Goal: Task Accomplishment & Management: Manage account settings

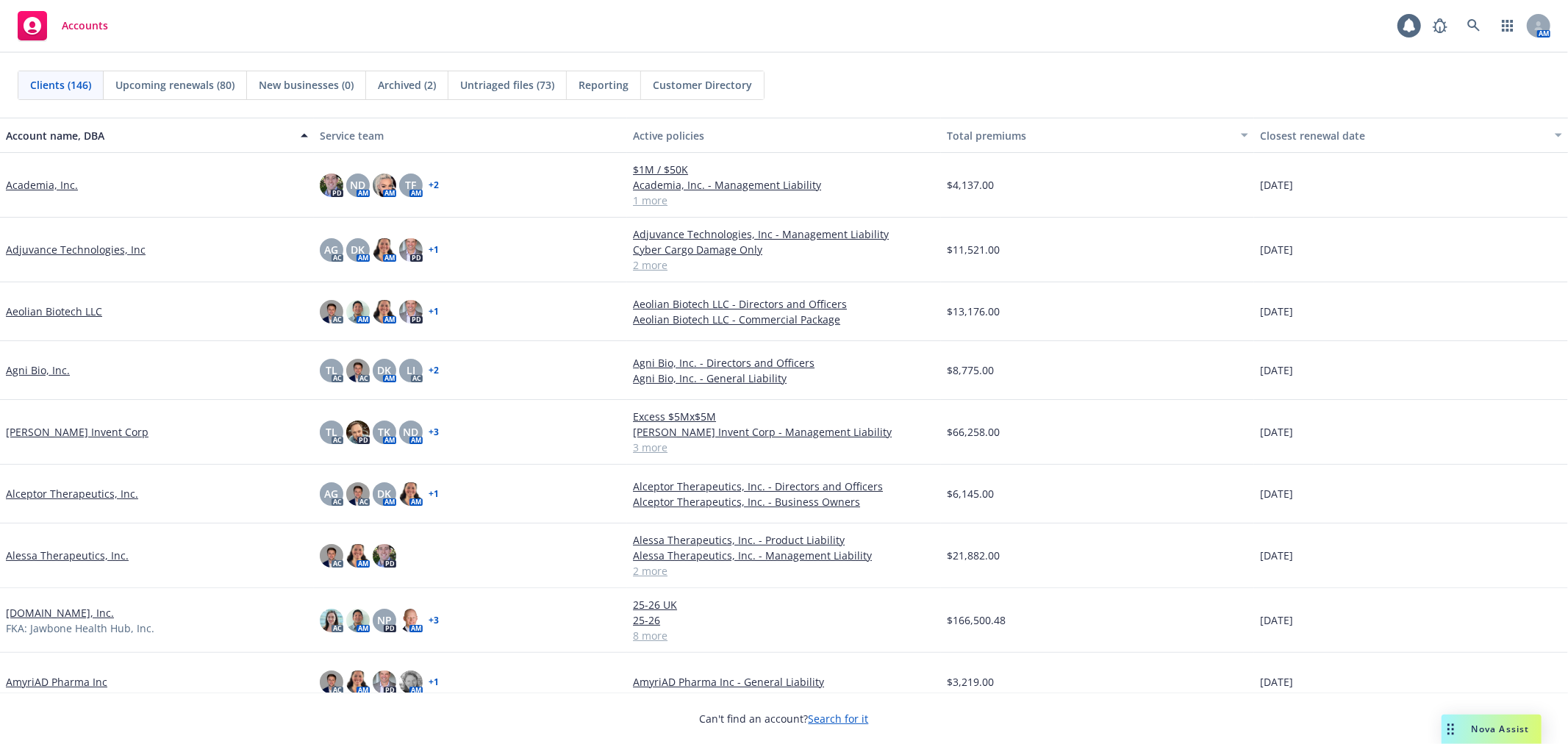
click at [472, 93] on div "Untriaged files (73)" at bounding box center [507, 86] width 118 height 28
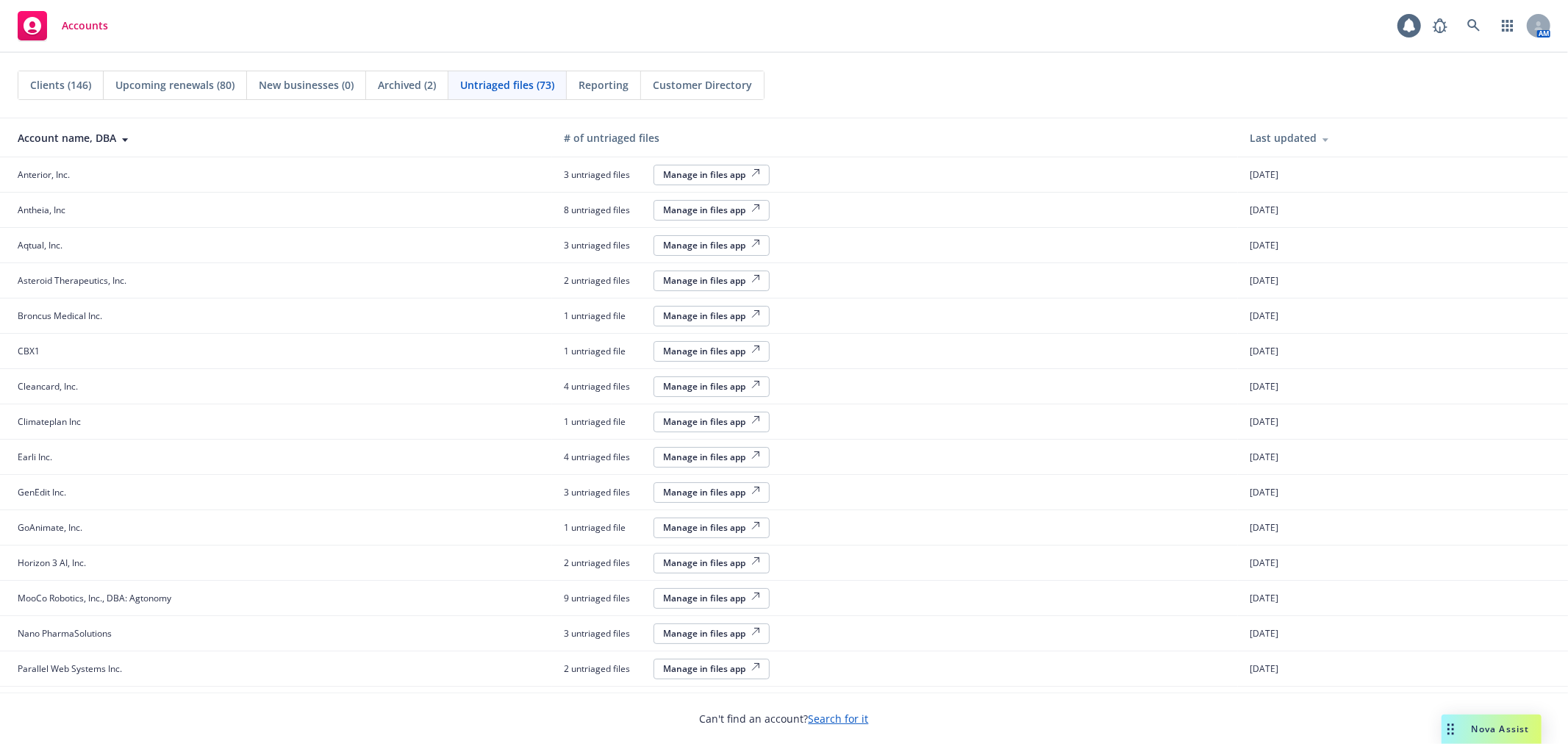
click at [735, 347] on div "Manage in files app" at bounding box center [711, 350] width 98 height 13
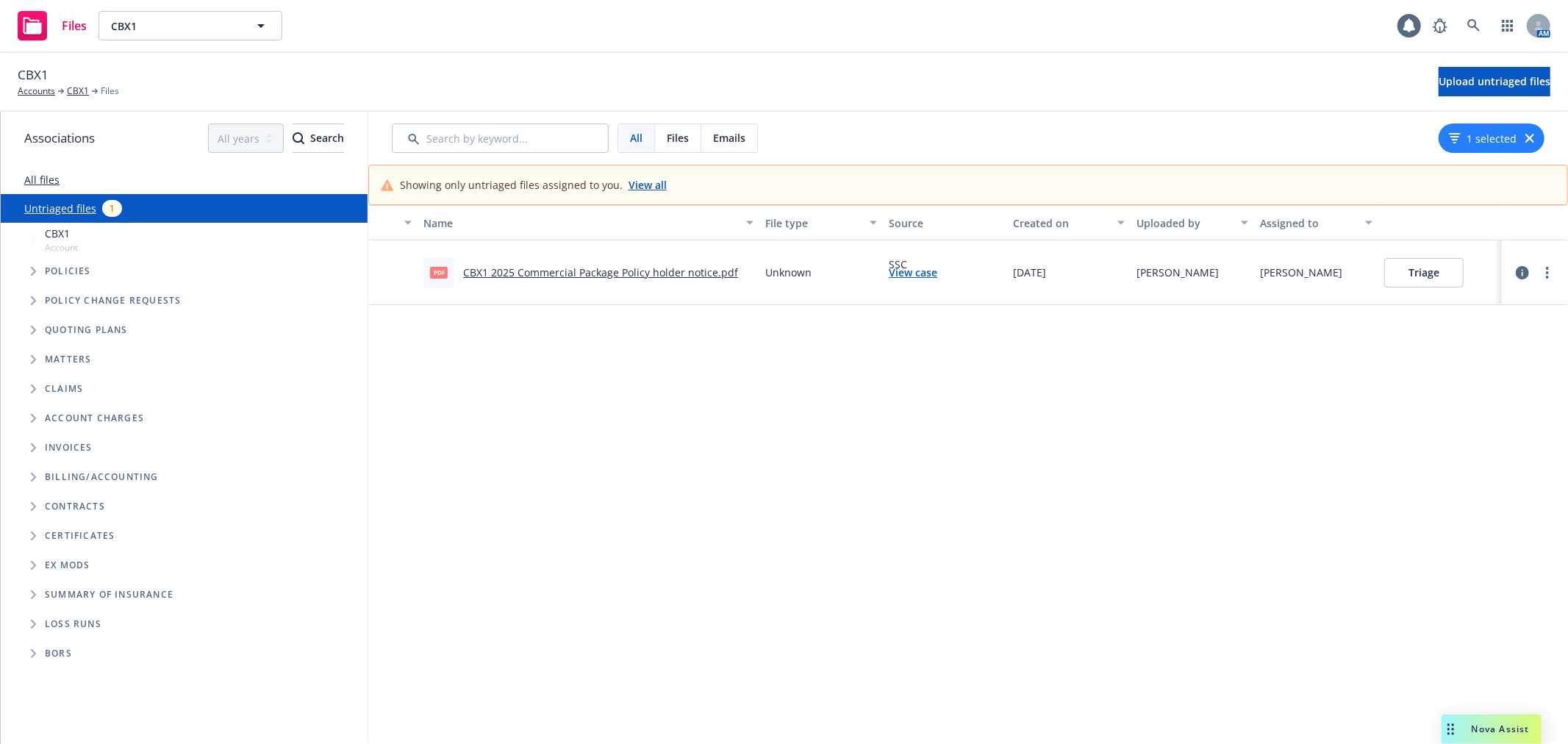
click at [1420, 278] on button "Triage" at bounding box center [1424, 273] width 80 height 30
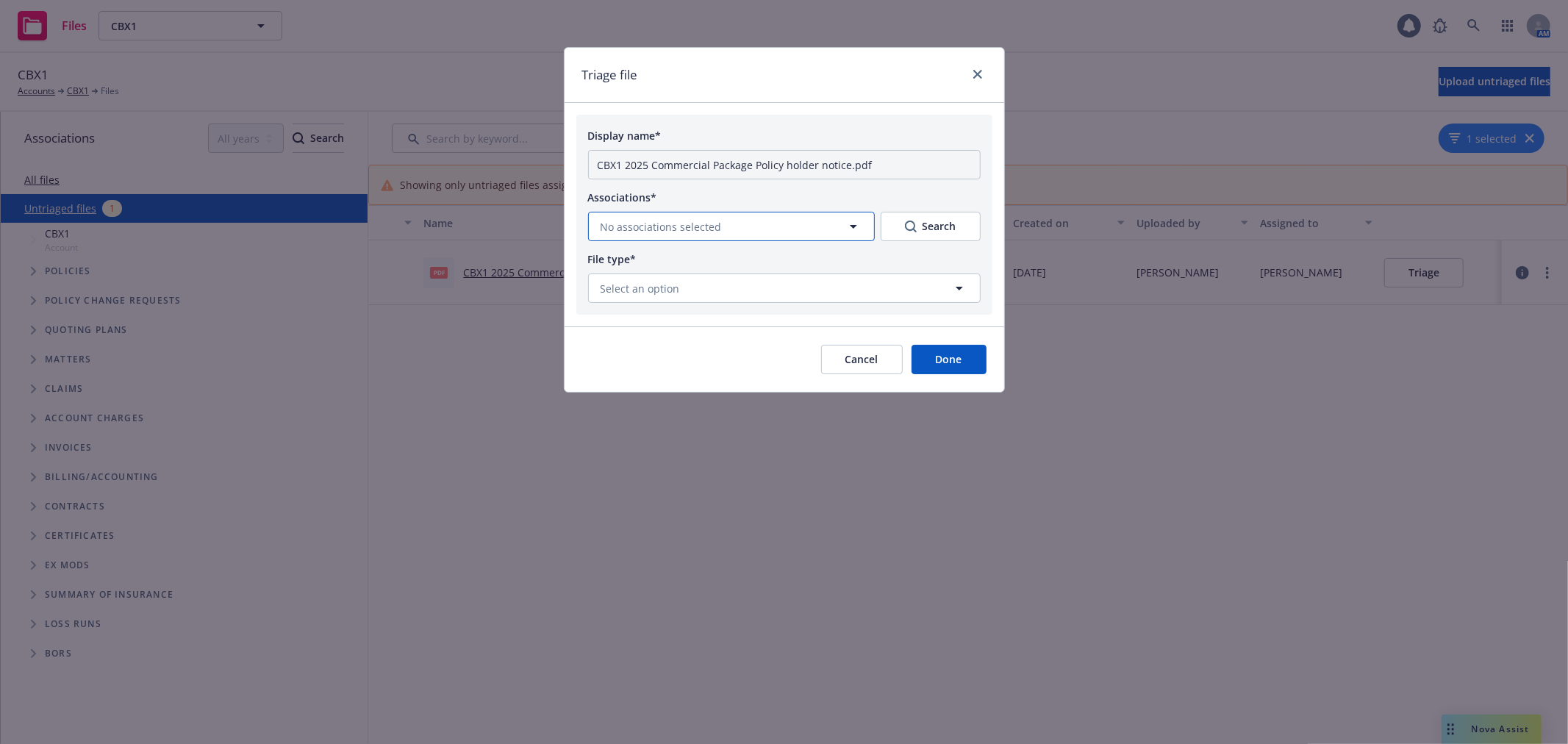
click at [767, 219] on button "No associations selected" at bounding box center [731, 227] width 287 height 30
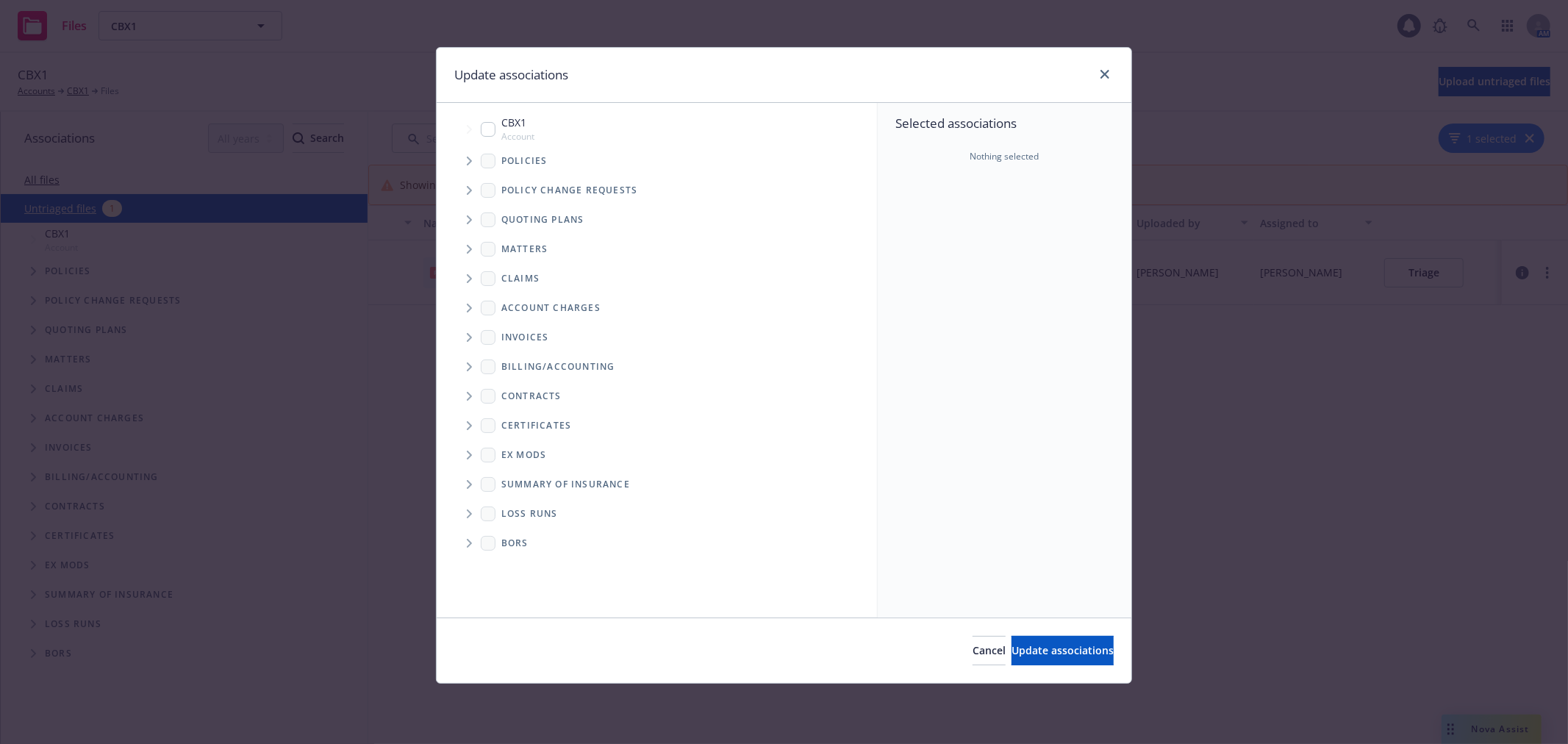
click at [469, 215] on icon "Tree Example" at bounding box center [470, 219] width 6 height 9
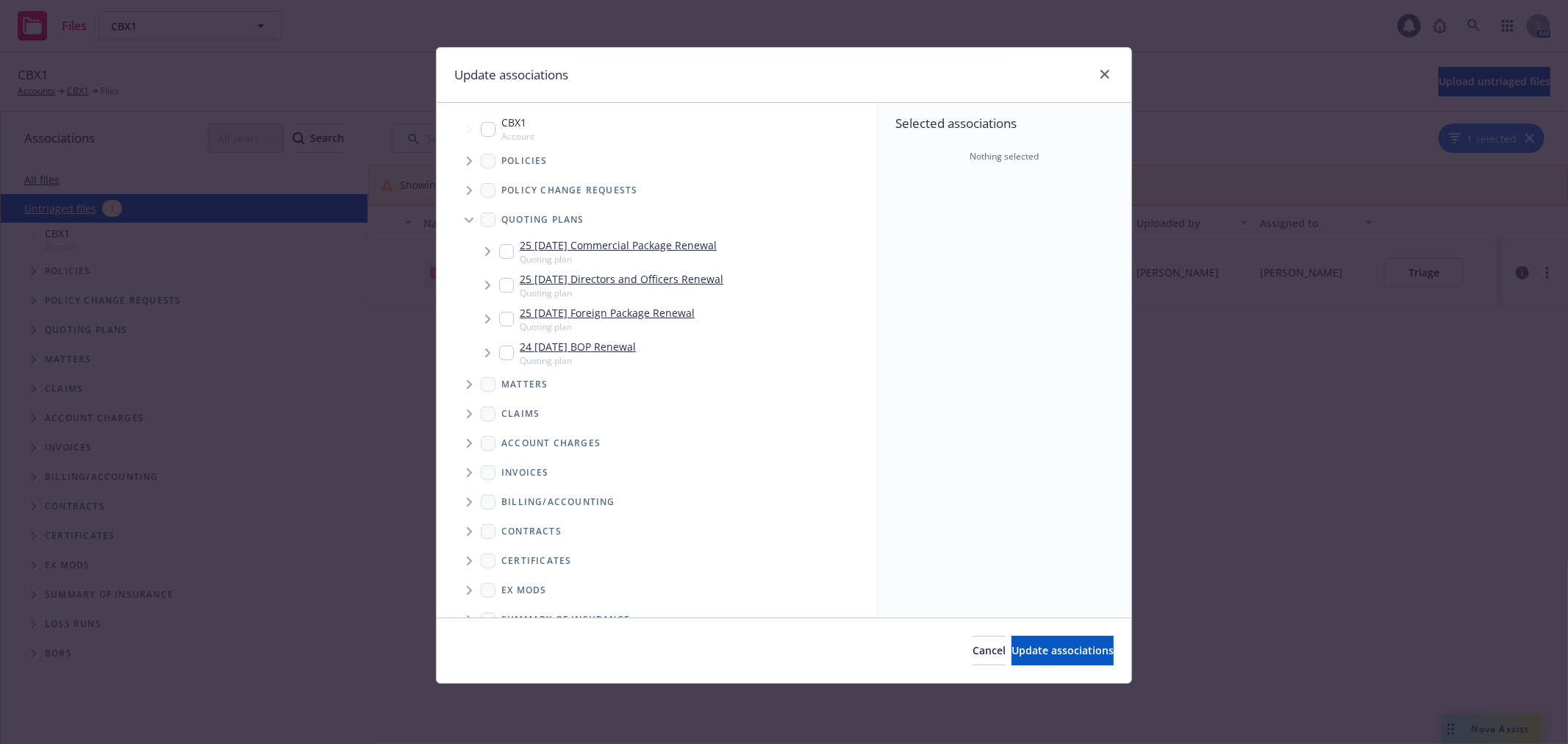
click at [501, 250] on input "Tree Example" at bounding box center [506, 251] width 15 height 15
checkbox input "true"
click at [1015, 657] on button "Update associations" at bounding box center [1063, 651] width 102 height 30
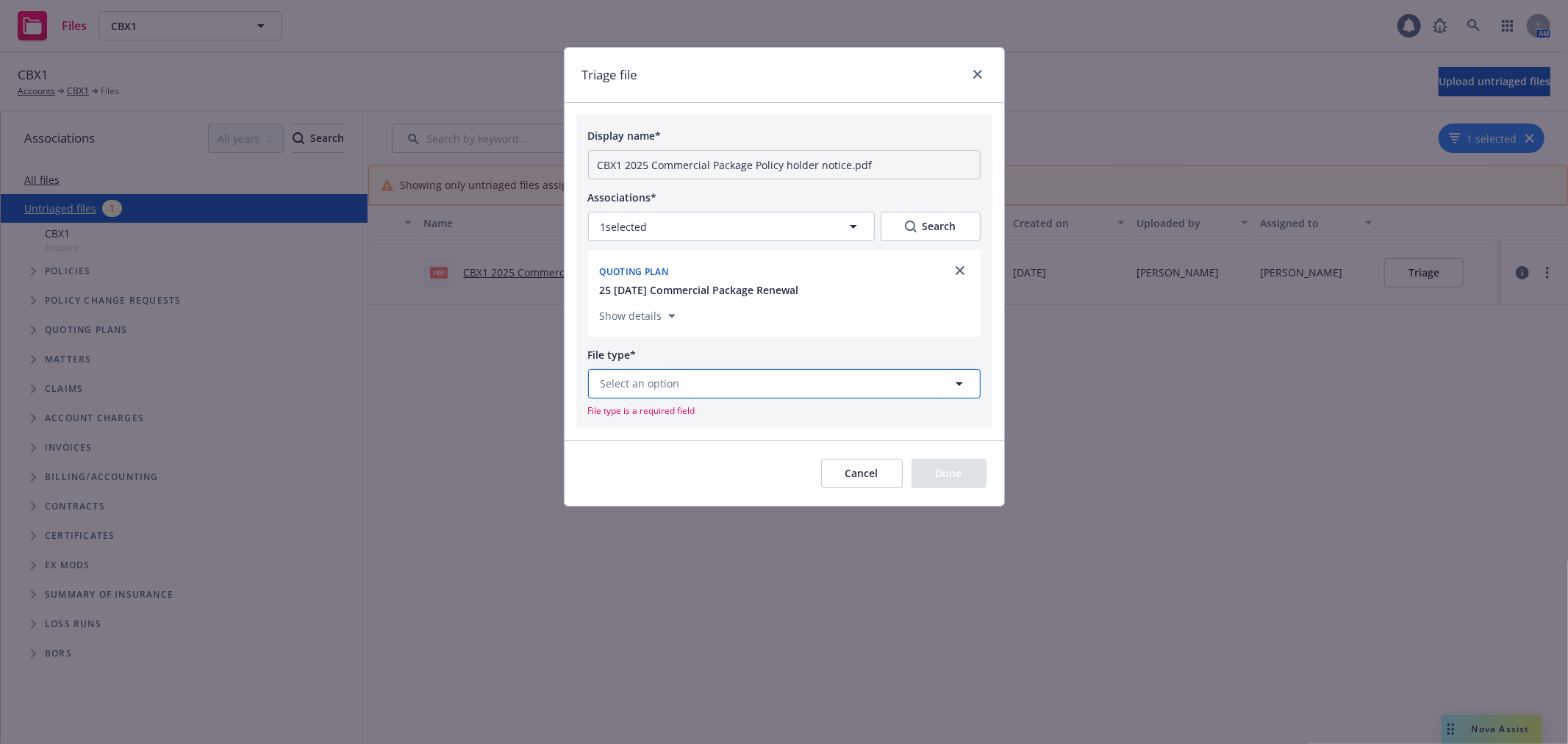
click at [775, 375] on button "Select an option" at bounding box center [784, 384] width 392 height 30
type input "e"
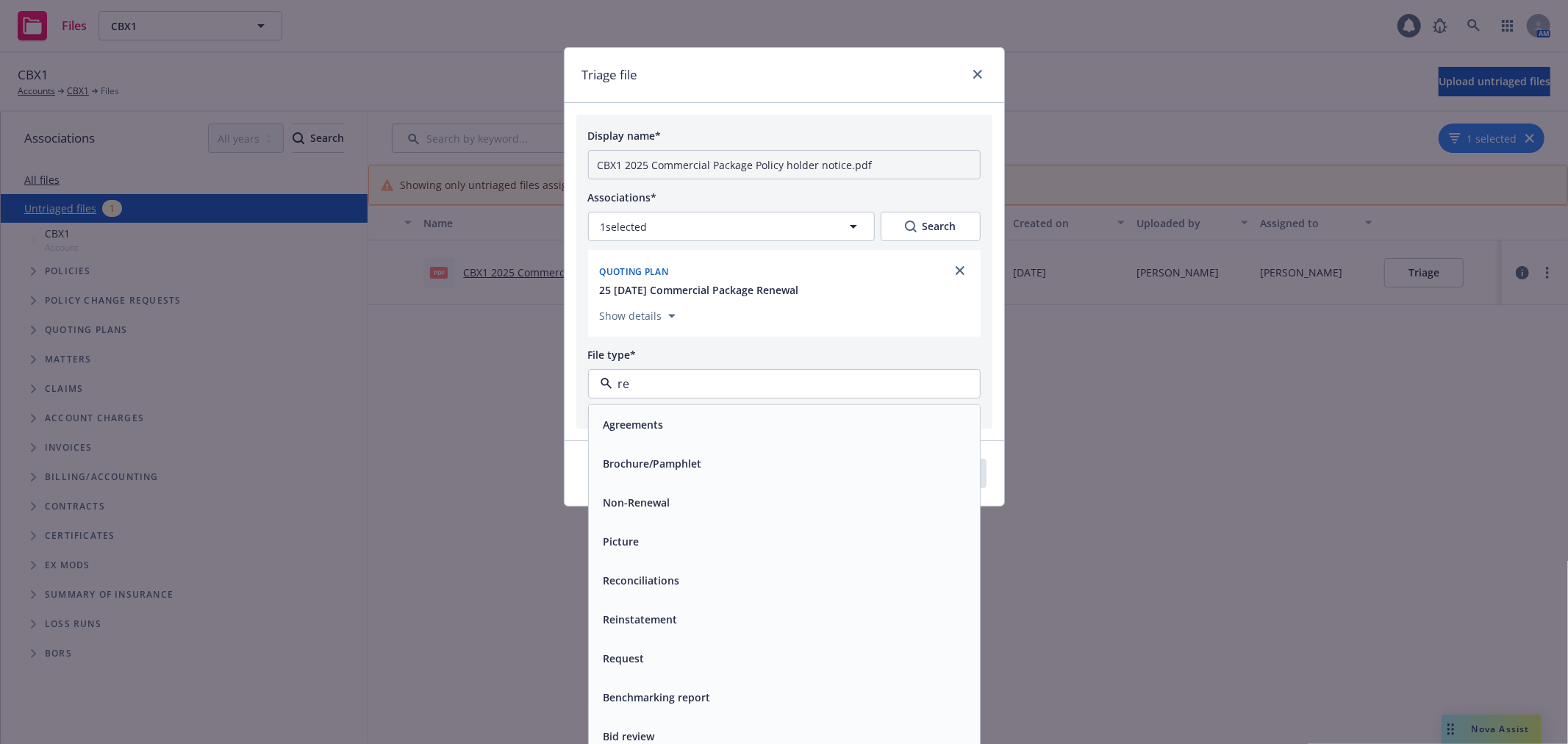
type input "ren"
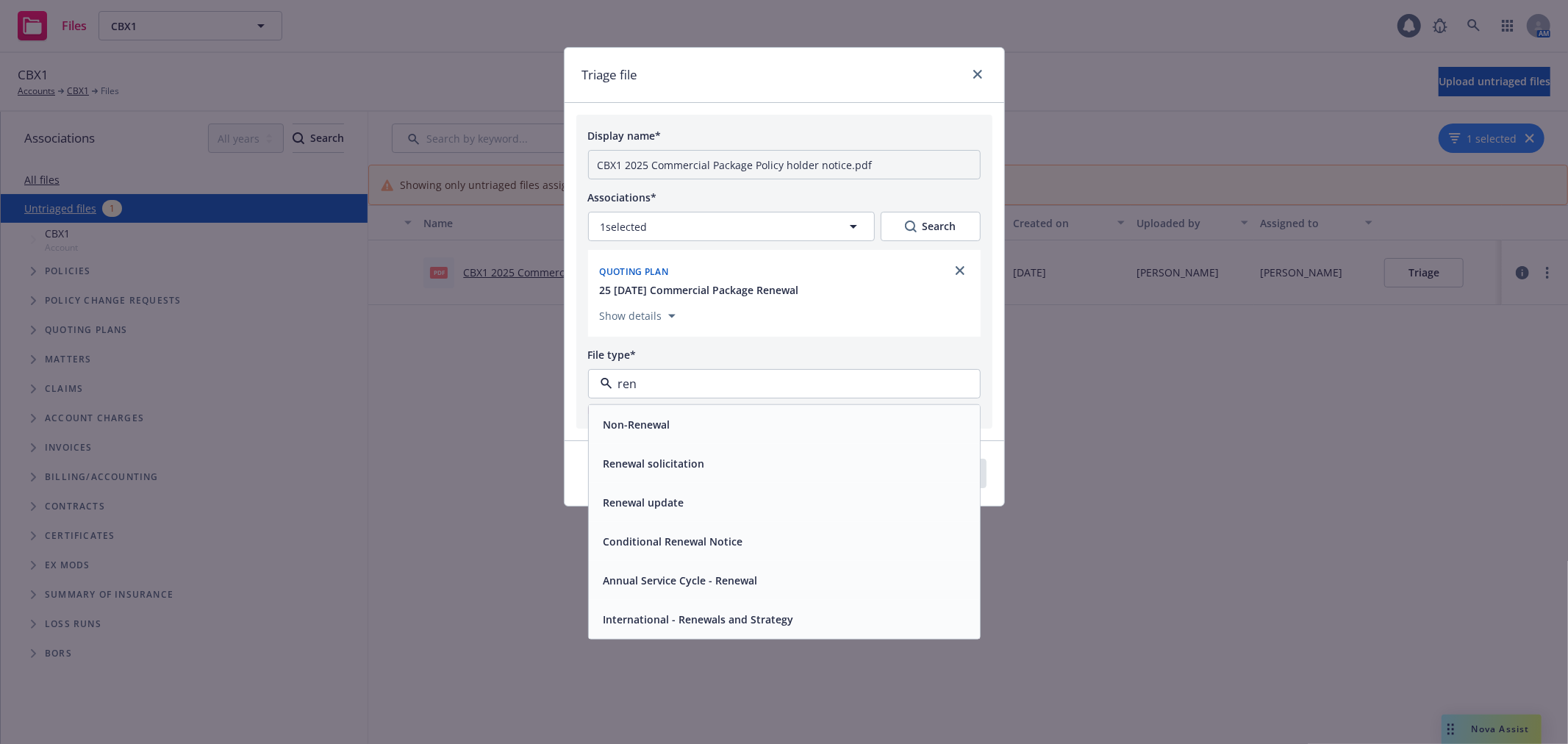
click at [737, 459] on div "Renewal solicitation" at bounding box center [784, 463] width 373 height 21
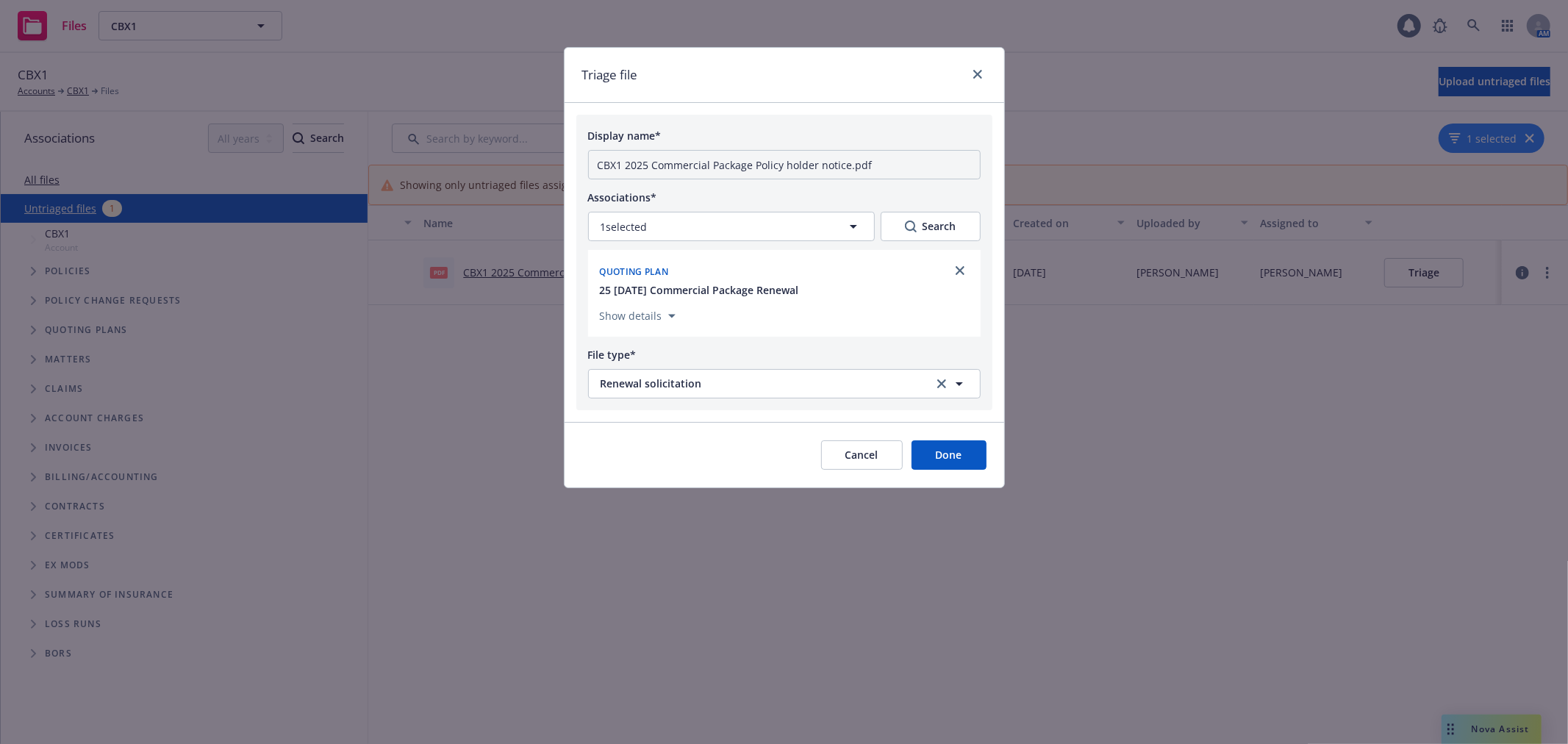
click at [943, 457] on button "Done" at bounding box center [948, 456] width 75 height 30
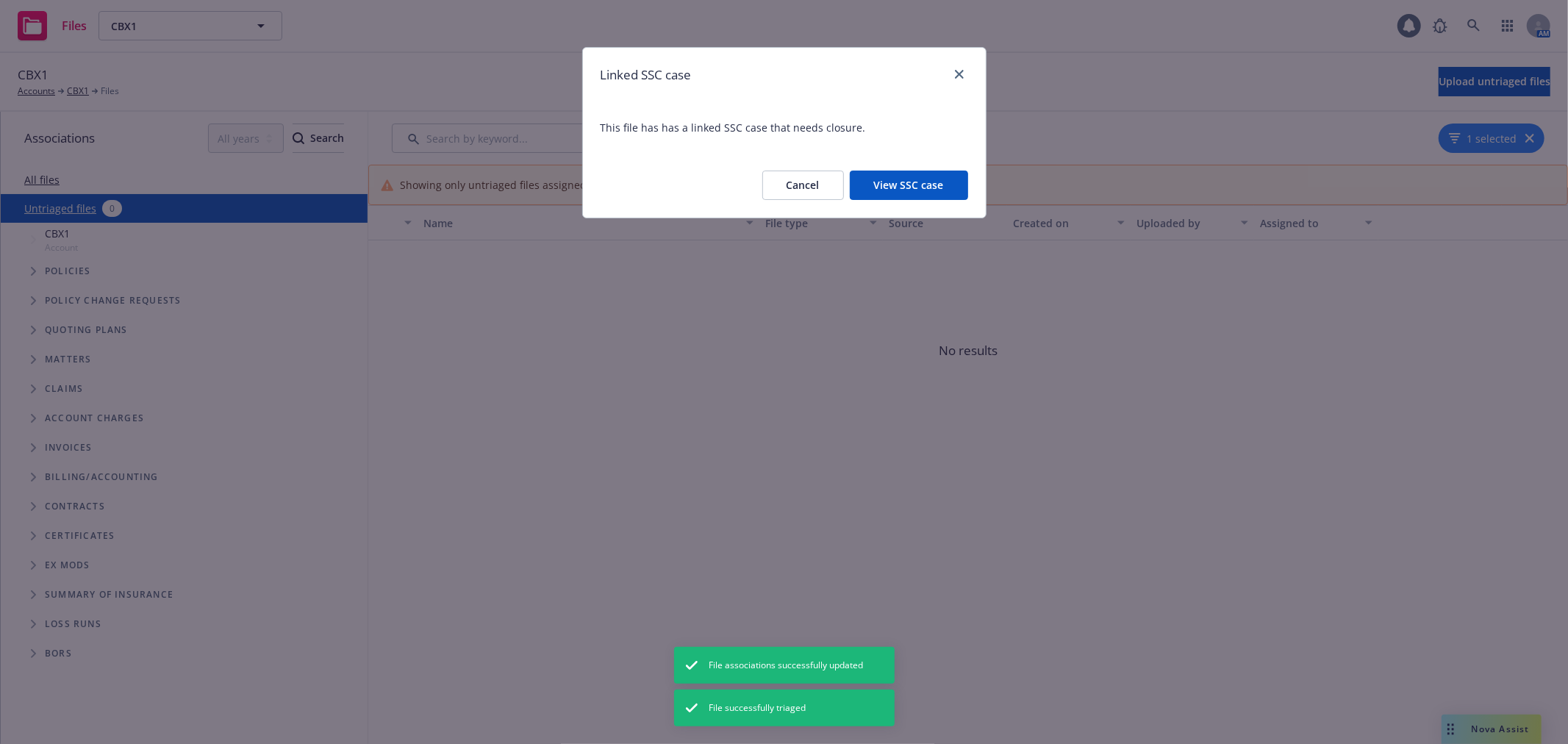
click at [907, 186] on button "View SSC case" at bounding box center [908, 185] width 118 height 30
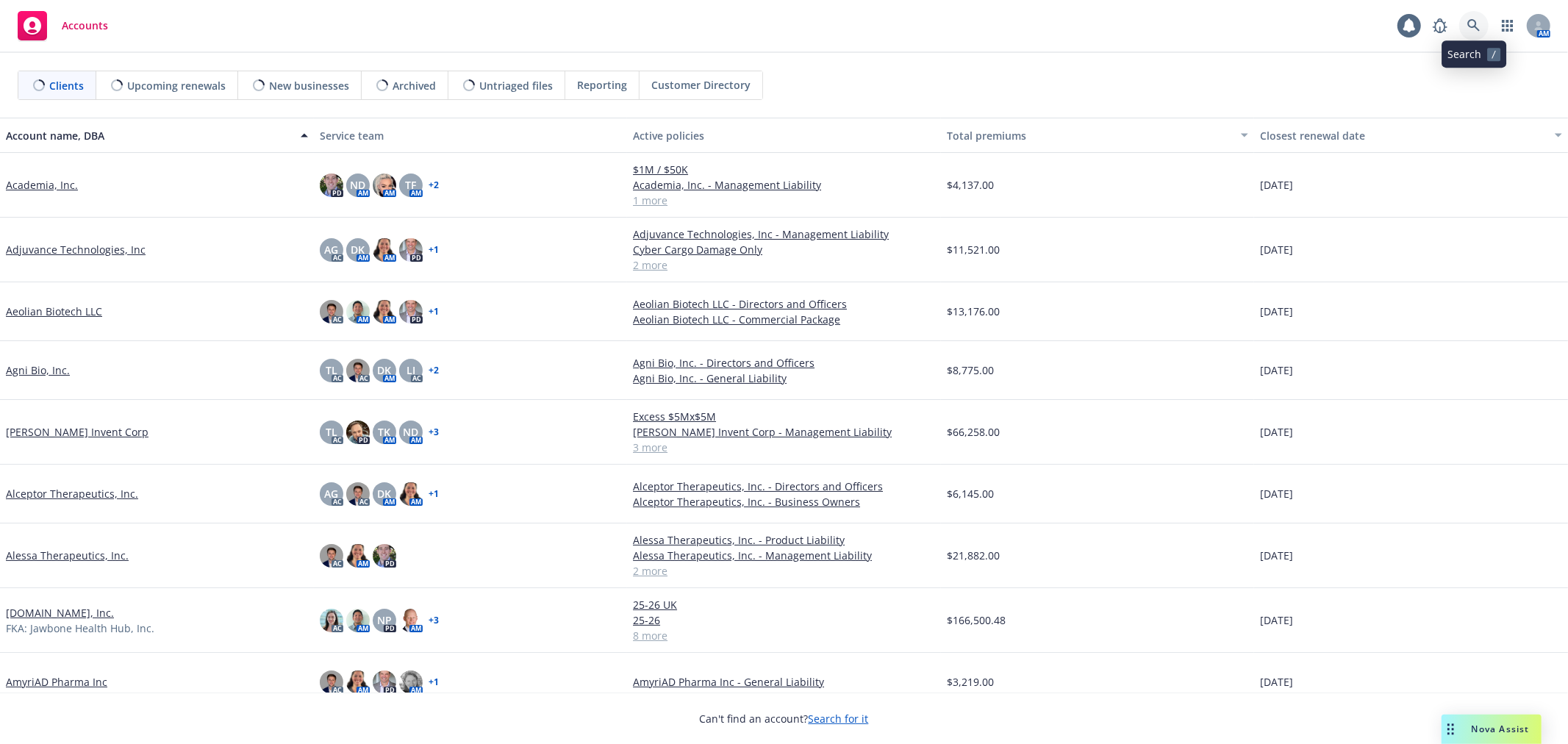
click at [1472, 27] on icon at bounding box center [1473, 25] width 13 height 13
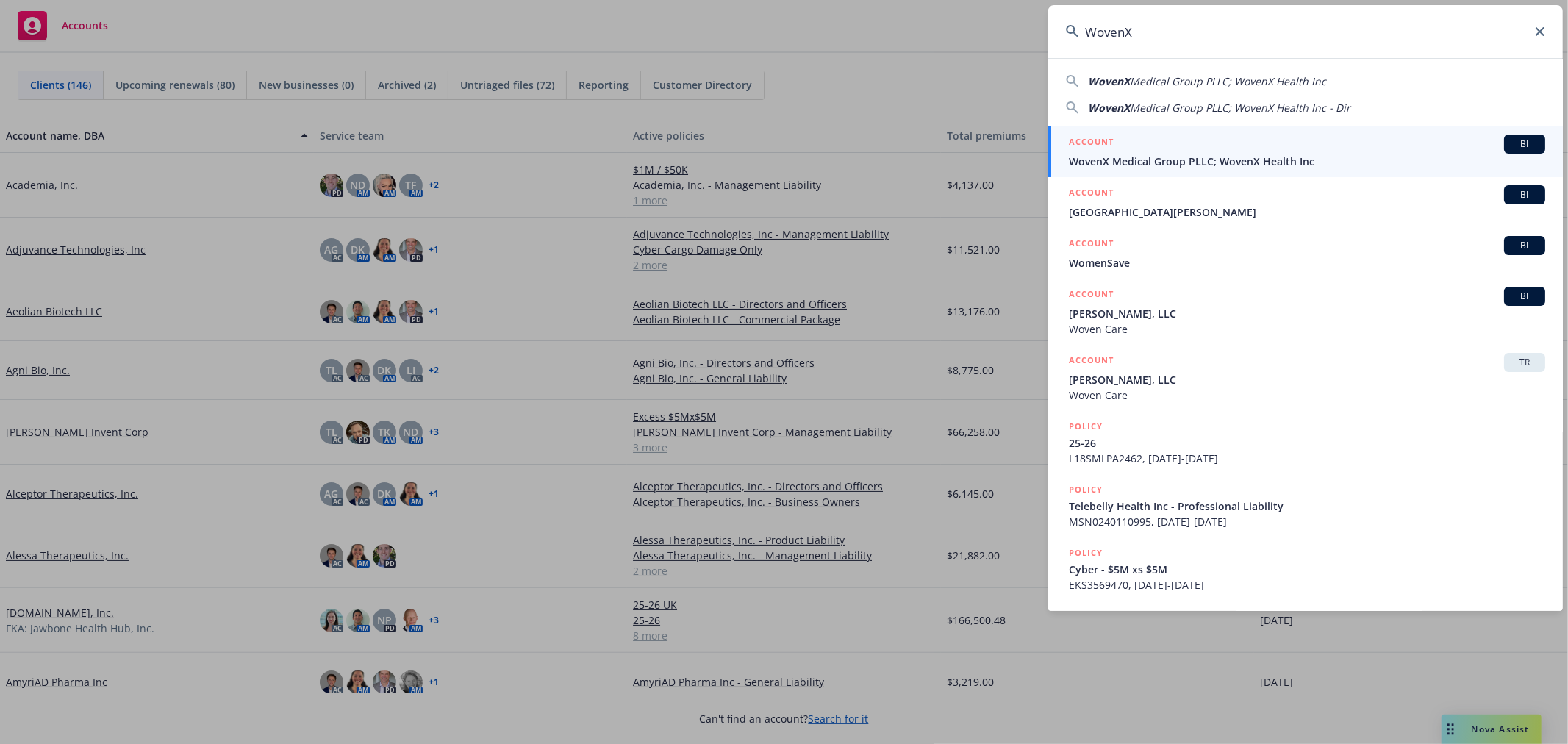
type input "WovenX"
click at [1185, 147] on div "ACCOUNT BI" at bounding box center [1306, 143] width 477 height 19
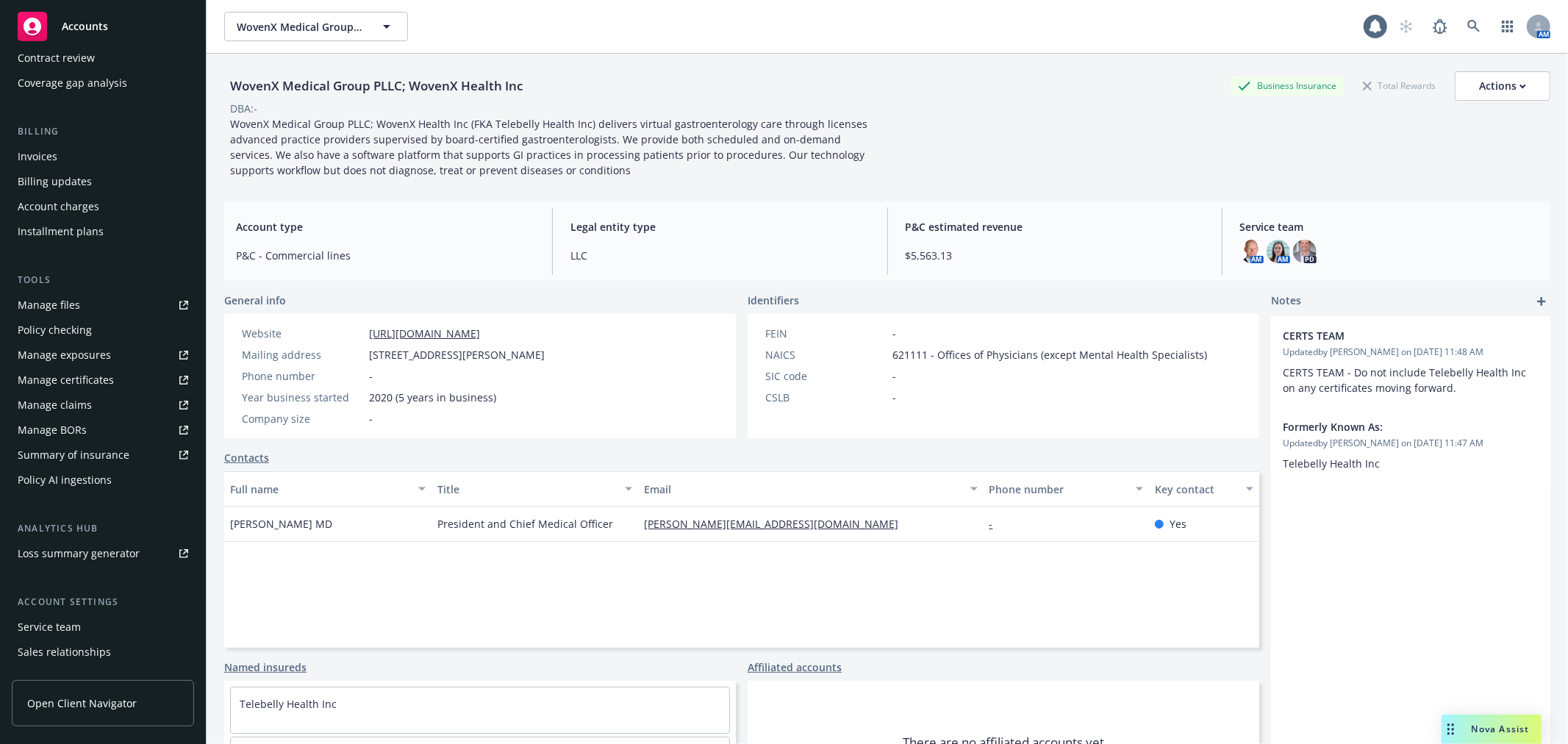
scroll to position [245, 0]
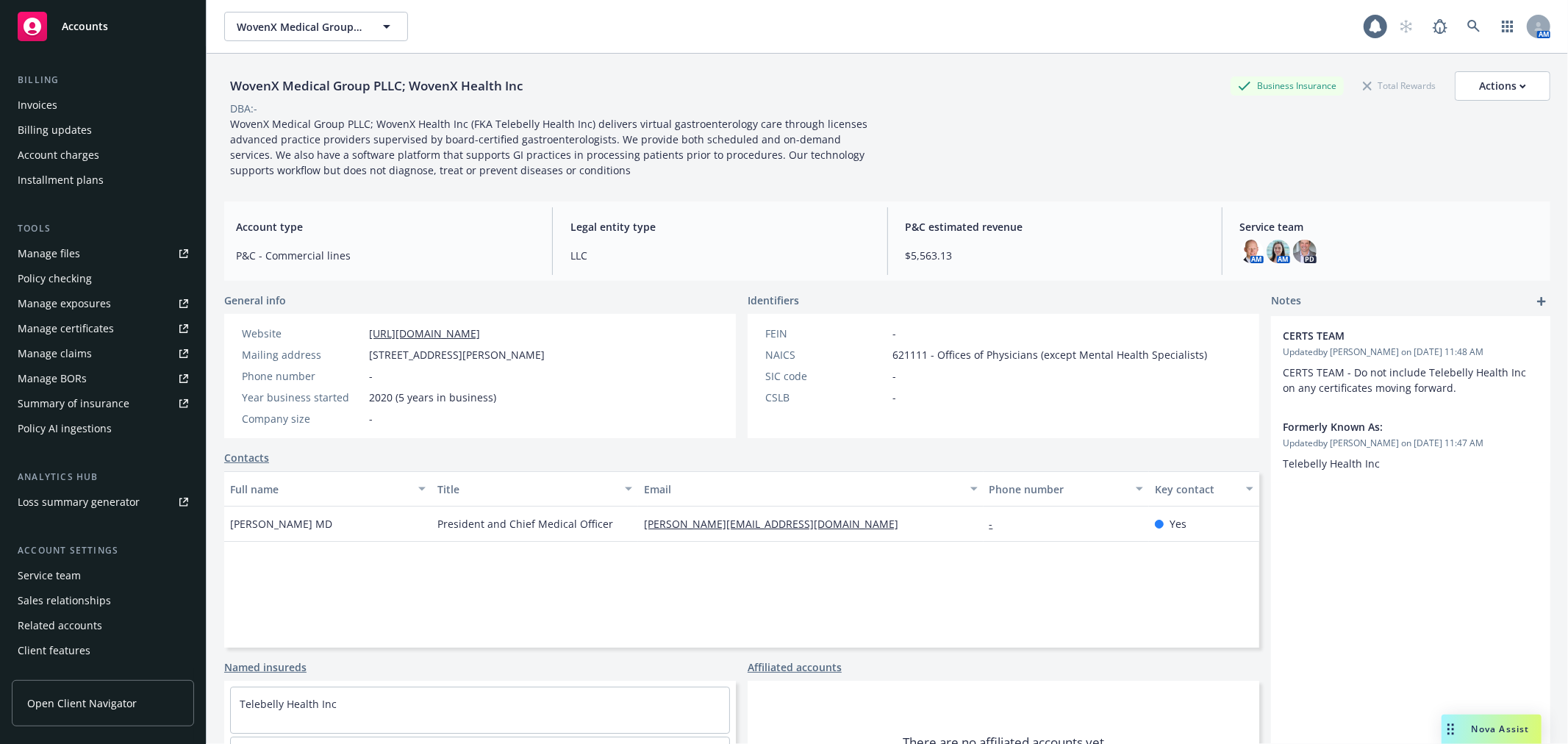
click at [102, 589] on div "Sales relationships" at bounding box center [65, 601] width 94 height 24
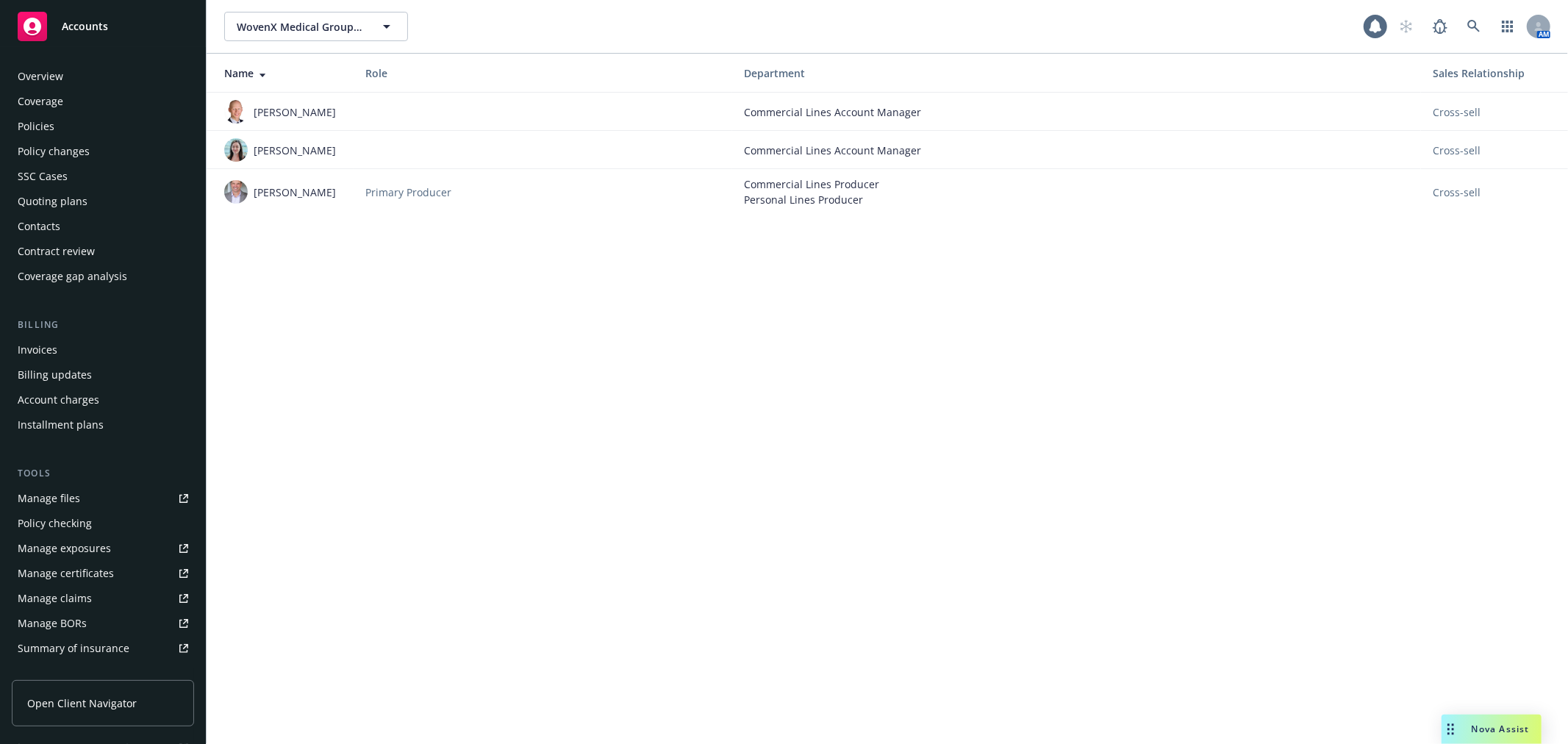
click at [268, 278] on div "WovenX Medical Group PLLC; WovenX Health Inc WovenX Medical Group PLLC; WovenX …" at bounding box center [887, 372] width 1361 height 744
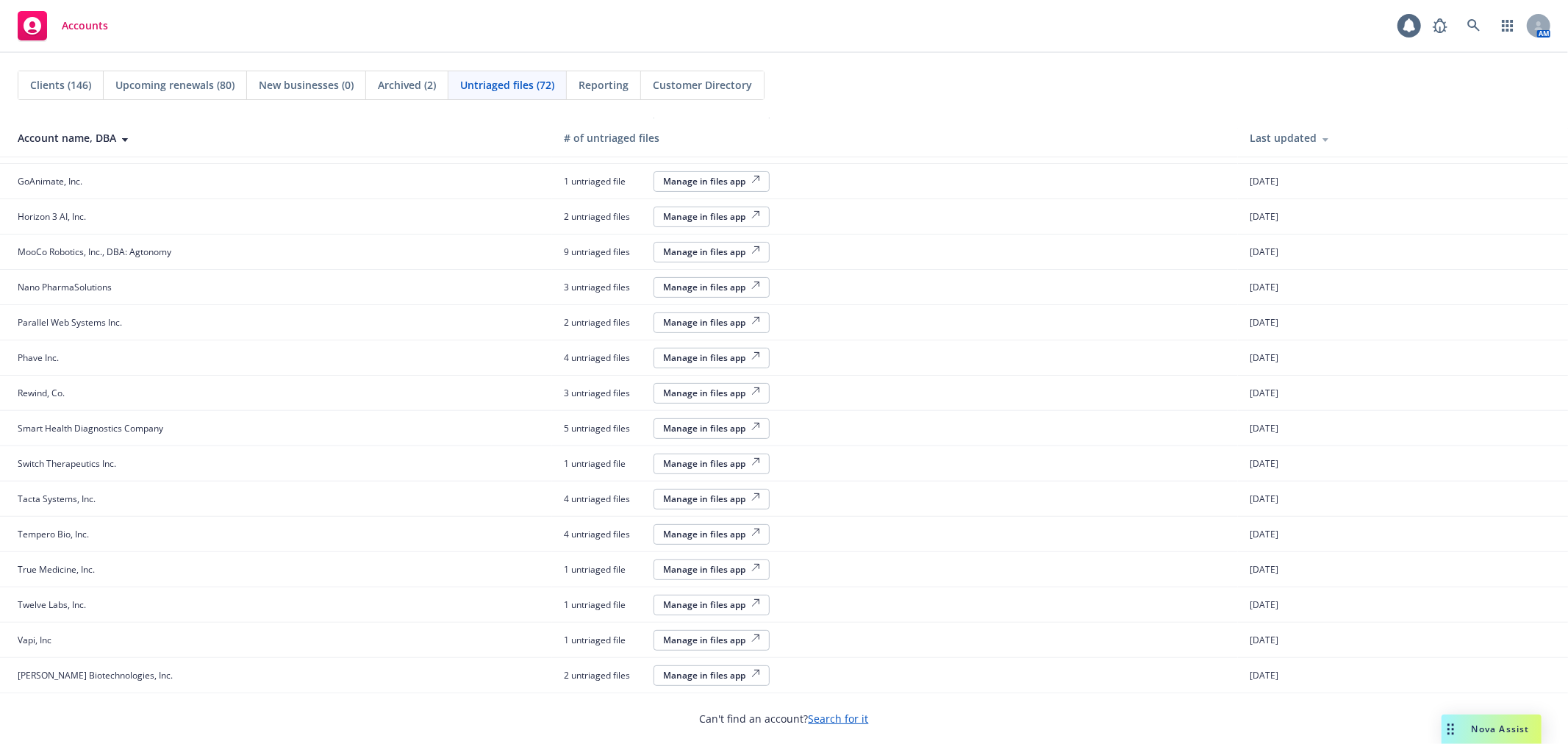
scroll to position [147, 0]
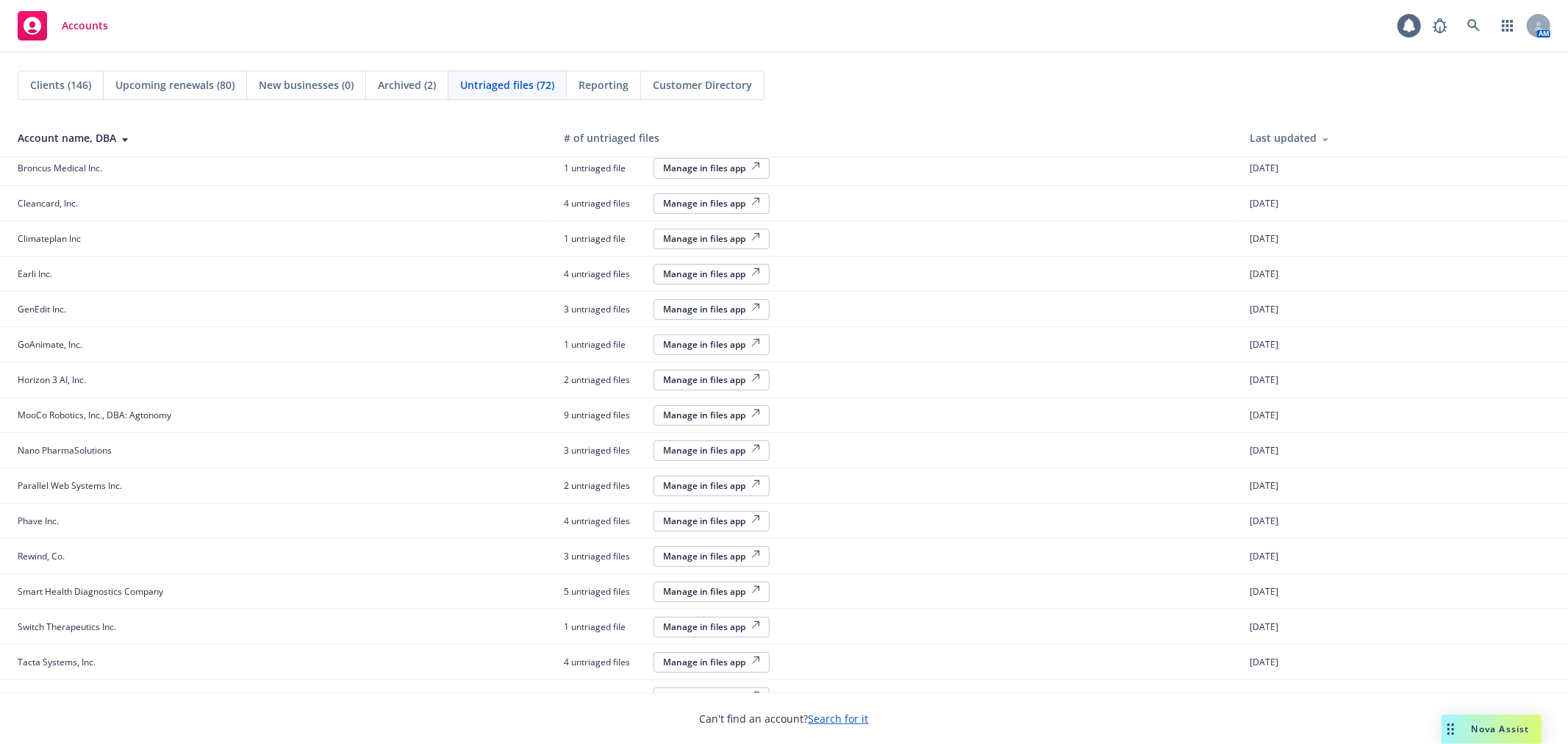
click at [738, 268] on div "Manage in files app" at bounding box center [711, 274] width 98 height 13
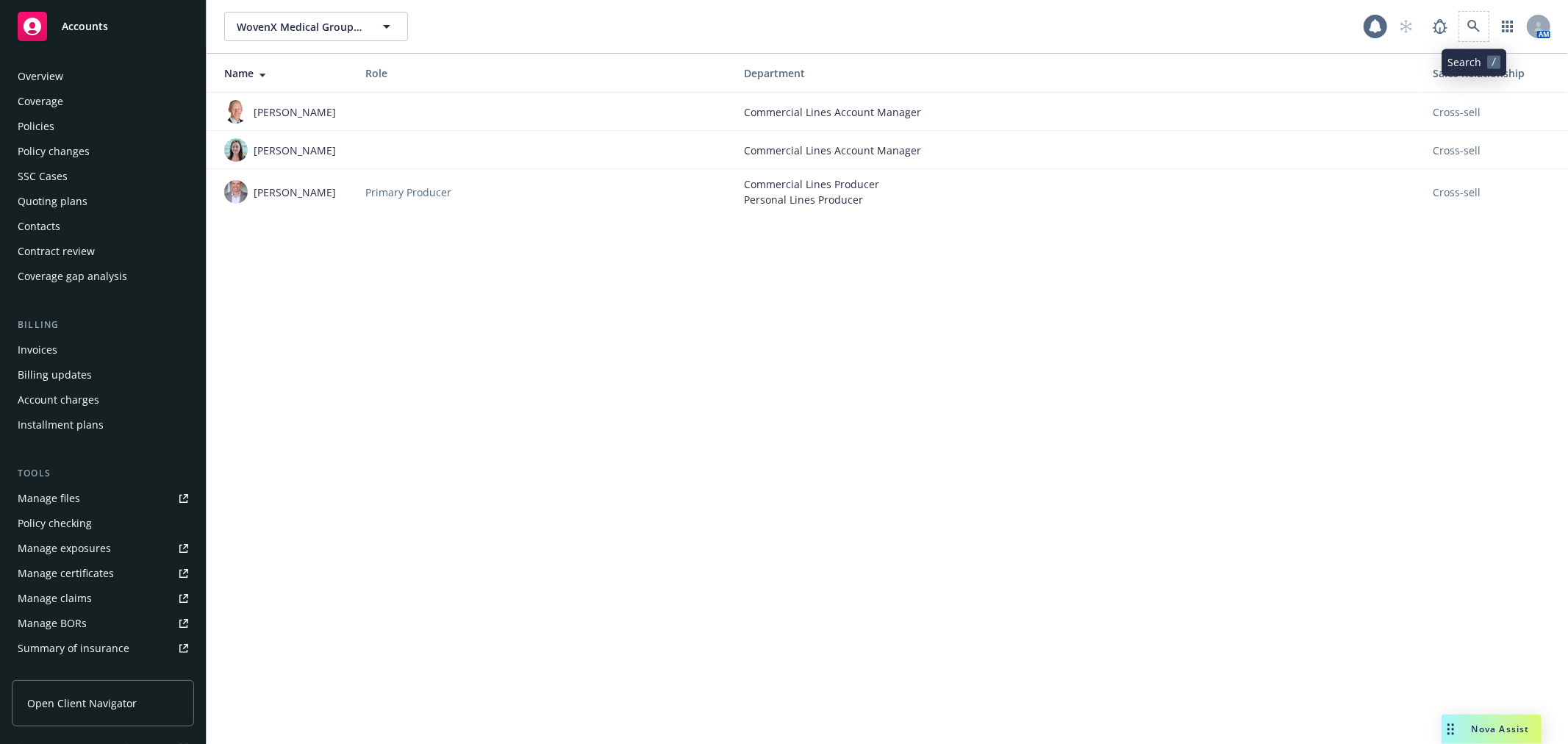
click at [1461, 38] on span at bounding box center [1473, 27] width 30 height 30
click at [1473, 10] on div "WovenX Medical Group PLLC; WovenX Health Inc WovenX Medical Group PLLC; WovenX …" at bounding box center [887, 26] width 1361 height 53
click at [1479, 30] on icon at bounding box center [1473, 26] width 13 height 13
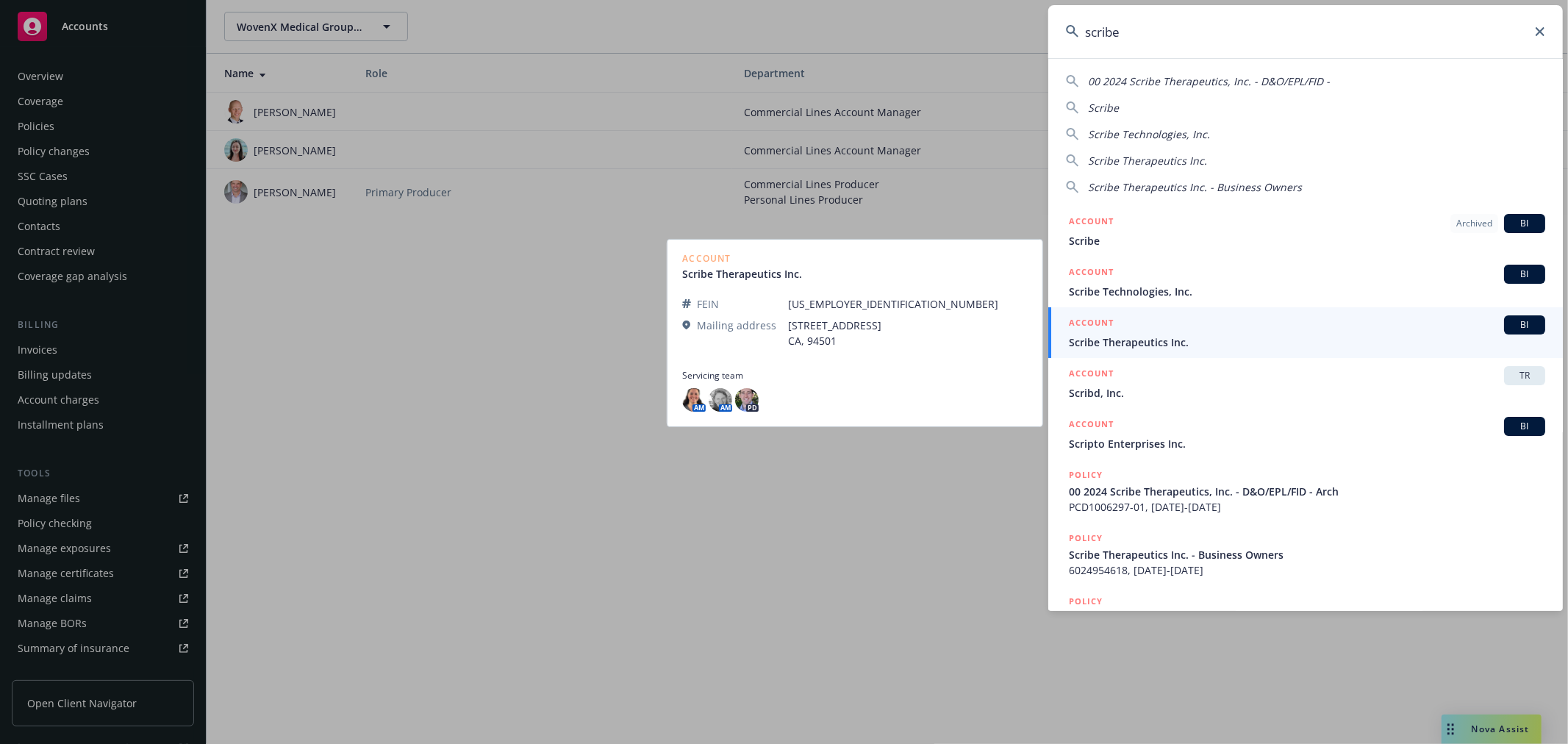
type input "scribe"
click at [1225, 323] on div "ACCOUNT BI" at bounding box center [1306, 324] width 477 height 19
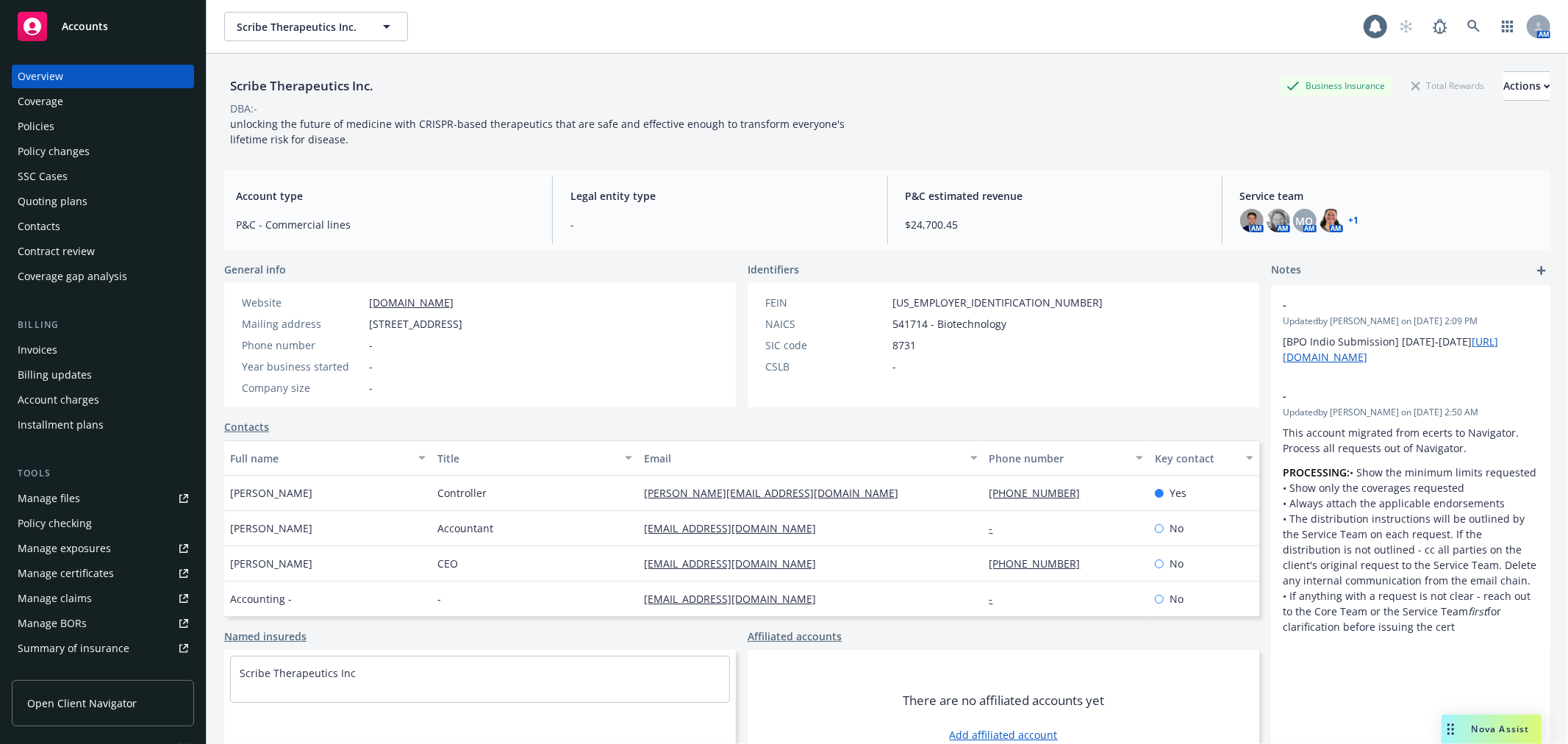
click at [98, 125] on div "Policies" at bounding box center [102, 126] width 170 height 24
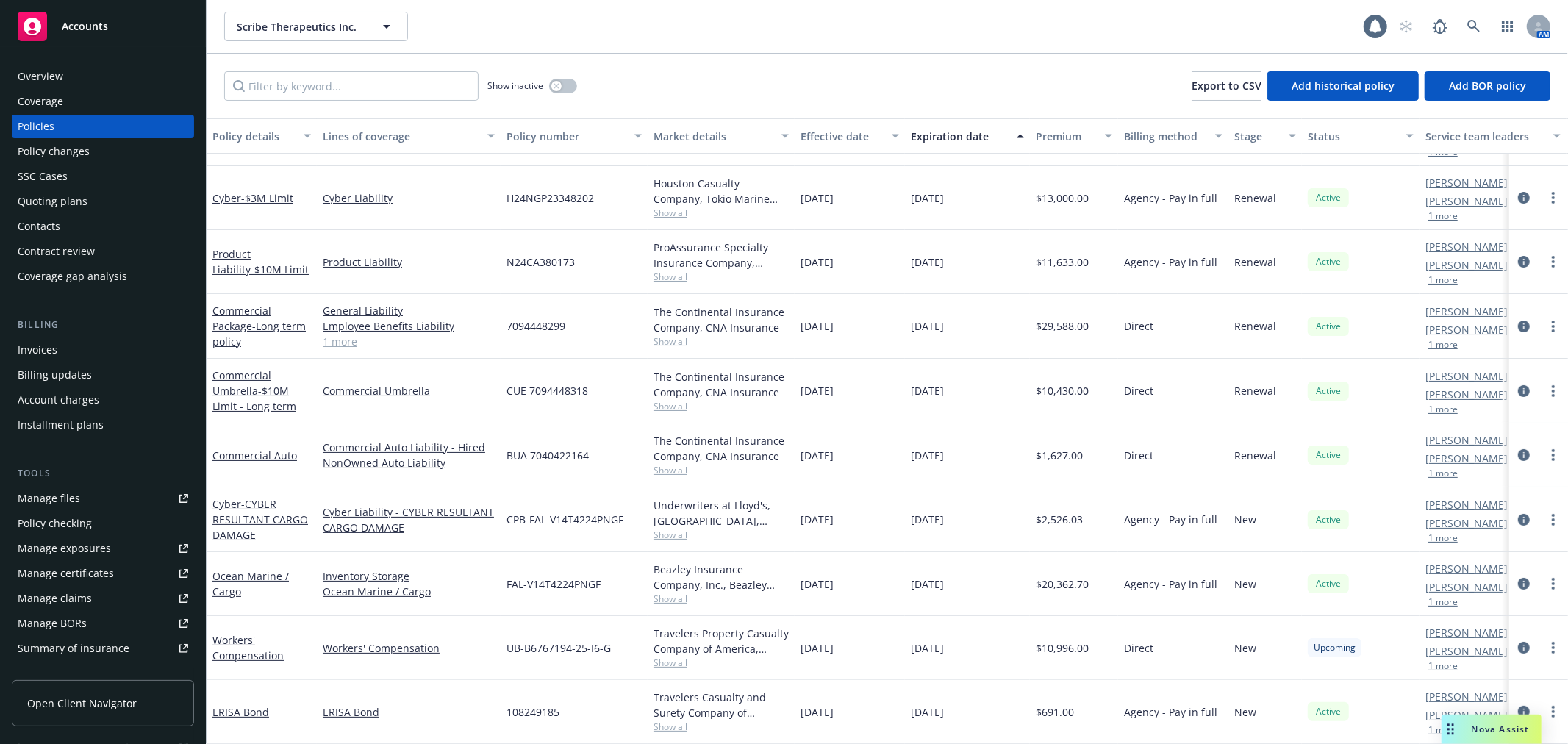
scroll to position [81, 0]
click at [238, 637] on link "Workers' Compensation" at bounding box center [249, 648] width 72 height 30
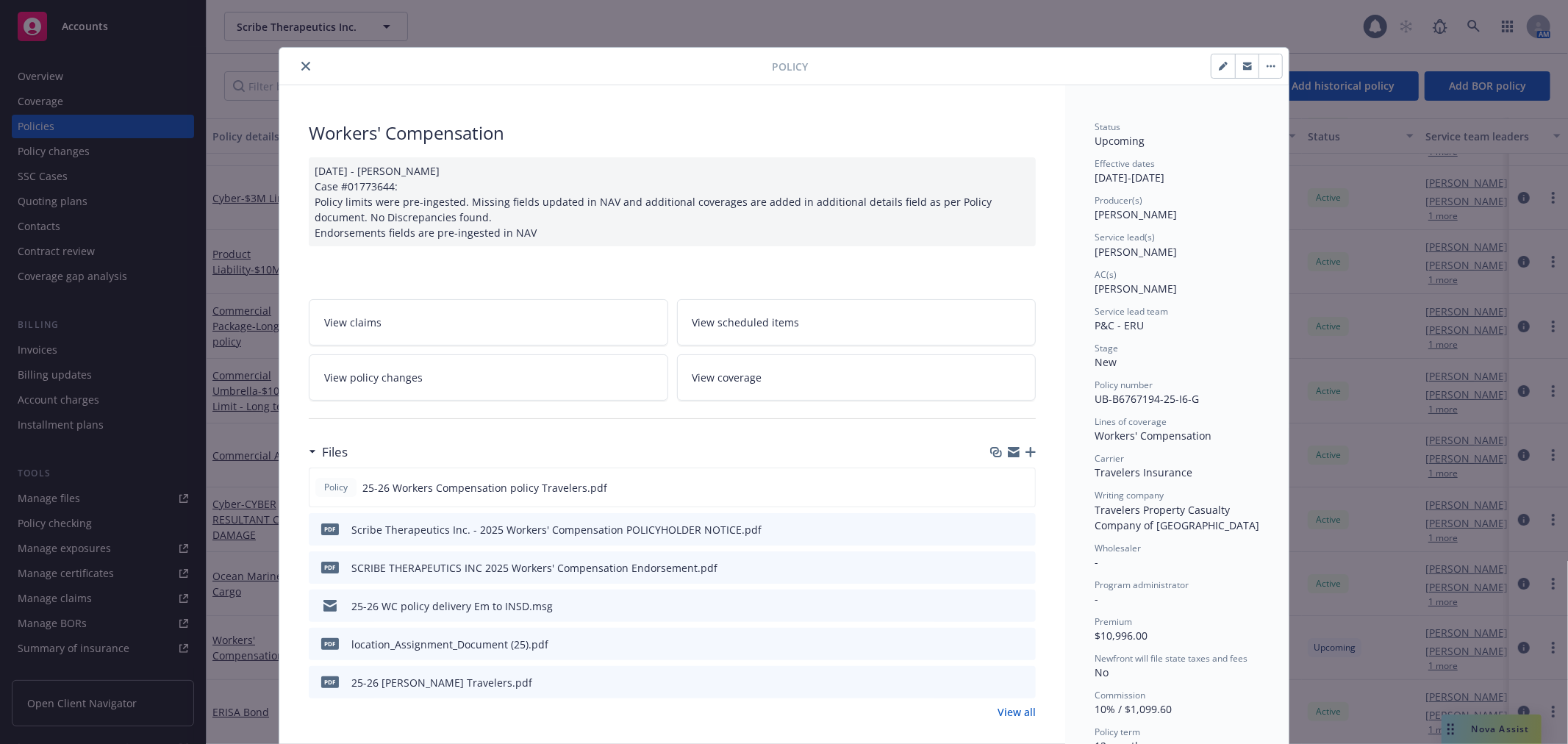
click at [1002, 713] on link "View all" at bounding box center [1016, 712] width 38 height 16
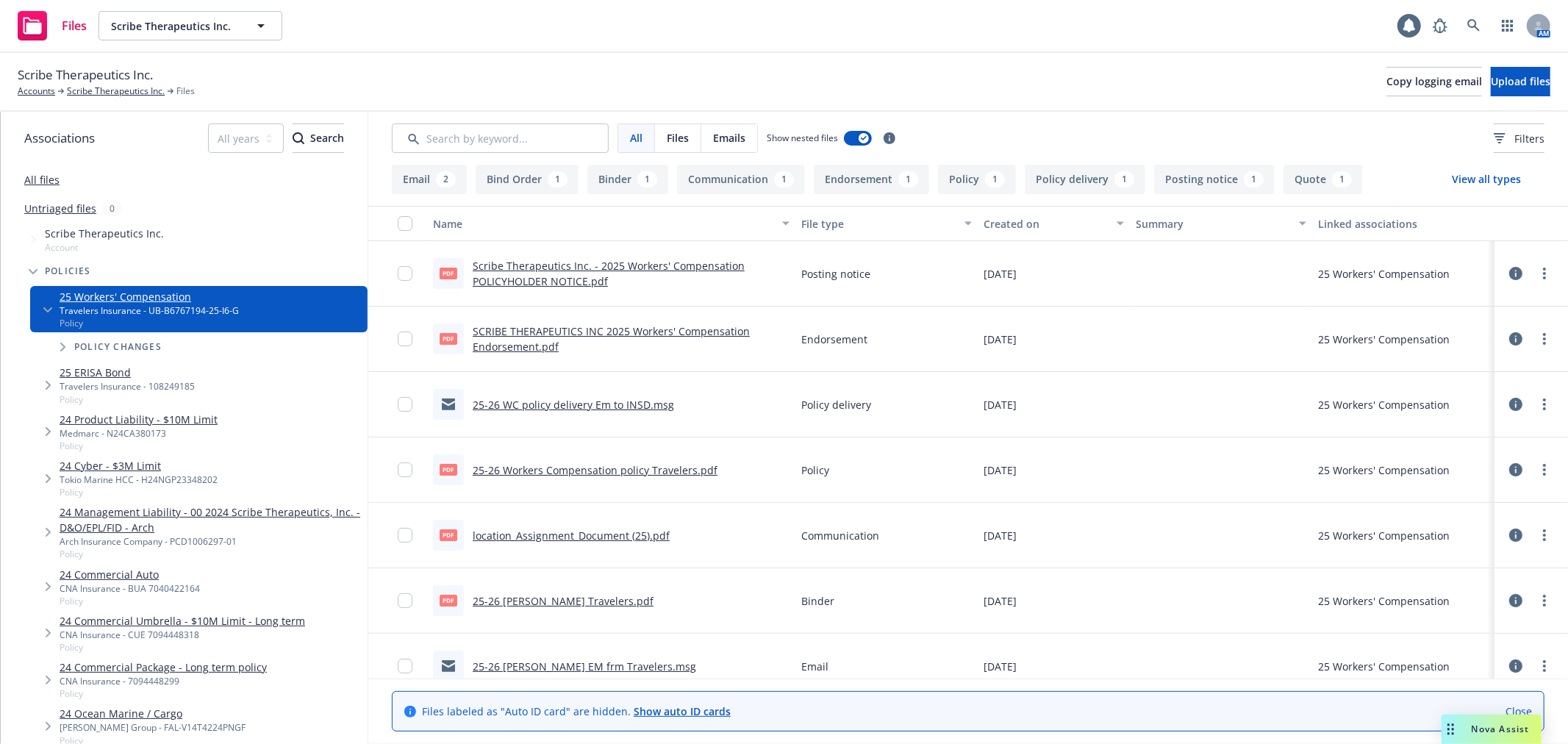
scroll to position [82, 0]
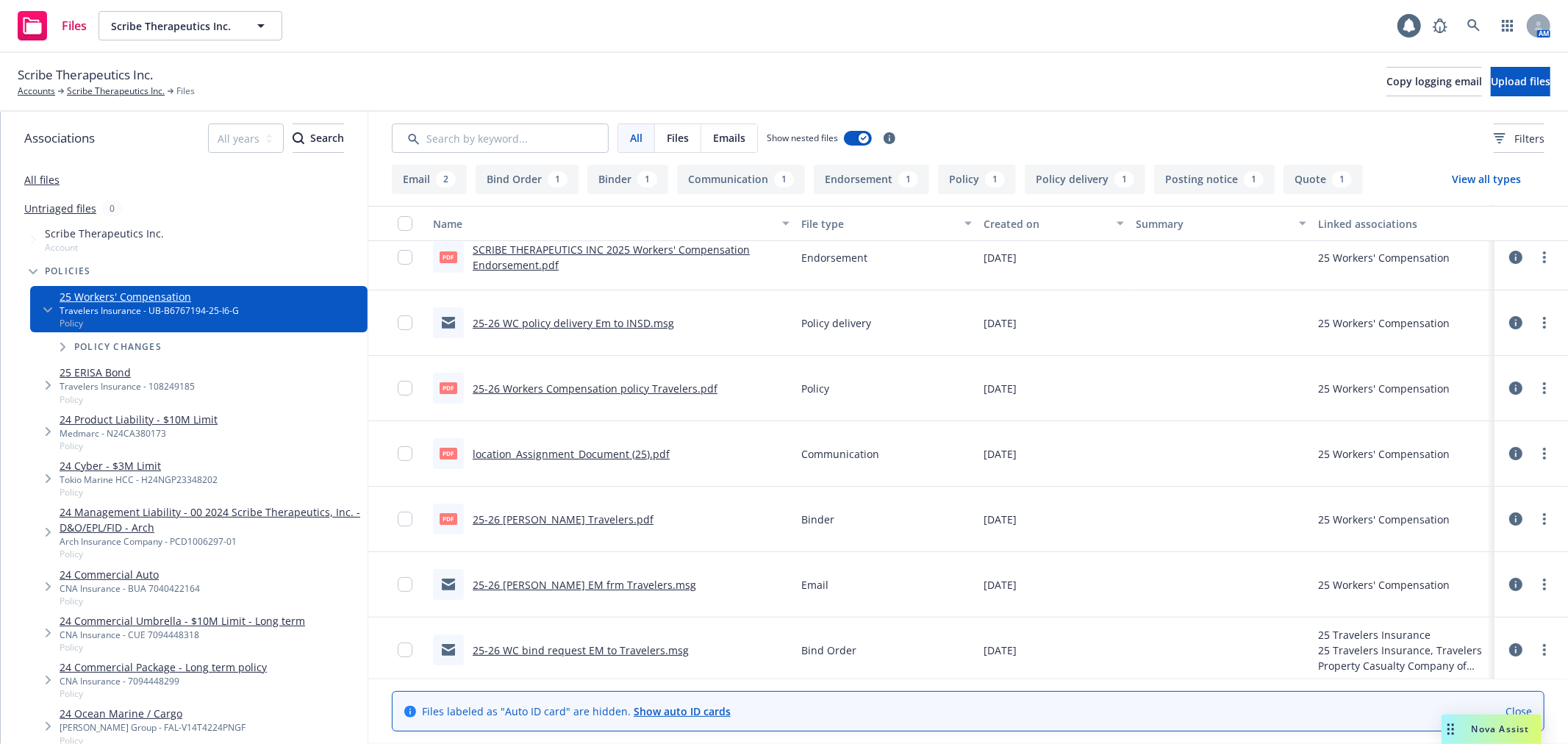
click at [504, 578] on link "25-26 [PERSON_NAME] EM frm Travelers.msg" at bounding box center [584, 585] width 224 height 14
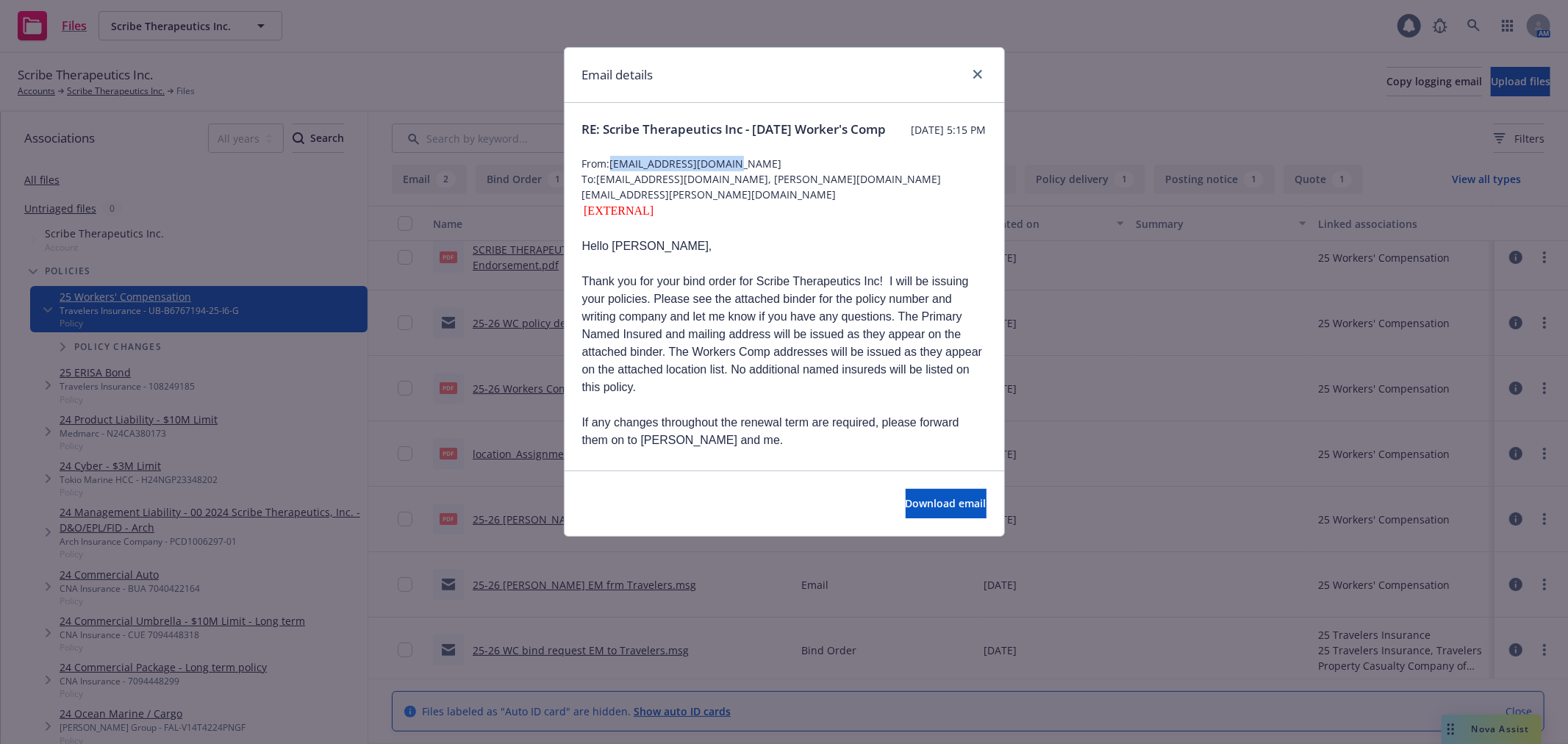
drag, startPoint x: 764, startPoint y: 179, endPoint x: 612, endPoint y: 181, distance: 152.0
click at [612, 171] on span "From: [EMAIL_ADDRESS][DOMAIN_NAME]" at bounding box center [784, 164] width 404 height 16
copy span "[EMAIL_ADDRESS][DOMAIN_NAME]"
drag, startPoint x: 716, startPoint y: 192, endPoint x: 598, endPoint y: 194, distance: 118.0
click at [598, 194] on span "To: JMARTI32@travelers.com, rita.bitar@newfront.com" at bounding box center [784, 186] width 404 height 31
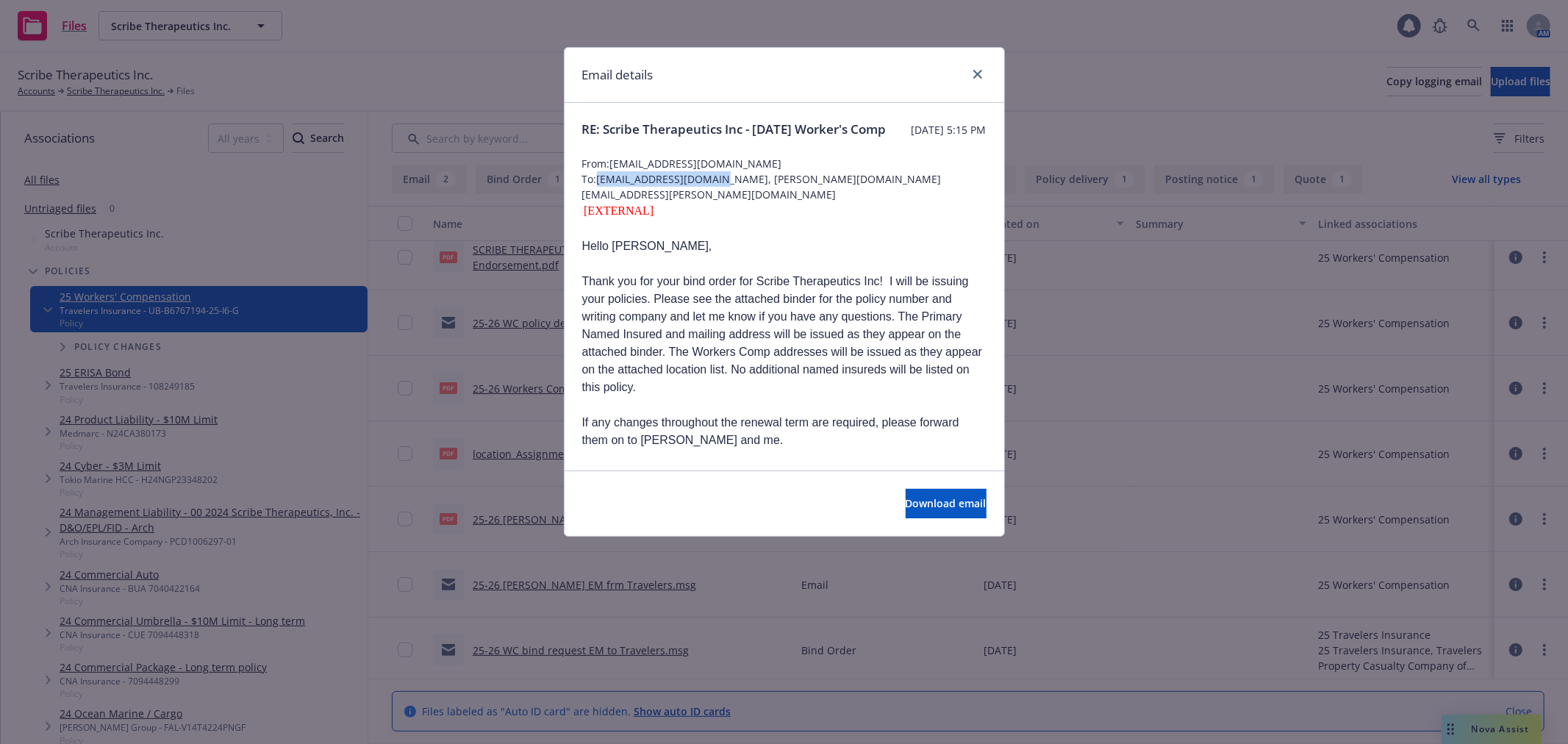
copy span "JMARTI32@travelers.com"
click at [978, 75] on icon "close" at bounding box center [977, 74] width 9 height 9
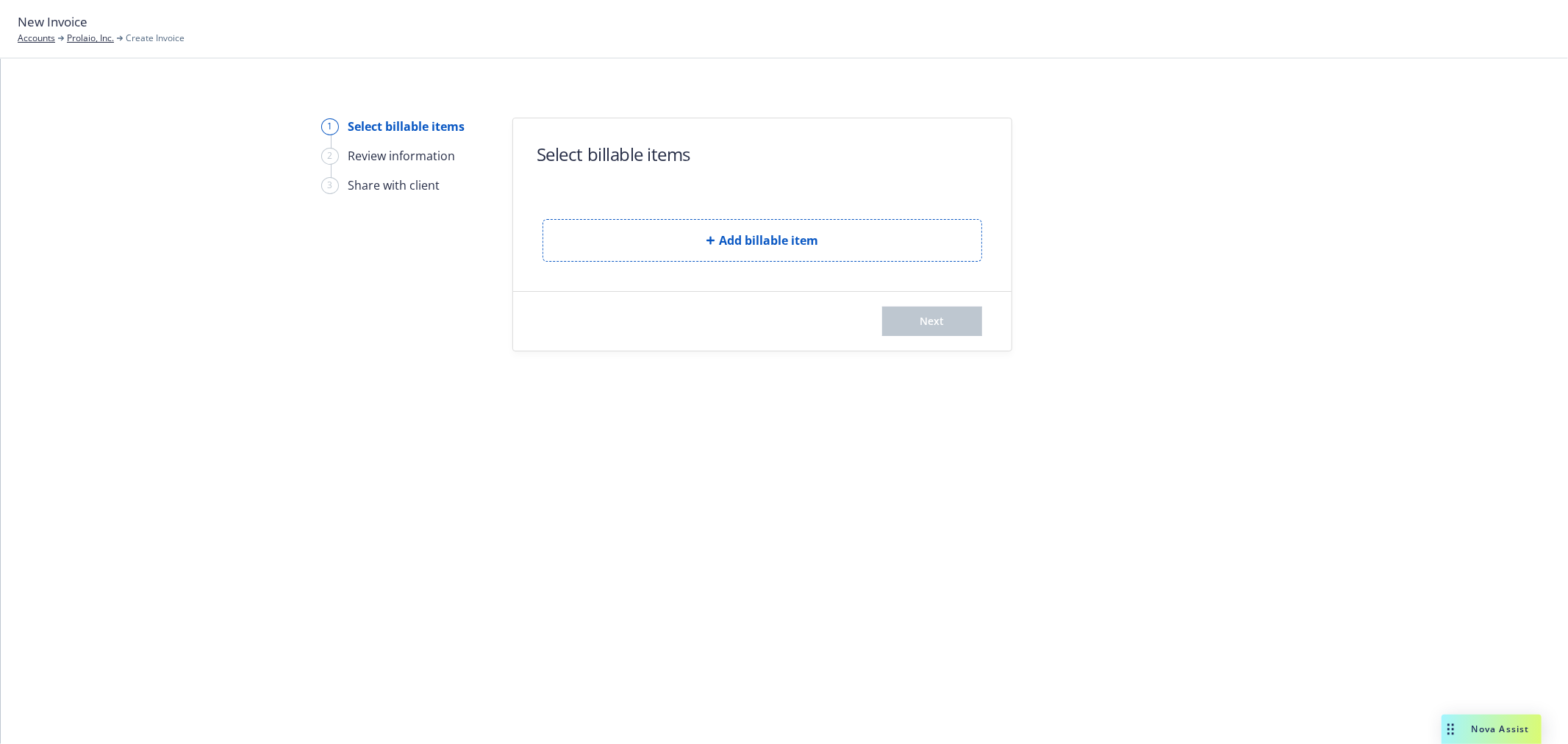
click at [751, 279] on form "Select billable items Add billable item Next" at bounding box center [762, 234] width 498 height 232
click at [769, 252] on button "Add billable item" at bounding box center [762, 240] width 440 height 43
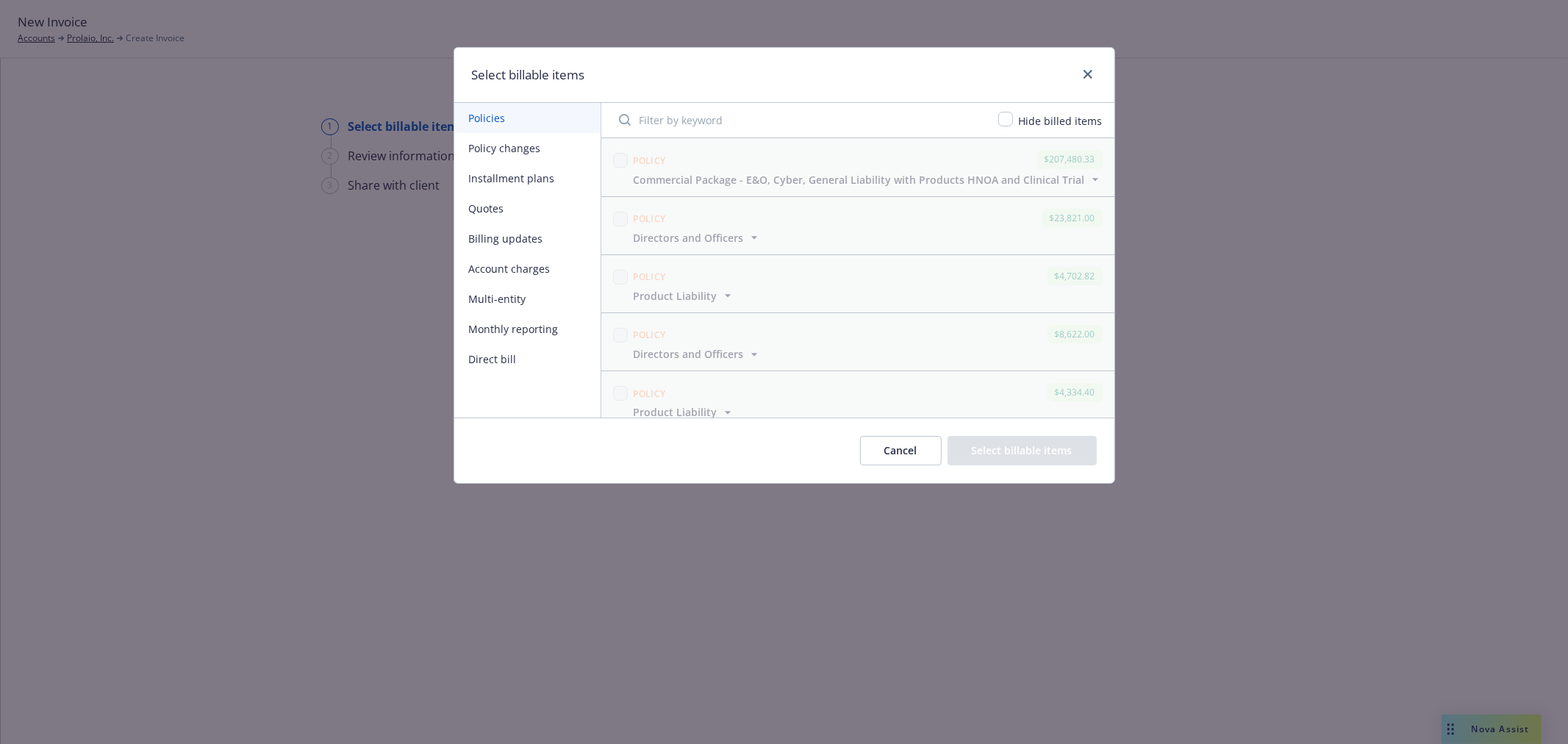
click at [524, 141] on button "Policy changes" at bounding box center [527, 148] width 146 height 30
click at [623, 155] on input "checkbox" at bounding box center [620, 160] width 15 height 15
checkbox input "true"
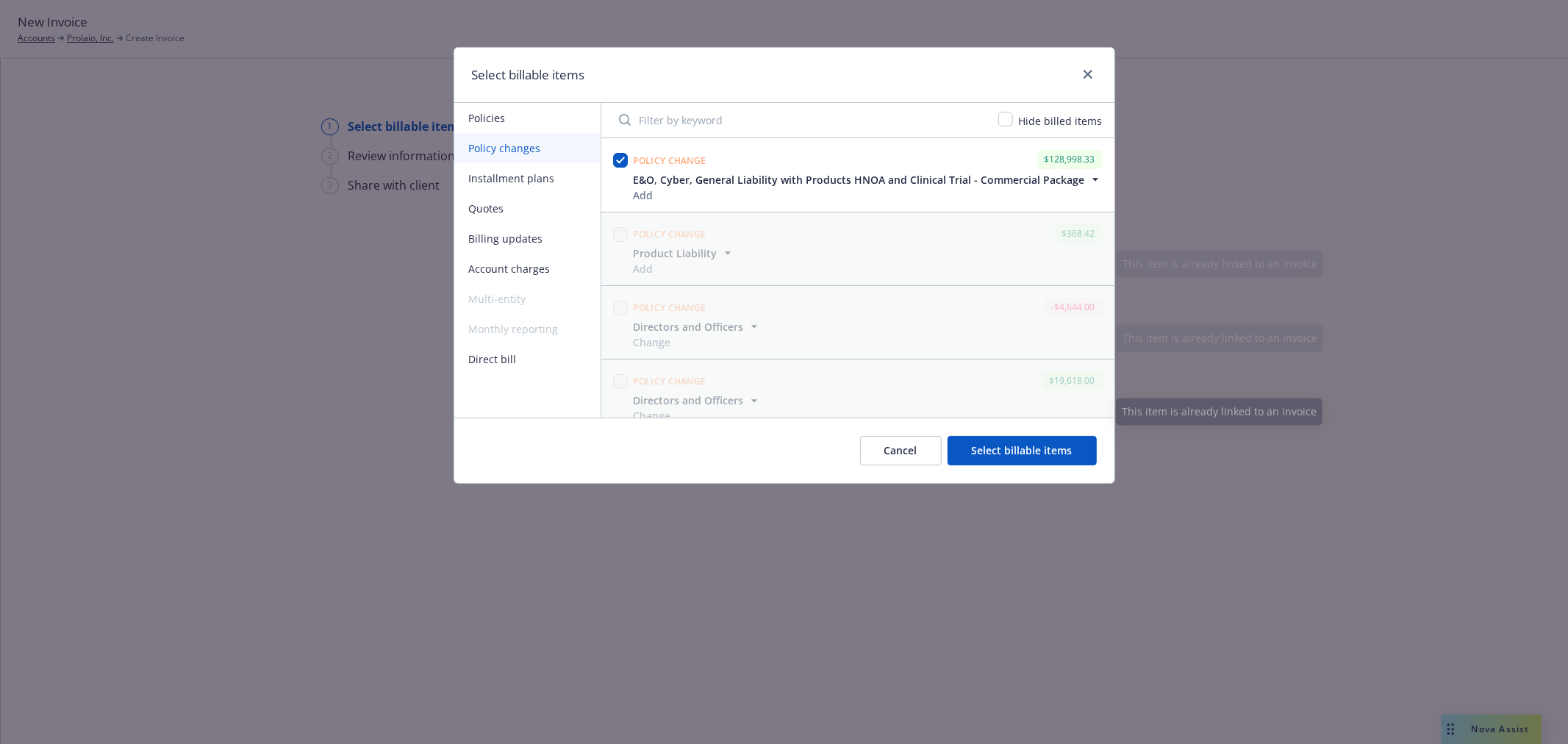
click at [1006, 471] on div "Cancel Select billable items" at bounding box center [784, 451] width 660 height 66
click at [1017, 459] on button "Select billable items" at bounding box center [1022, 451] width 149 height 30
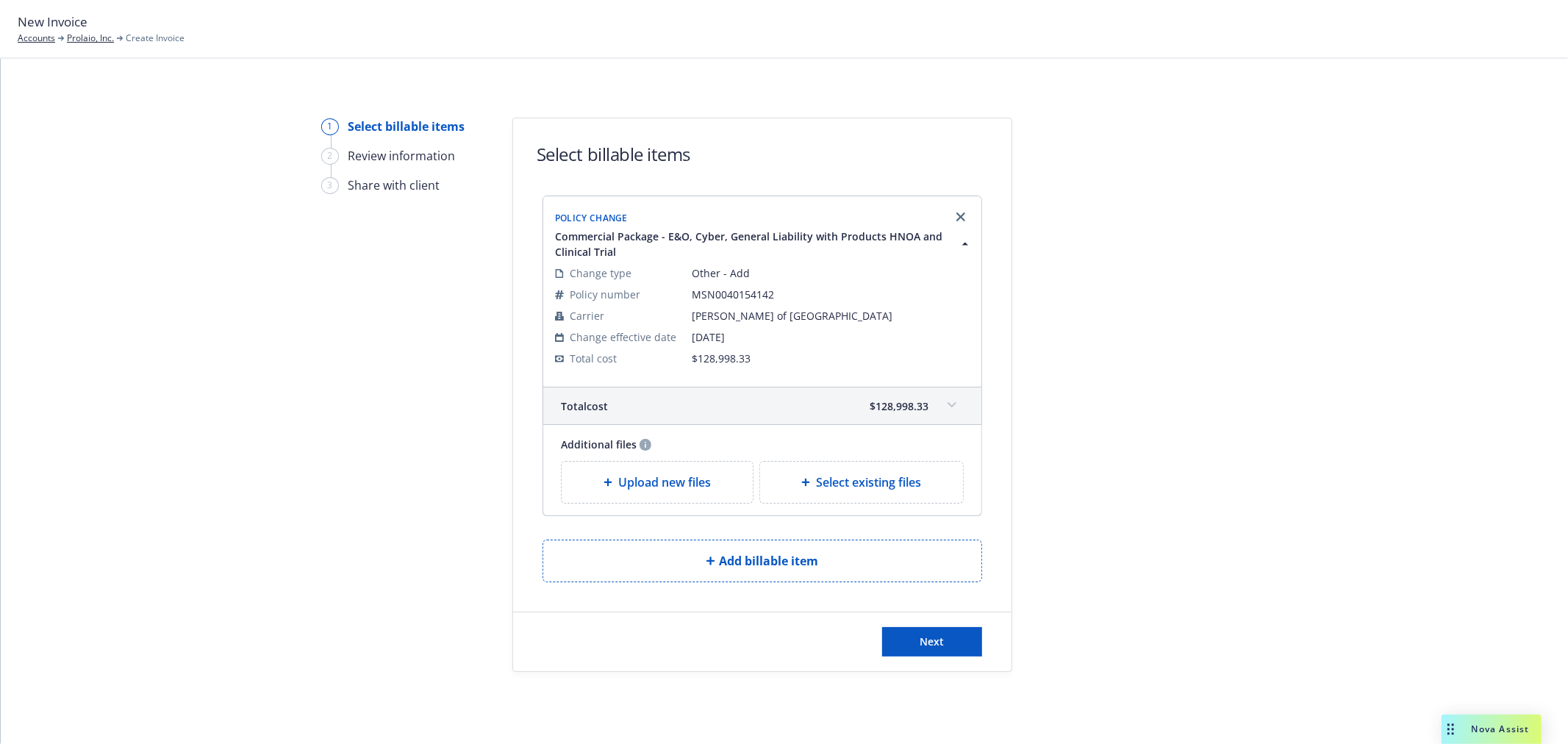
click at [832, 482] on span "Select existing files" at bounding box center [869, 482] width 105 height 18
select select "Invoice - Third Party"
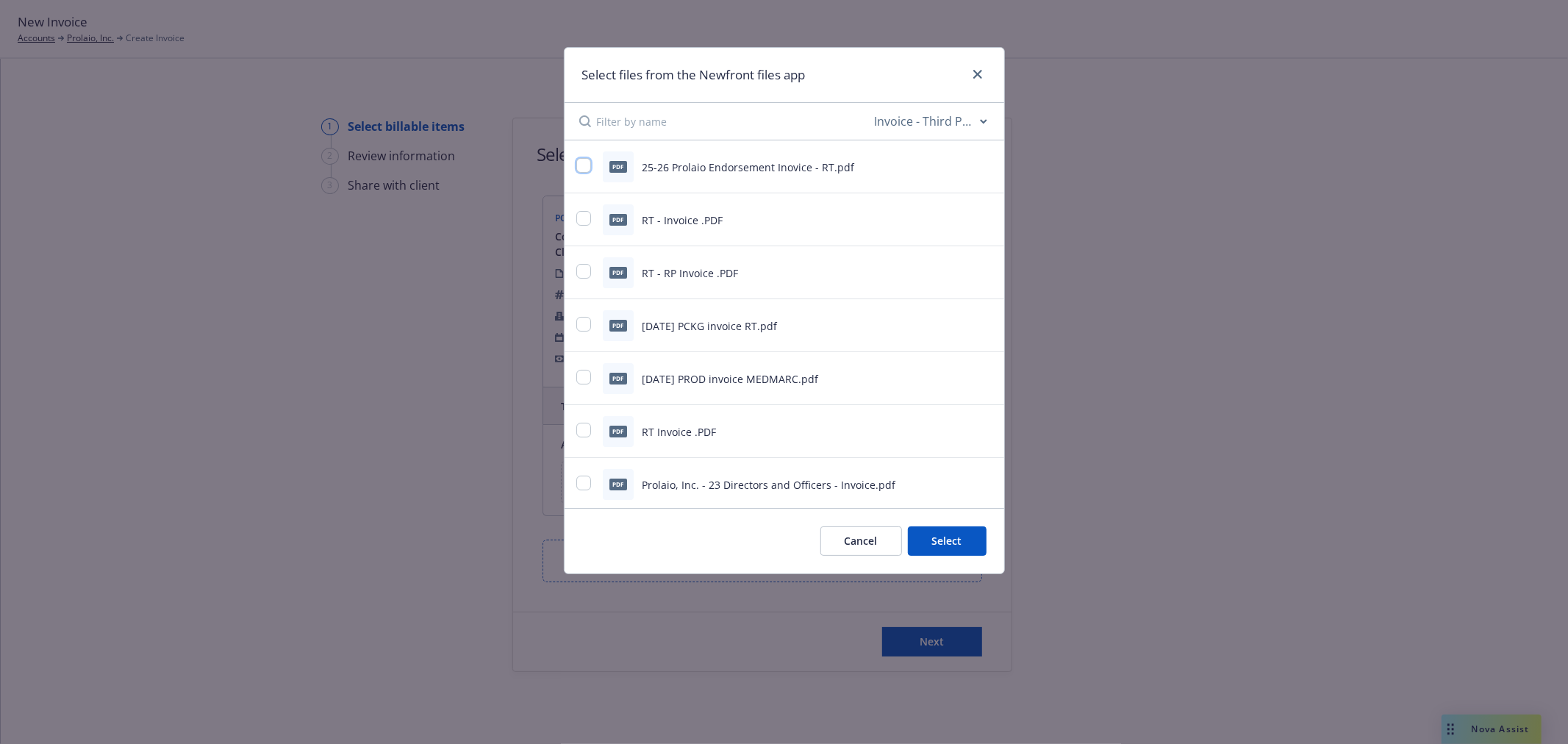
click at [581, 170] on input "checkbox" at bounding box center [583, 165] width 15 height 15
checkbox input "true"
click at [960, 538] on button "Select 1 file" at bounding box center [933, 541] width 105 height 30
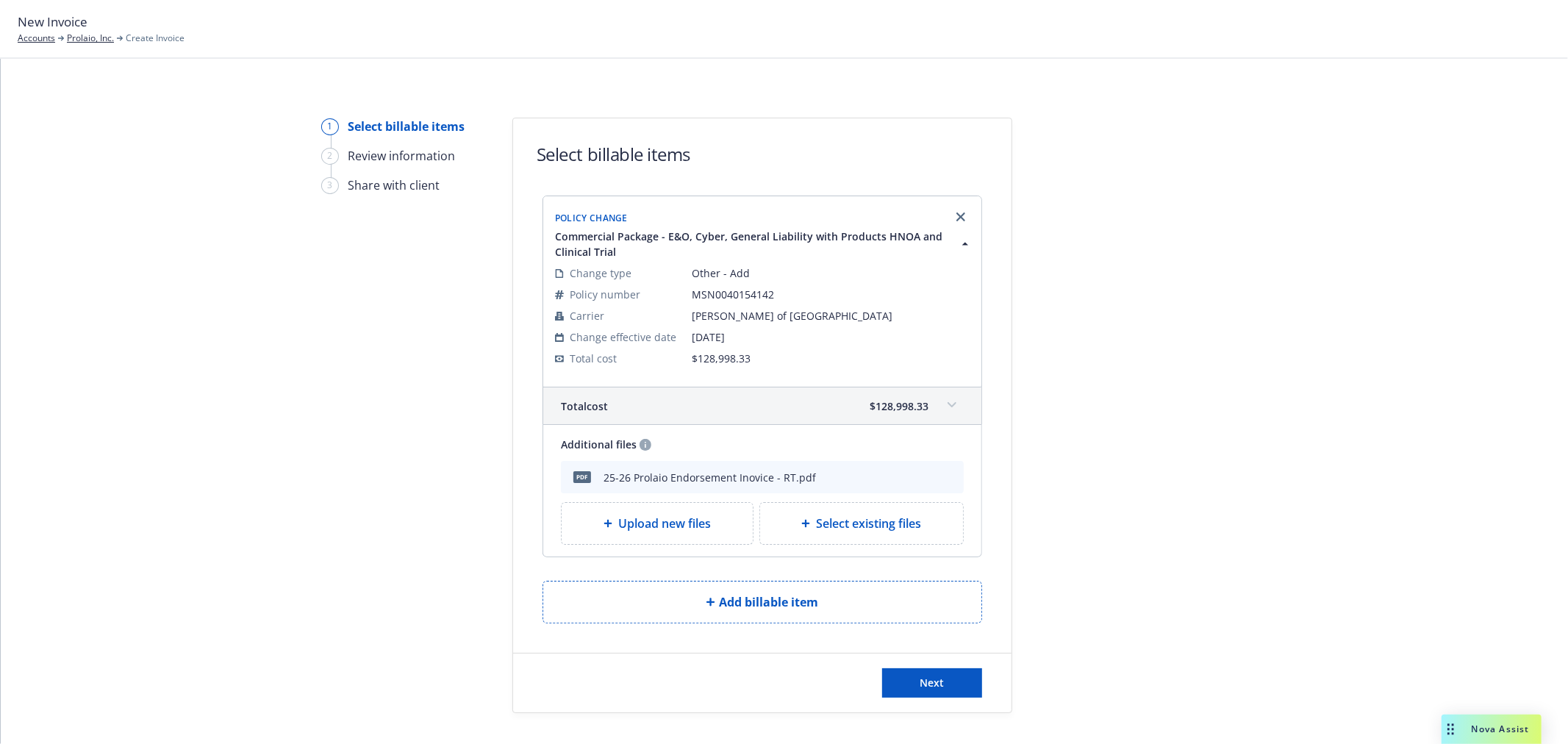
click at [924, 659] on div "Next" at bounding box center [762, 682] width 498 height 59
click at [921, 665] on div "Next" at bounding box center [762, 682] width 498 height 59
click at [947, 672] on button "Next" at bounding box center [932, 683] width 99 height 30
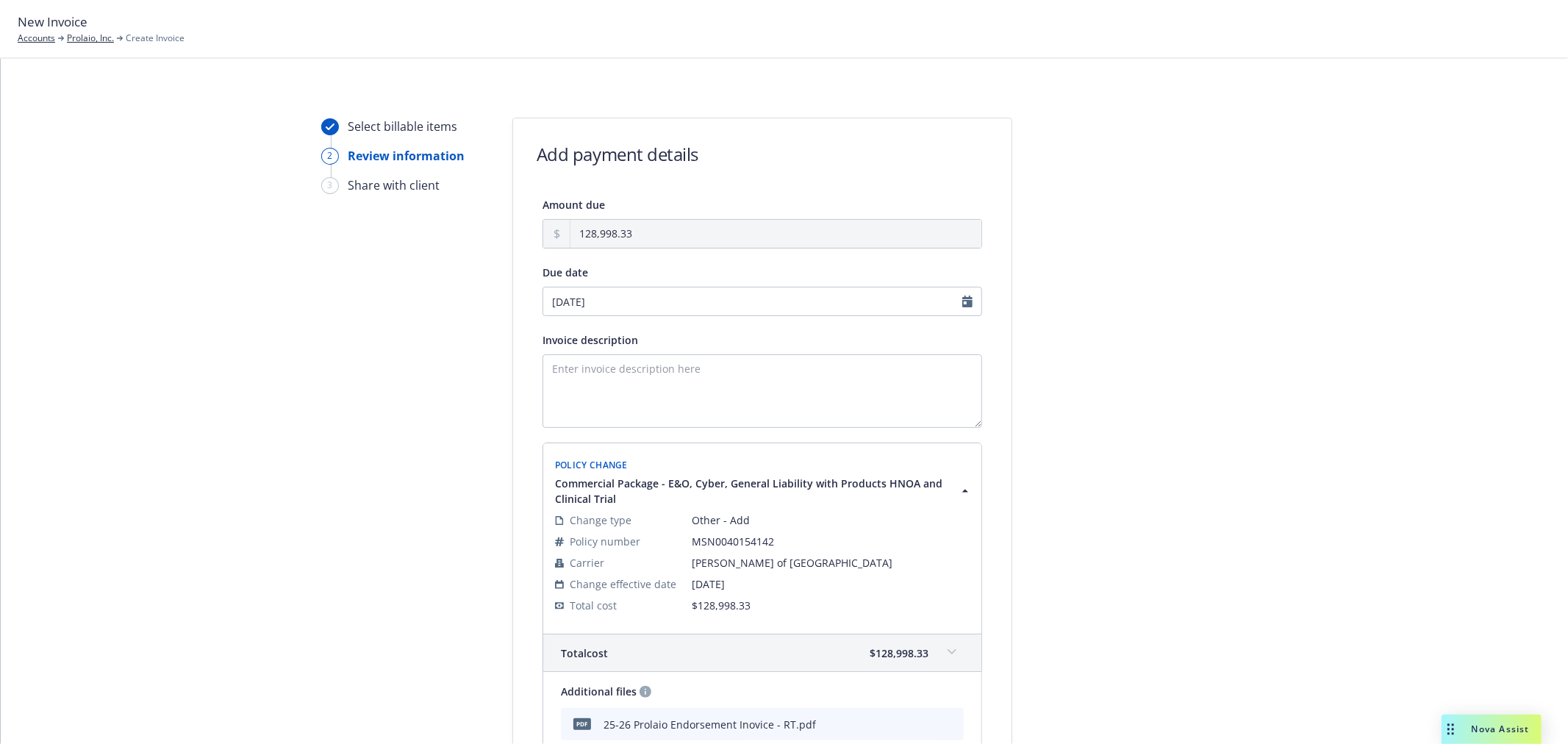
scroll to position [245, 0]
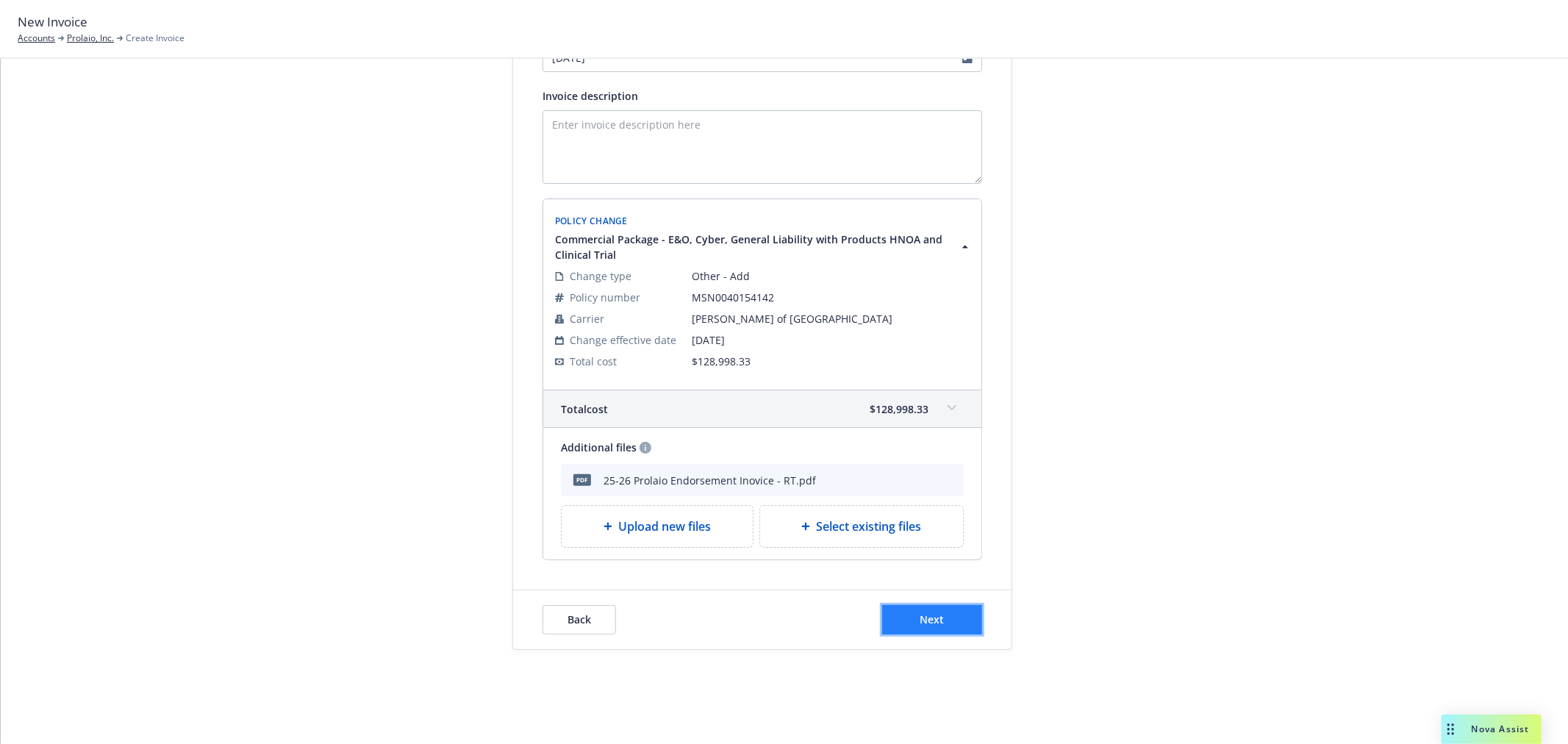
click at [920, 627] on button "Next" at bounding box center [932, 620] width 99 height 30
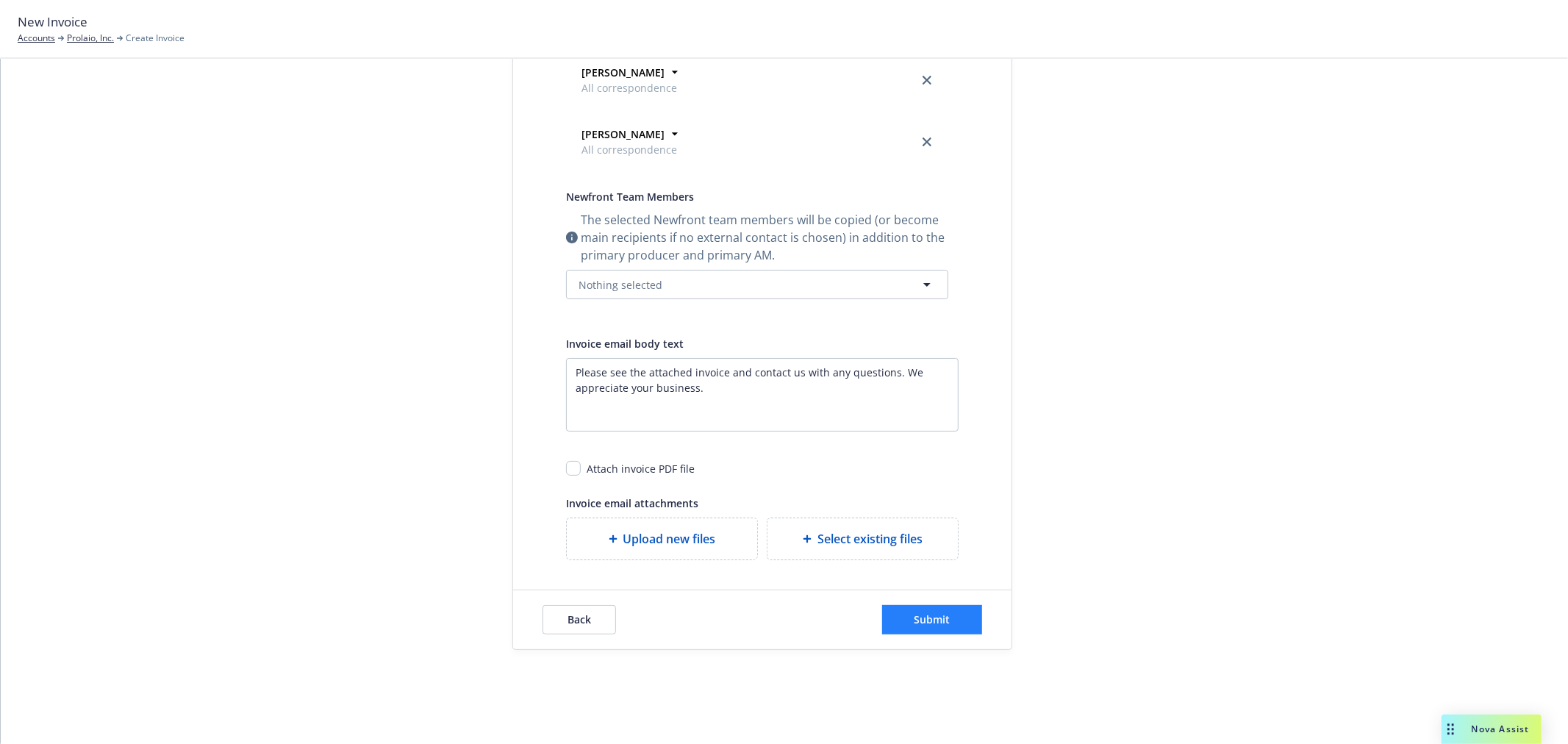
scroll to position [0, 0]
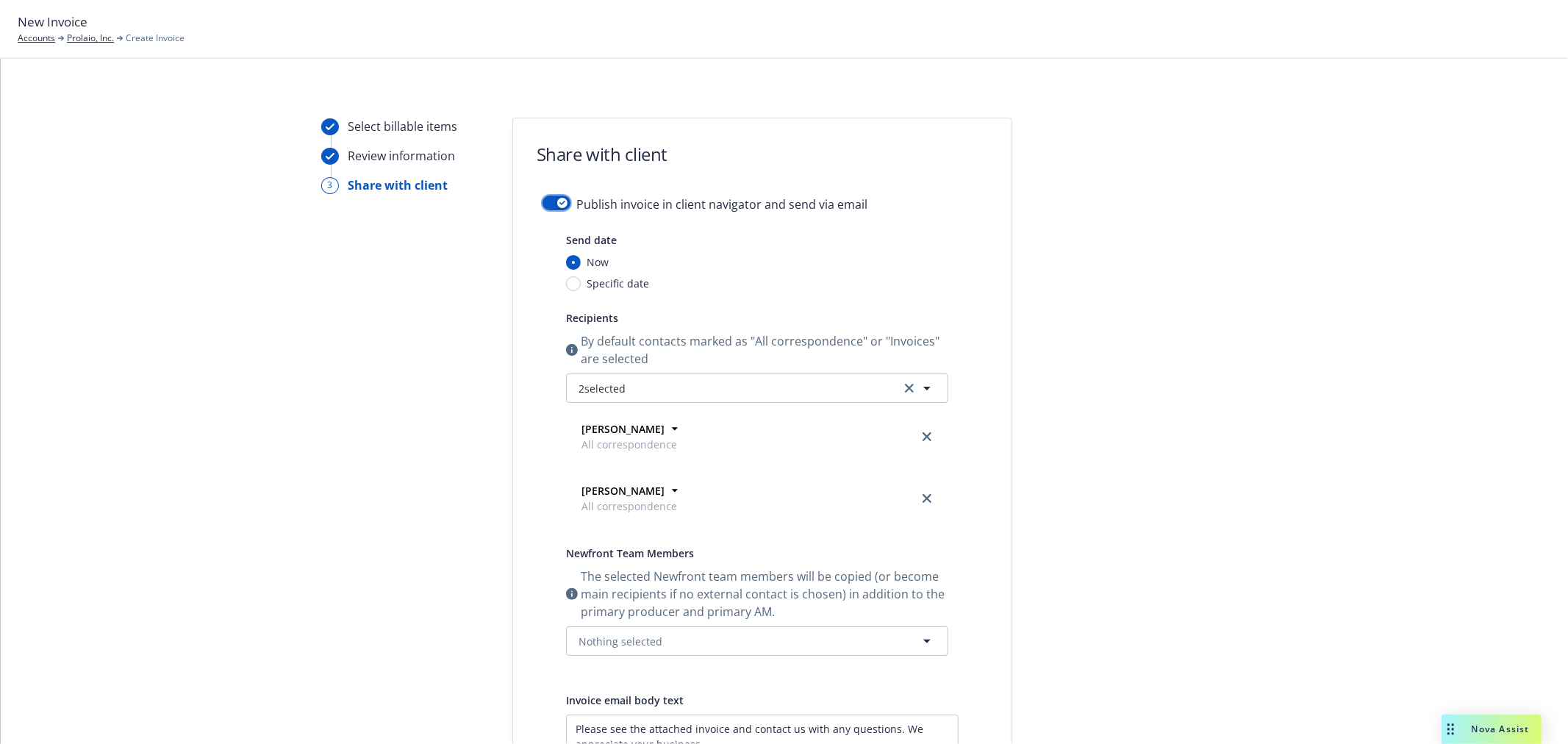
click at [535, 200] on div "Publish invoice in client navigator and send via email Send date Now Specific d…" at bounding box center [762, 556] width 498 height 721
click at [553, 207] on button "button" at bounding box center [556, 203] width 28 height 15
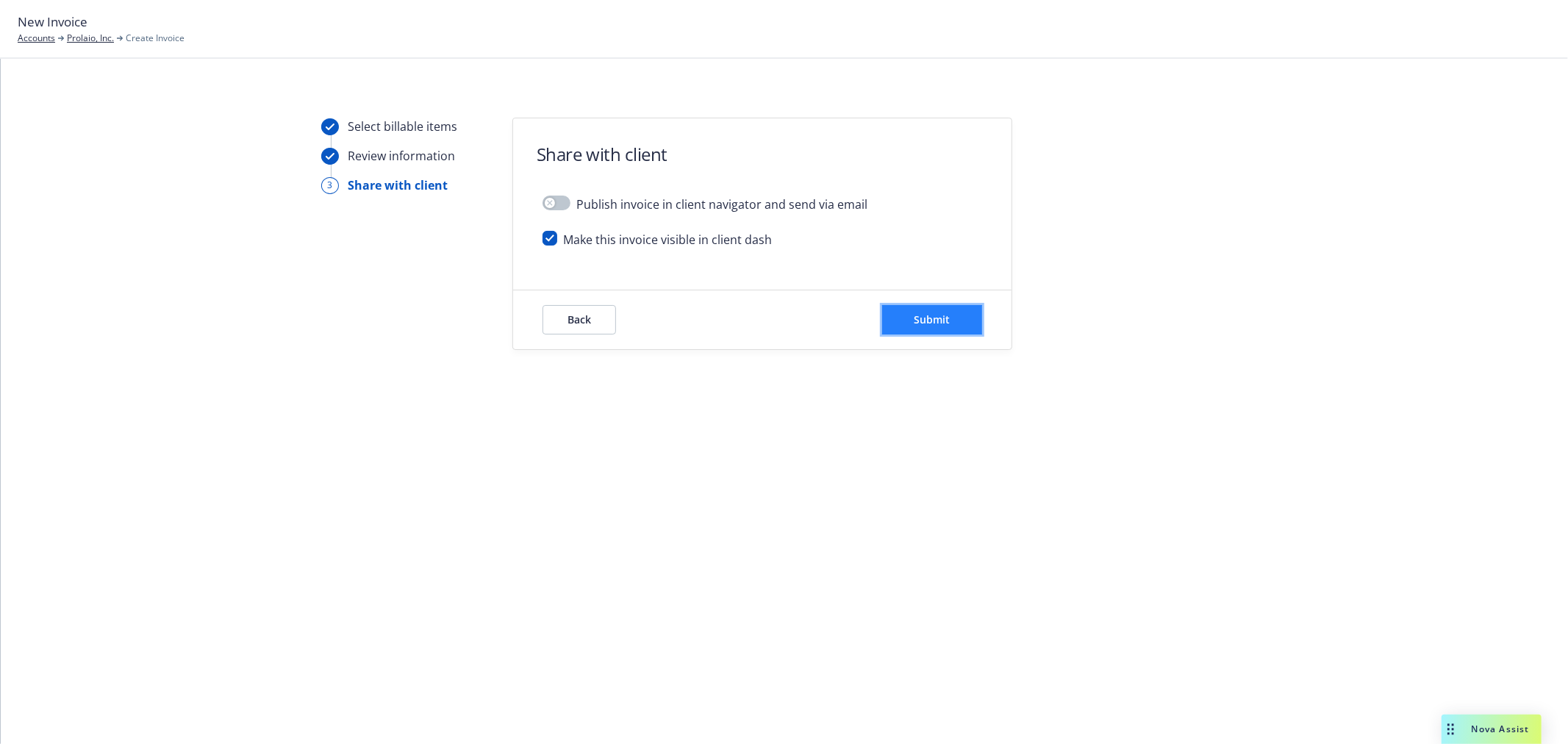
click at [959, 322] on button "Submit" at bounding box center [932, 320] width 99 height 30
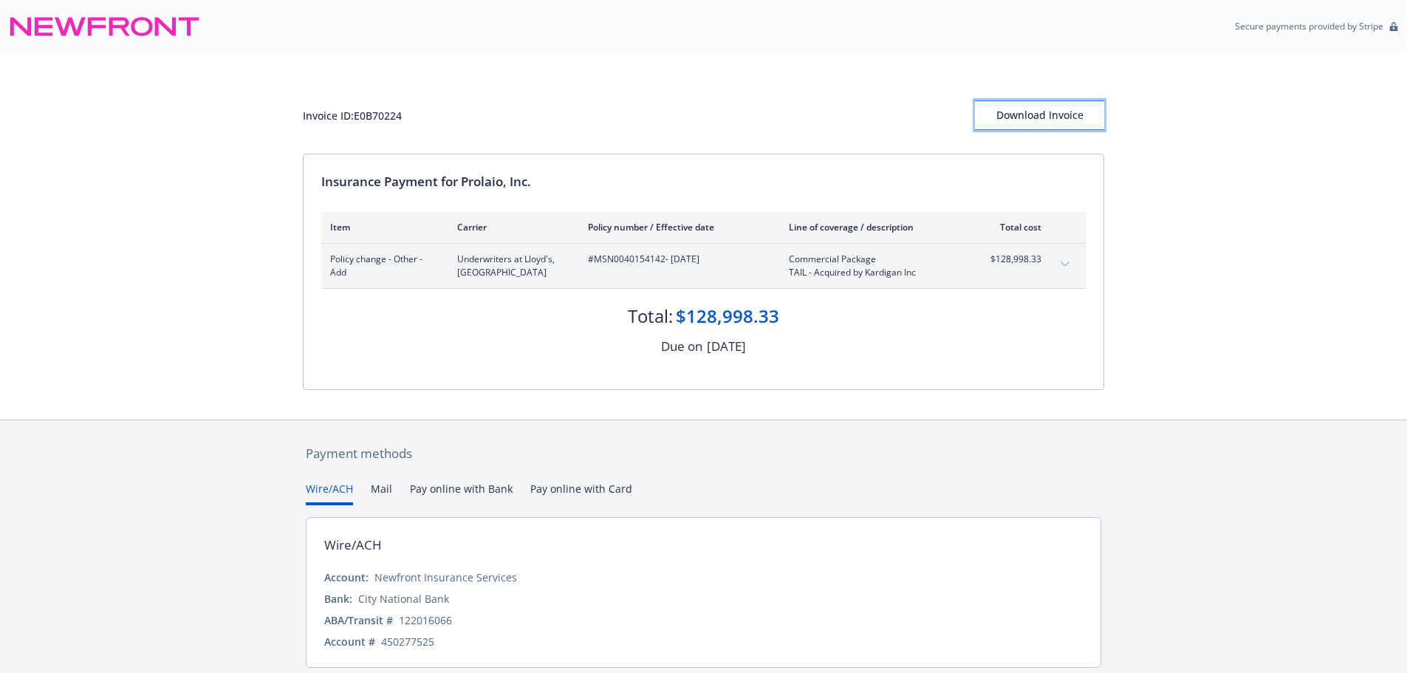
click at [1053, 113] on div "Download Invoice" at bounding box center [1039, 115] width 129 height 28
drag, startPoint x: 937, startPoint y: 104, endPoint x: 883, endPoint y: 123, distance: 57.9
click at [937, 104] on div "Invoice ID: E0B70224 Download Invoice" at bounding box center [704, 115] width 802 height 30
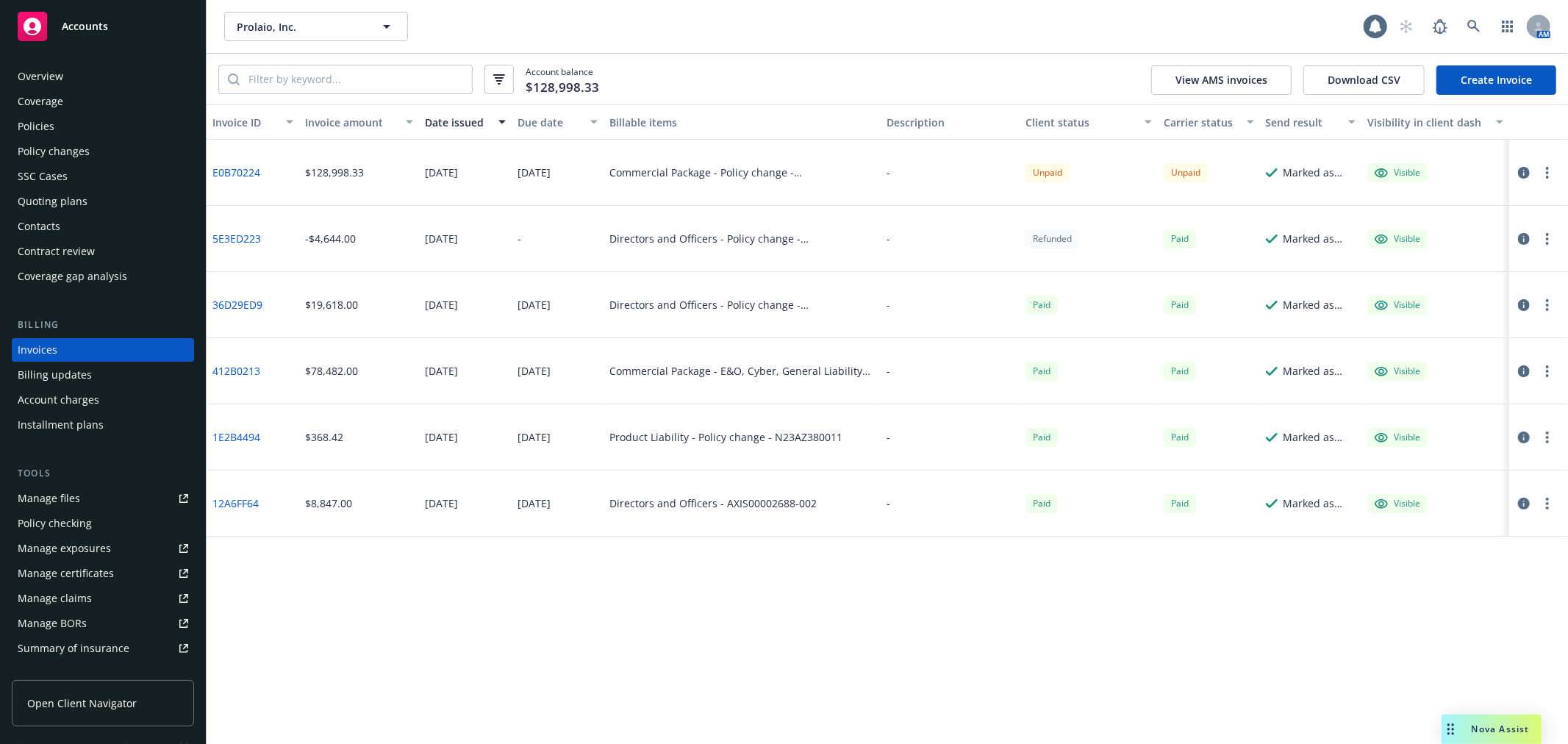
click at [1542, 166] on button "button" at bounding box center [1547, 173] width 18 height 18
click at [1457, 347] on link "Download invoice PDF" at bounding box center [1462, 349] width 187 height 30
click at [43, 132] on div "Policies" at bounding box center [36, 126] width 37 height 24
click at [19, 122] on div "Policies" at bounding box center [36, 126] width 37 height 24
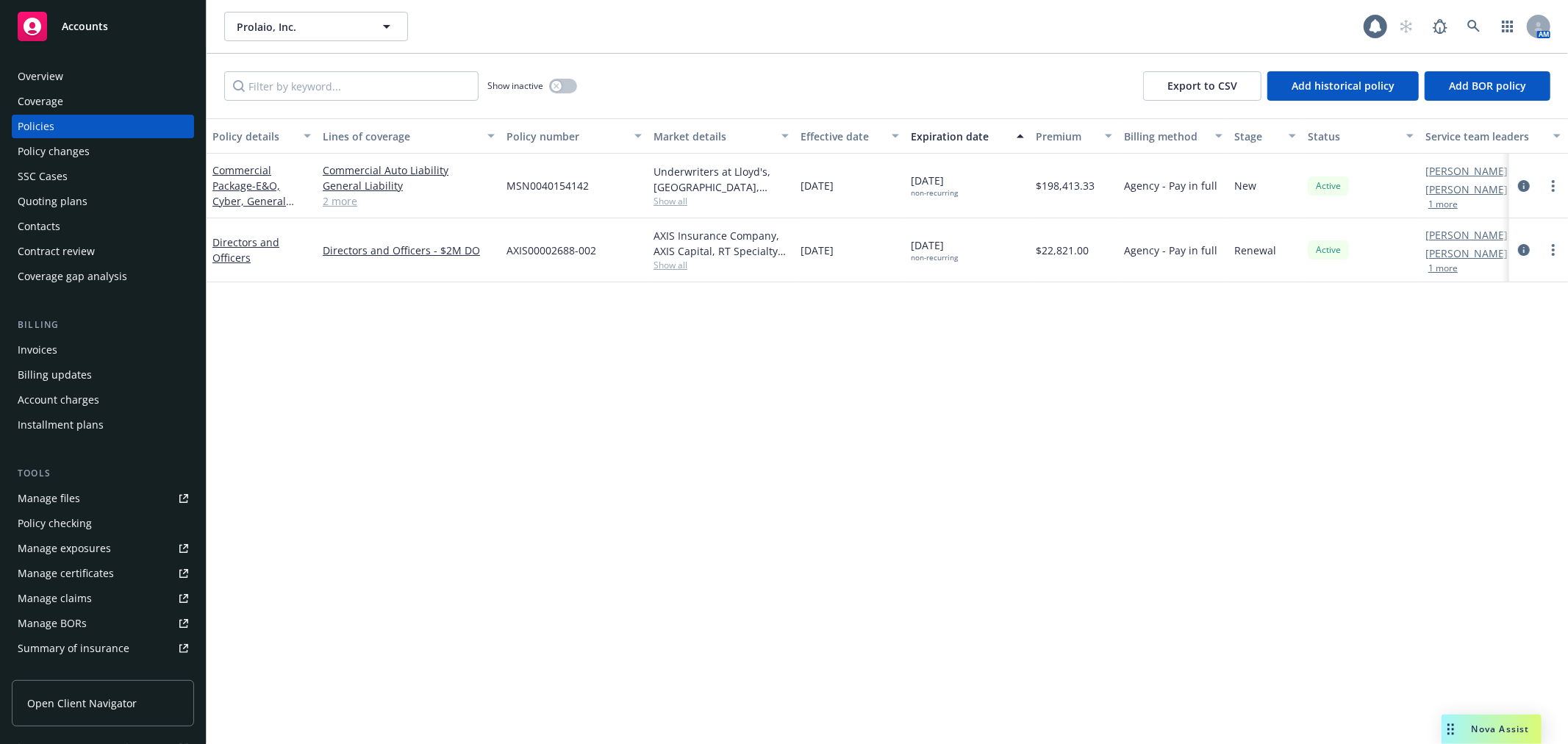
click at [1556, 194] on div at bounding box center [1538, 186] width 47 height 18
click at [1552, 189] on icon "more" at bounding box center [1553, 186] width 3 height 12
click at [1484, 272] on link "End policy" at bounding box center [1475, 275] width 173 height 30
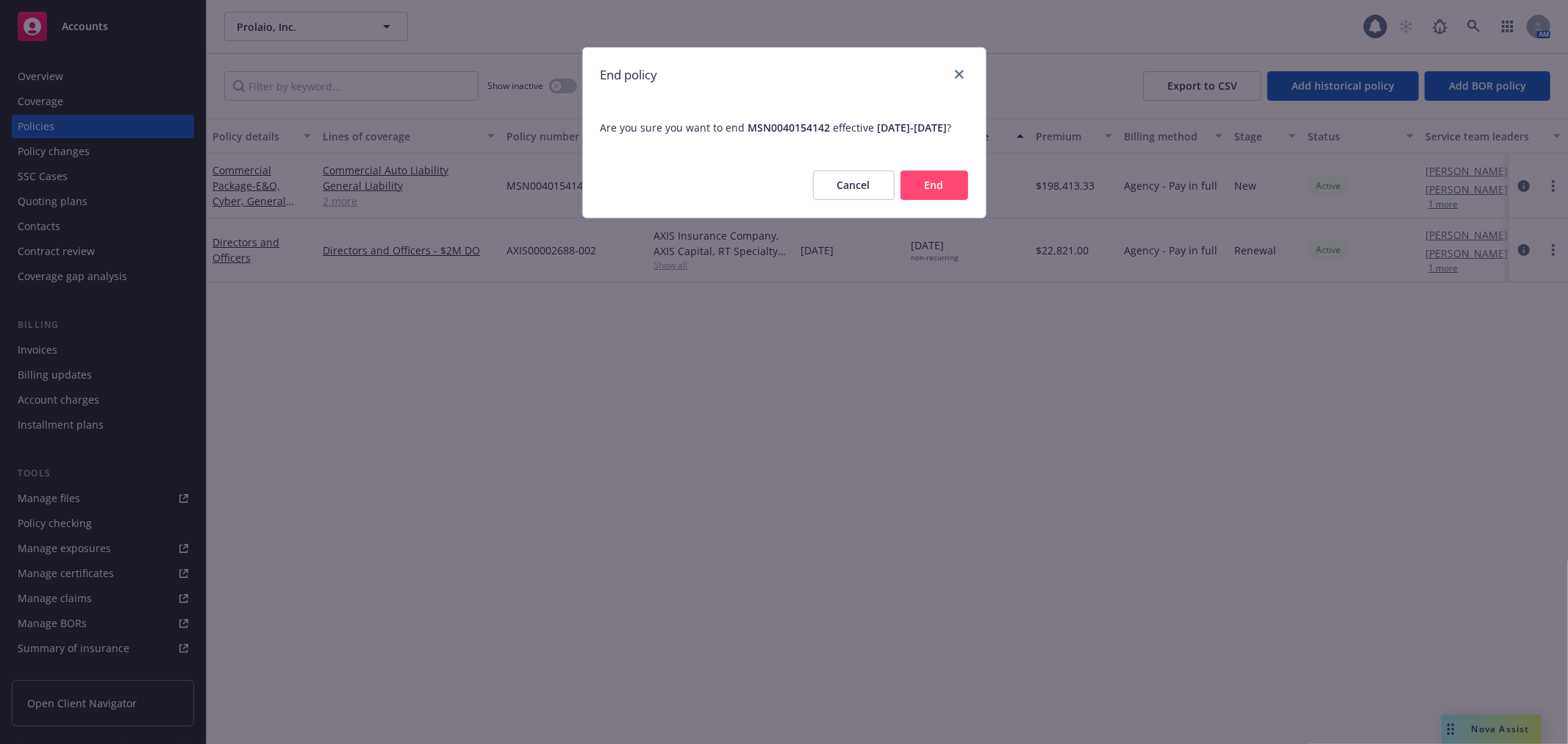
click at [848, 198] on button "Cancel" at bounding box center [854, 185] width 82 height 30
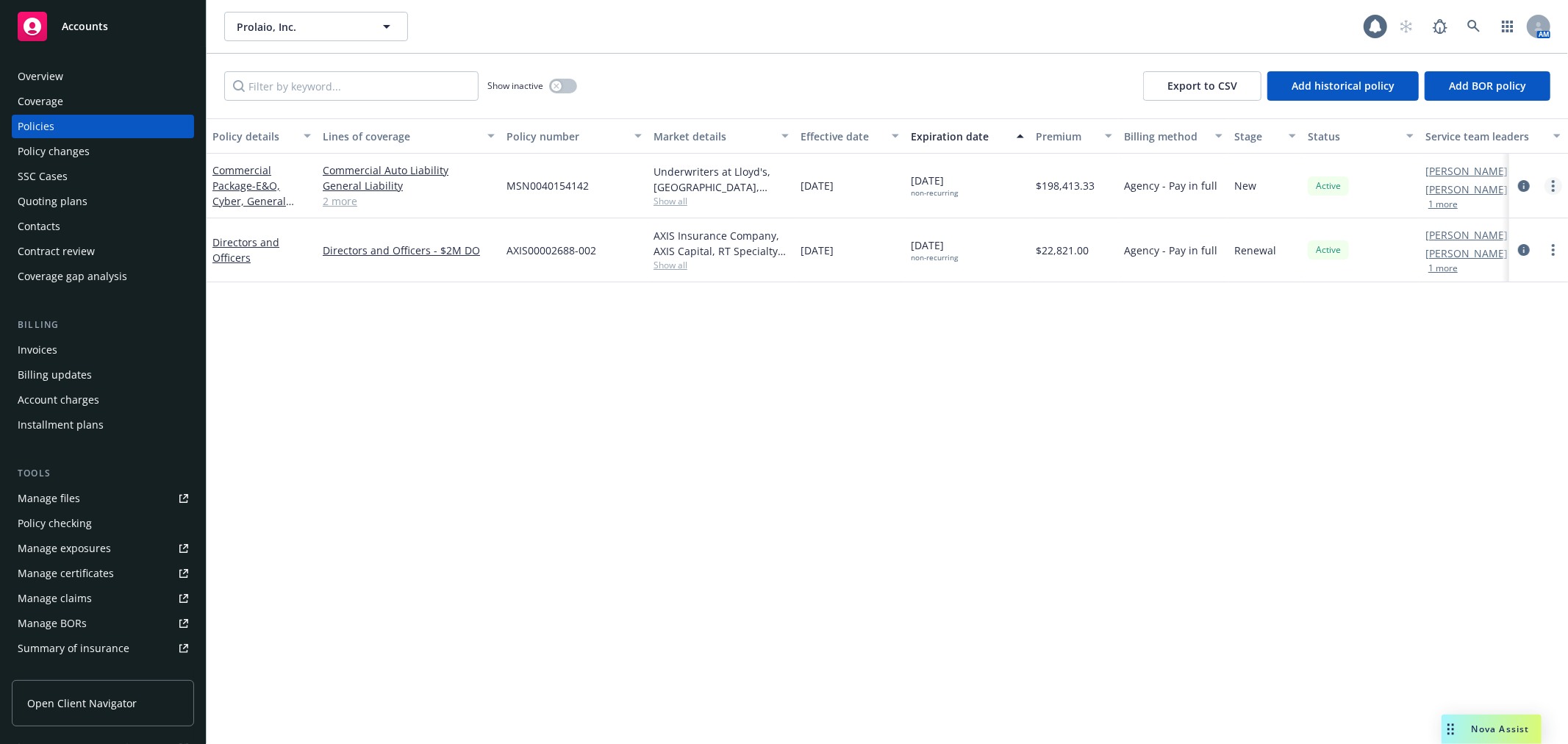
click at [1548, 185] on link "more" at bounding box center [1553, 186] width 18 height 18
click at [269, 179] on span "- E&O, Cyber, General Liability with Products HNOA and Clinical Trial" at bounding box center [262, 217] width 98 height 76
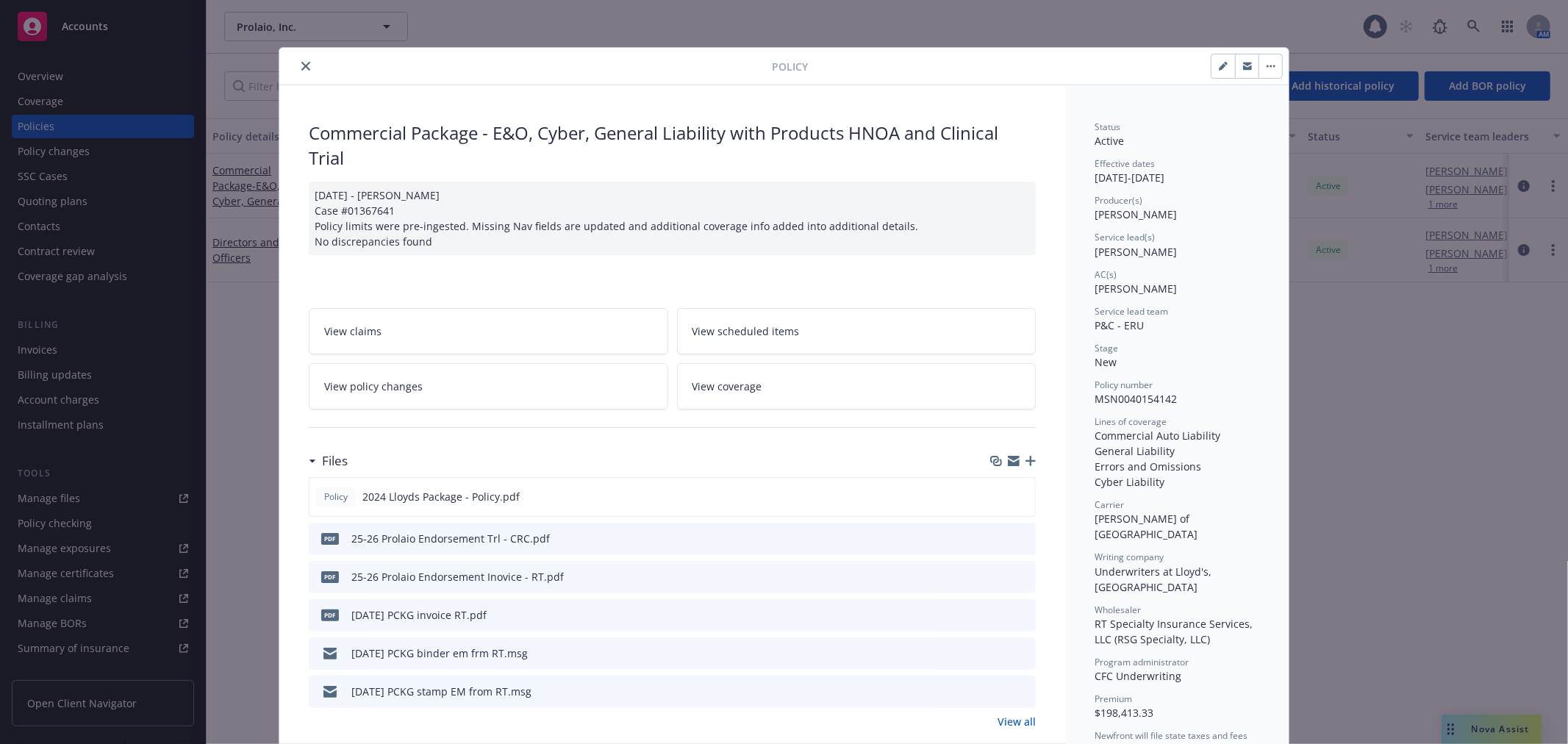
drag, startPoint x: 1221, startPoint y: 69, endPoint x: 1128, endPoint y: 101, distance: 98.4
click at [1221, 70] on icon "button" at bounding box center [1223, 66] width 9 height 9
select select "NEW"
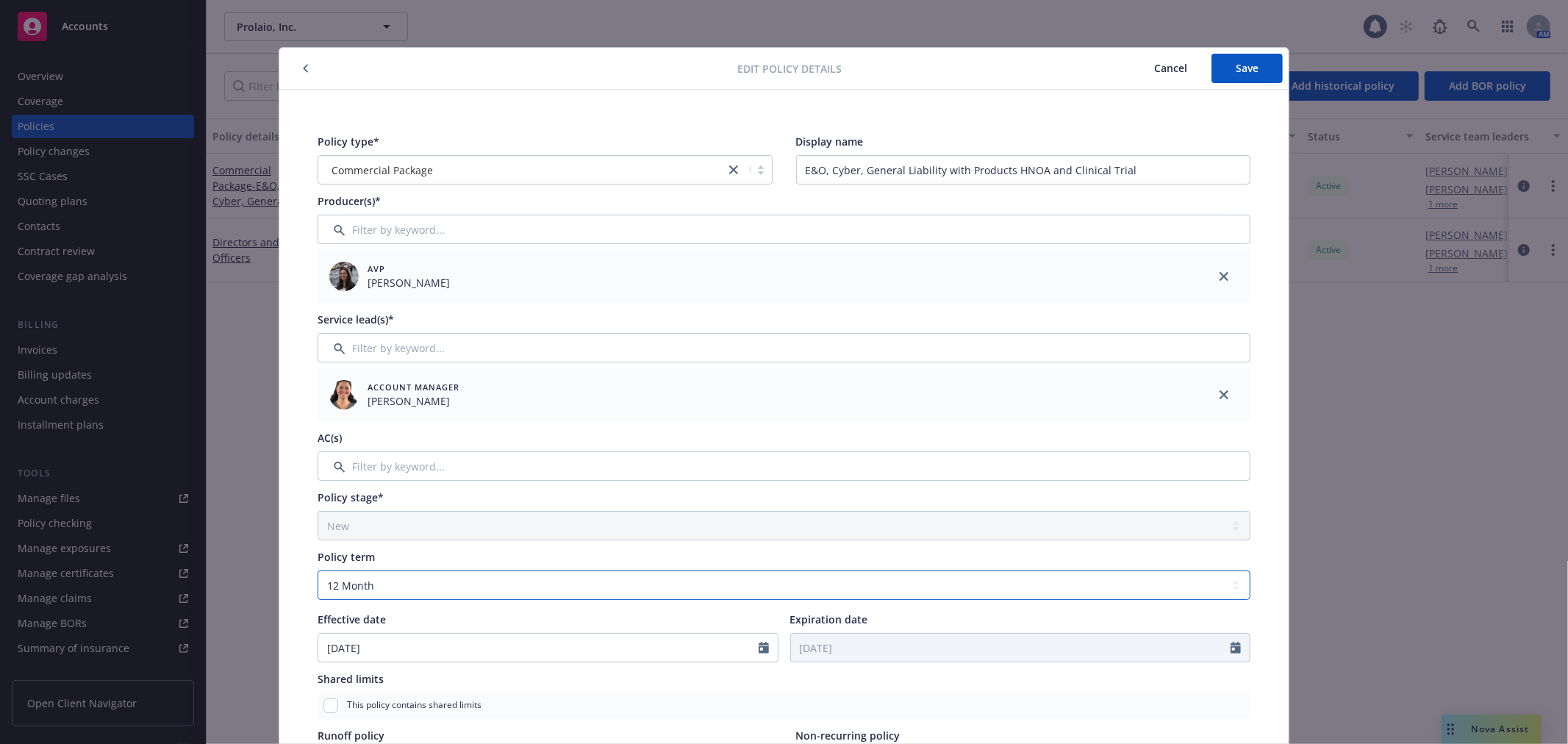
click at [476, 591] on select "Select policy term 12 Month 6 Month 4 Month 3 Month 2 Month 1 Month 36 Month (3…" at bounding box center [783, 585] width 932 height 30
select select "other"
click at [317, 570] on select "Select policy term 12 Month 6 Month 4 Month 3 Month 2 Month 1 Month 36 Month (3…" at bounding box center [783, 585] width 932 height 30
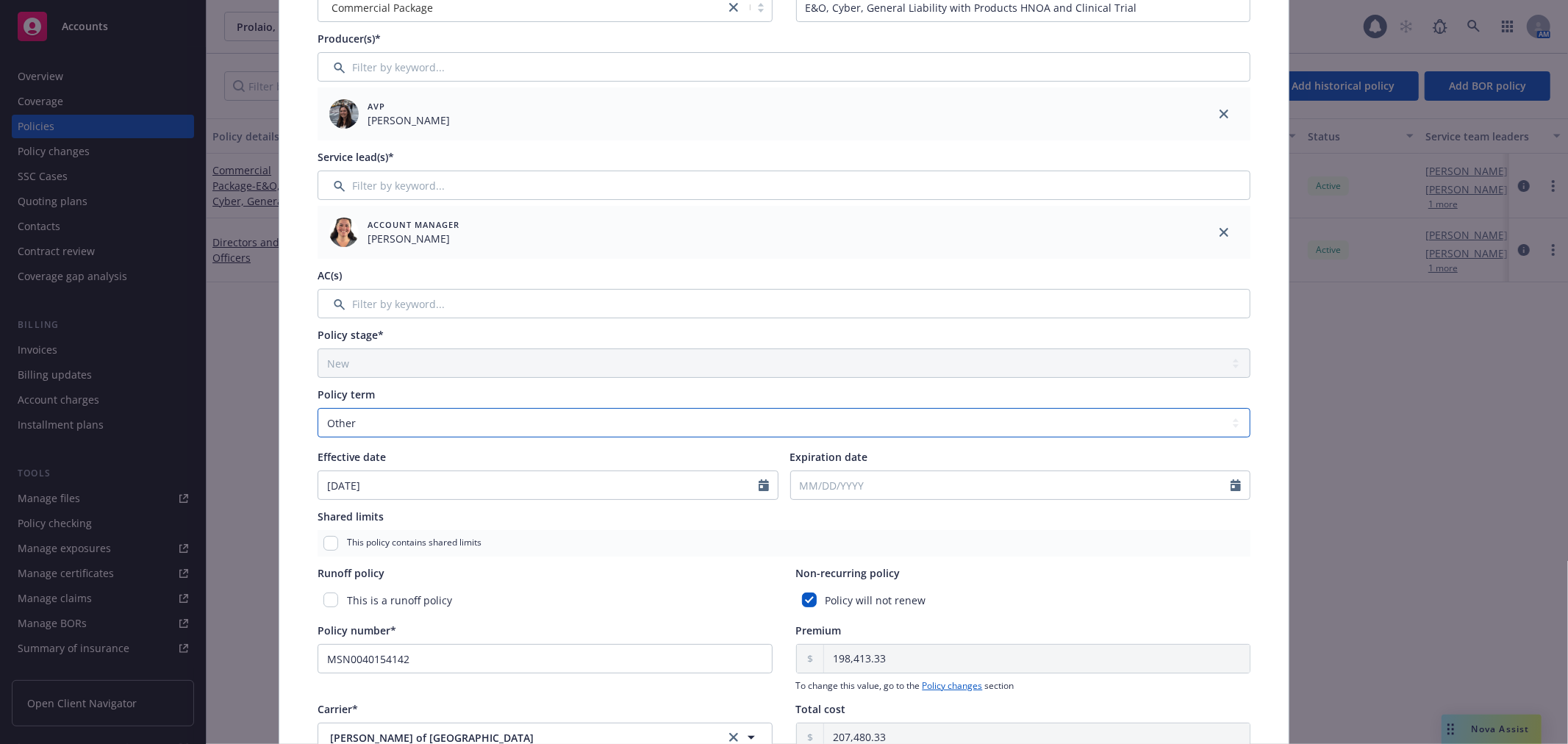
scroll to position [163, 0]
click at [895, 469] on div at bounding box center [1020, 484] width 461 height 30
select select "9"
click at [887, 493] on input "Expiration date" at bounding box center [1011, 484] width 441 height 28
click at [895, 606] on span "18" at bounding box center [903, 613] width 20 height 18
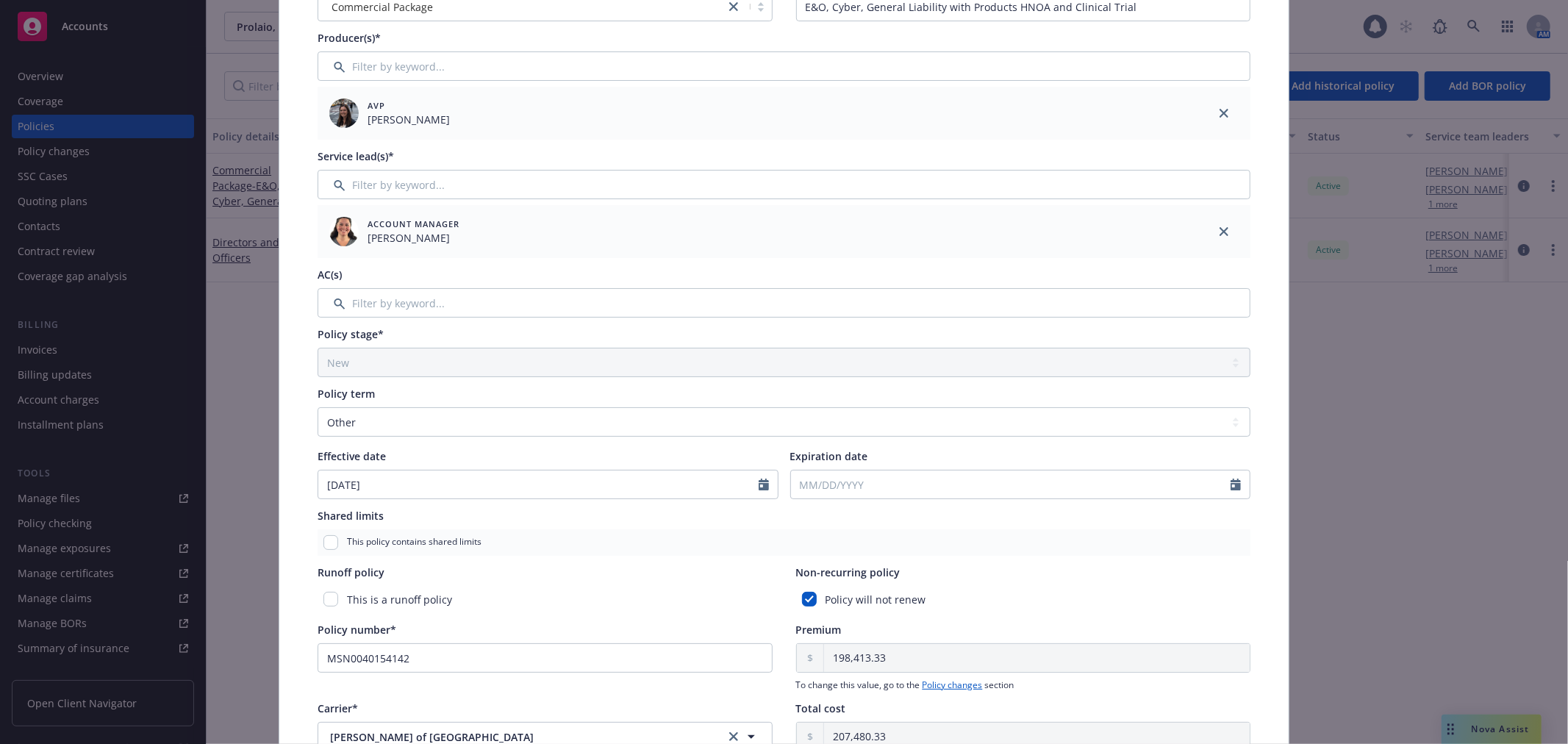
type input "[DATE]"
click at [907, 482] on input "[DATE]" at bounding box center [1011, 484] width 441 height 28
select select "9"
click at [929, 524] on input "2024" at bounding box center [916, 519] width 48 height 16
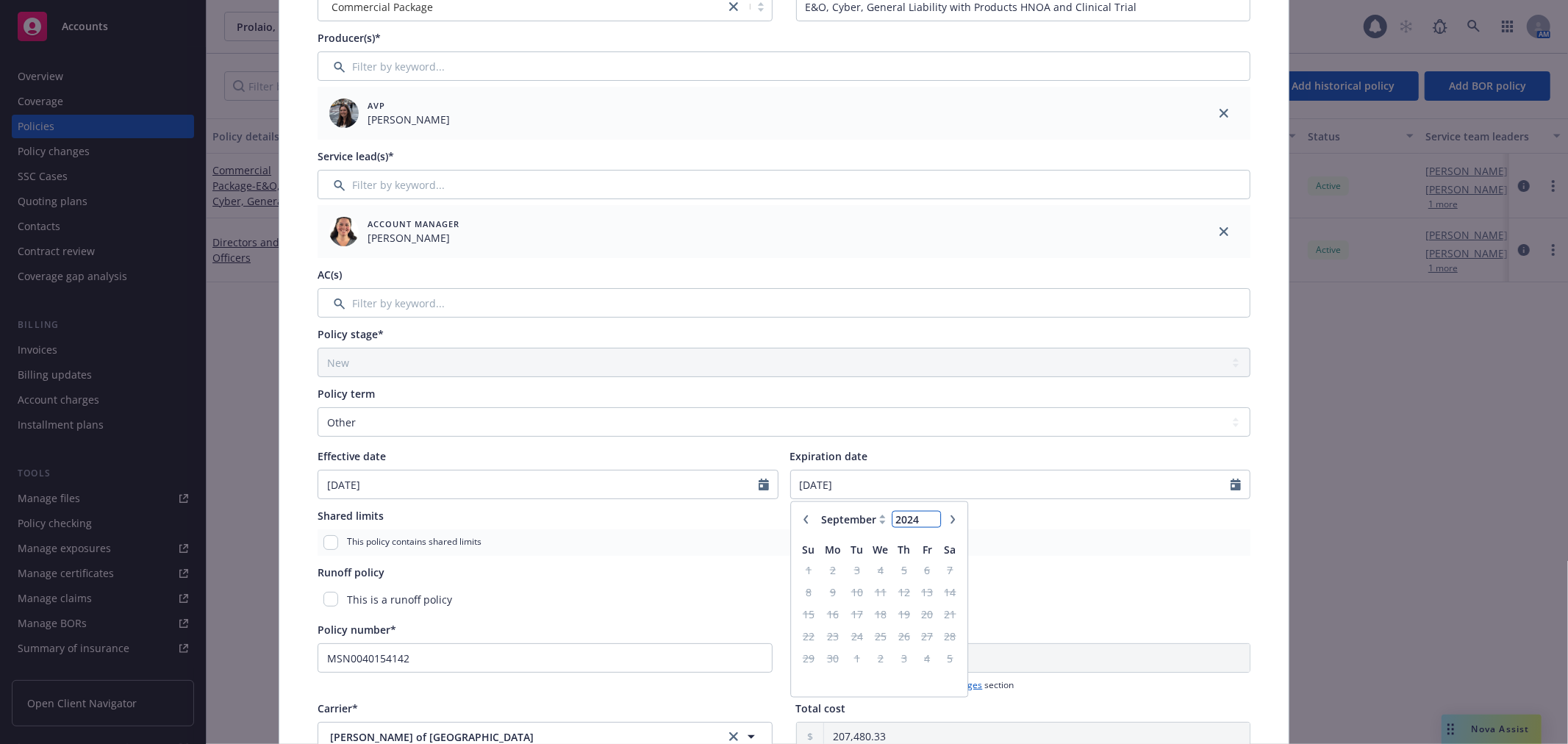
click at [922, 507] on div "January February March April May June July August September October November De…" at bounding box center [880, 518] width 129 height 23
click at [922, 514] on input "2025" at bounding box center [916, 519] width 48 height 16
click at [923, 514] on input "2026" at bounding box center [916, 519] width 48 height 16
click at [924, 514] on input "2027" at bounding box center [916, 519] width 48 height 16
type input "2028"
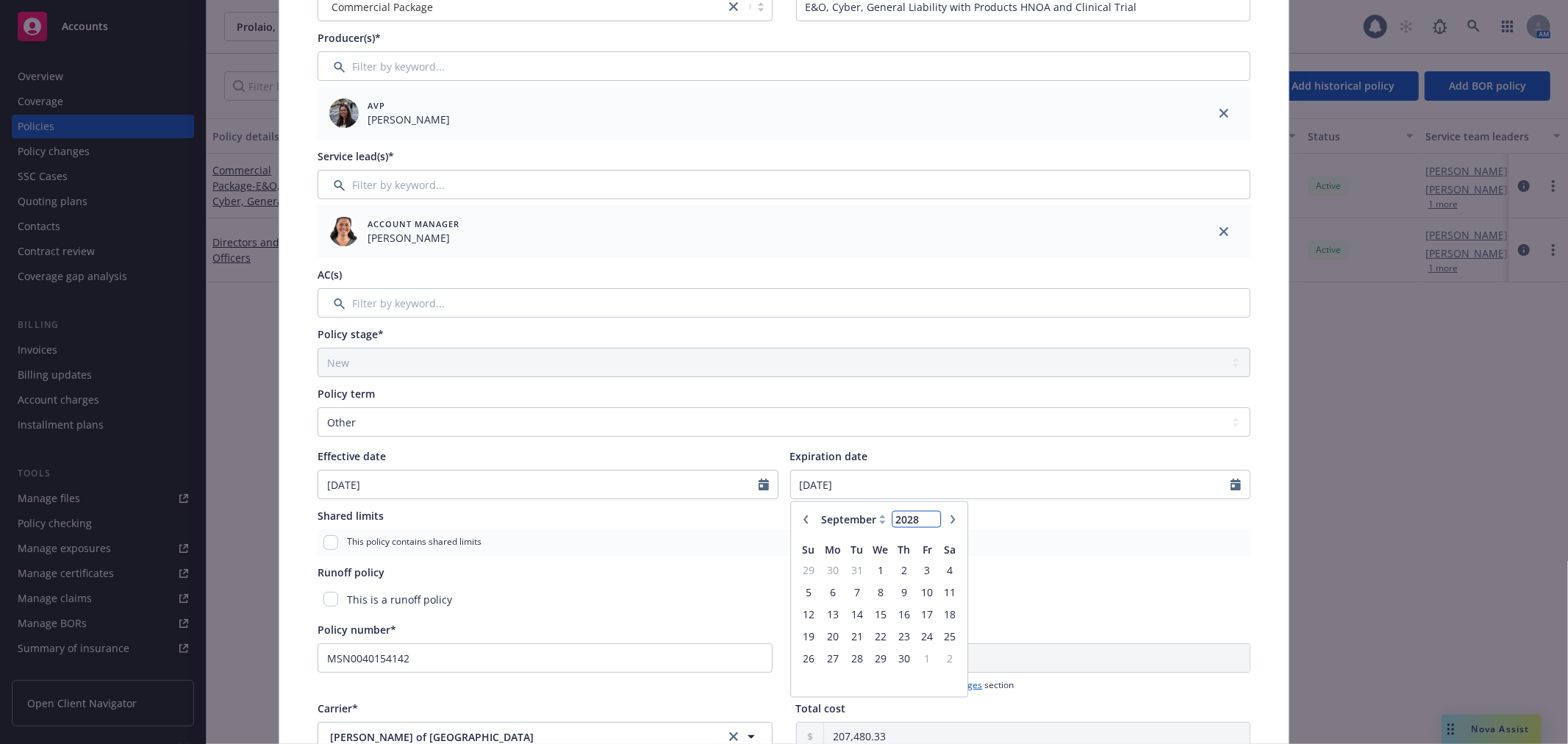
click at [924, 514] on input "2028" at bounding box center [916, 519] width 48 height 16
click at [1038, 567] on div "Non-recurring policy" at bounding box center [1023, 572] width 455 height 16
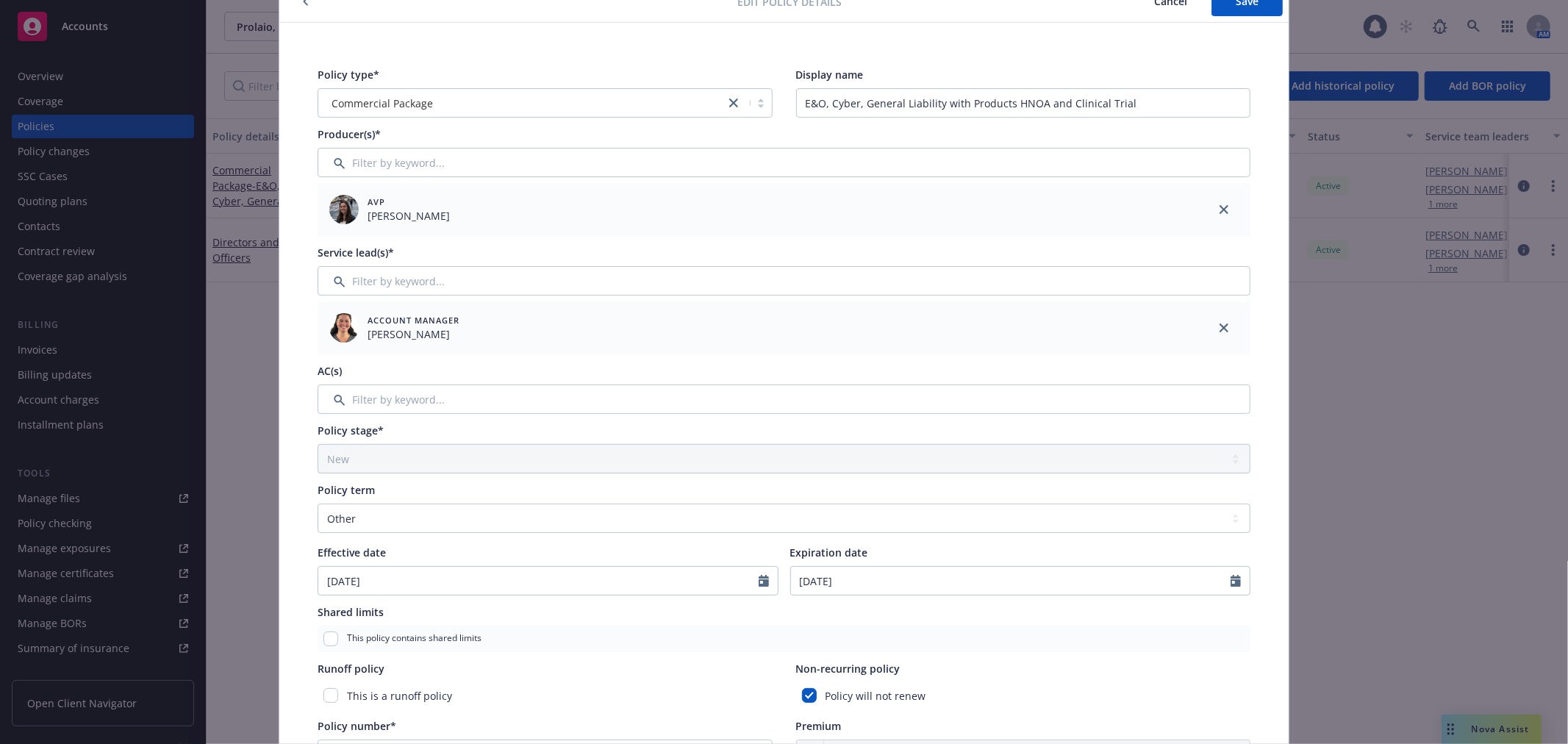
scroll to position [0, 0]
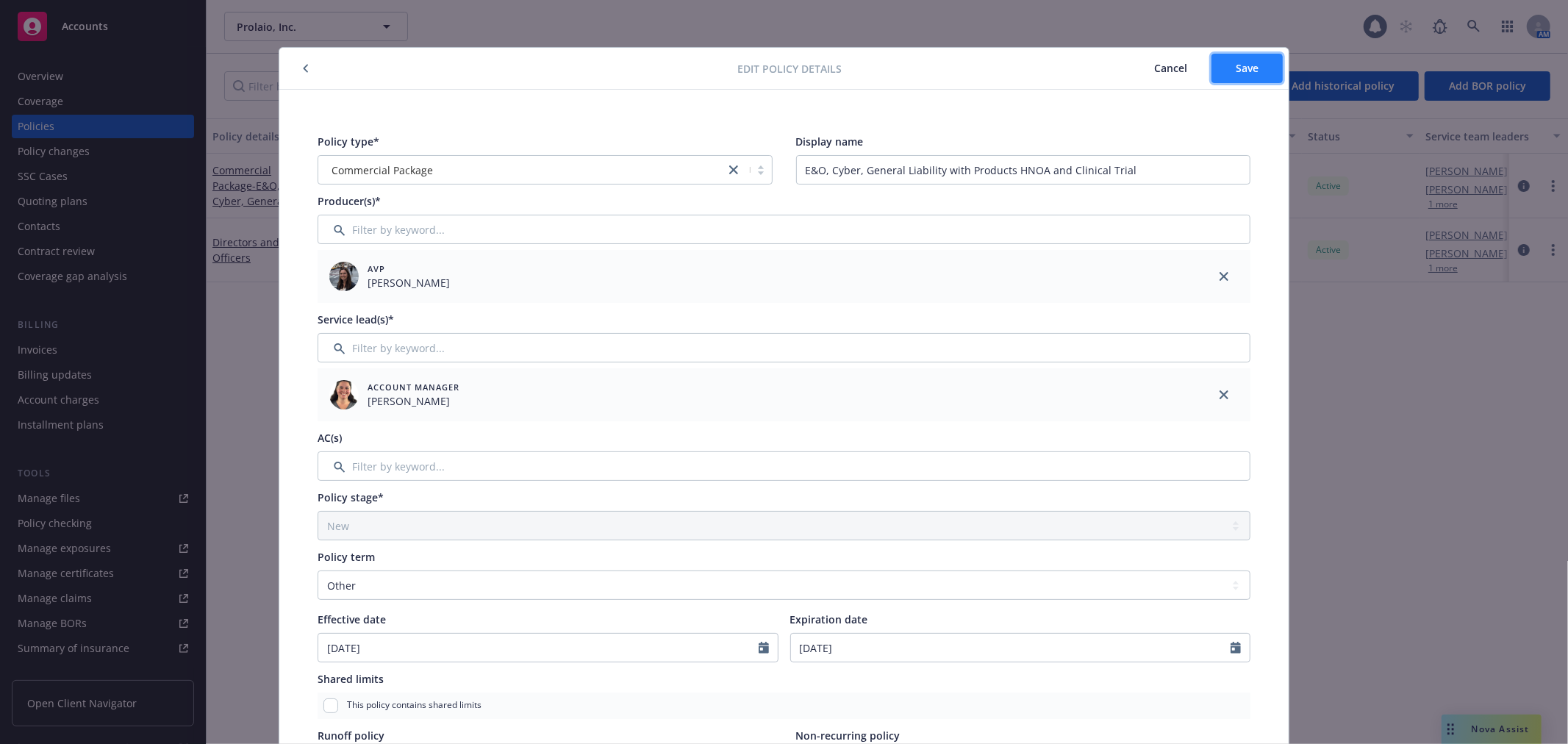
click at [1248, 61] on span "Save" at bounding box center [1247, 68] width 23 height 14
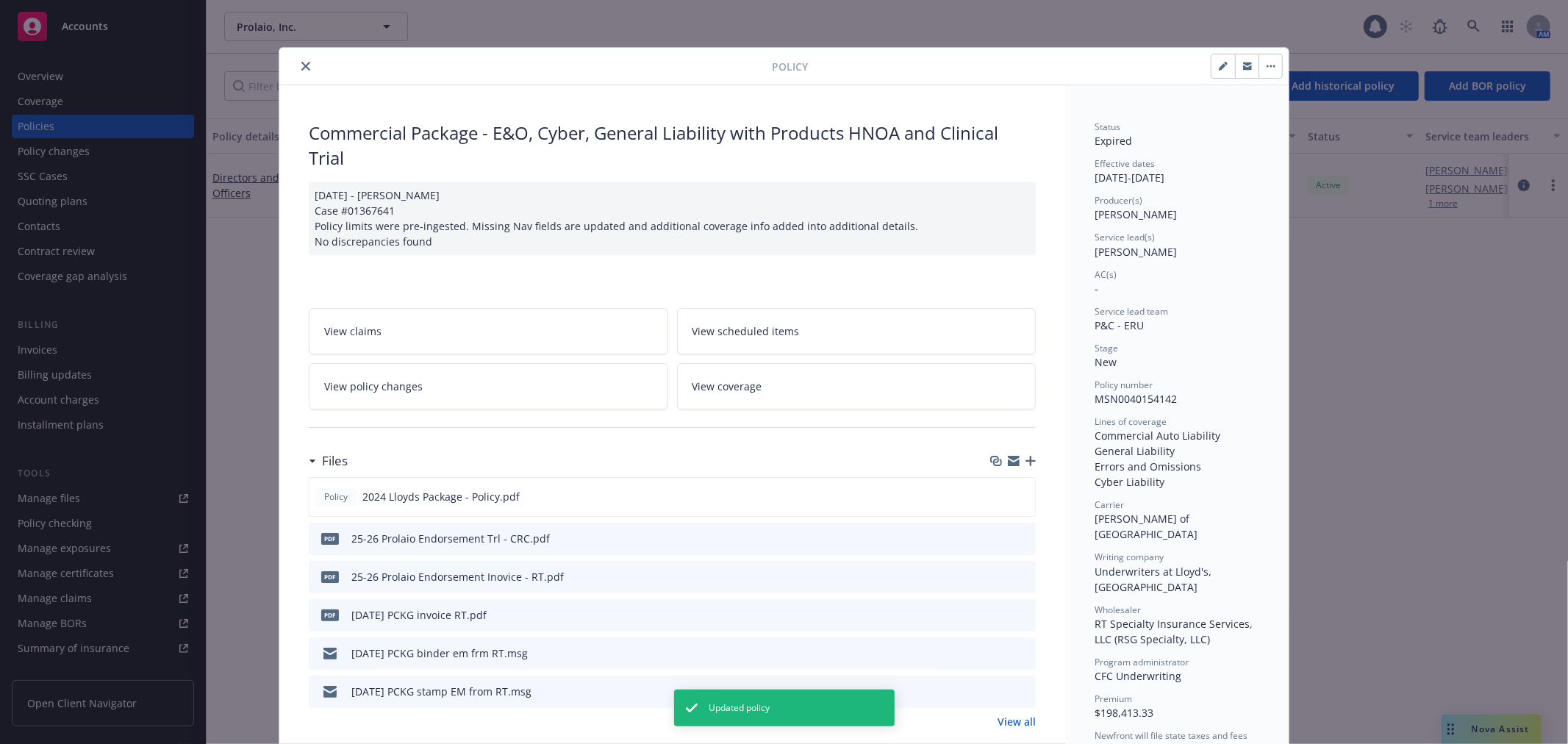
click at [296, 74] on button "close" at bounding box center [305, 67] width 18 height 18
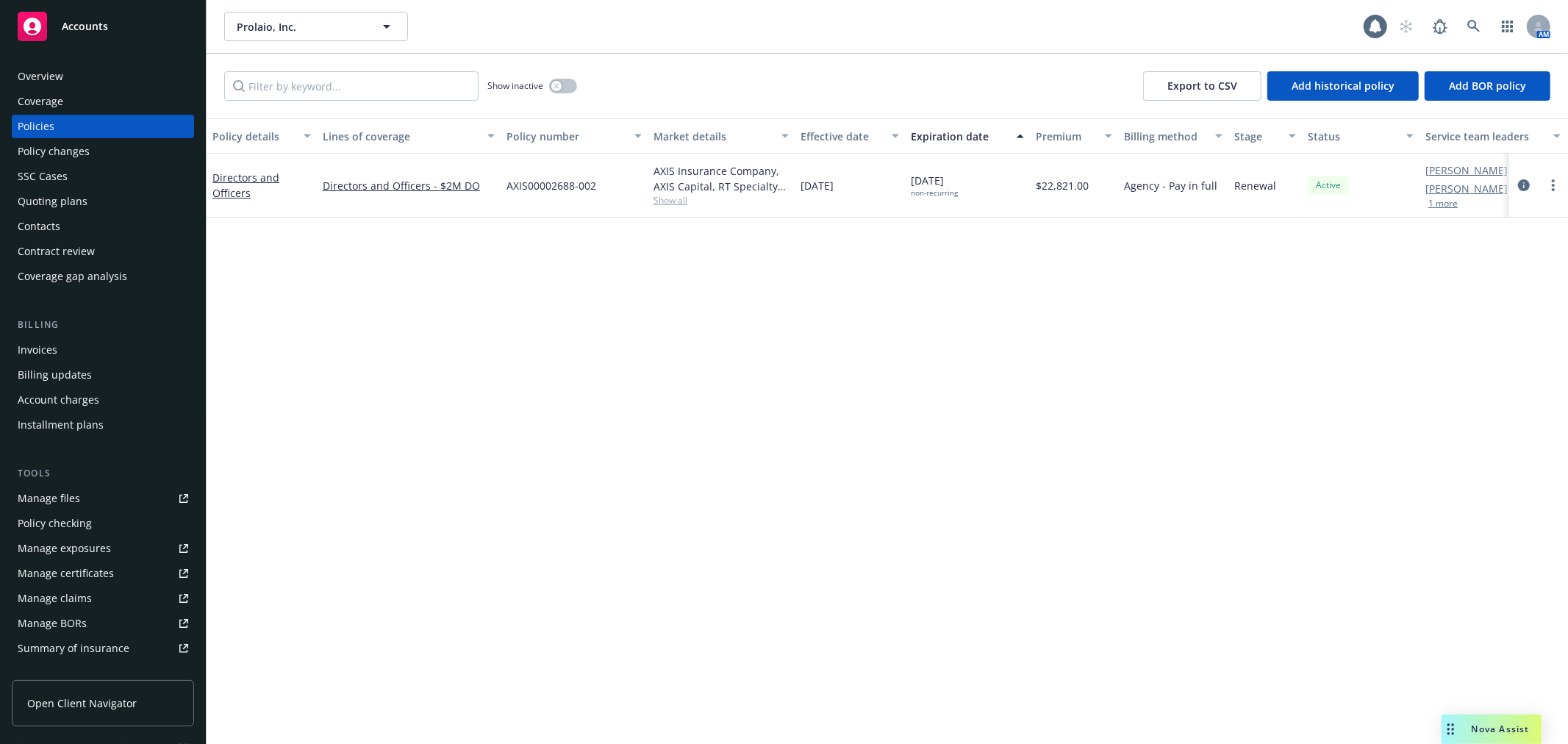
click at [149, 108] on div "Coverage" at bounding box center [102, 101] width 170 height 24
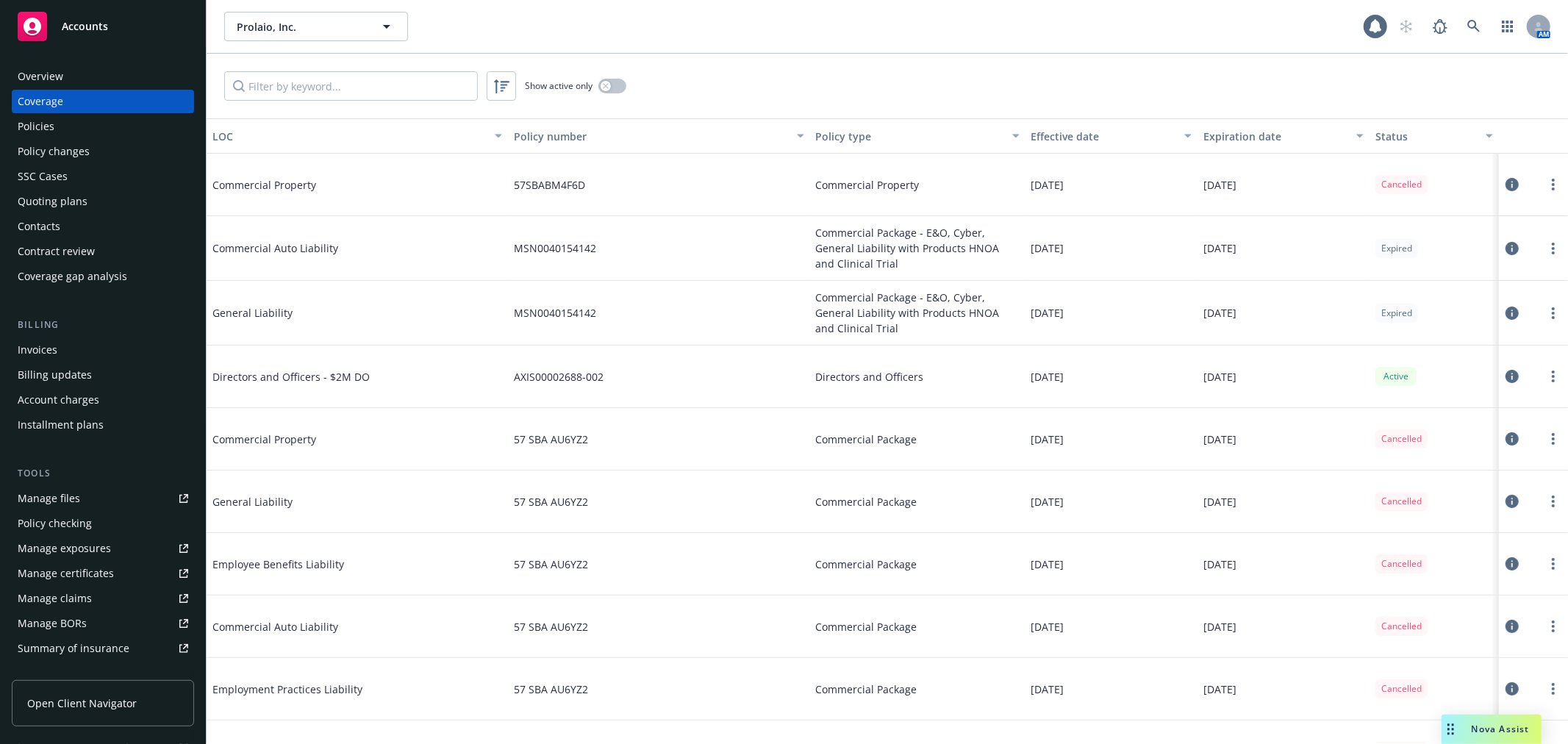
click at [122, 113] on div "Overview Coverage Policies Policy changes SSC Cases Quoting plans Contacts Cont…" at bounding box center [102, 176] width 182 height 224
click at [107, 120] on div "Policies" at bounding box center [102, 126] width 170 height 24
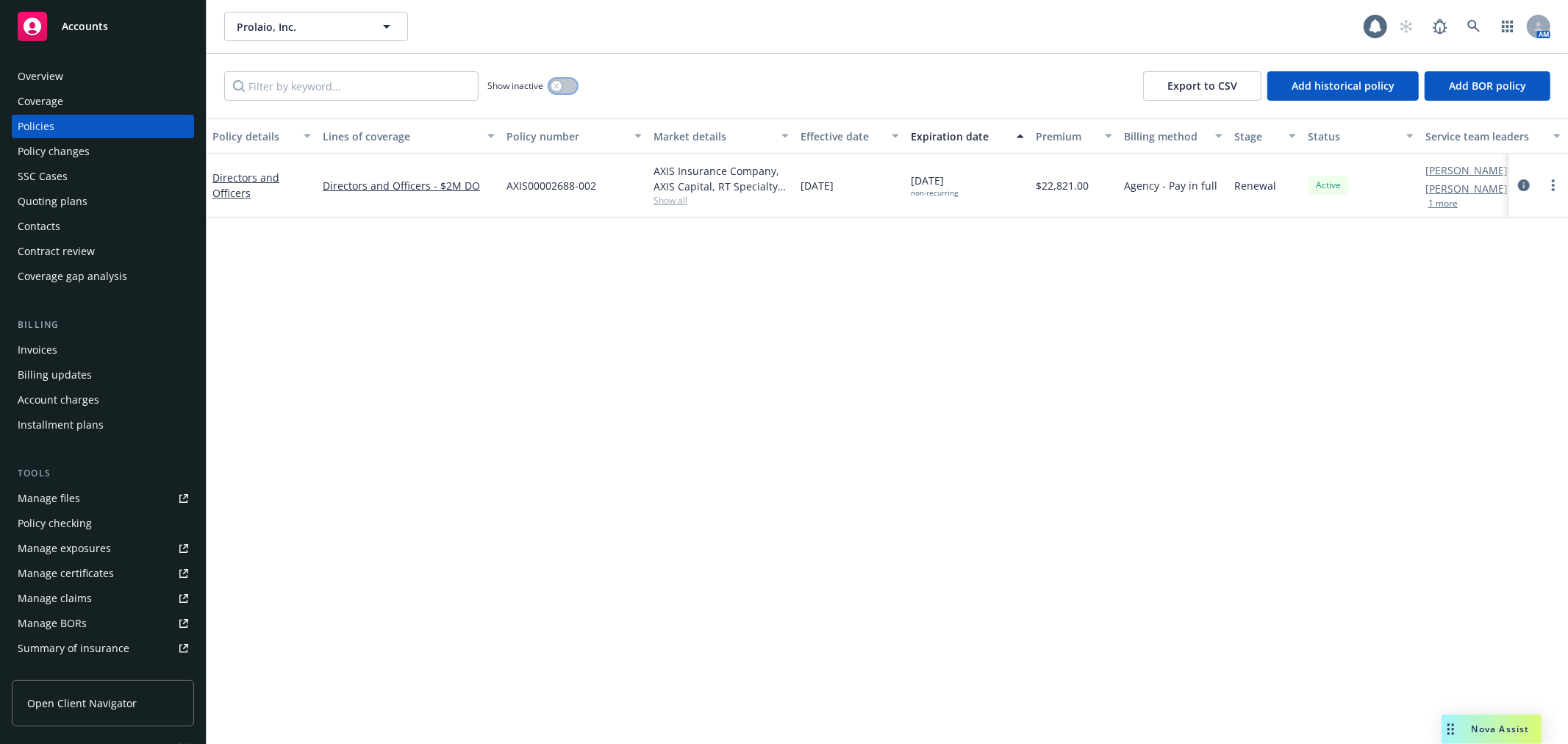
click at [563, 84] on button "button" at bounding box center [563, 86] width 28 height 15
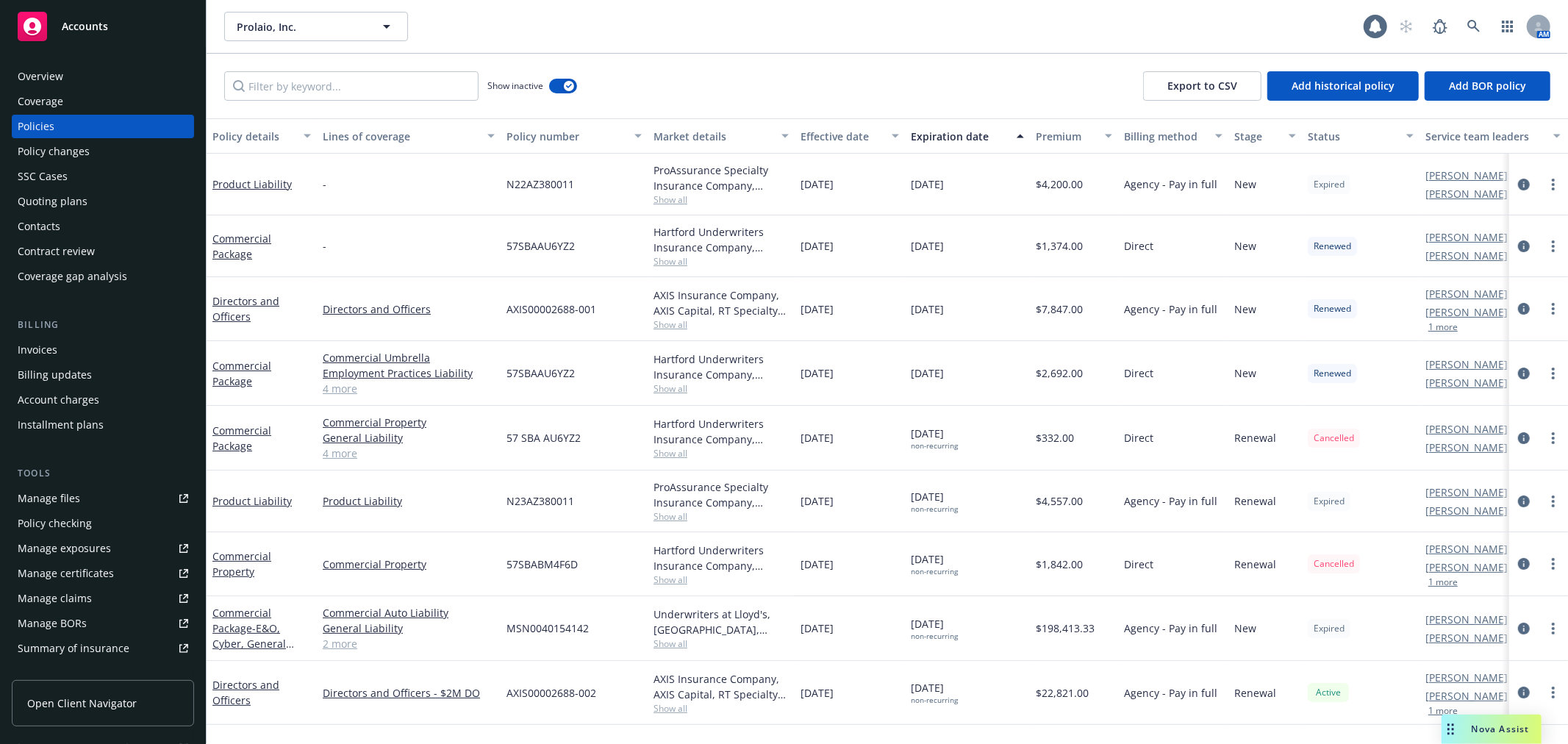
click at [99, 69] on div "Overview" at bounding box center [102, 77] width 170 height 24
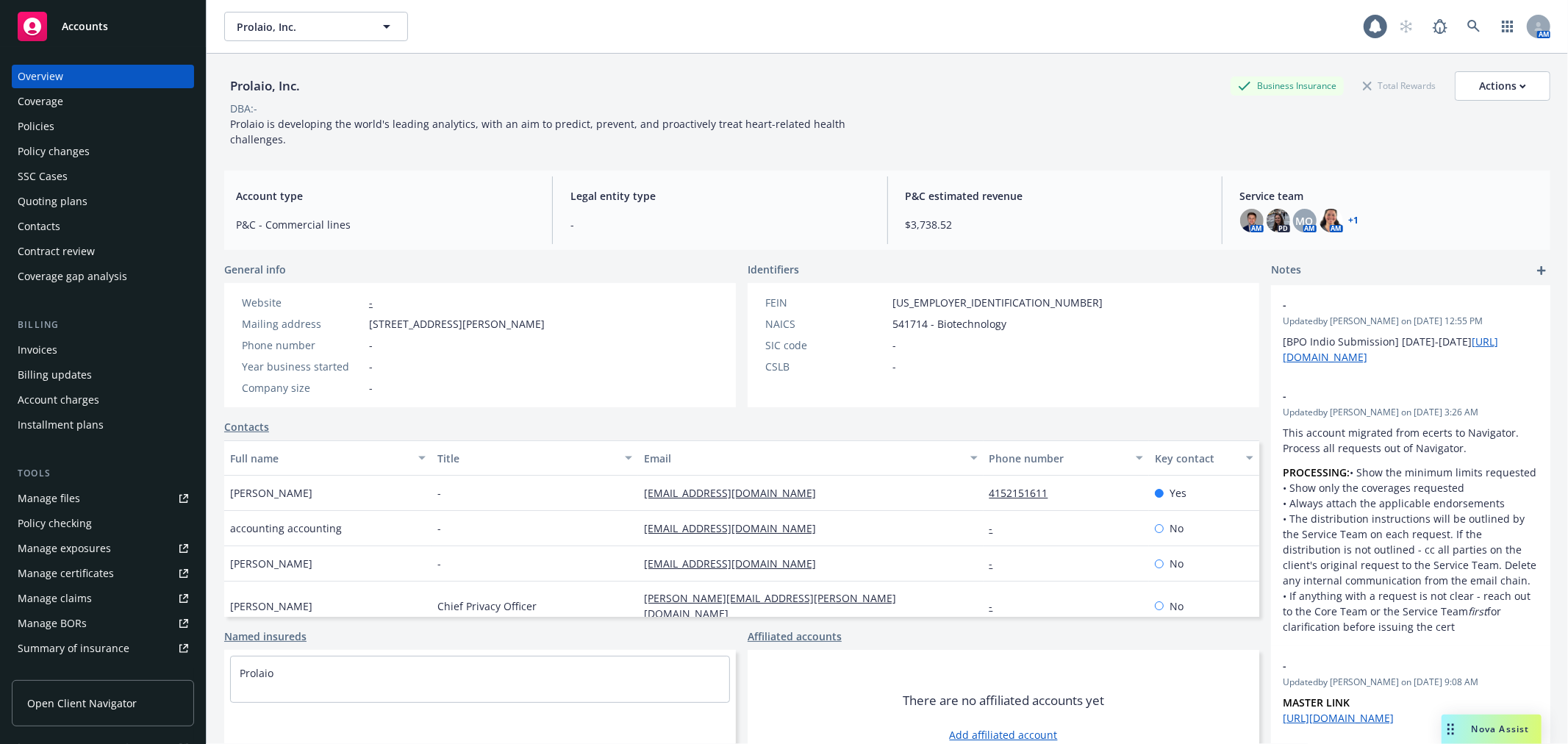
click at [89, 101] on div "Coverage" at bounding box center [102, 101] width 170 height 24
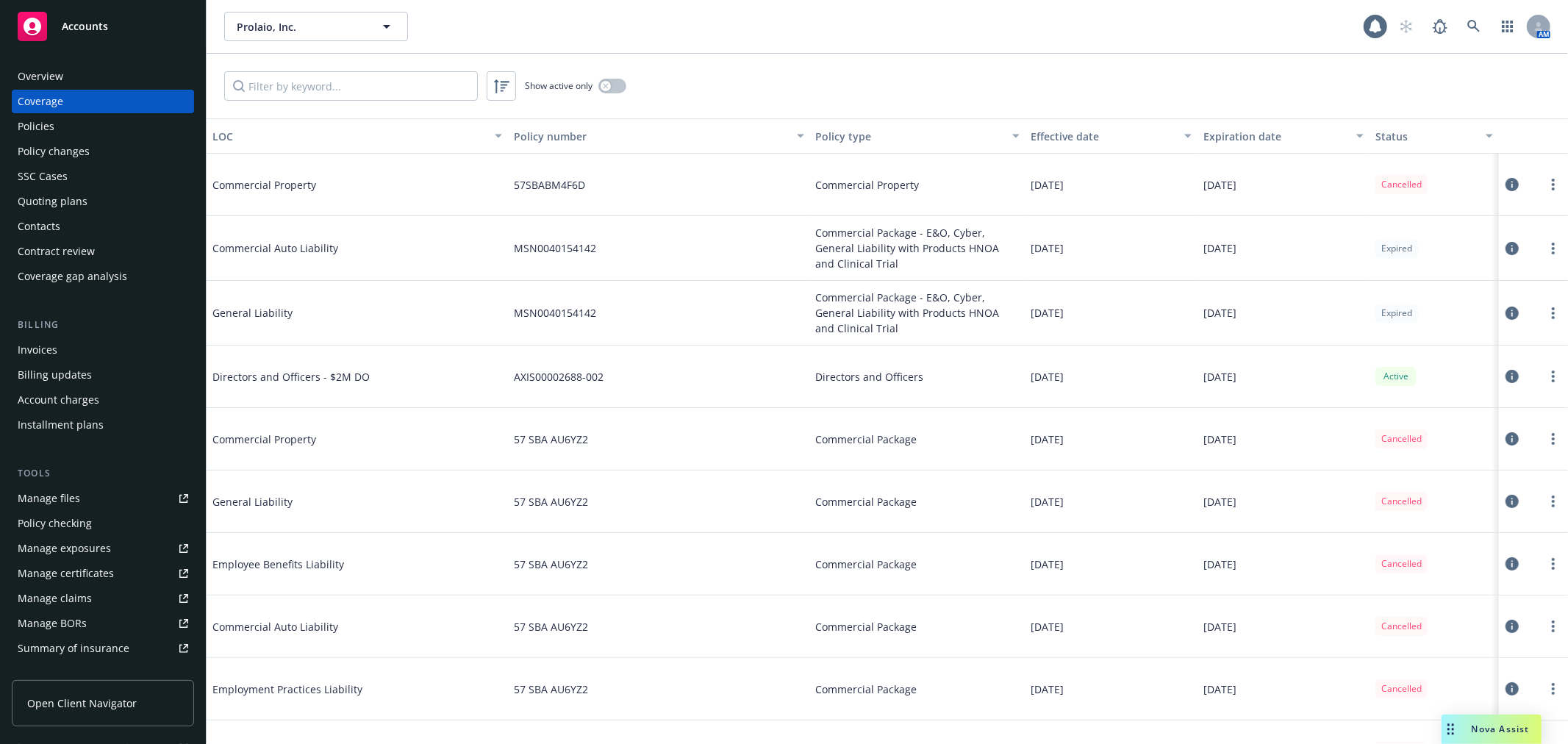
click at [80, 129] on div "Policies" at bounding box center [102, 126] width 170 height 24
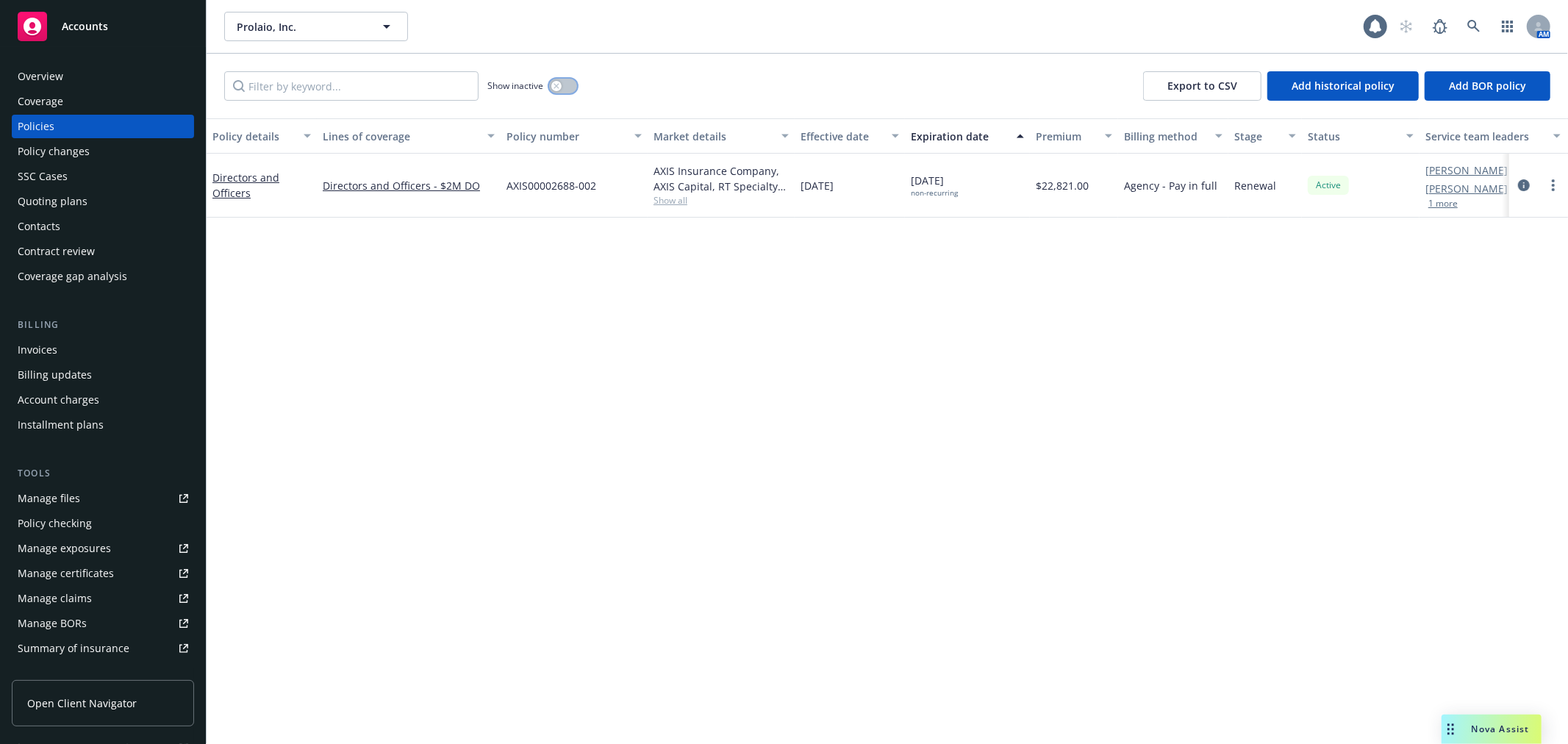
click at [564, 86] on button "button" at bounding box center [563, 86] width 28 height 15
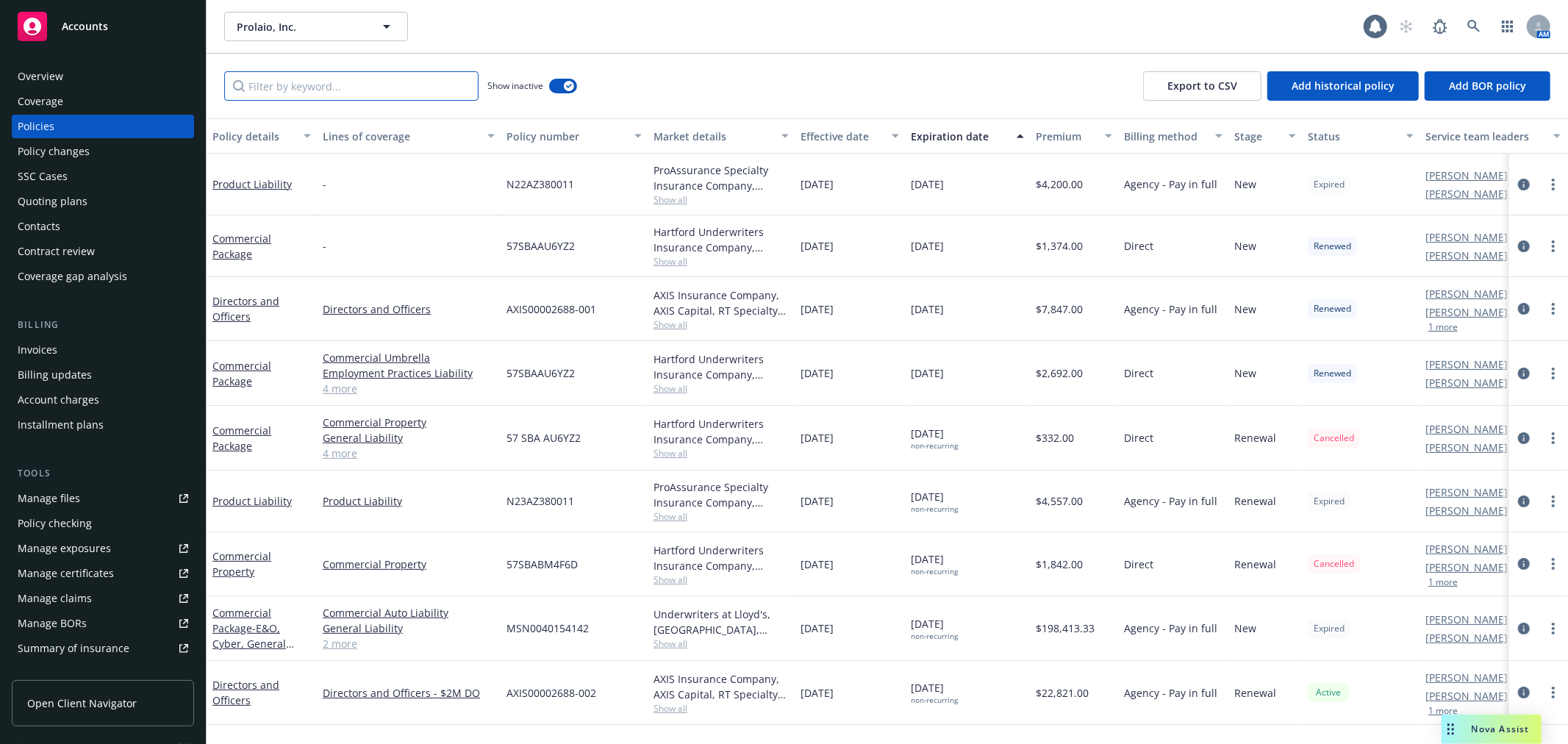
click at [400, 85] on input "Filter by keyword..." at bounding box center [351, 87] width 255 height 30
paste input "MSN0040154142"
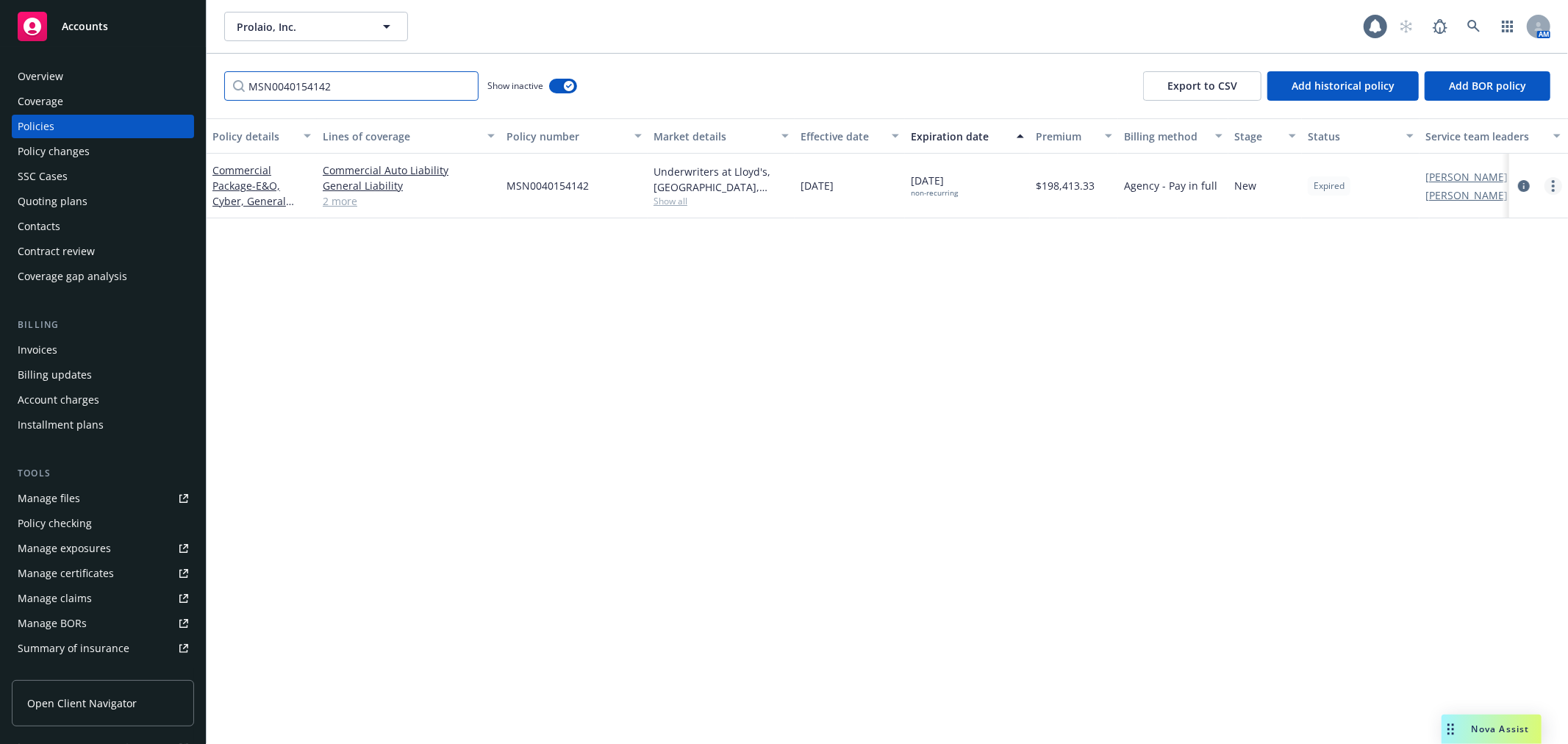
type input "MSN0040154142"
click at [1554, 186] on link "more" at bounding box center [1553, 186] width 18 height 18
click at [218, 173] on link "Commercial Package - E&O, Cyber, General Liability with Products HNOA and Clini…" at bounding box center [262, 209] width 98 height 92
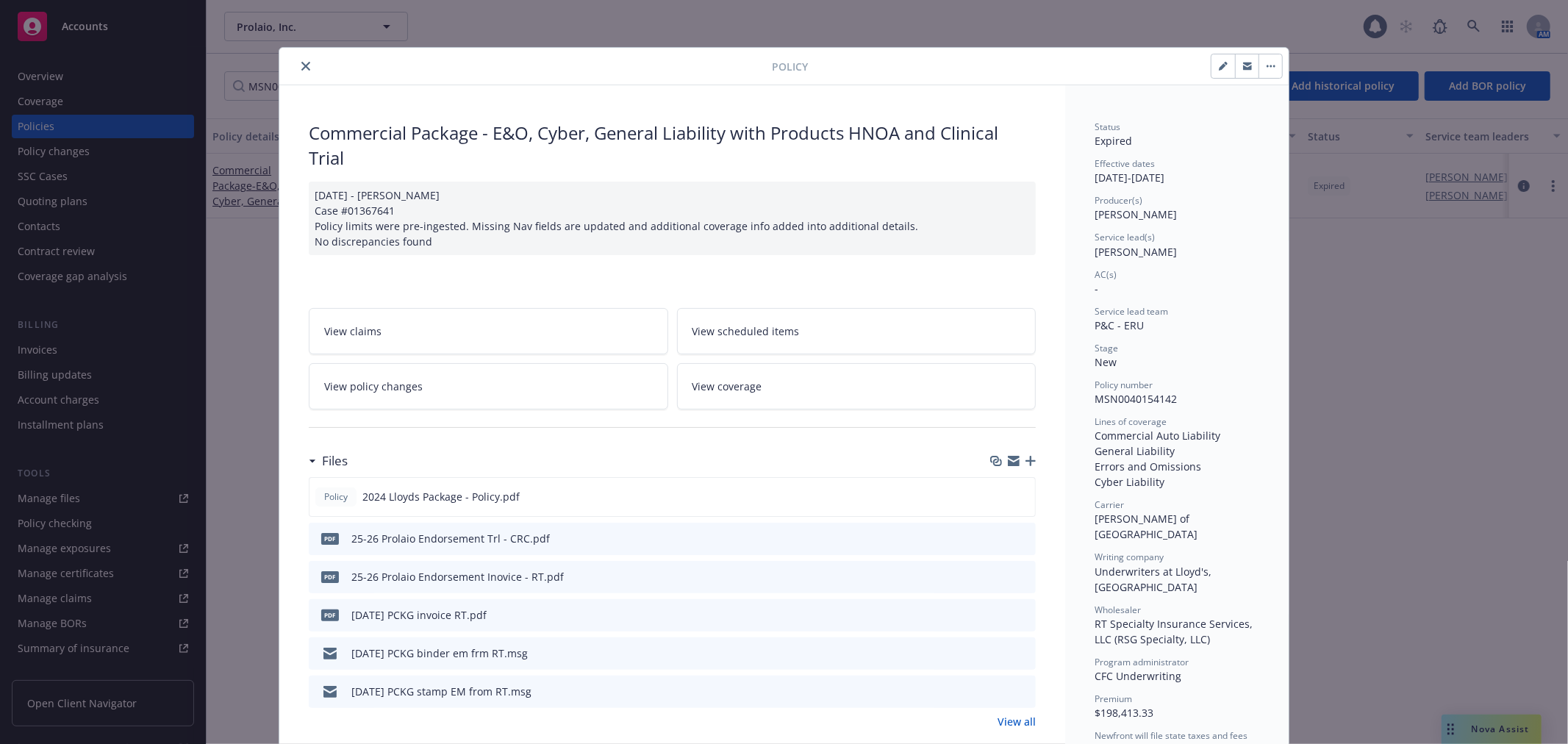
click at [1213, 75] on button "button" at bounding box center [1223, 67] width 24 height 24
select select "NEW"
select select "other"
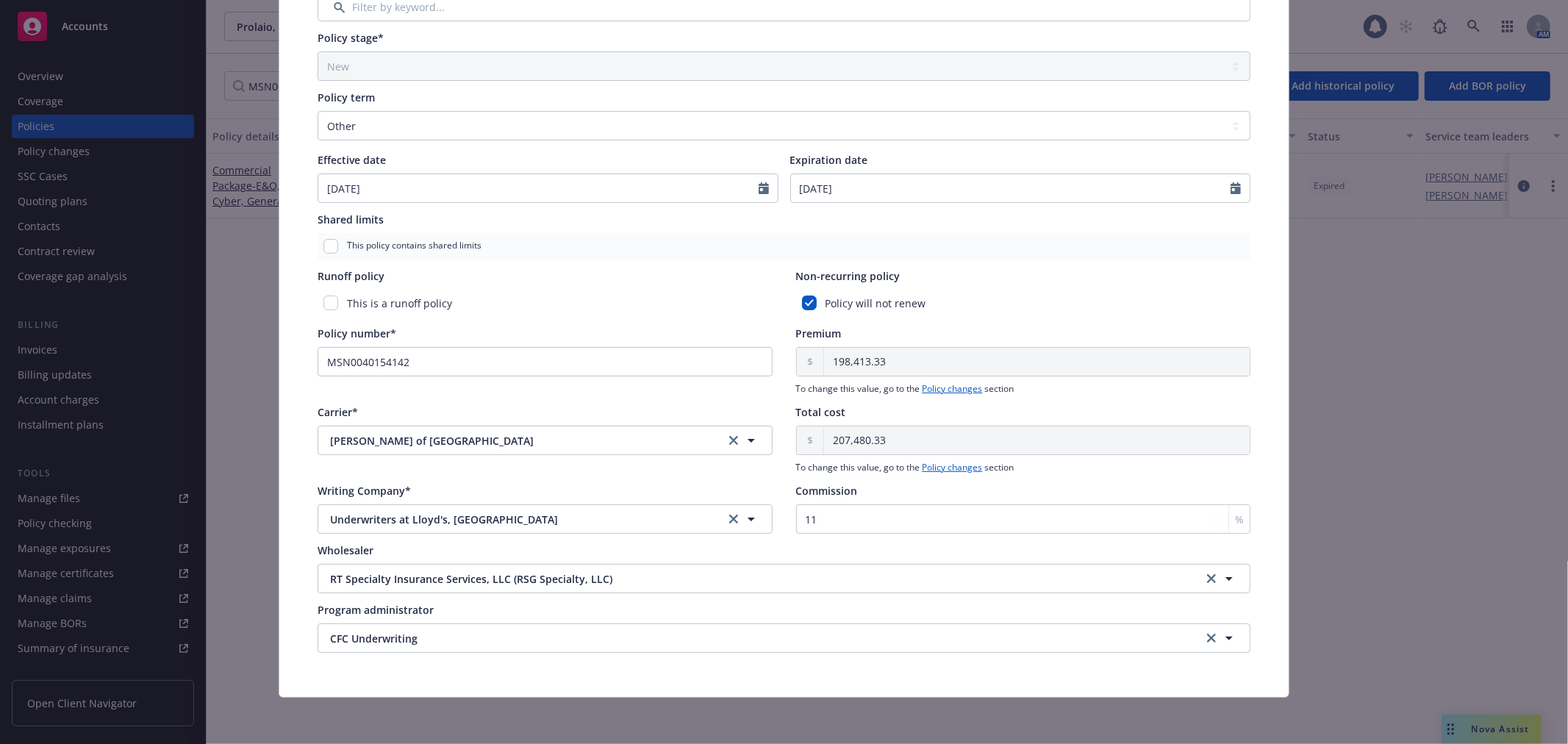
scroll to position [52, 0]
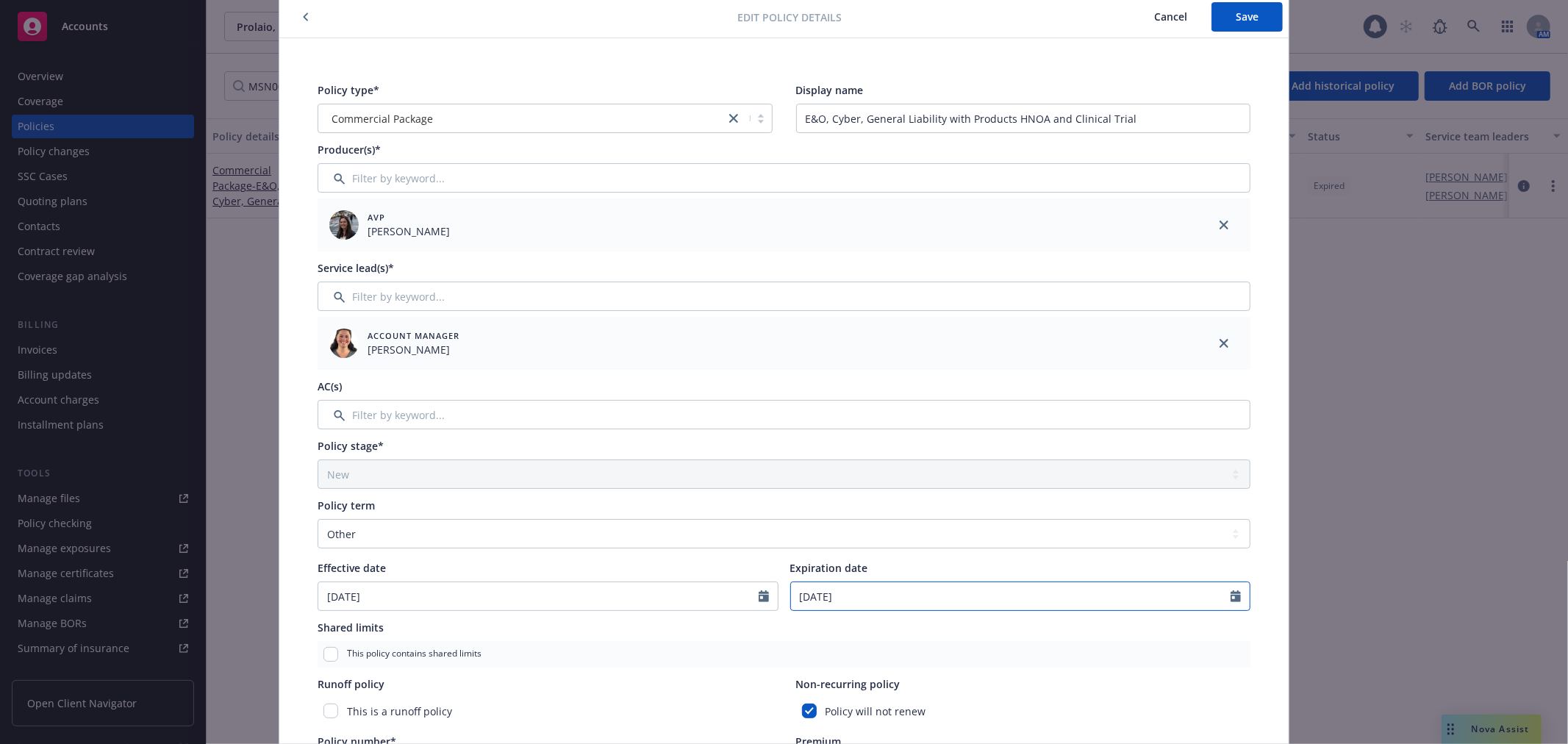
click at [865, 592] on input "[DATE]" at bounding box center [1011, 596] width 441 height 28
select select "9"
type input "[DATE]"
click at [966, 646] on div "This policy contains shared limits" at bounding box center [783, 653] width 932 height 27
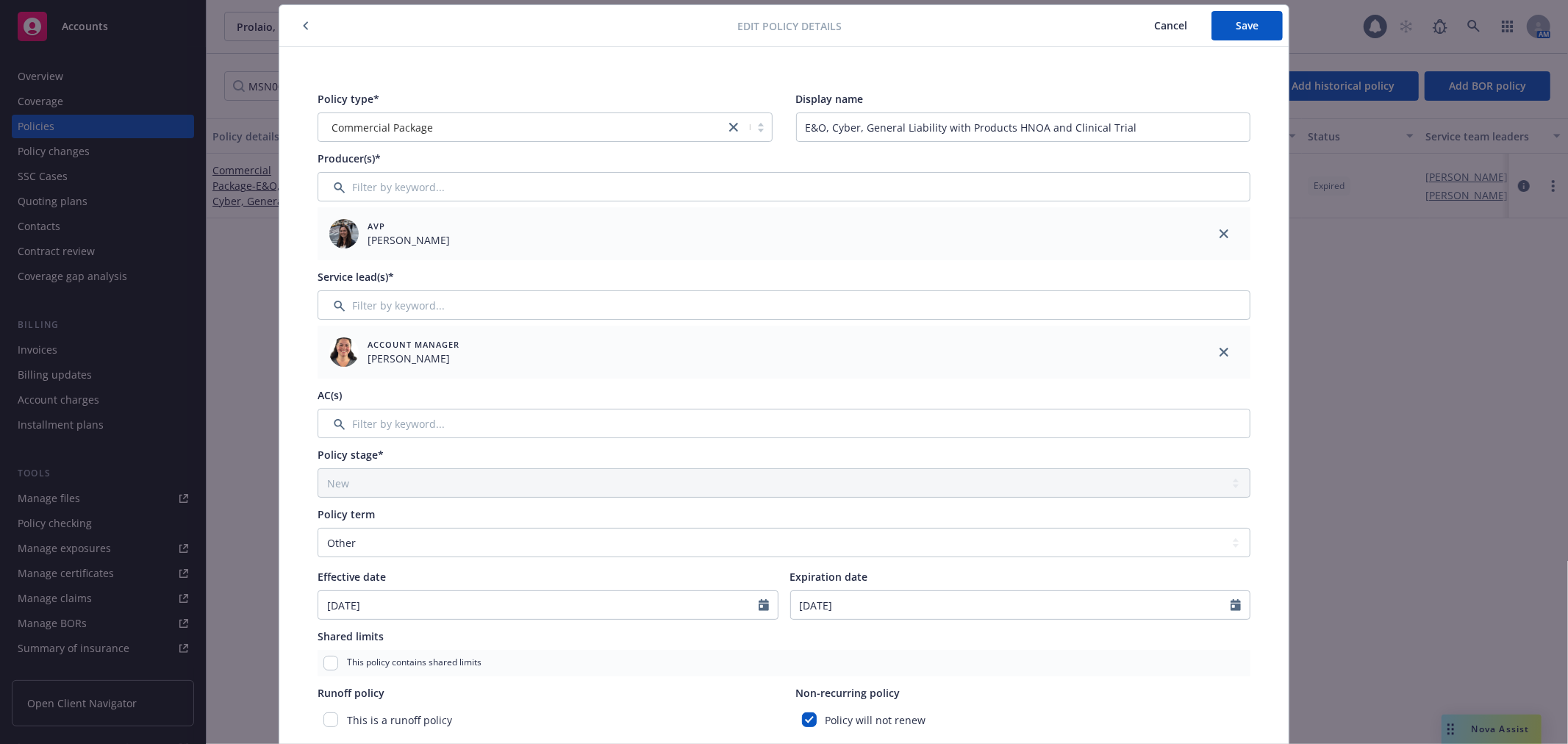
scroll to position [0, 0]
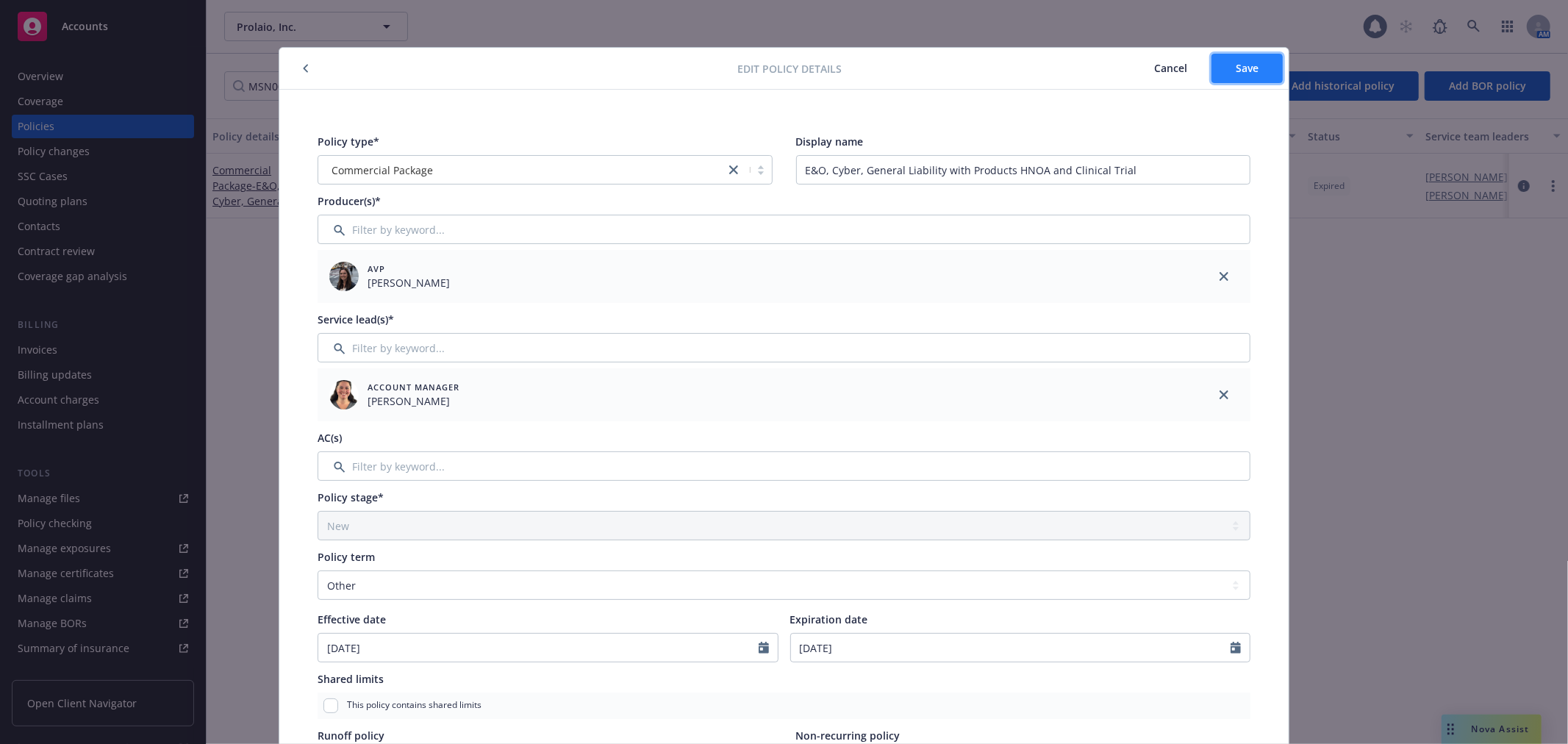
click at [1228, 55] on button "Save" at bounding box center [1247, 69] width 72 height 30
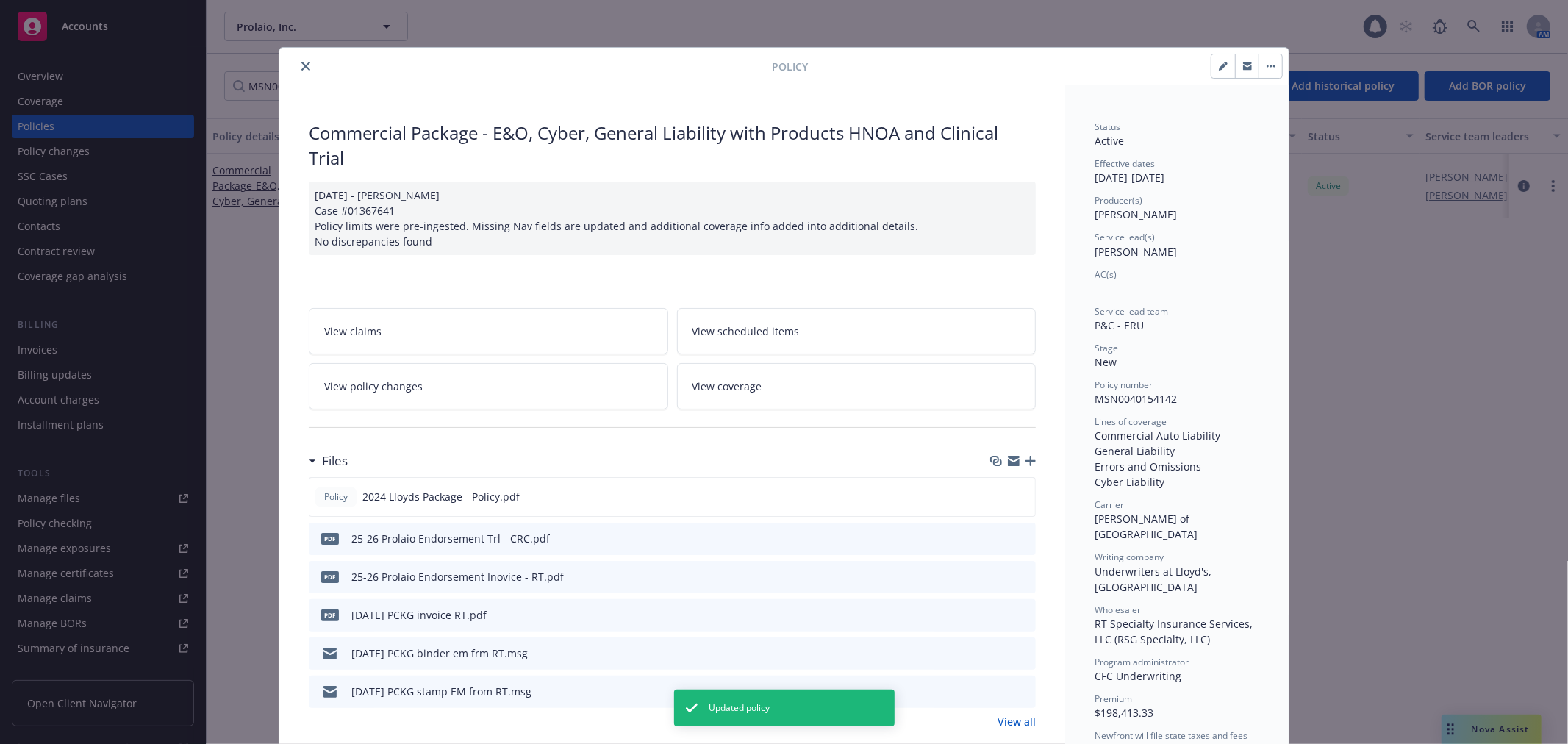
click at [301, 63] on icon "close" at bounding box center [305, 66] width 9 height 9
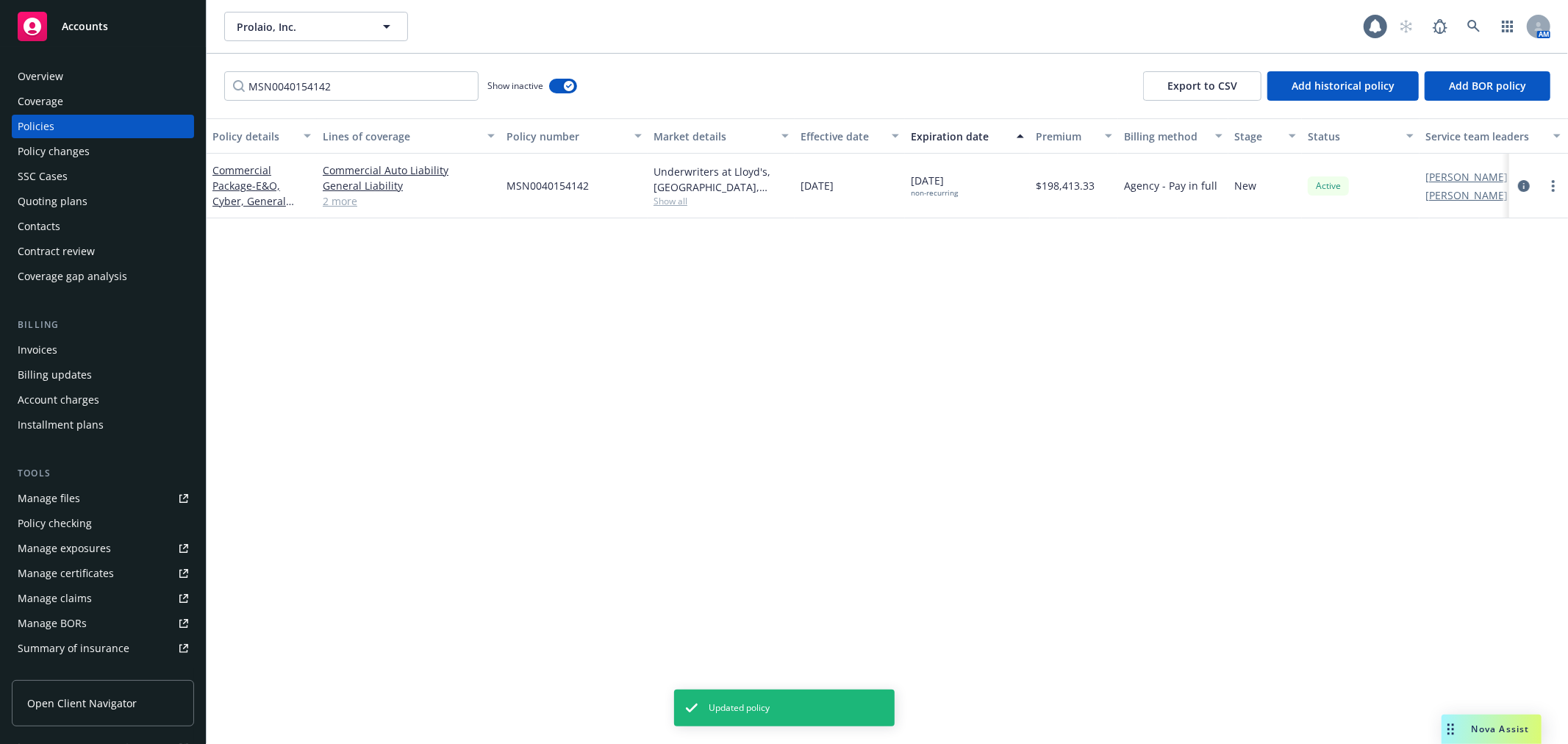
click at [81, 126] on div "Policies" at bounding box center [102, 126] width 170 height 24
click at [96, 95] on div "Coverage" at bounding box center [102, 101] width 170 height 24
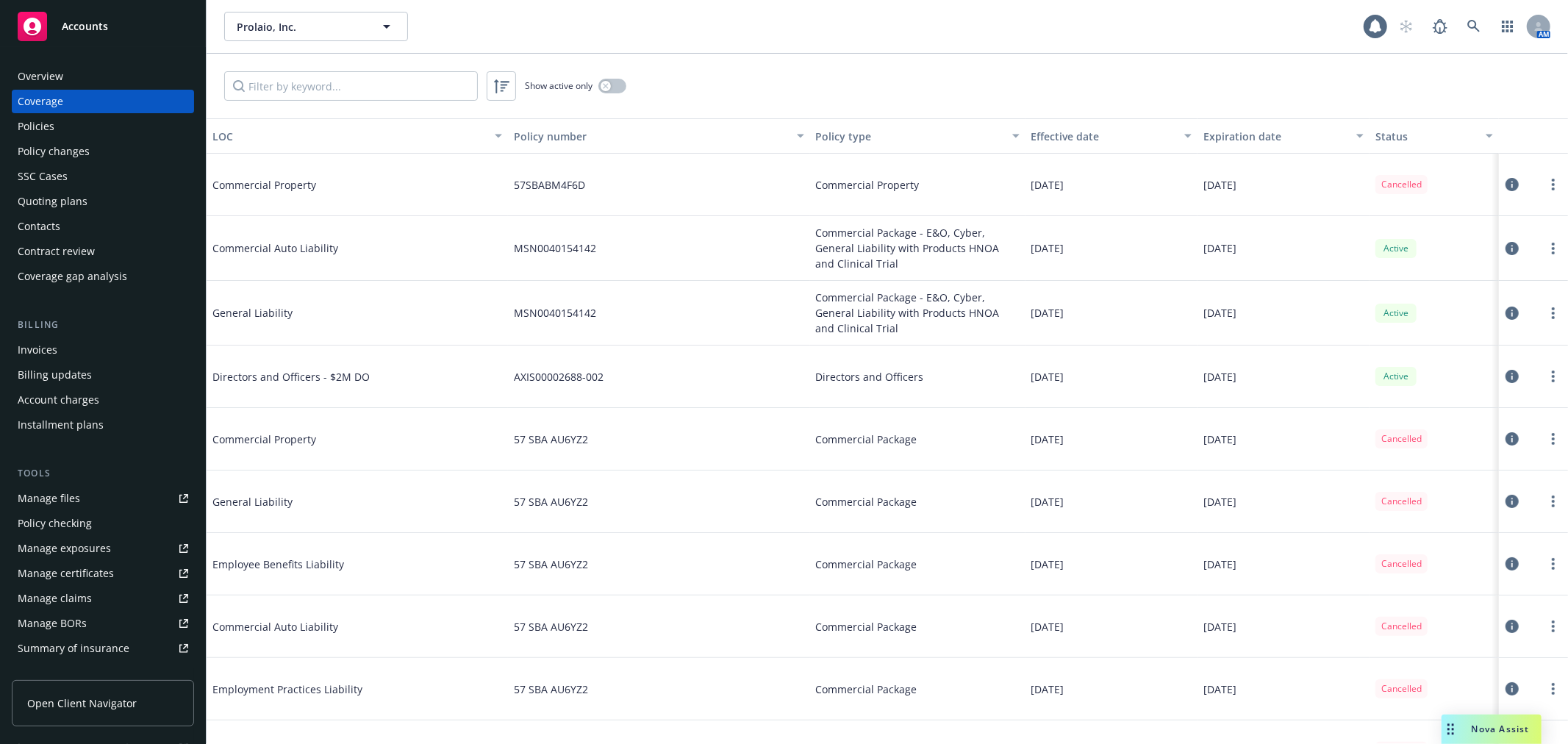
click at [78, 114] on div "Policies" at bounding box center [102, 126] width 170 height 24
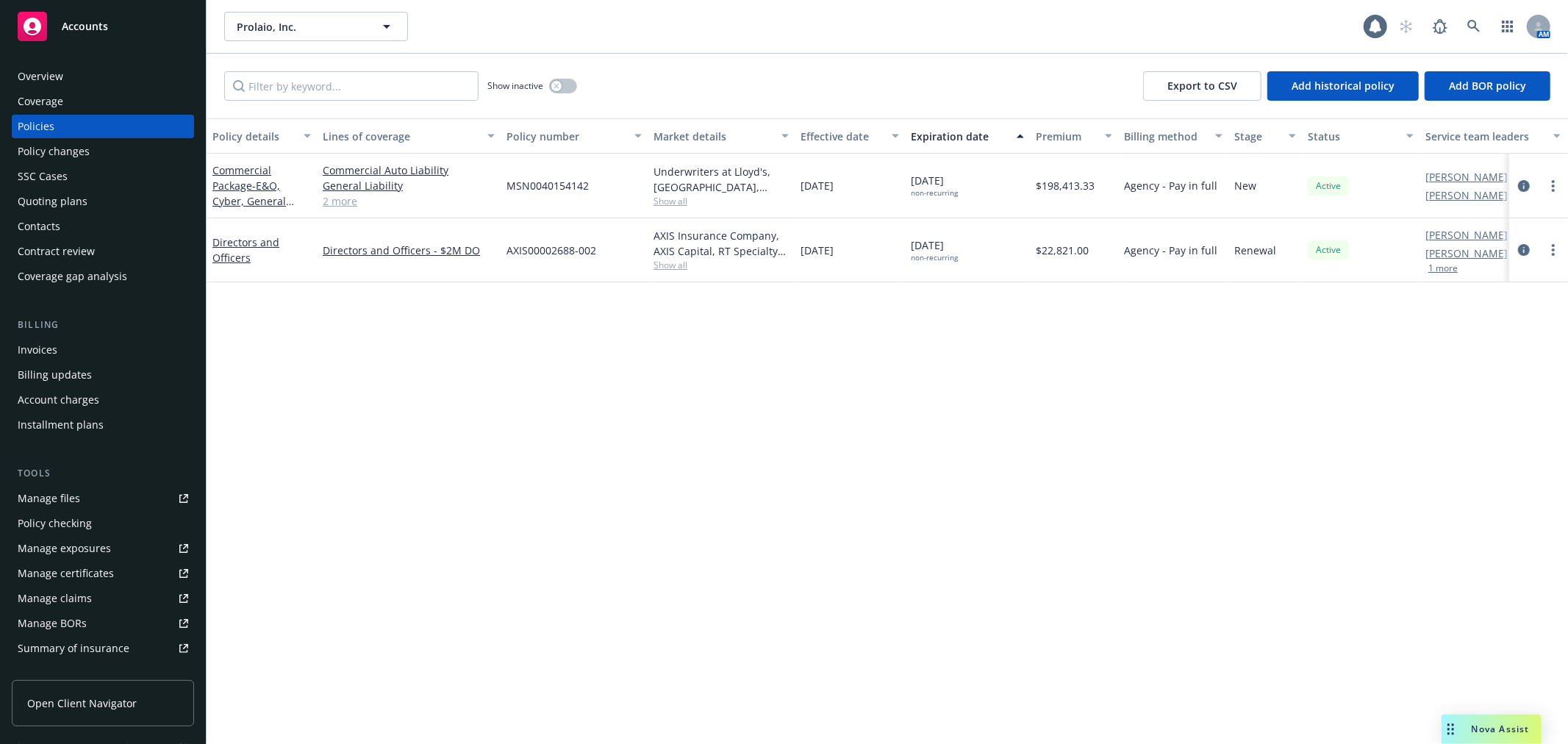
click at [260, 159] on div "Commercial Package - E&O, Cyber, General Liability with Products HNOA and Clini…" at bounding box center [262, 185] width 110 height 65
click at [256, 162] on div "Commercial Package - E&O, Cyber, General Liability with Products HNOA and Clini…" at bounding box center [262, 185] width 98 height 47
click at [255, 167] on link "Commercial Package - E&O, Cyber, General Liability with Products HNOA and Clini…" at bounding box center [262, 209] width 98 height 92
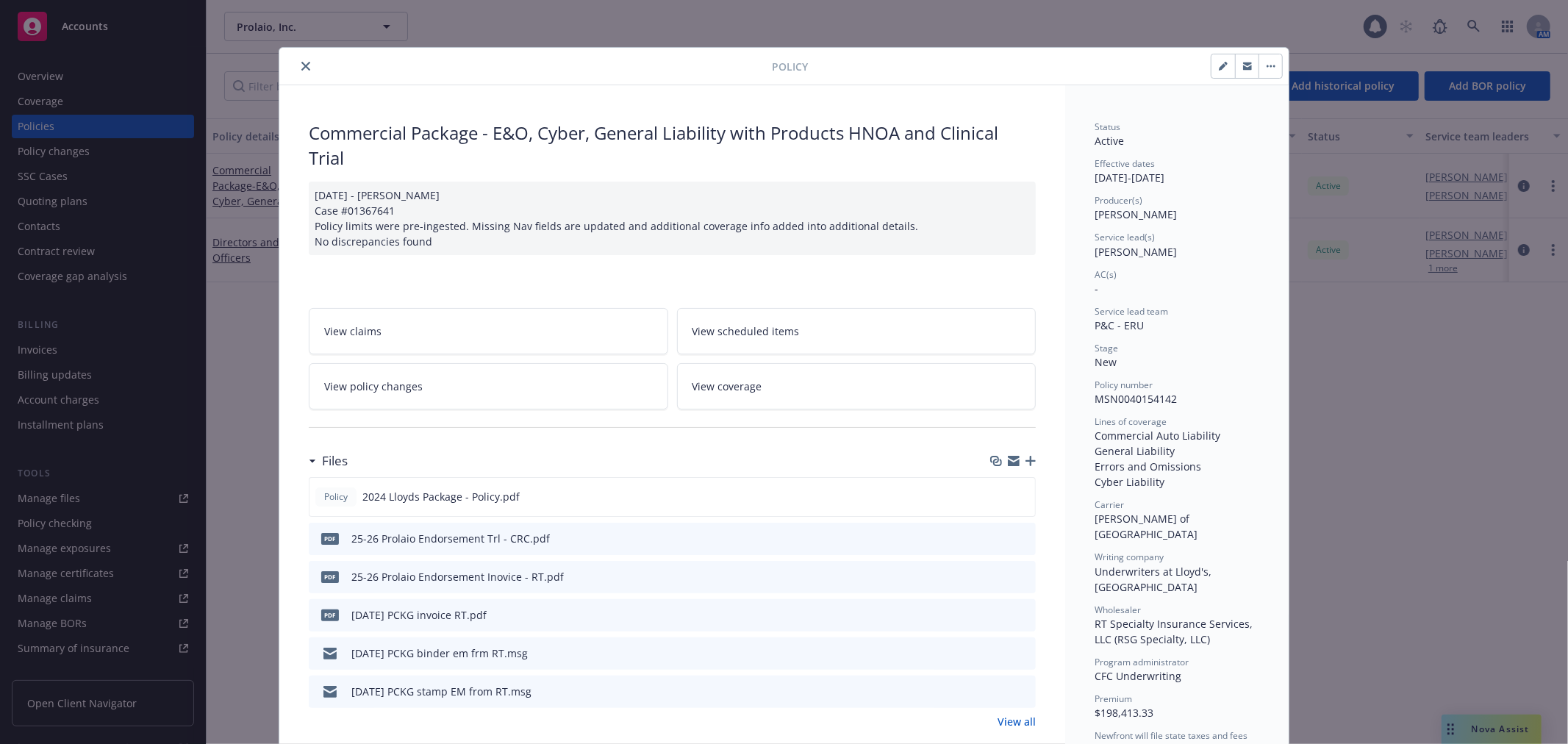
scroll to position [44, 0]
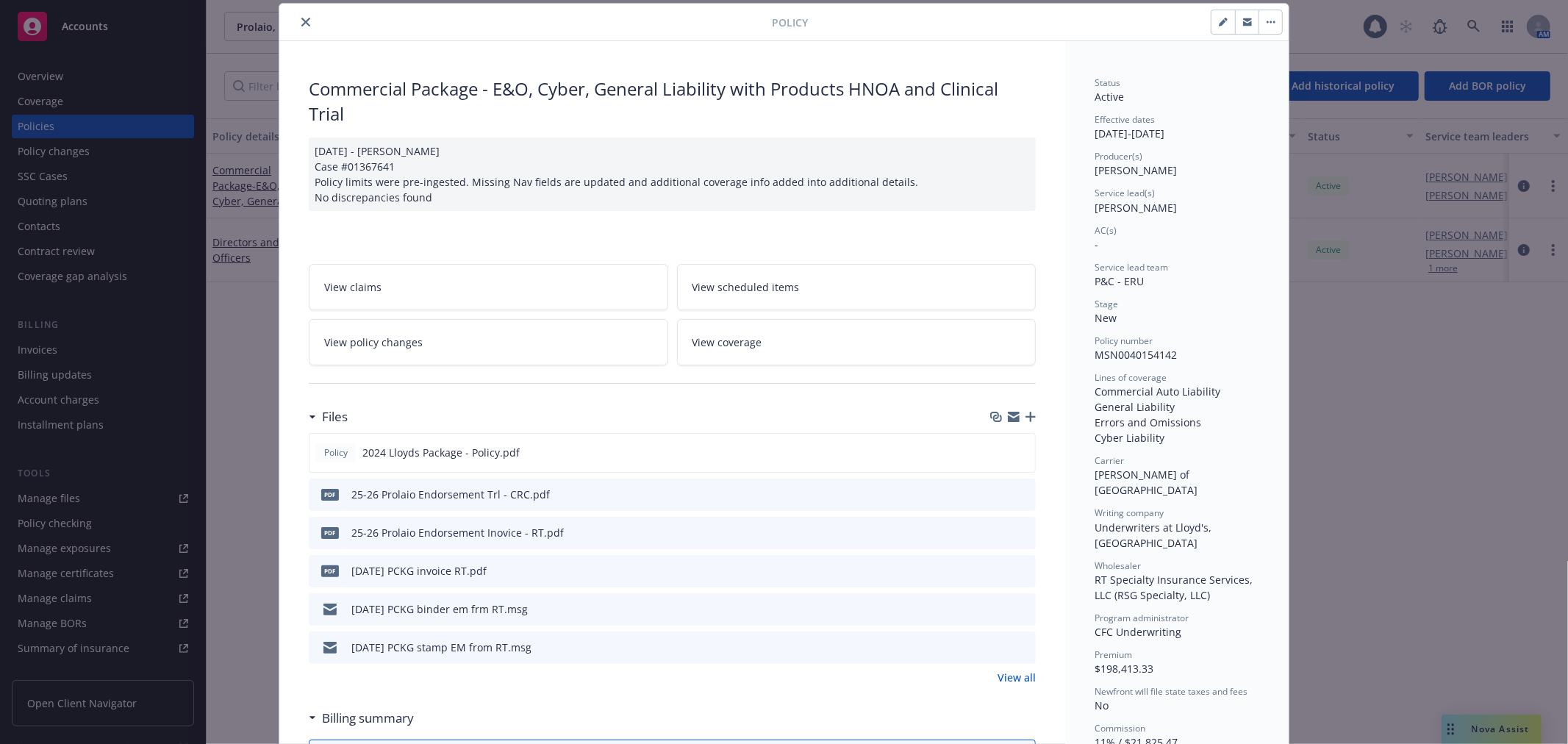
click at [1007, 679] on link "View all" at bounding box center [1016, 677] width 38 height 16
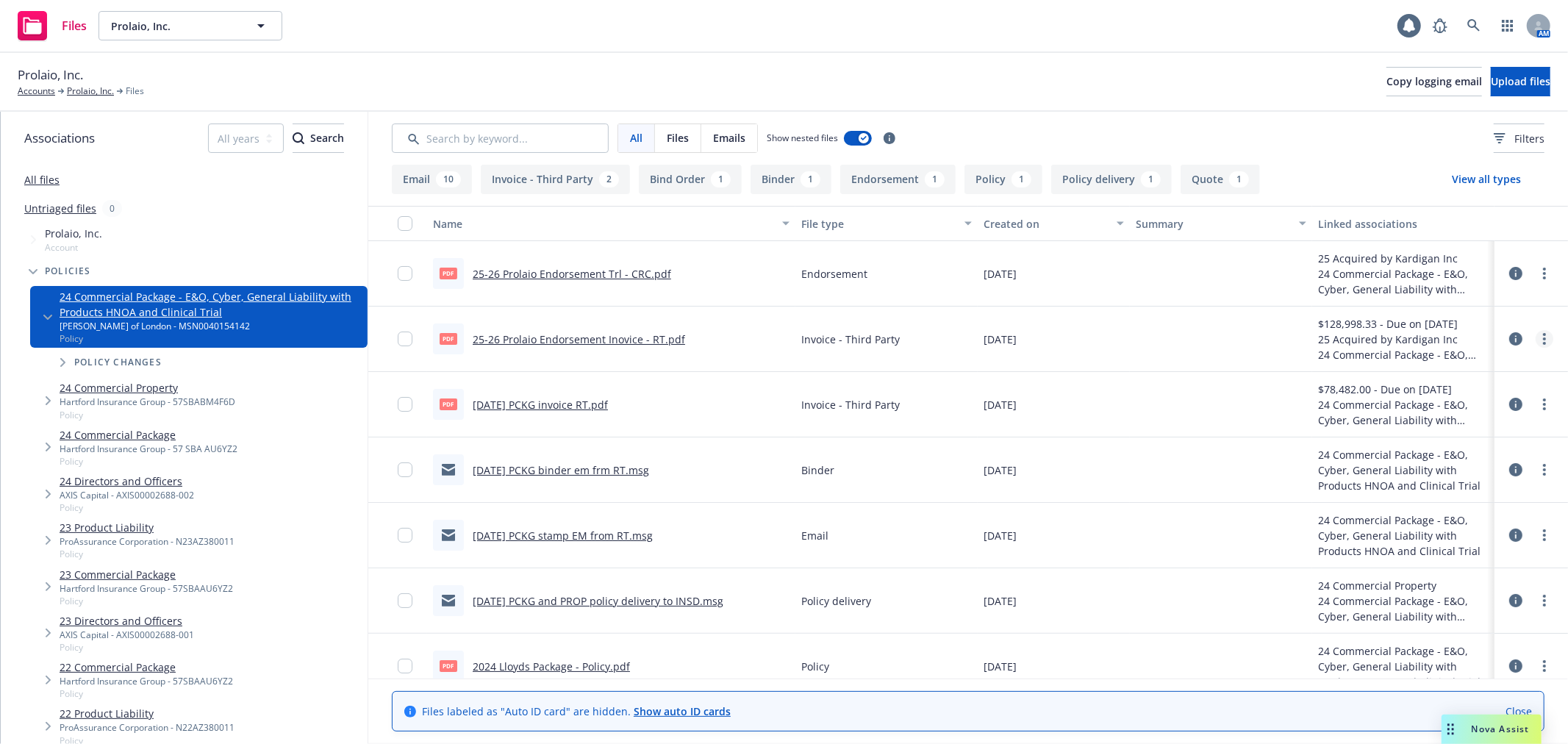
click at [1535, 333] on link "more" at bounding box center [1544, 339] width 18 height 18
click at [1459, 421] on link "Edit" at bounding box center [1467, 428] width 146 height 30
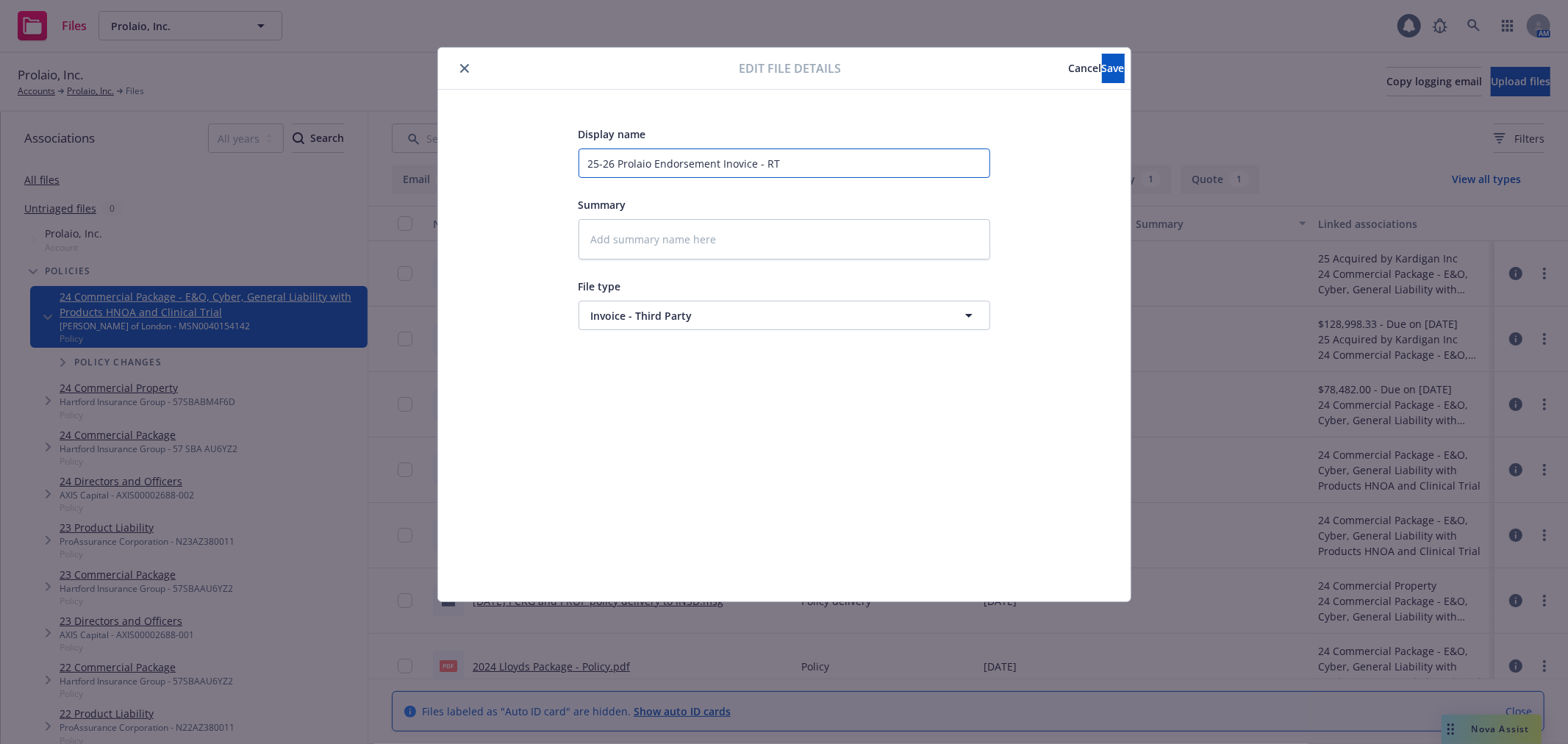
click at [789, 170] on input "25-26 Prolaio Endorsement Inovice - RT" at bounding box center [784, 163] width 412 height 30
click at [746, 162] on input "25-26 Prolaio Endorsement Inovice - RT" at bounding box center [784, 163] width 412 height 30
drag, startPoint x: 752, startPoint y: 159, endPoint x: 727, endPoint y: 162, distance: 25.2
click at [727, 162] on input "25-26 Prolaio Endorsement Inovice - RT" at bounding box center [784, 163] width 412 height 30
type textarea "x"
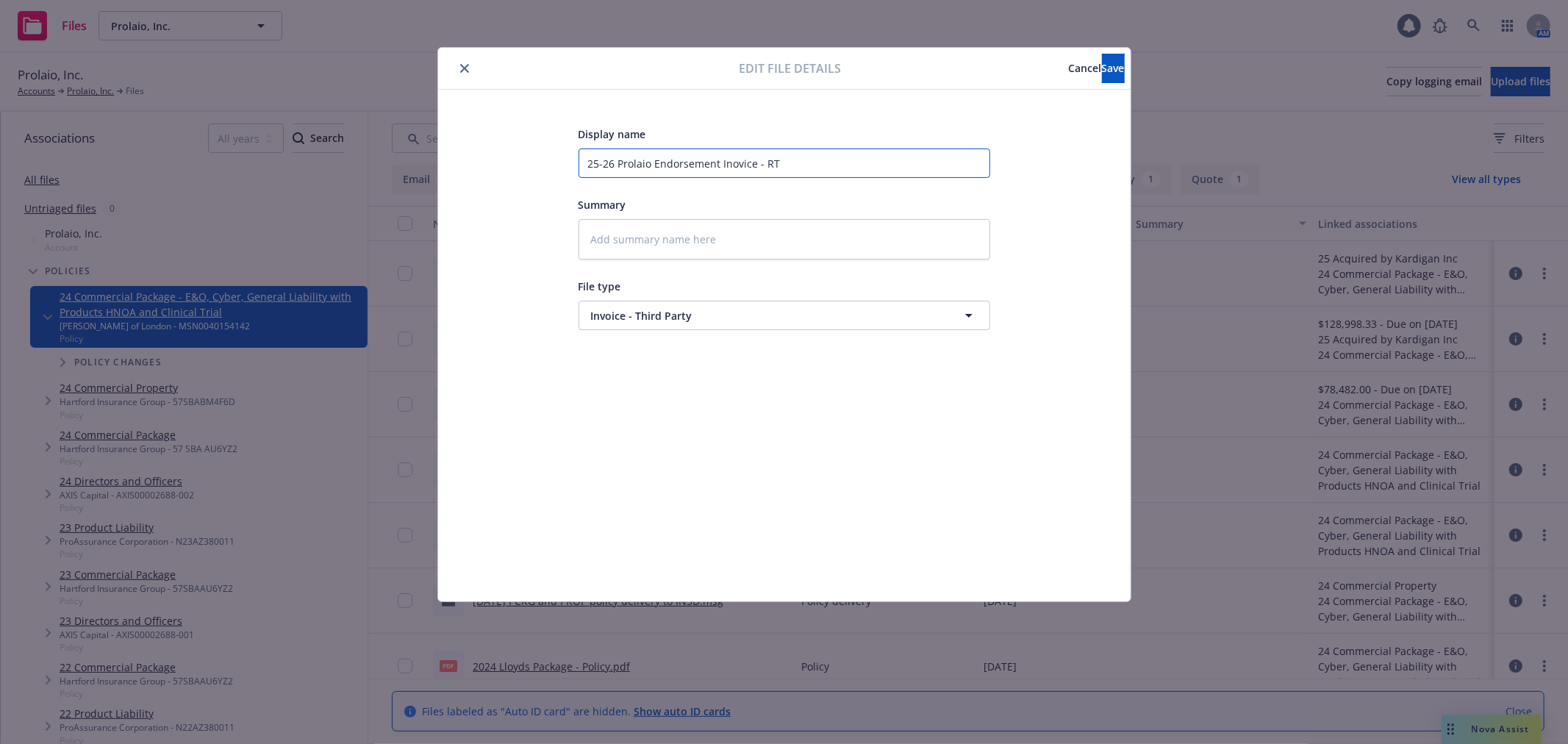
type input "25-26 Prolaio Endorsement Inv - RT"
type textarea "x"
type input "25-26 Prolaio Endorsement Invo - RT"
type textarea "x"
type input "25-26 Prolaio Endorsement Invoi - RT"
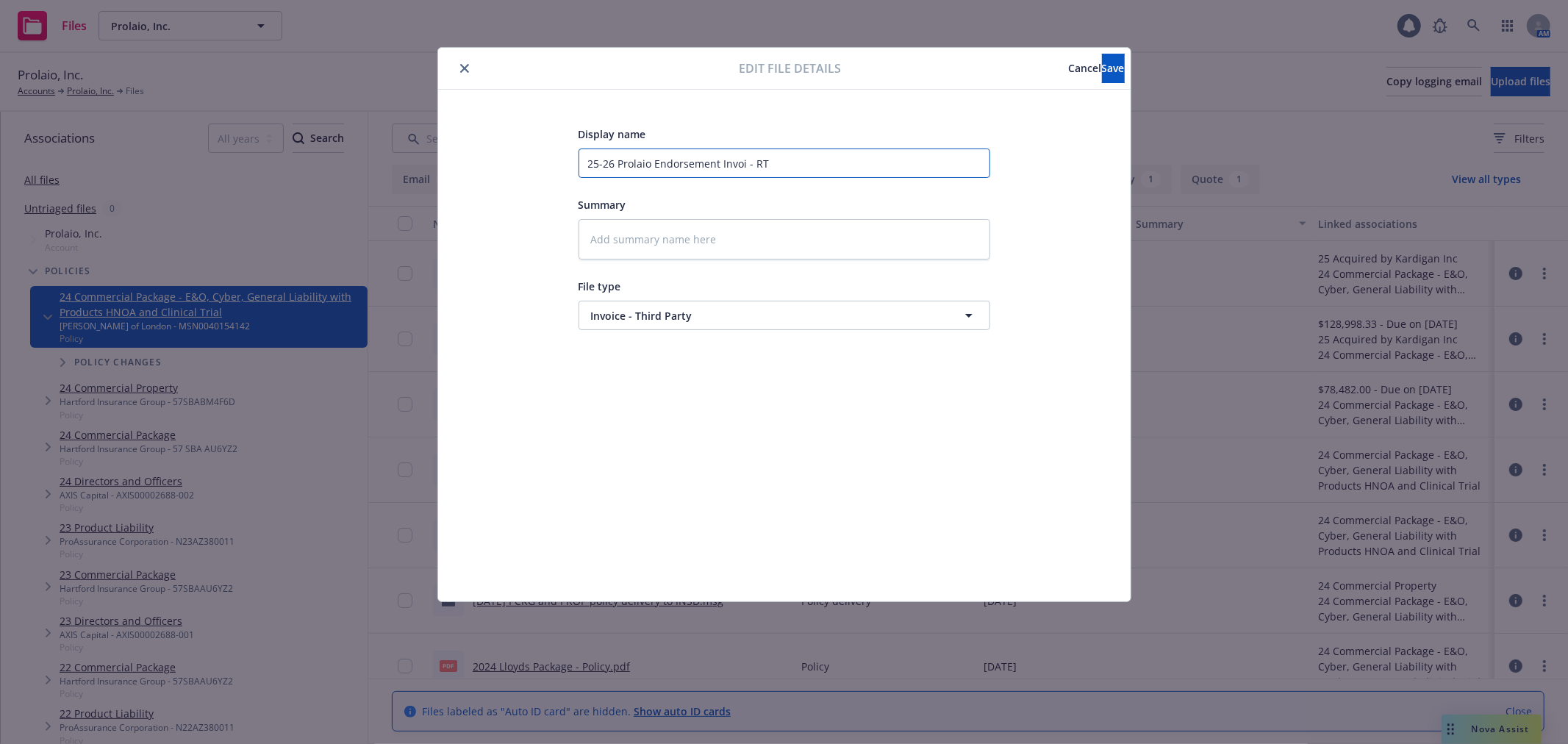
type textarea "x"
type input "25-26 Prolaio Endorsement Invoic - RT"
type textarea "x"
type input "25-26 Prolaio Endorsement Invoice - RT"
click at [1101, 79] on button "Save" at bounding box center [1112, 69] width 23 height 30
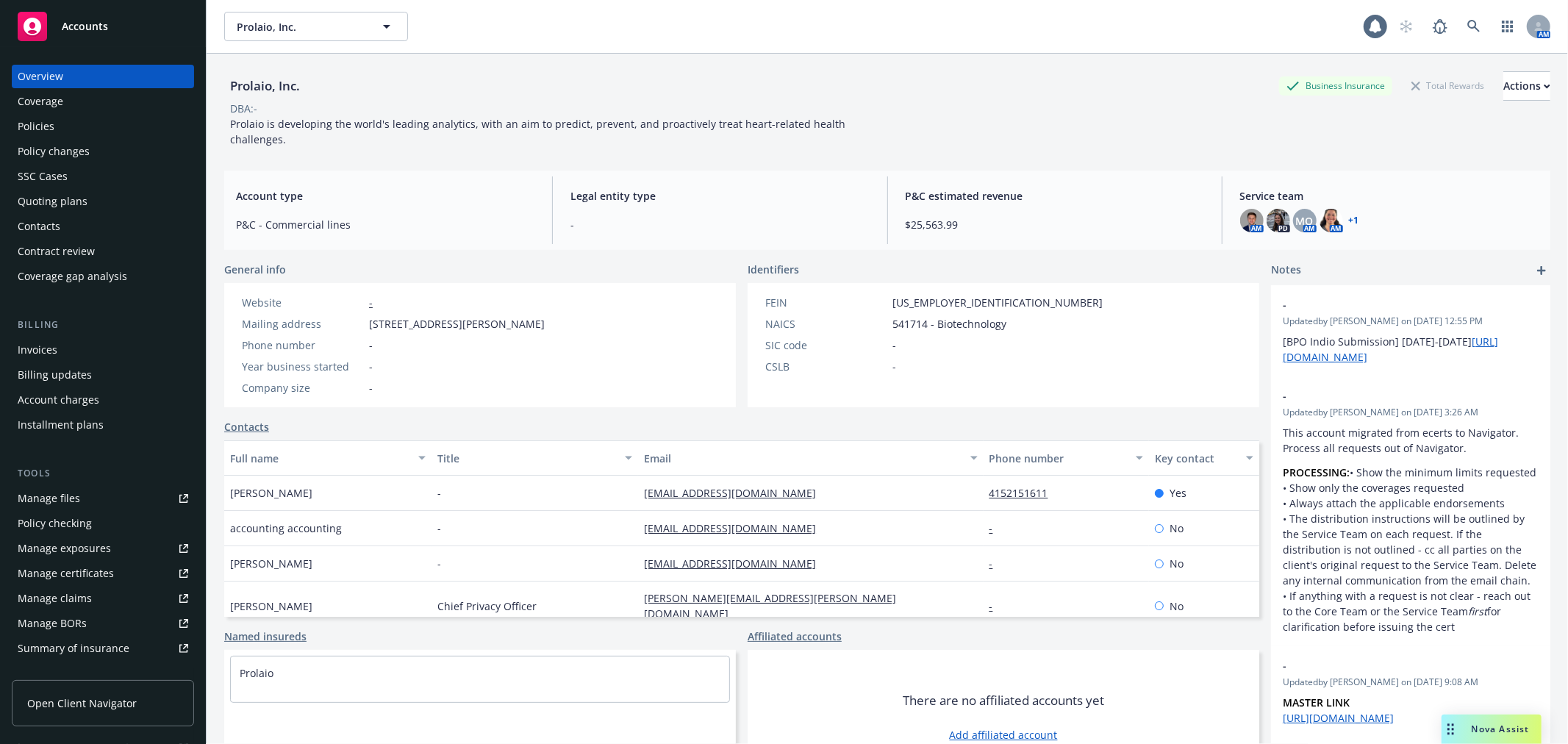
click at [71, 117] on div "Policies" at bounding box center [102, 126] width 170 height 24
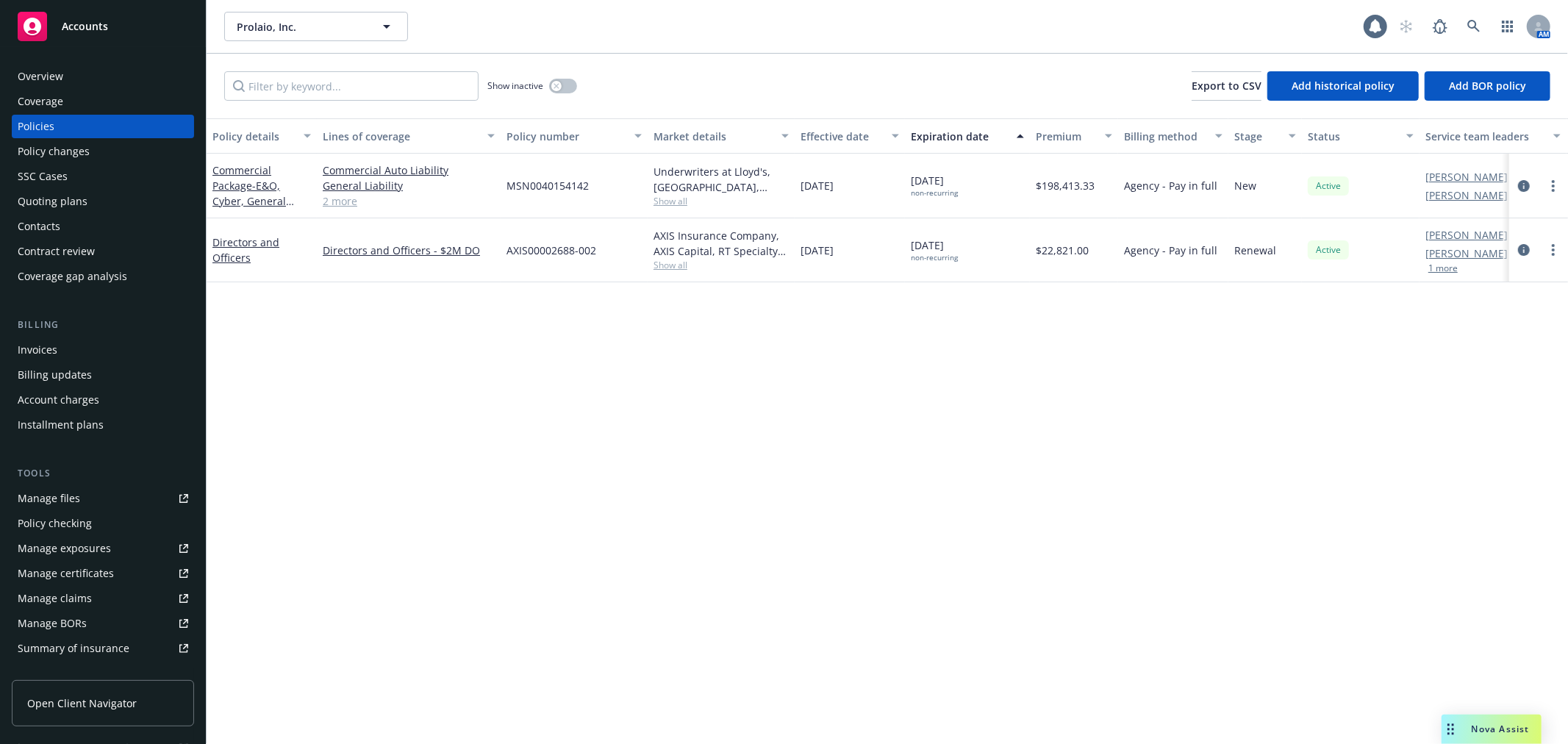
click at [92, 341] on div "Invoices" at bounding box center [102, 350] width 170 height 24
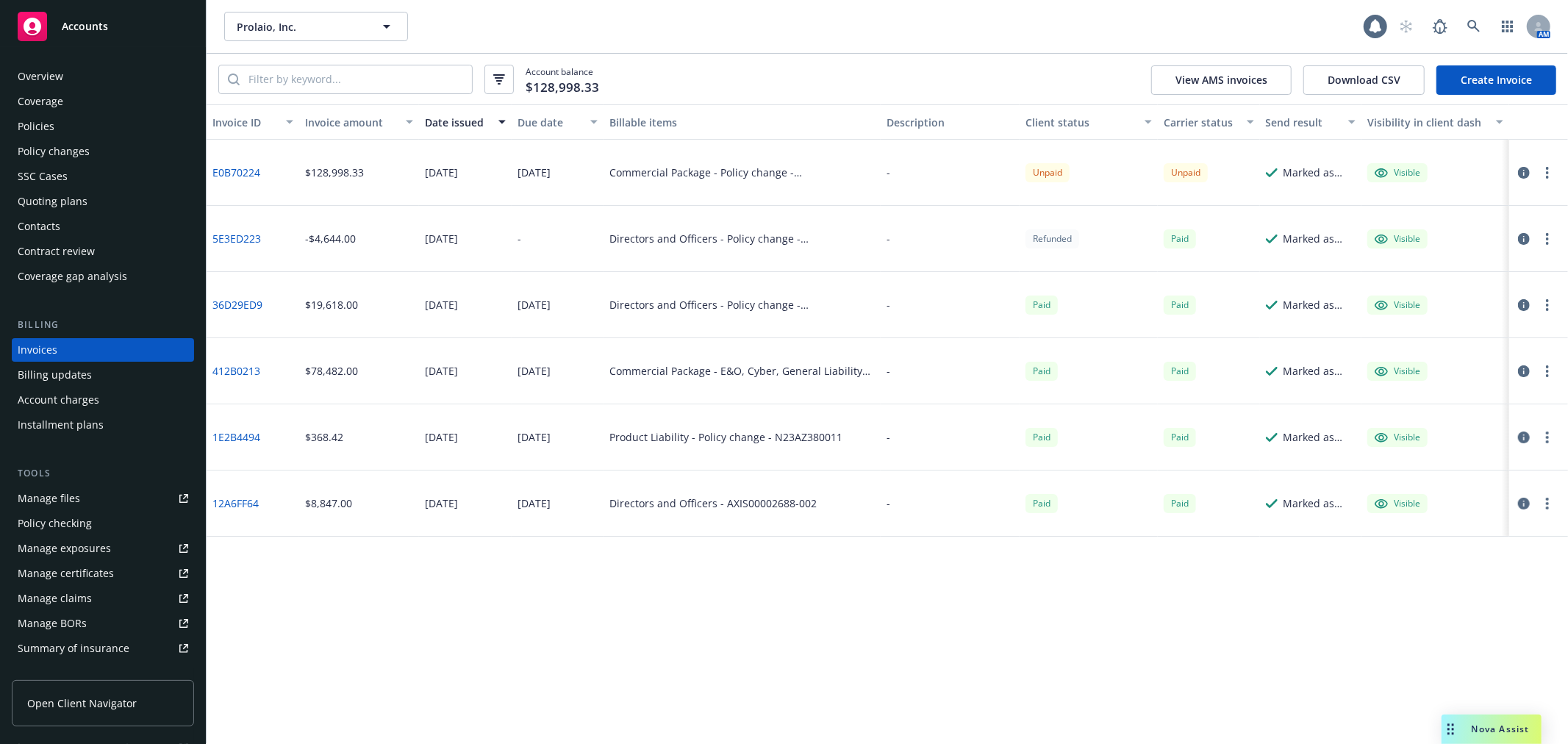
click at [1547, 169] on circle "button" at bounding box center [1547, 168] width 3 height 3
click at [1414, 413] on link "Void" at bounding box center [1462, 408] width 187 height 30
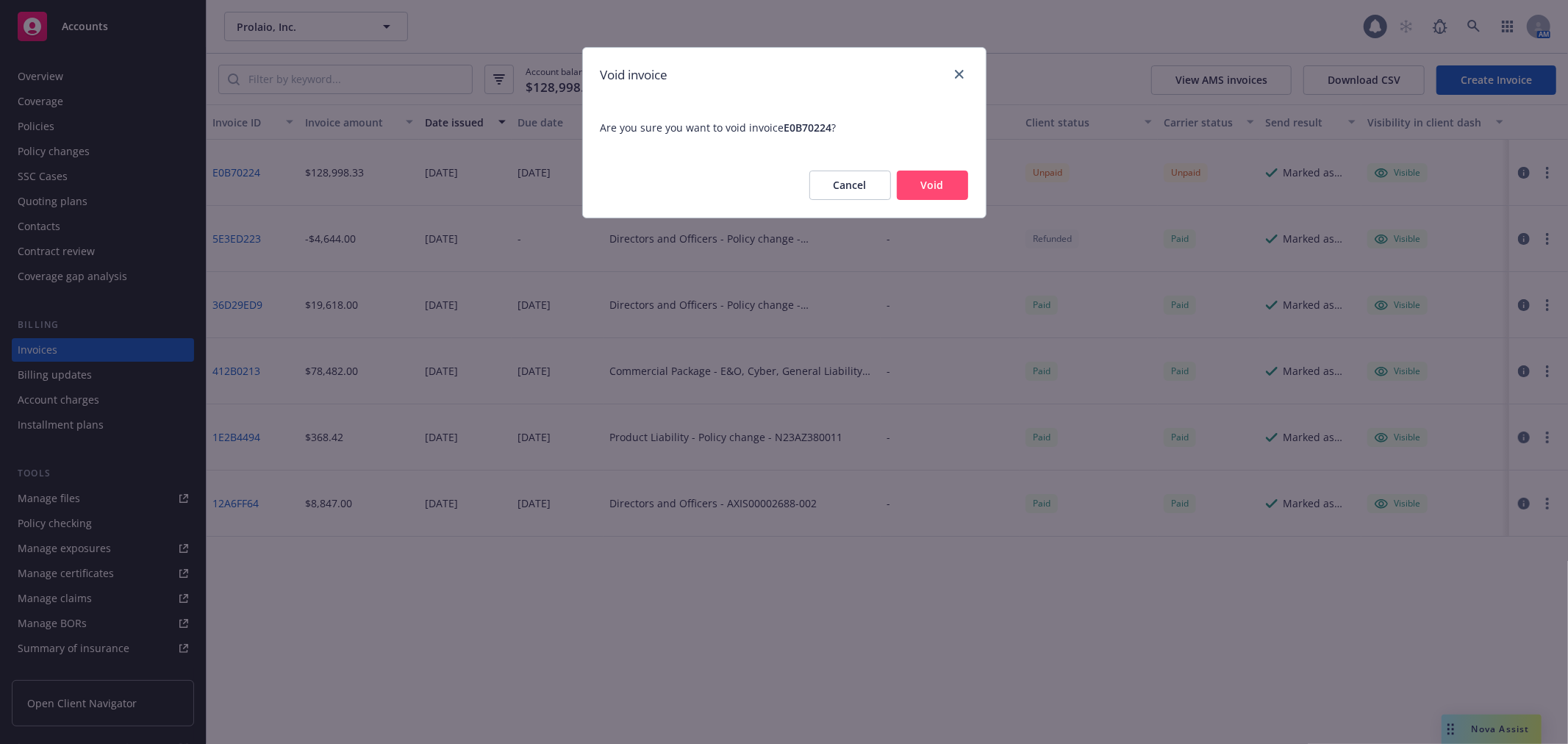
click at [906, 173] on button "Void" at bounding box center [932, 185] width 72 height 30
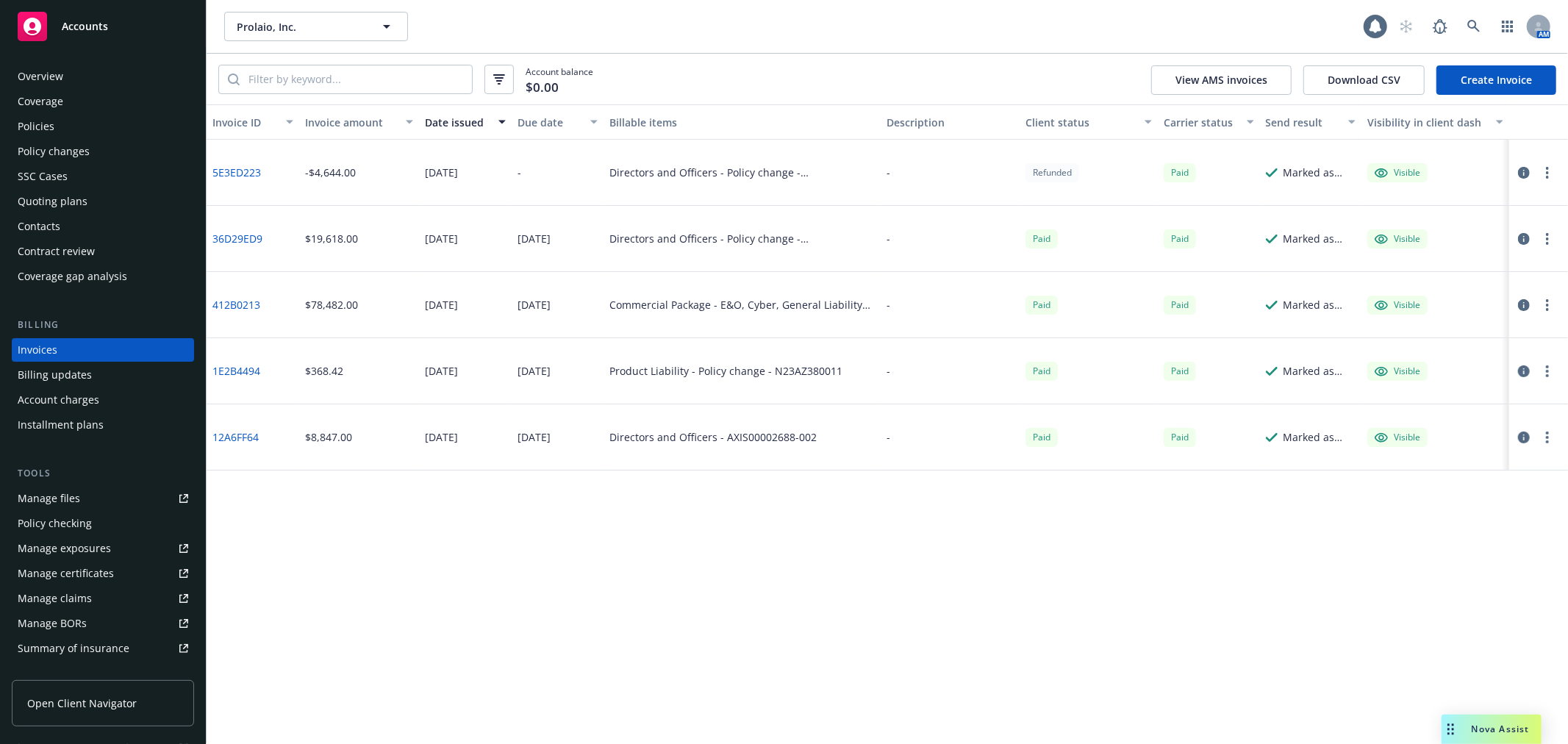
click at [1501, 92] on link "Create Invoice" at bounding box center [1496, 81] width 119 height 30
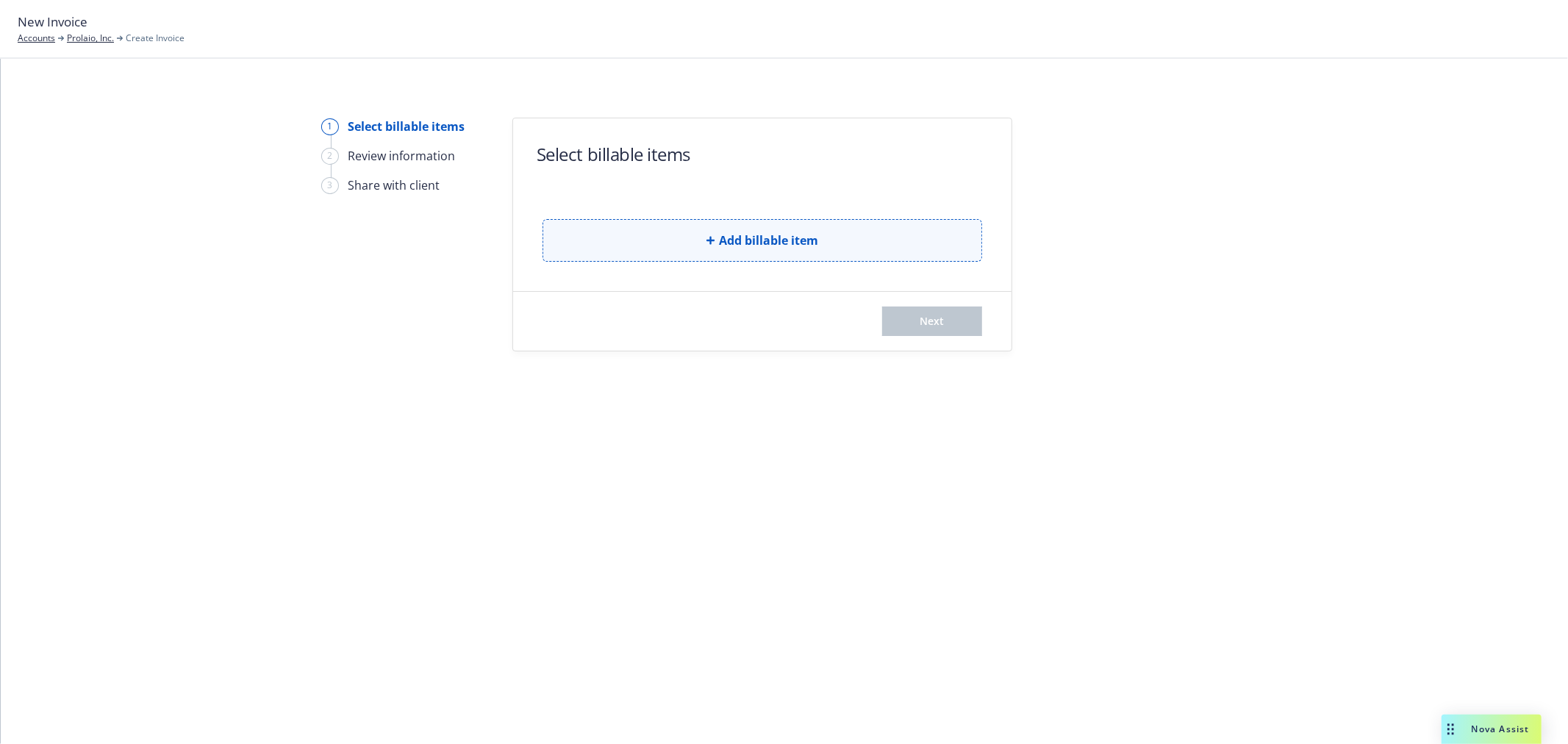
click at [715, 221] on button "Add billable item" at bounding box center [762, 240] width 440 height 43
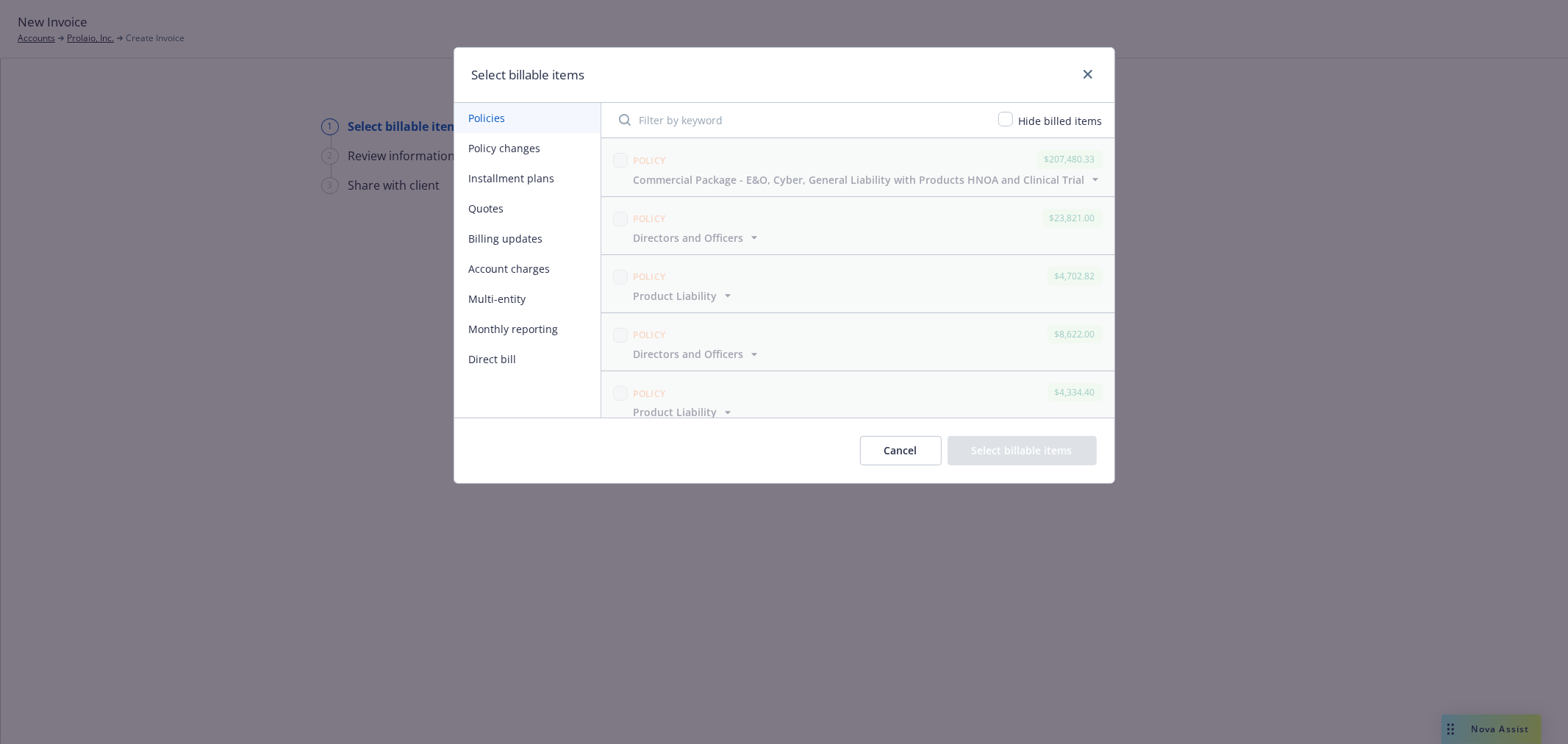
click at [516, 141] on button "Policy changes" at bounding box center [527, 148] width 146 height 30
click at [618, 159] on input "checkbox" at bounding box center [620, 160] width 15 height 15
checkbox input "true"
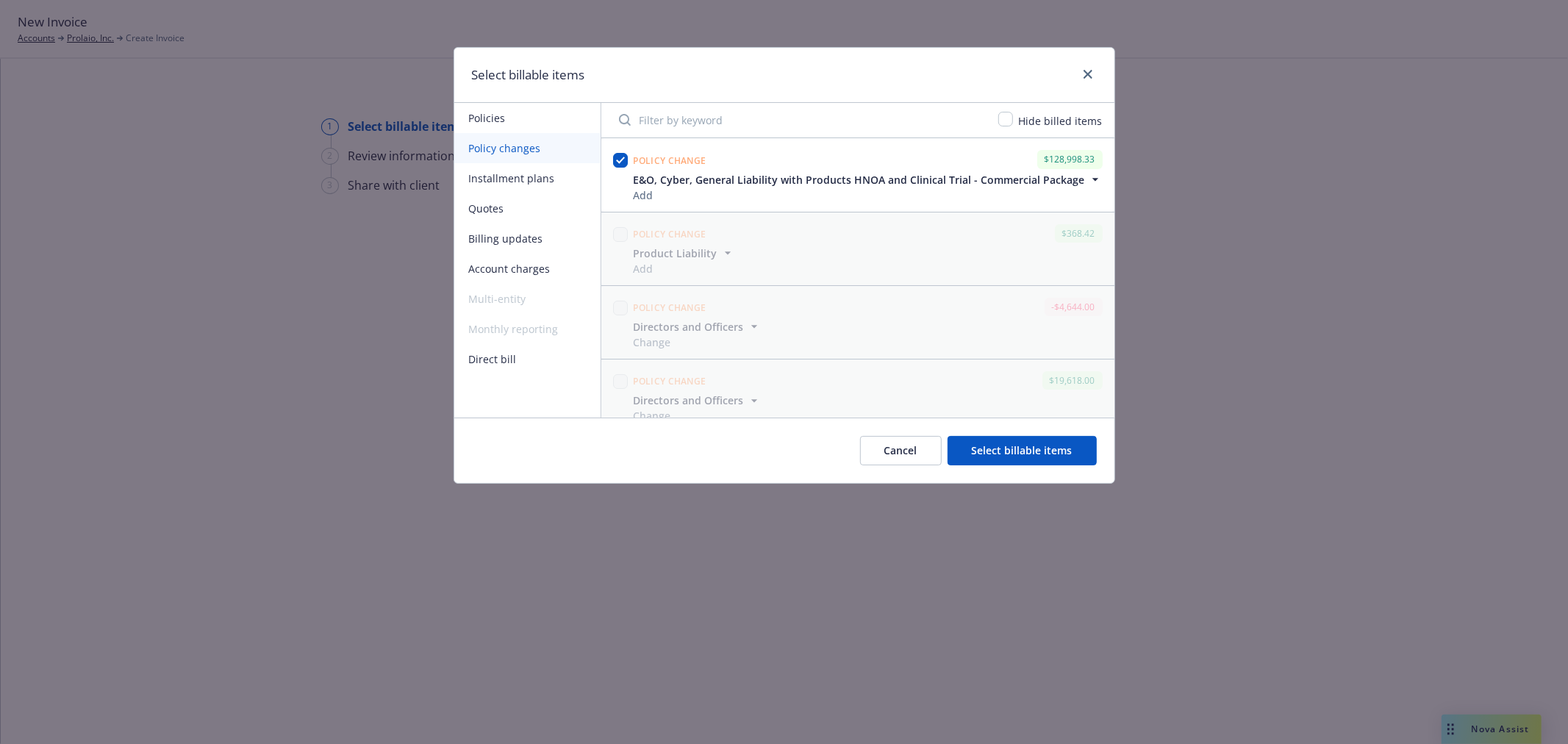
click at [908, 451] on button "Cancel" at bounding box center [900, 451] width 82 height 30
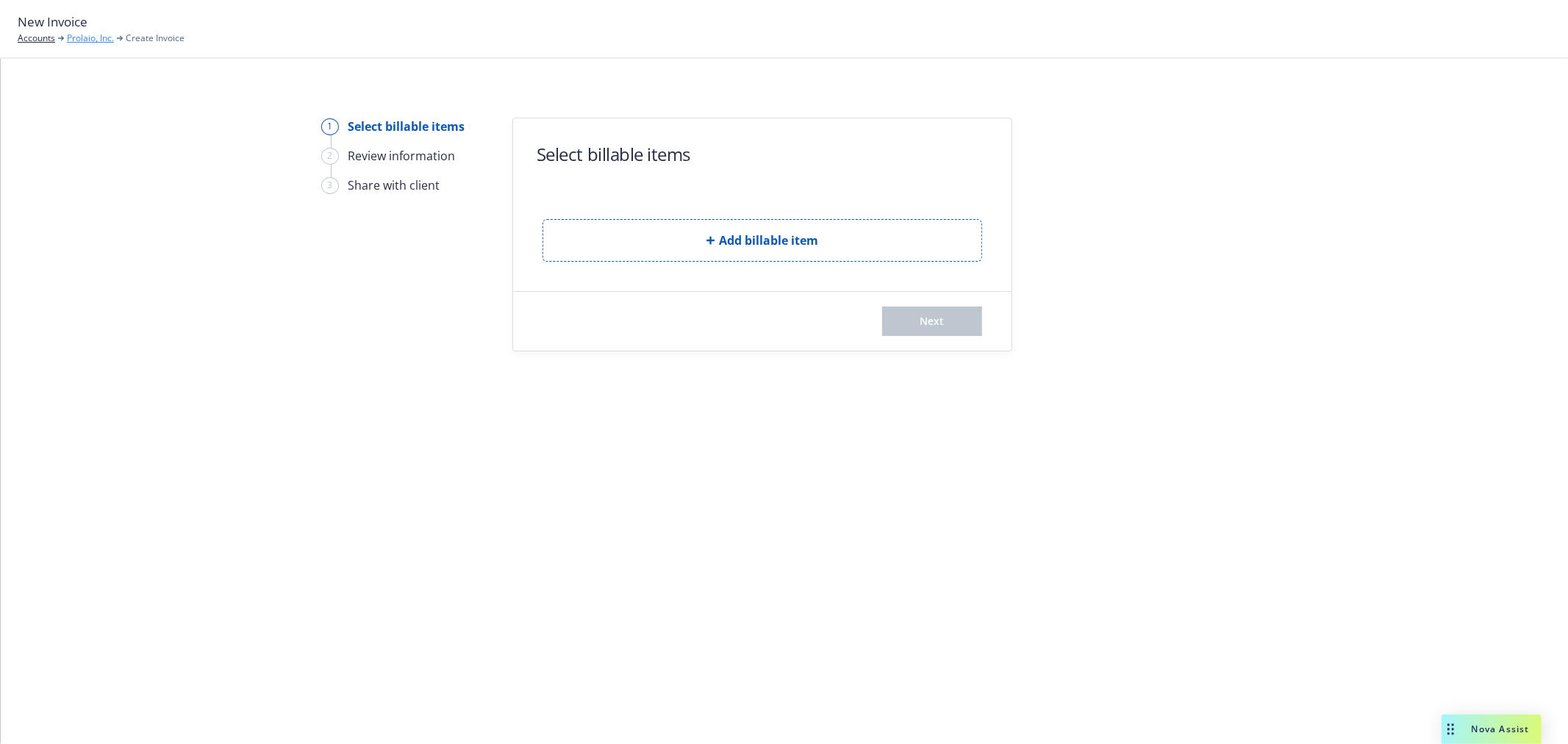
click at [82, 35] on link "Prolaio, Inc." at bounding box center [90, 38] width 47 height 13
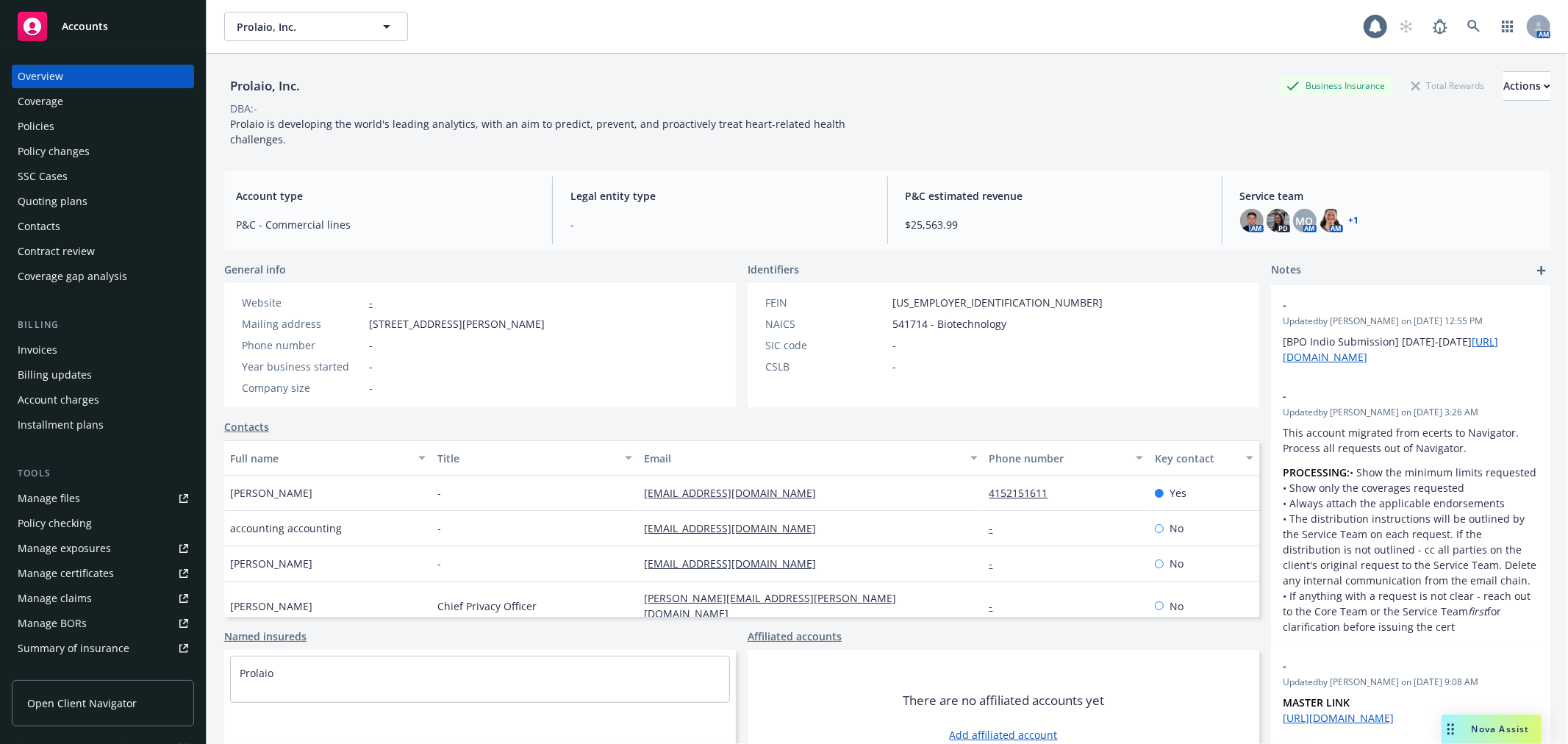
click at [84, 136] on div "Policies" at bounding box center [102, 126] width 170 height 24
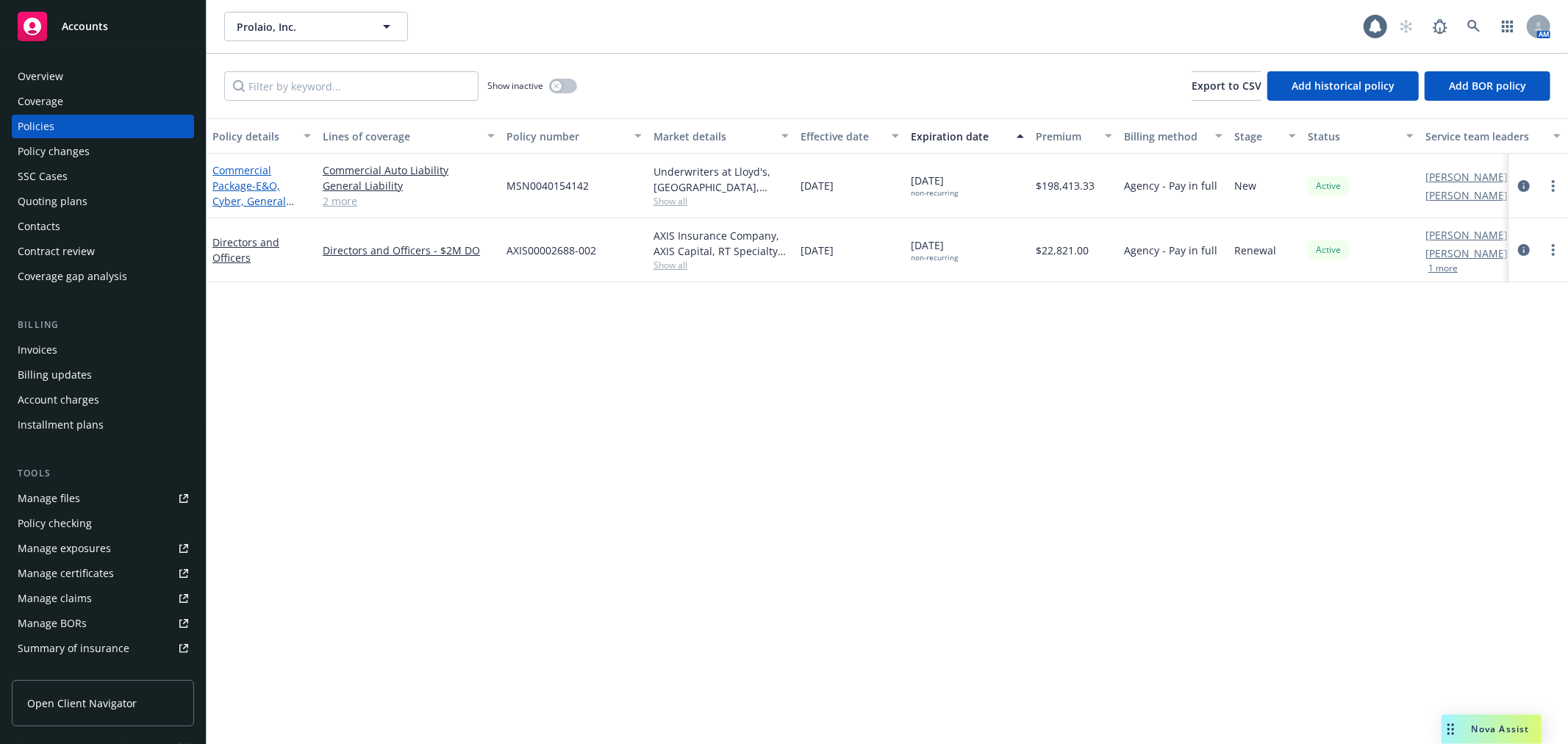
click at [275, 184] on span "- E&O, Cyber, General Liability with Products HNOA and Clinical Trial" at bounding box center [262, 217] width 98 height 76
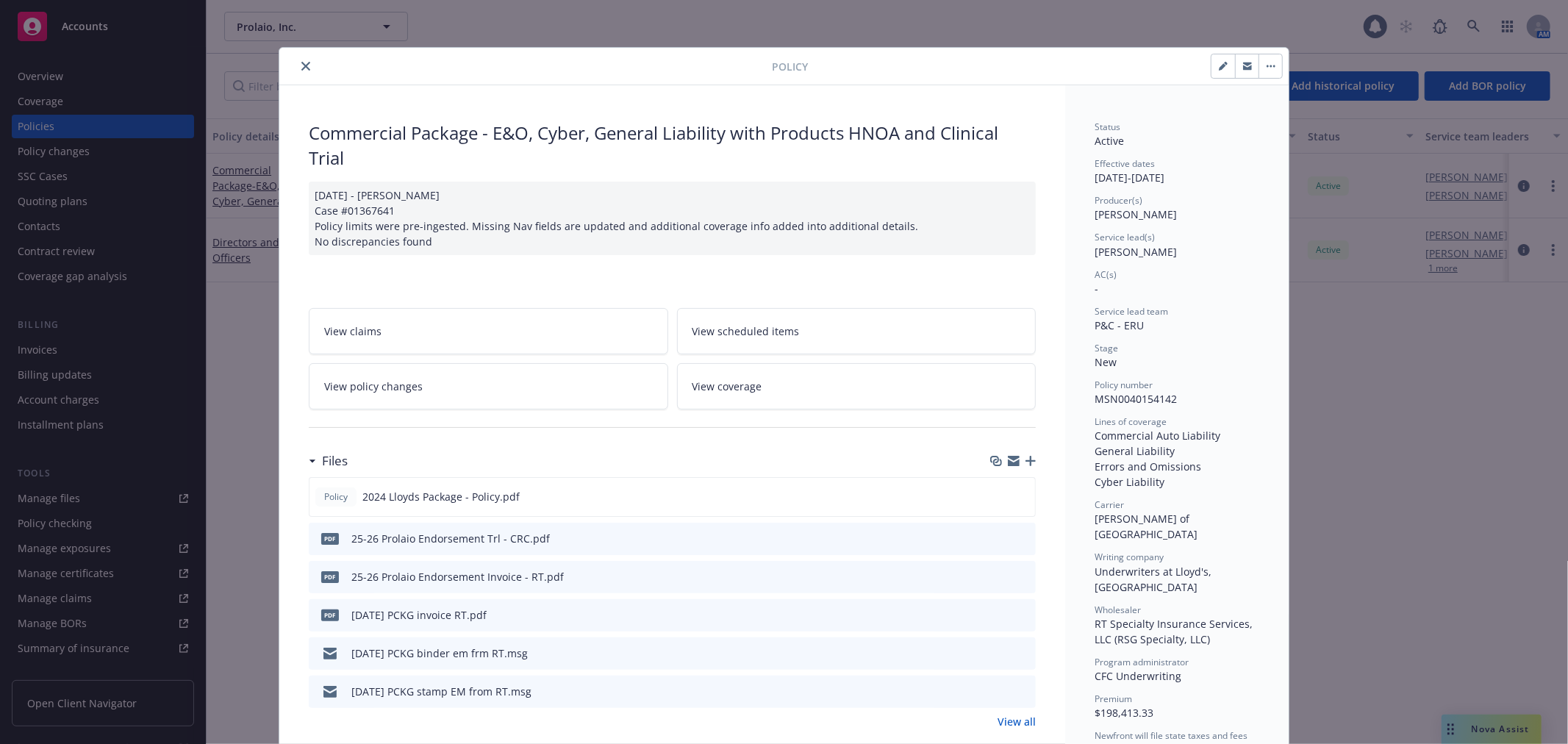
click at [446, 373] on link "View policy changes" at bounding box center [488, 386] width 359 height 47
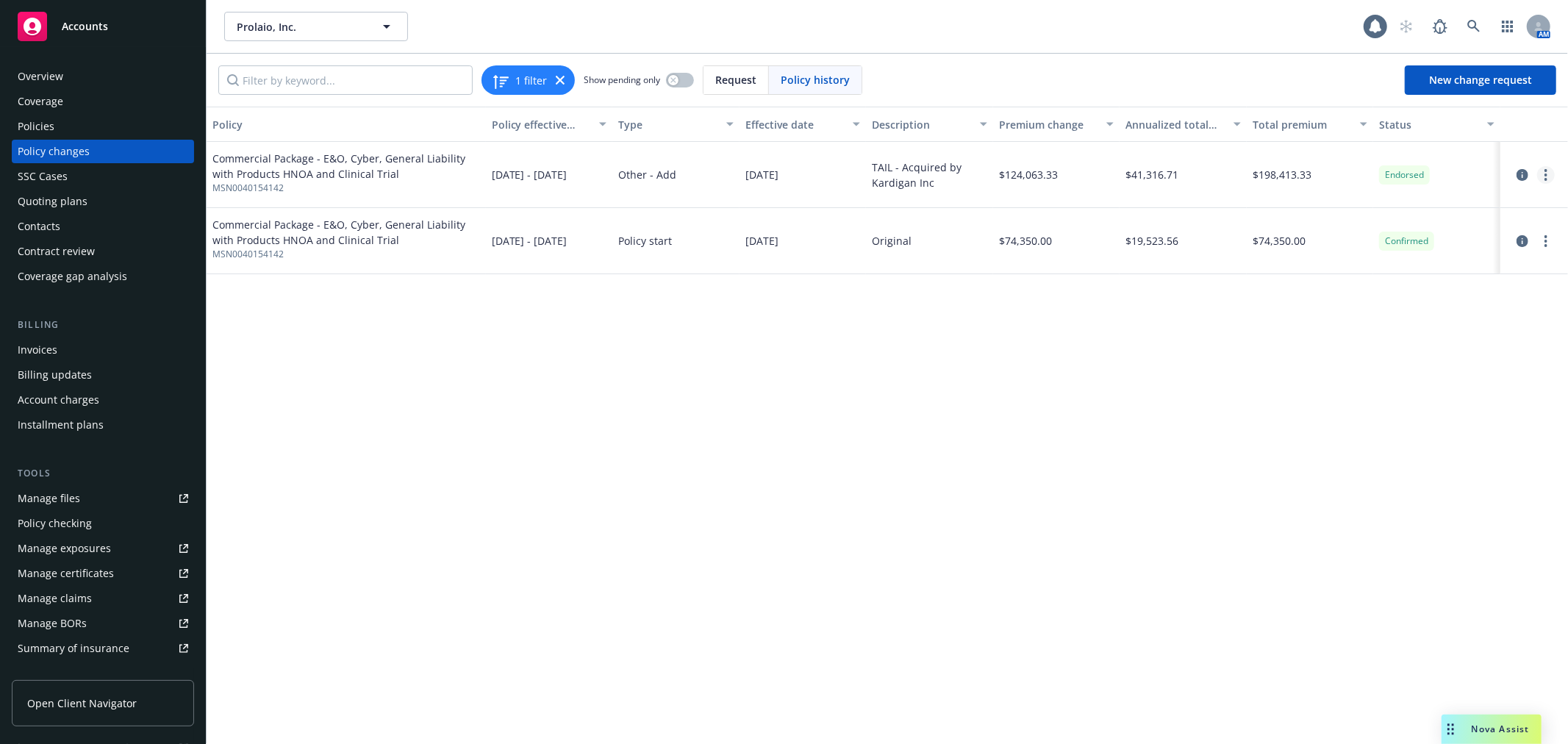
click at [1546, 169] on icon "more" at bounding box center [1545, 175] width 3 height 12
click at [1378, 295] on link "Edit billing info" at bounding box center [1427, 293] width 252 height 30
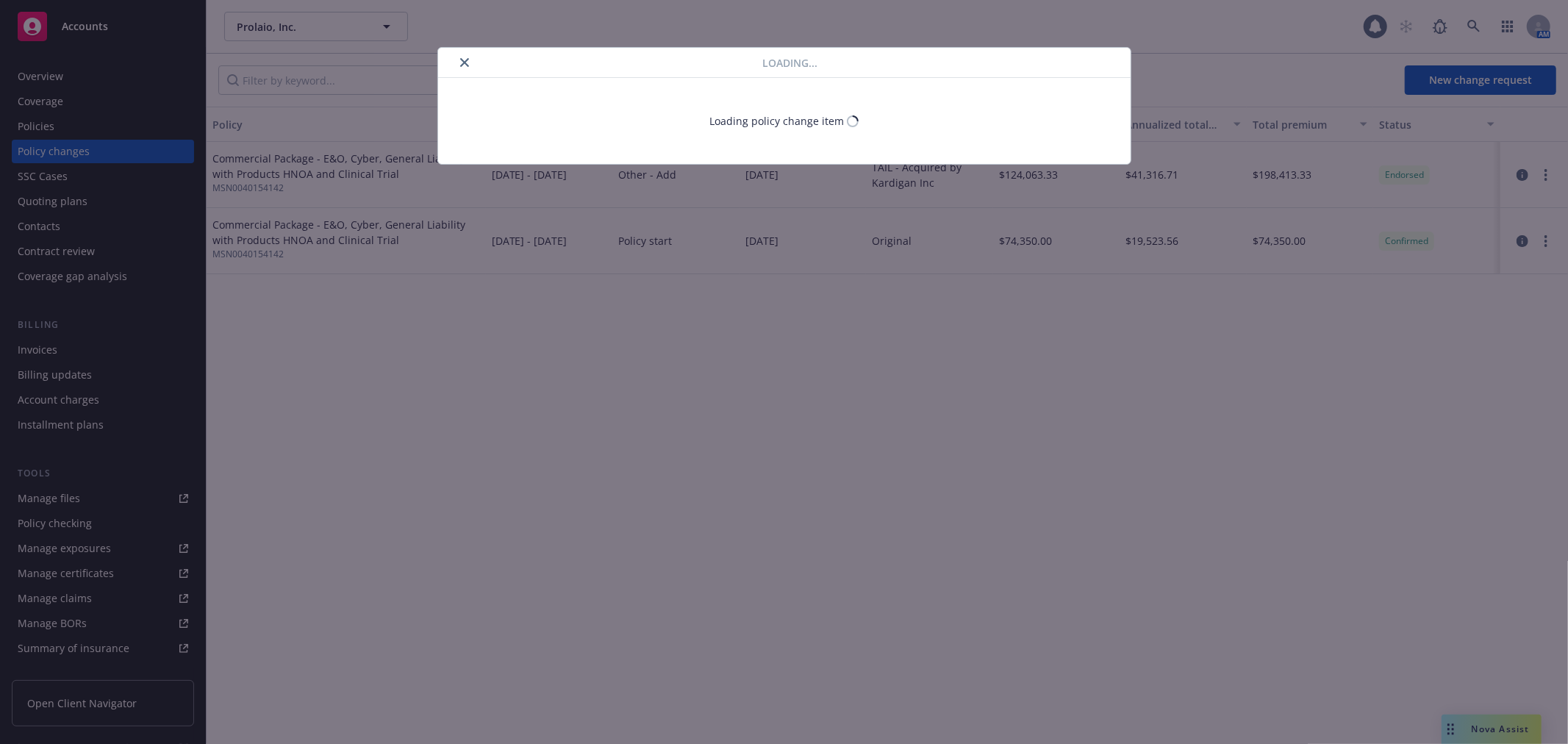
select select "IL"
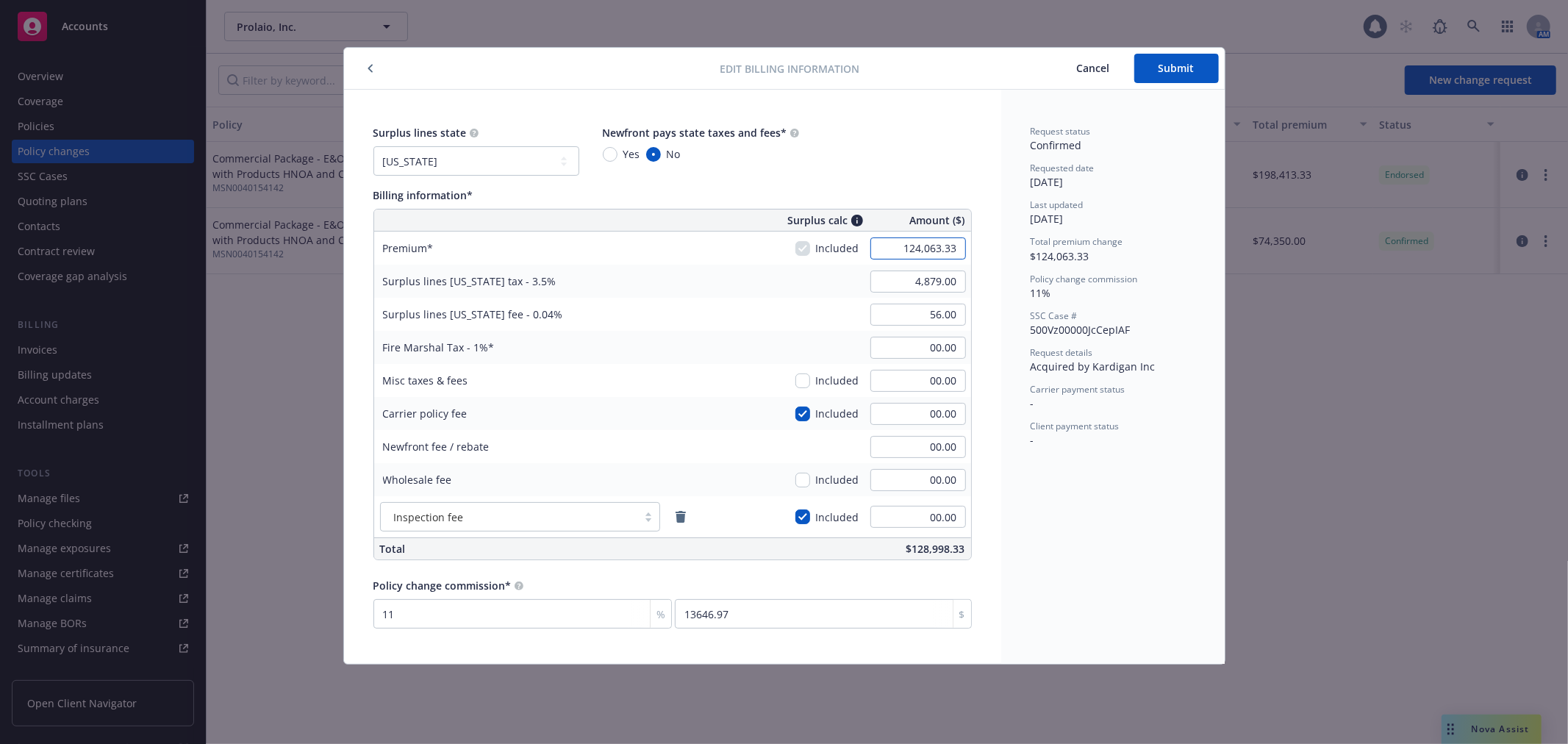
click at [921, 250] on input "124,063.33" at bounding box center [918, 249] width 96 height 22
type input "139,397.00"
type input "4,878.90"
type input "55.76"
type input "1,393.97"
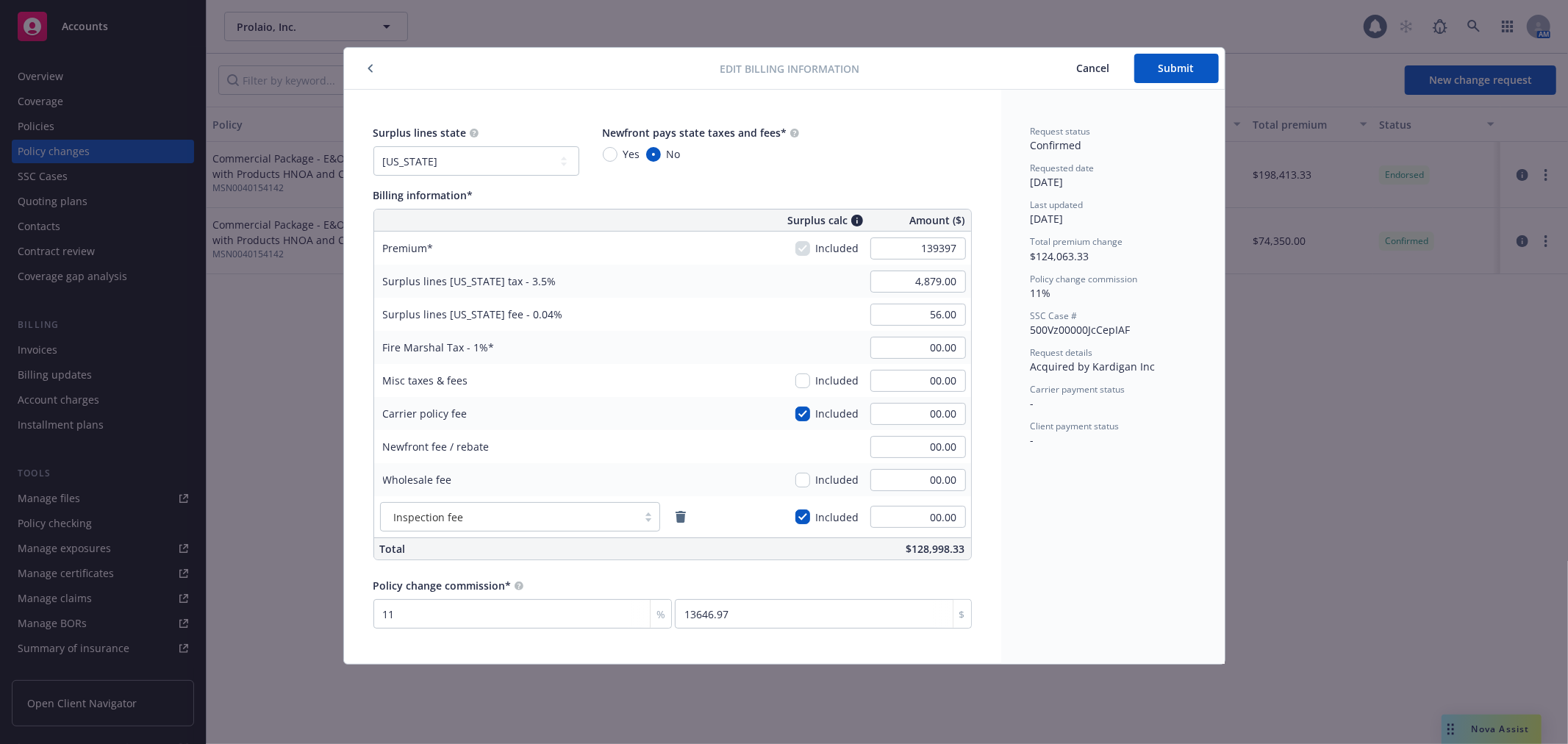
type input "15333.67"
click at [957, 158] on div "Surplus lines state No surplus lines state [US_STATE] [US_STATE] [US_STATE] [US…" at bounding box center [672, 150] width 598 height 51
click at [952, 348] on input "1,393.97" at bounding box center [918, 347] width 96 height 22
type input "00.00"
click at [1090, 573] on div "Request status Confirmed Requested date [DATE] Last updated [DATE] Total premiu…" at bounding box center [1112, 376] width 224 height 574
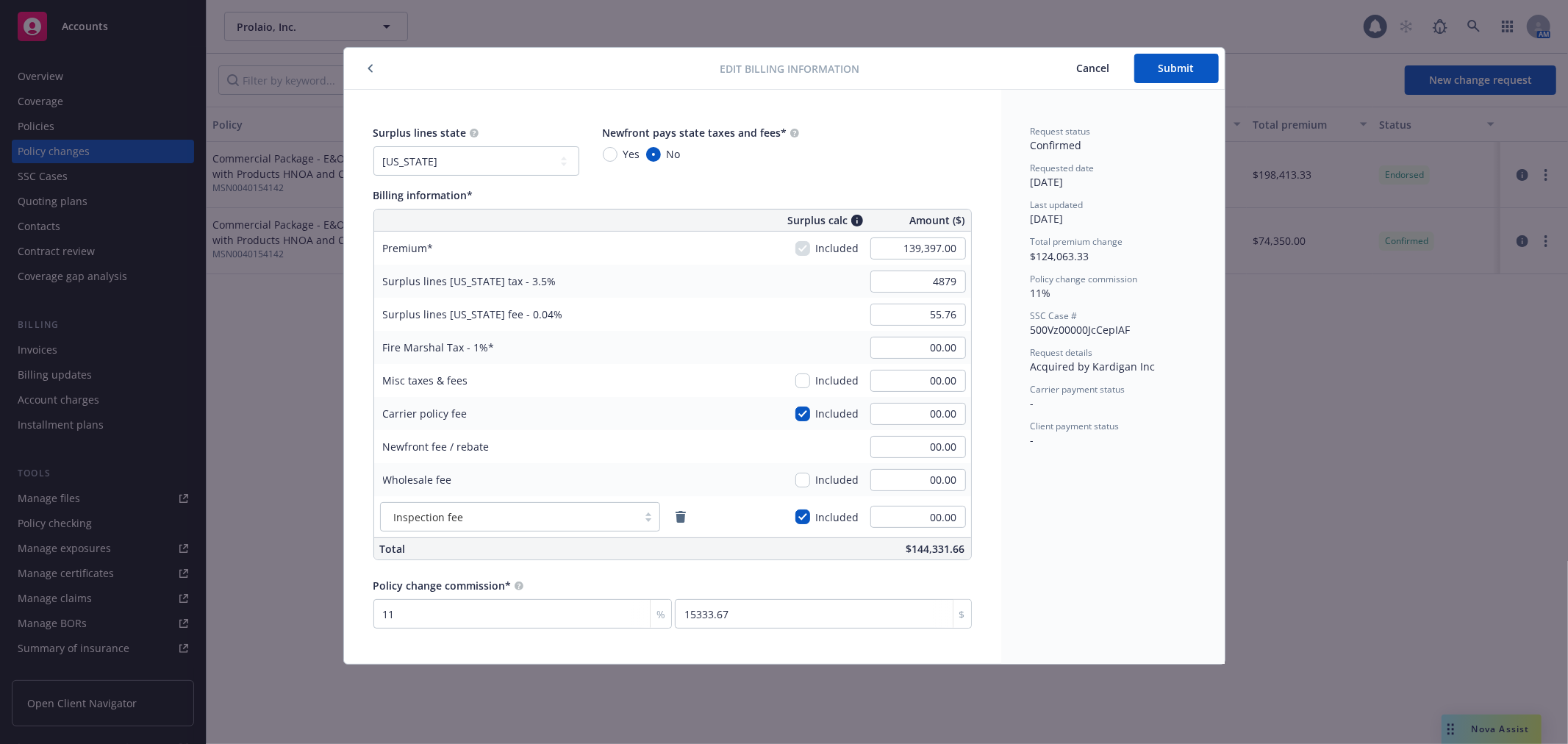
type input "4,879.00"
click at [1081, 553] on div "Request status Confirmed Requested date [DATE] Last updated [DATE] Total premiu…" at bounding box center [1112, 376] width 224 height 574
click at [942, 321] on input "55.76" at bounding box center [918, 314] width 96 height 22
type input "56.00"
click at [1023, 540] on div "Request status Confirmed Requested date [DATE] Last updated [DATE] Total premiu…" at bounding box center [1112, 376] width 224 height 574
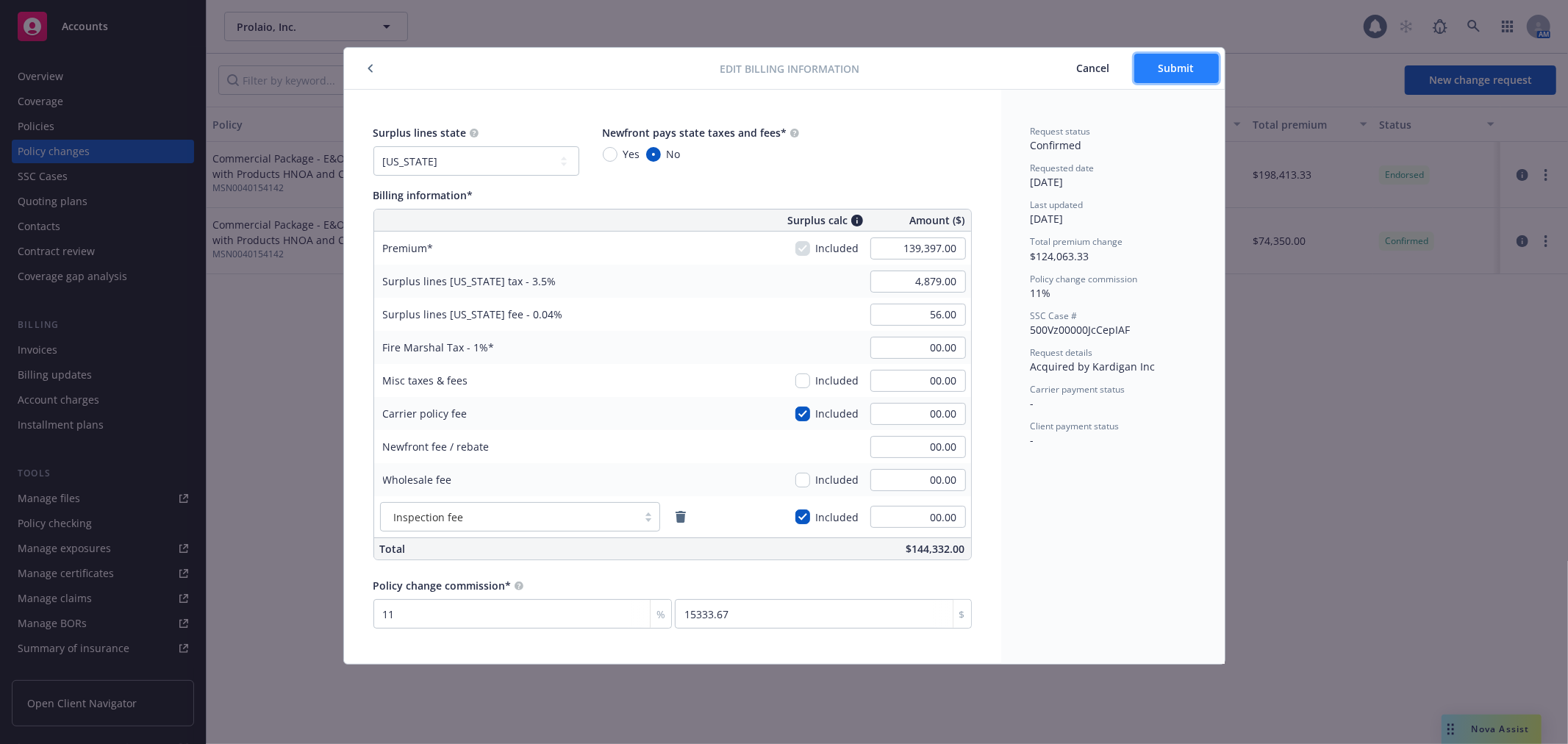
click at [1200, 72] on button "Submit" at bounding box center [1176, 69] width 85 height 30
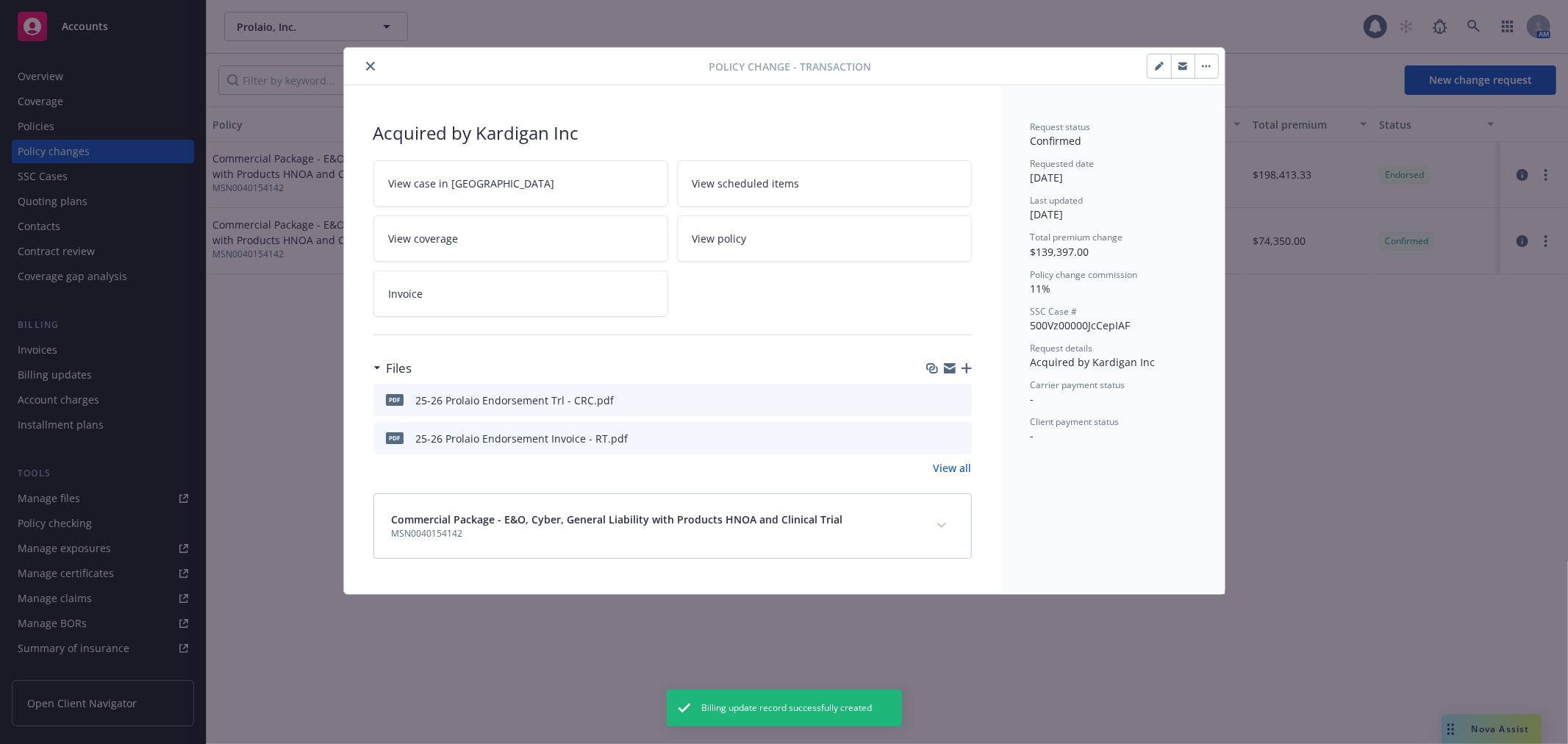
click at [372, 63] on icon "close" at bounding box center [370, 66] width 9 height 9
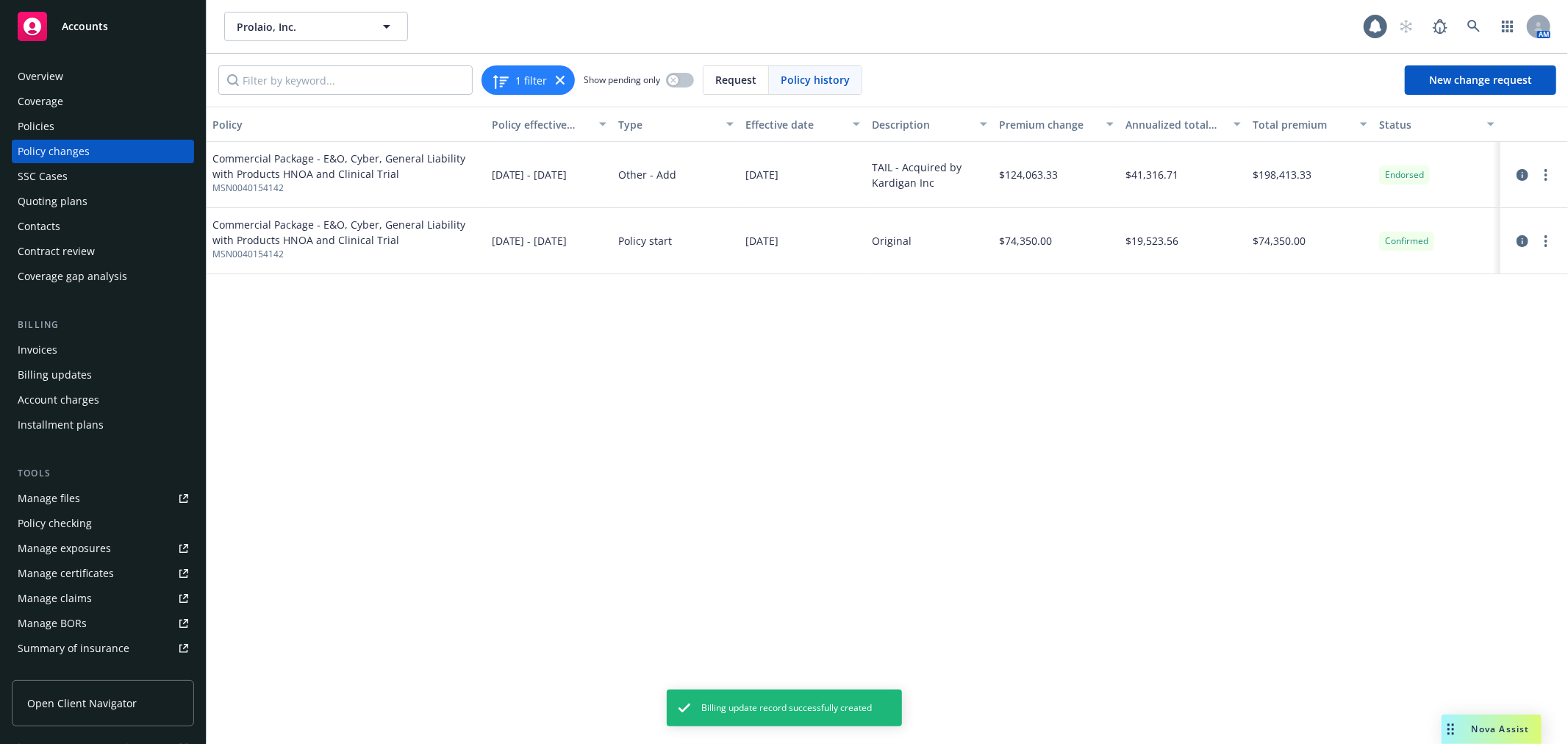
click at [372, 63] on div "1 filter Show pending only Request Policy history New change request" at bounding box center [887, 80] width 1361 height 53
click at [27, 335] on div "Billing Invoices Billing updates Account charges Installment plans" at bounding box center [102, 377] width 182 height 119
click at [41, 360] on div "Invoices" at bounding box center [38, 350] width 40 height 24
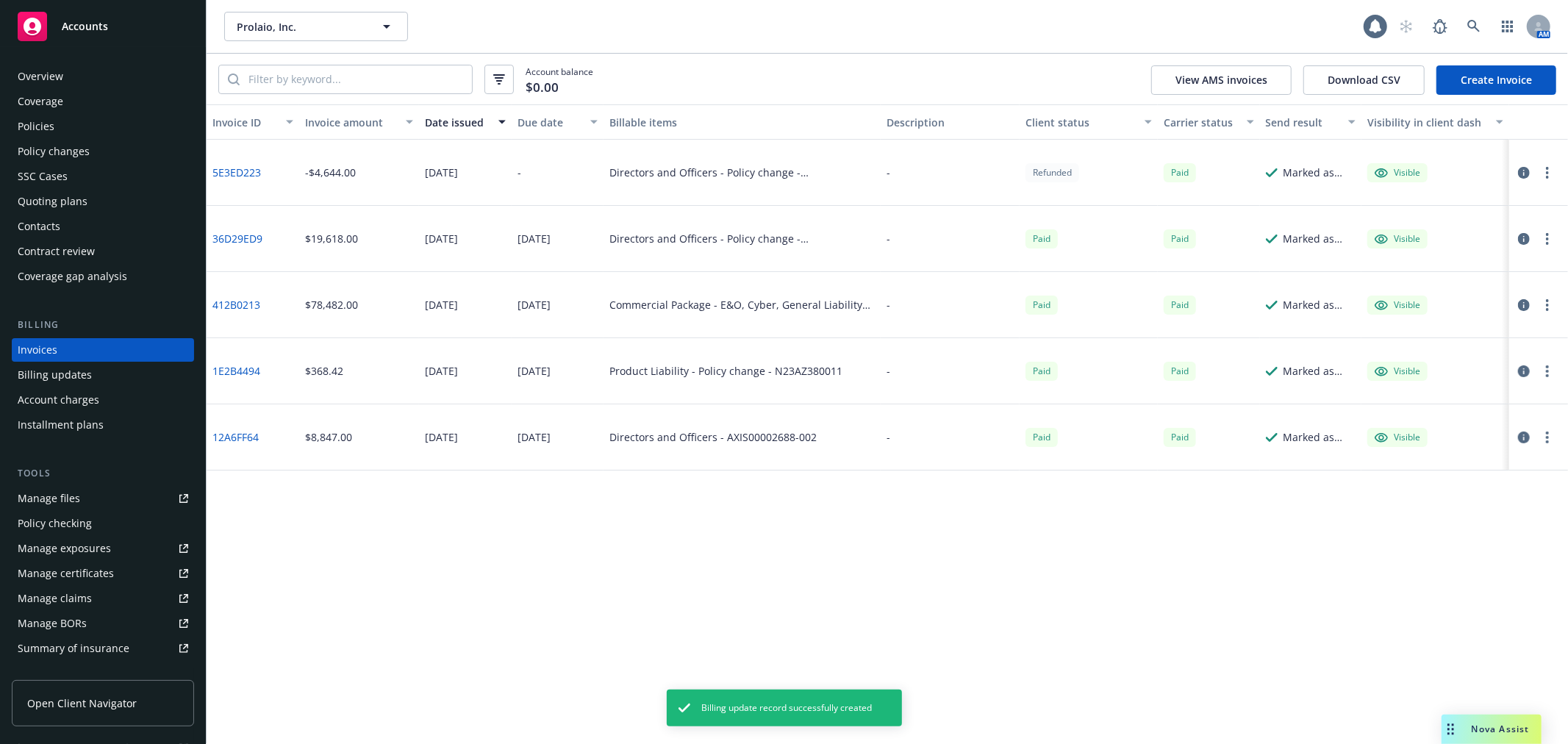
click at [1530, 67] on link "Create Invoice" at bounding box center [1496, 81] width 119 height 30
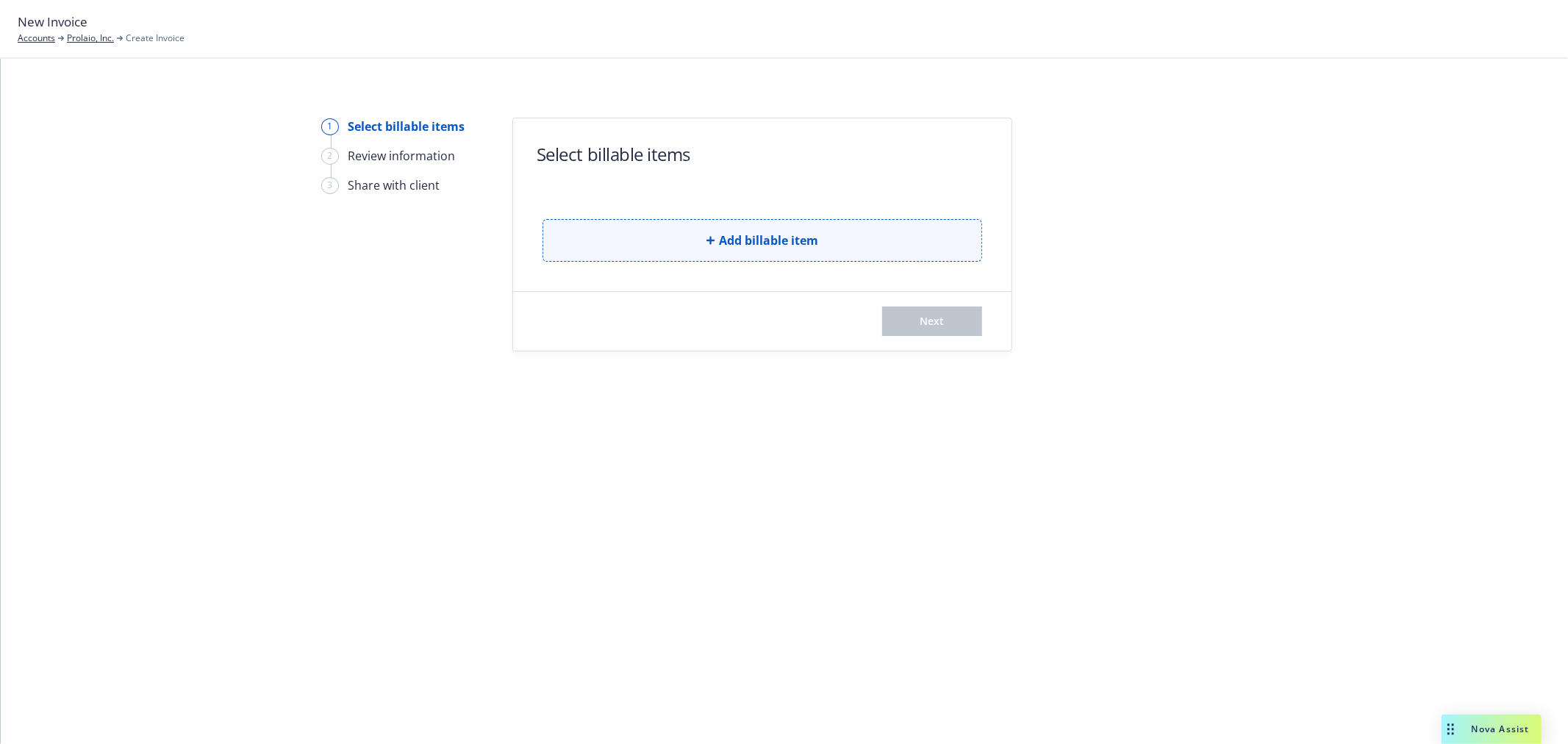
click at [765, 232] on span "Add billable item" at bounding box center [769, 241] width 99 height 18
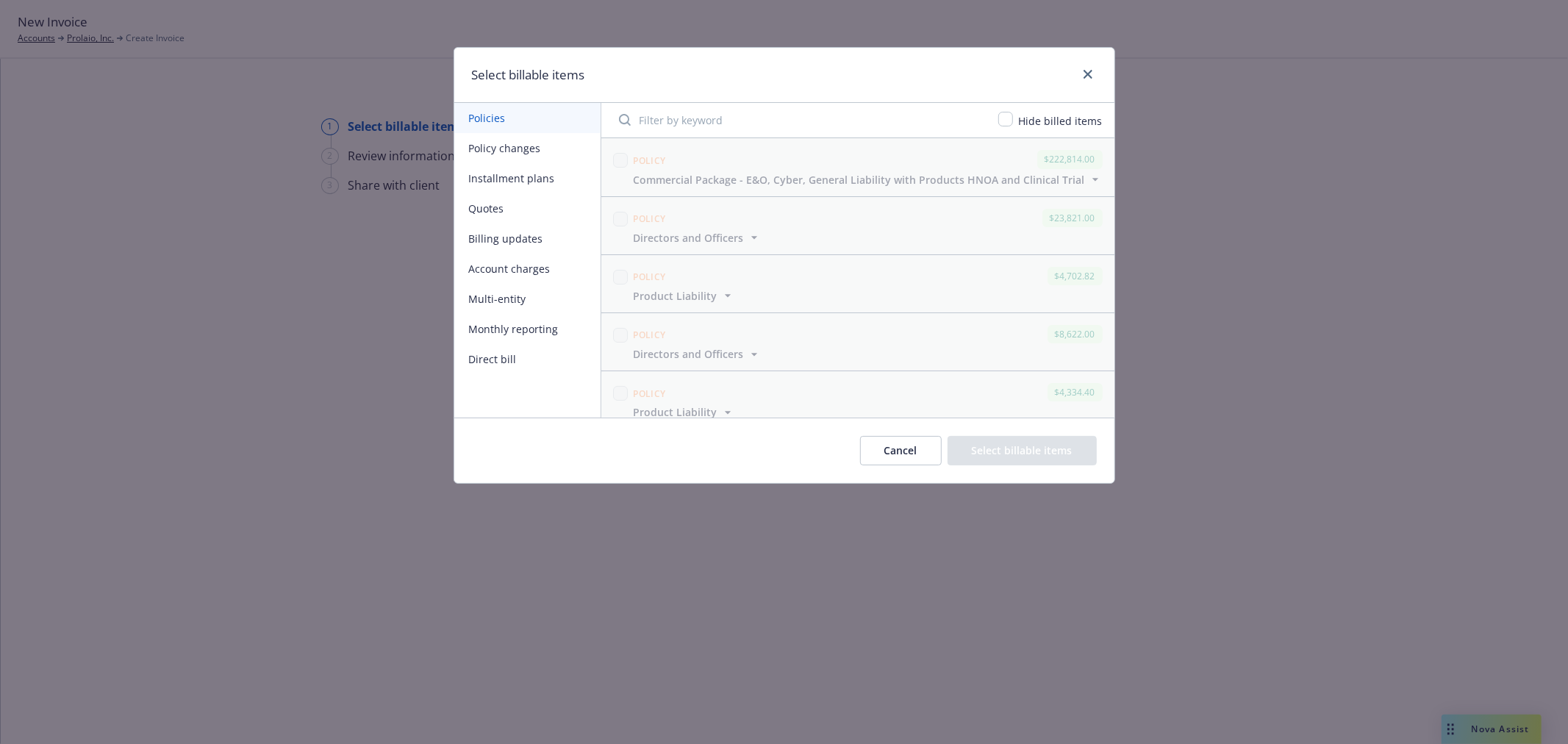
click at [550, 156] on button "Policy changes" at bounding box center [527, 148] width 146 height 30
click at [610, 156] on div at bounding box center [620, 174] width 21 height 55
click at [627, 159] on input "checkbox" at bounding box center [620, 160] width 15 height 15
checkbox input "true"
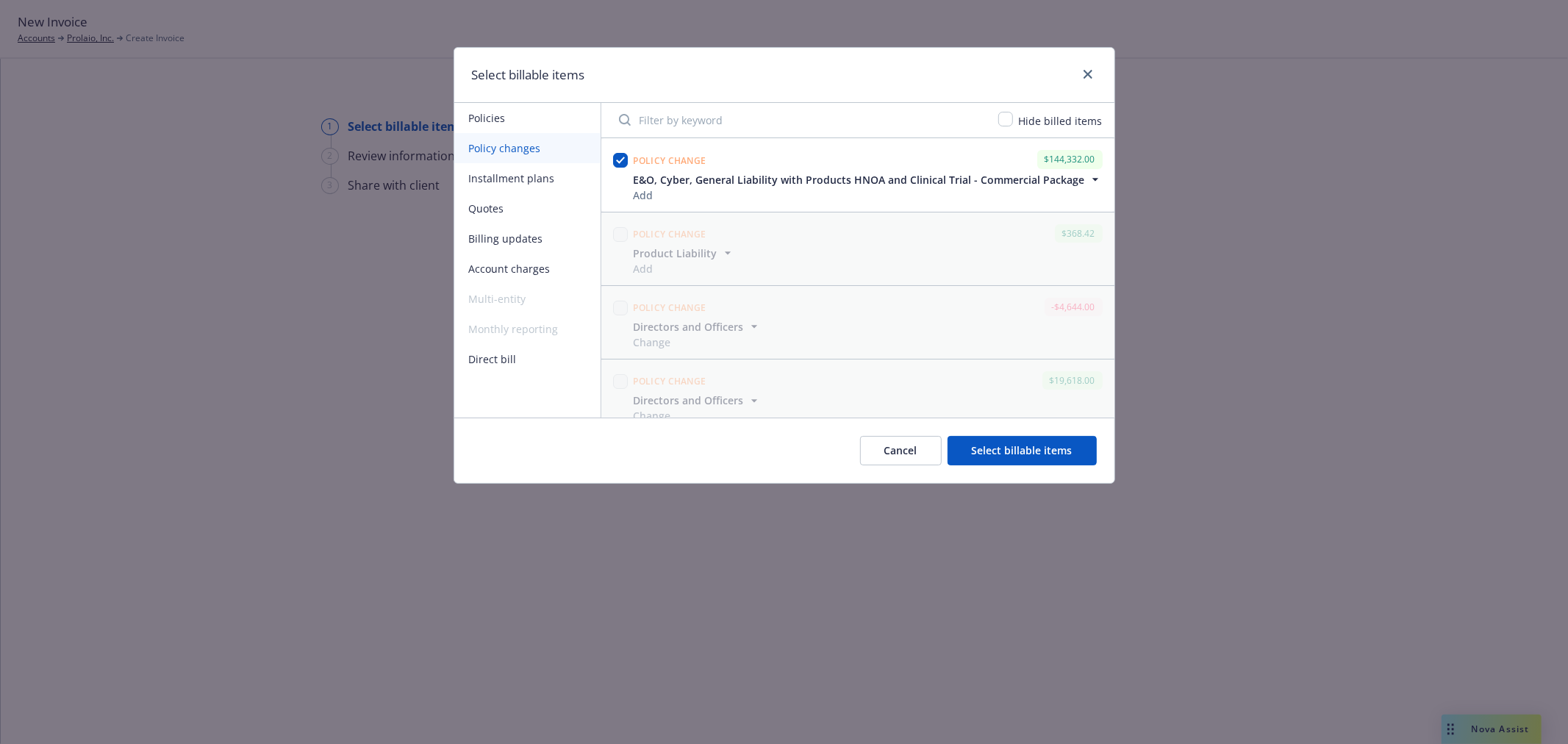
drag, startPoint x: 1023, startPoint y: 452, endPoint x: 952, endPoint y: 420, distance: 77.9
click at [1024, 452] on button "Select billable items" at bounding box center [1022, 451] width 149 height 30
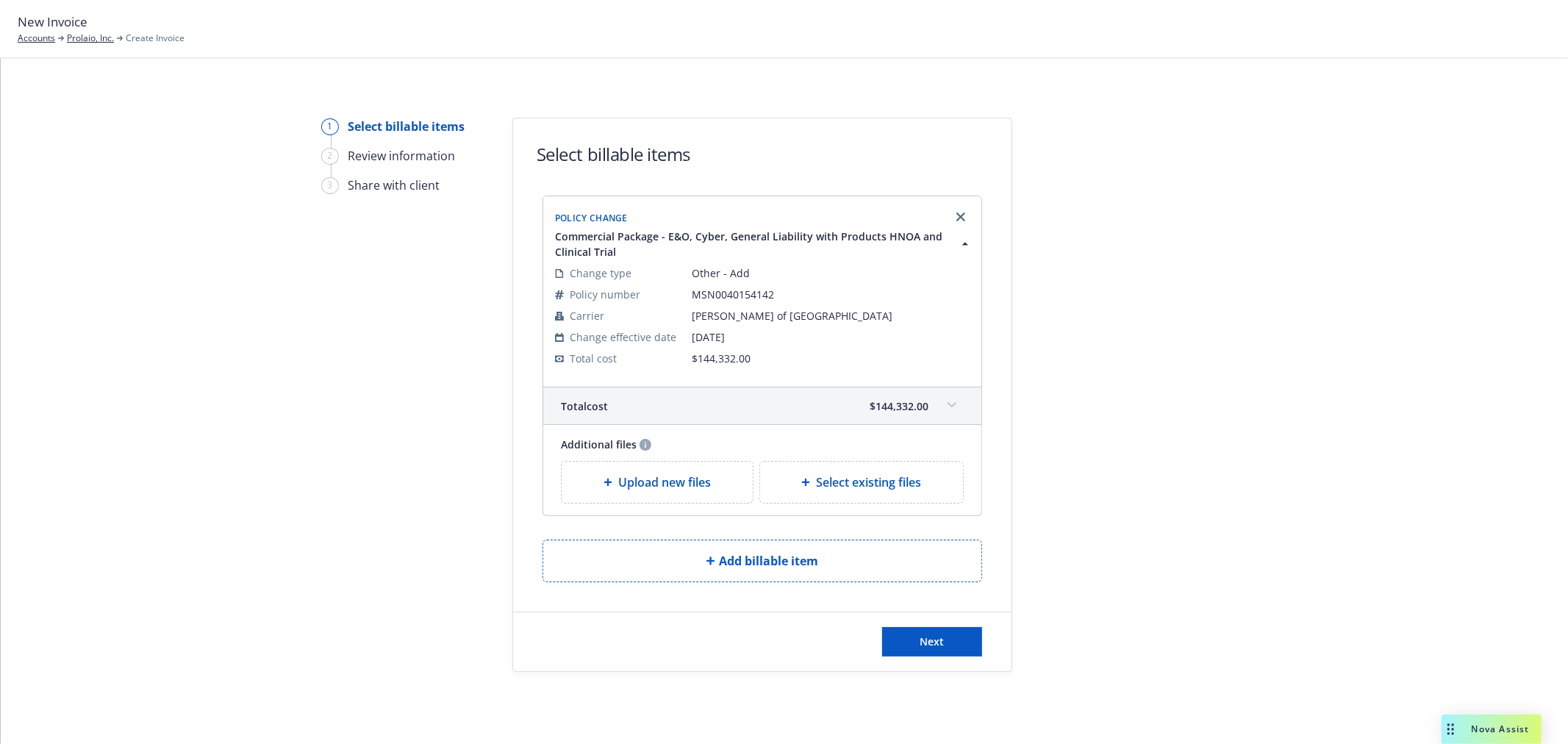
click at [835, 473] on span "Select existing files" at bounding box center [869, 482] width 105 height 18
select select "Invoice - Third Party"
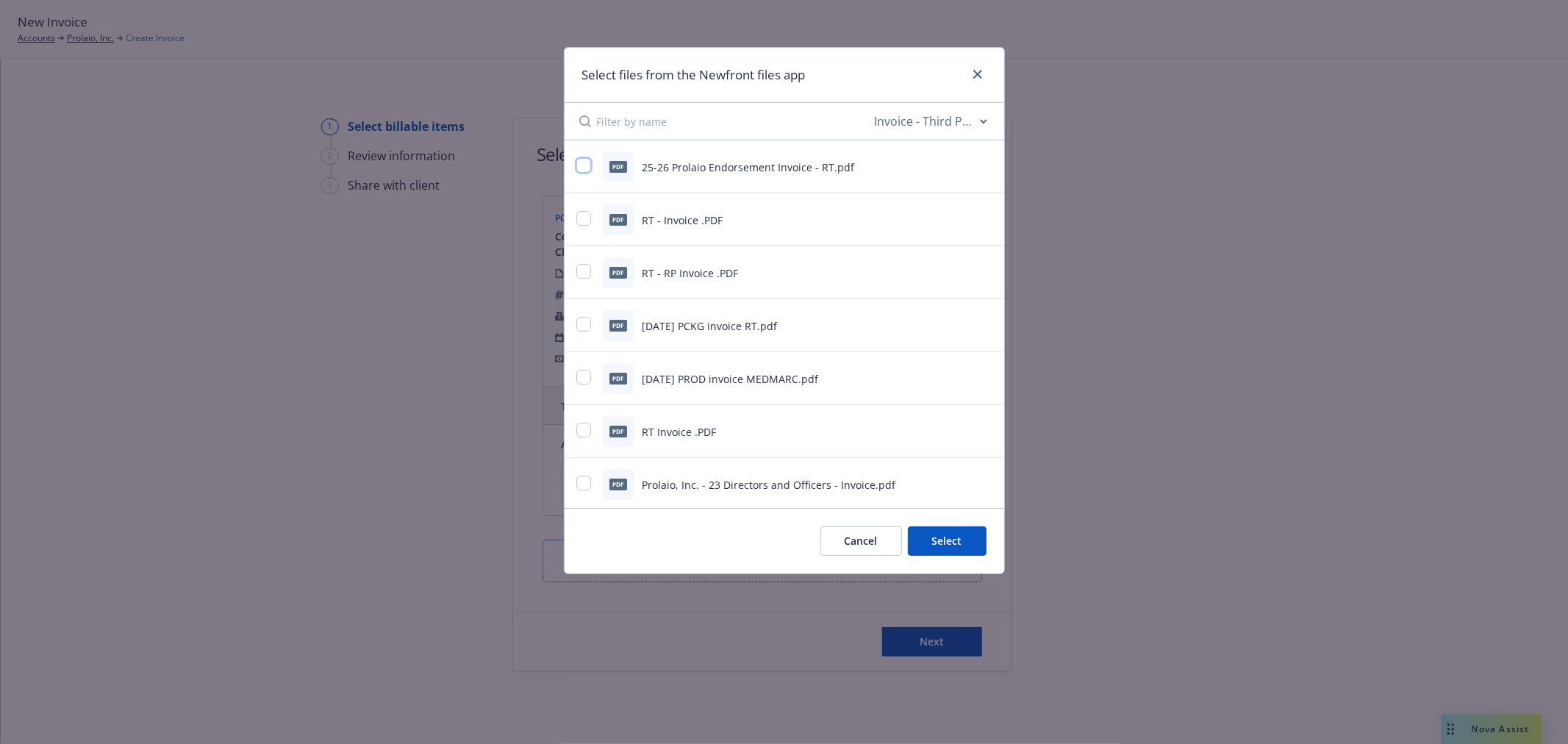
click at [584, 165] on input "checkbox" at bounding box center [583, 165] width 15 height 15
checkbox input "true"
click at [985, 546] on button "Select 1 file" at bounding box center [933, 541] width 105 height 30
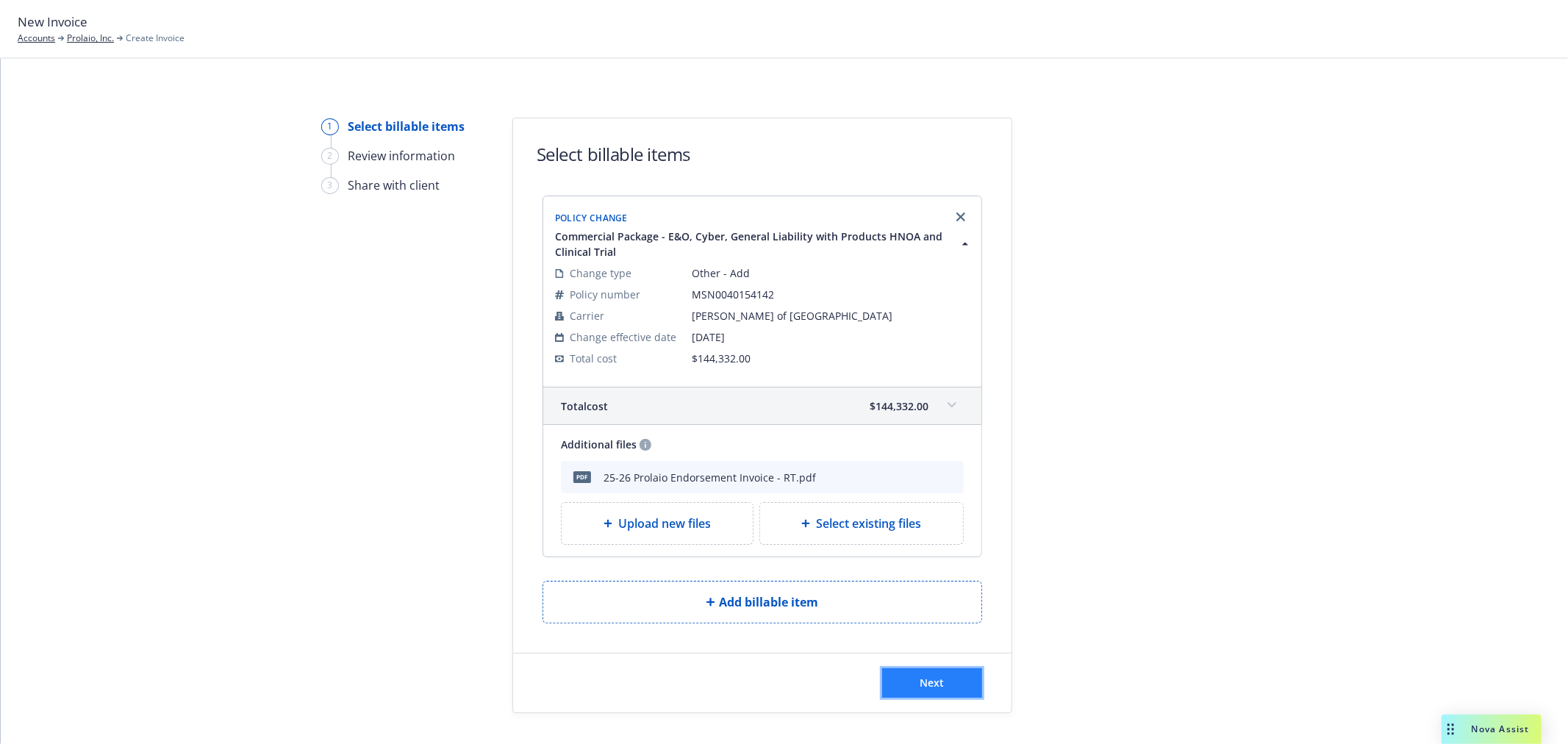
click at [957, 684] on button "Next" at bounding box center [932, 683] width 99 height 30
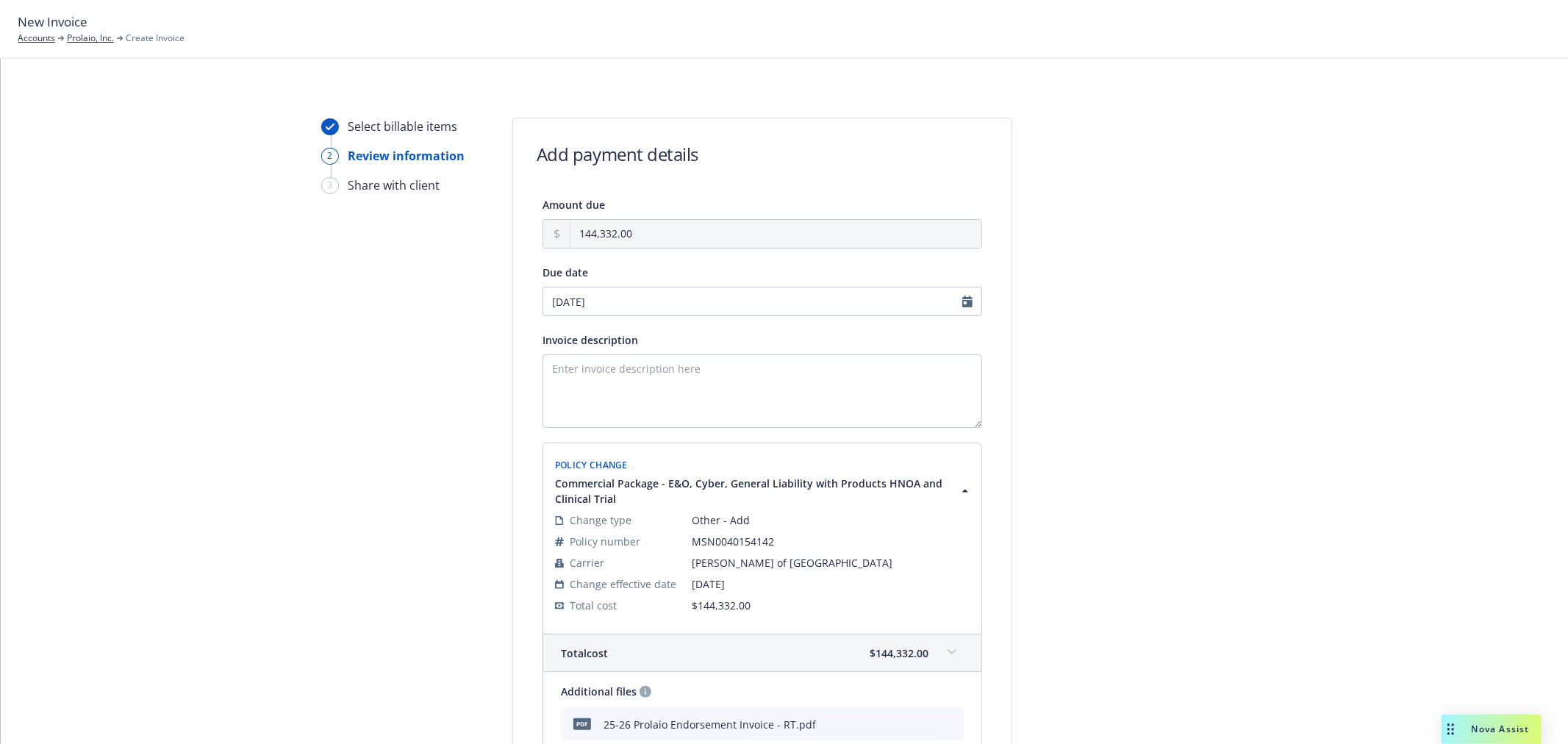
scroll to position [245, 0]
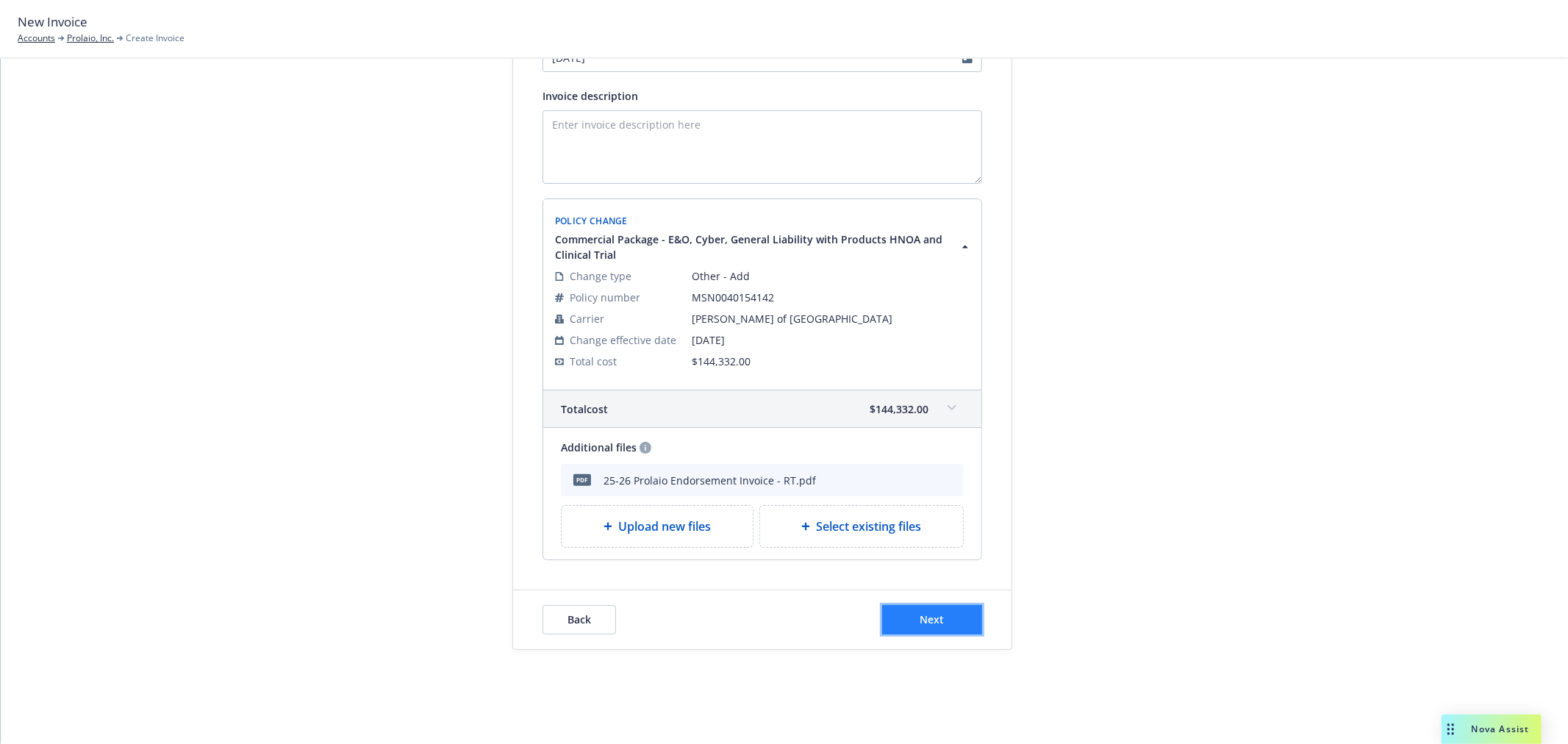
click at [912, 610] on button "Next" at bounding box center [932, 620] width 99 height 30
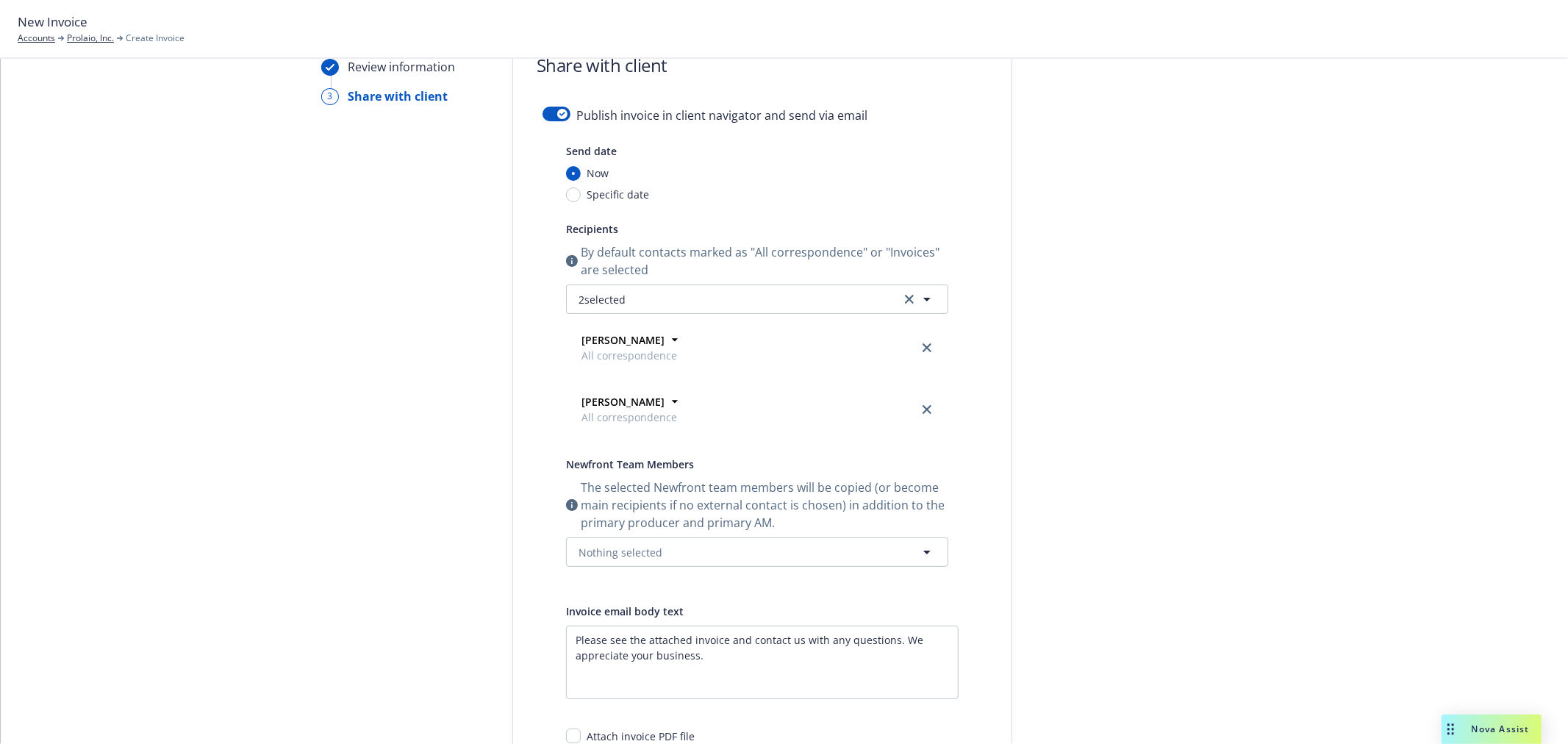
scroll to position [0, 0]
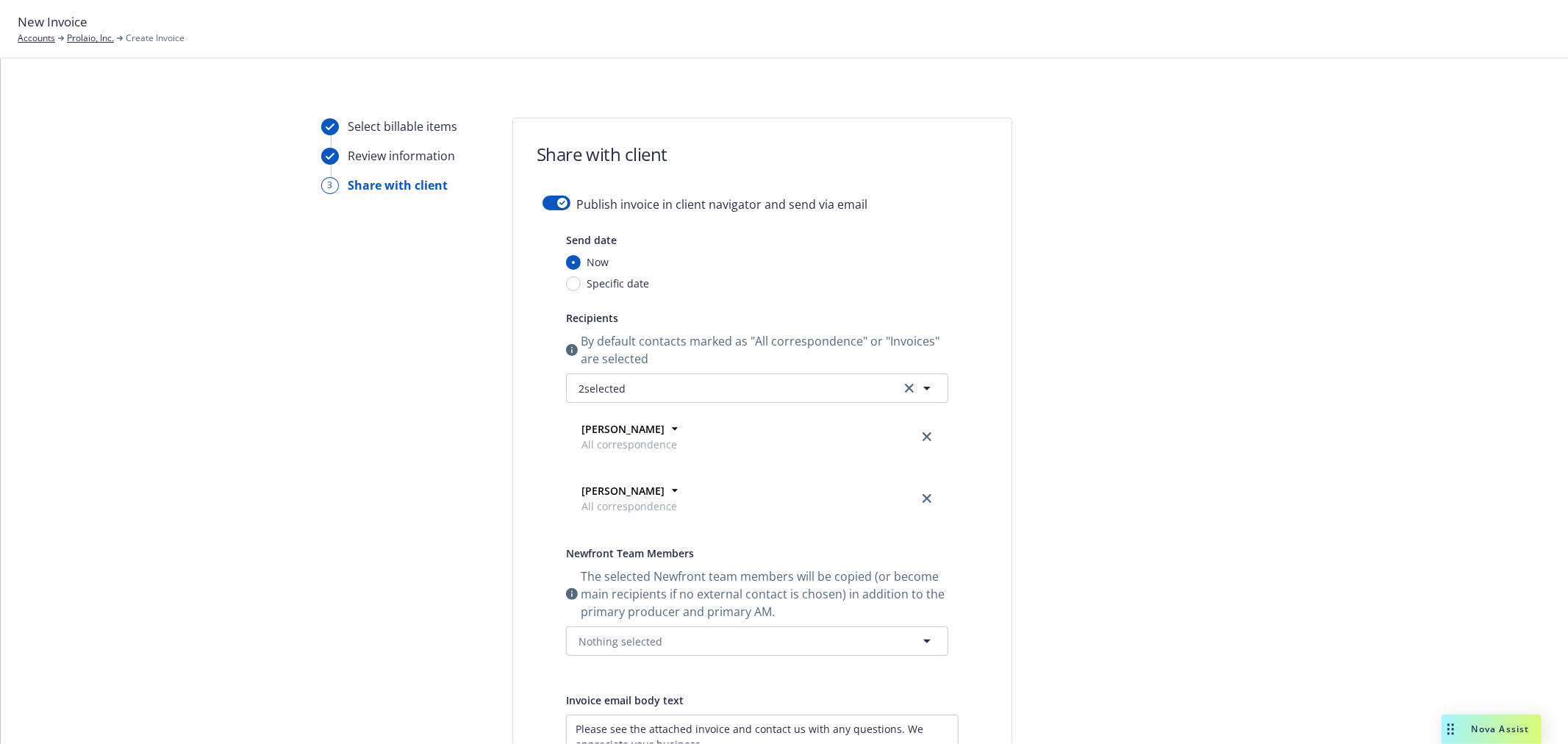
click at [546, 185] on form "Share with client Publish invoice in client navigator and send via email Send d…" at bounding box center [762, 562] width 498 height 887
click at [547, 195] on form "Share with client Publish invoice in client navigator and send via email Send d…" at bounding box center [762, 562] width 498 height 887
click at [547, 198] on button "button" at bounding box center [556, 203] width 28 height 15
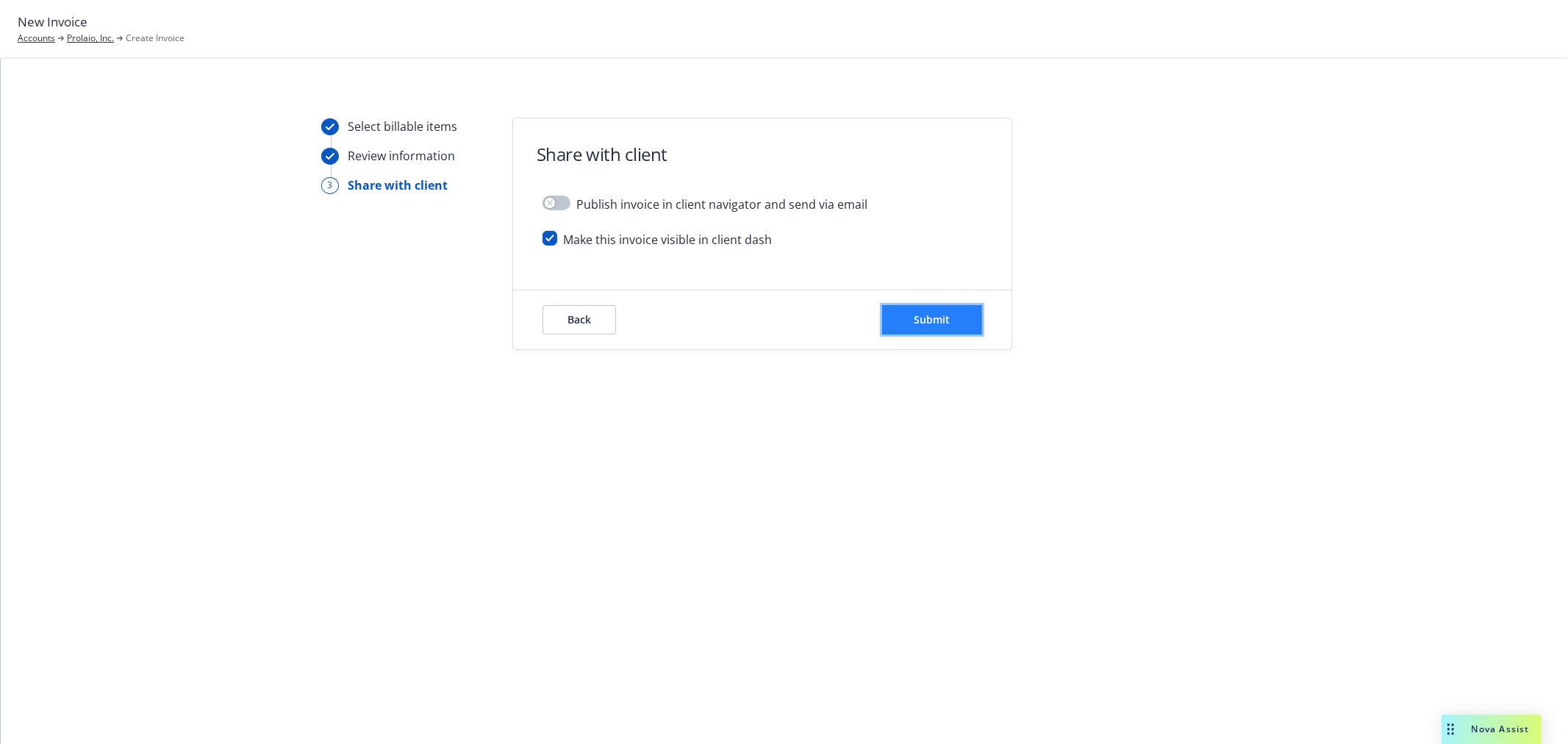
click at [939, 325] on span "Submit" at bounding box center [932, 319] width 36 height 14
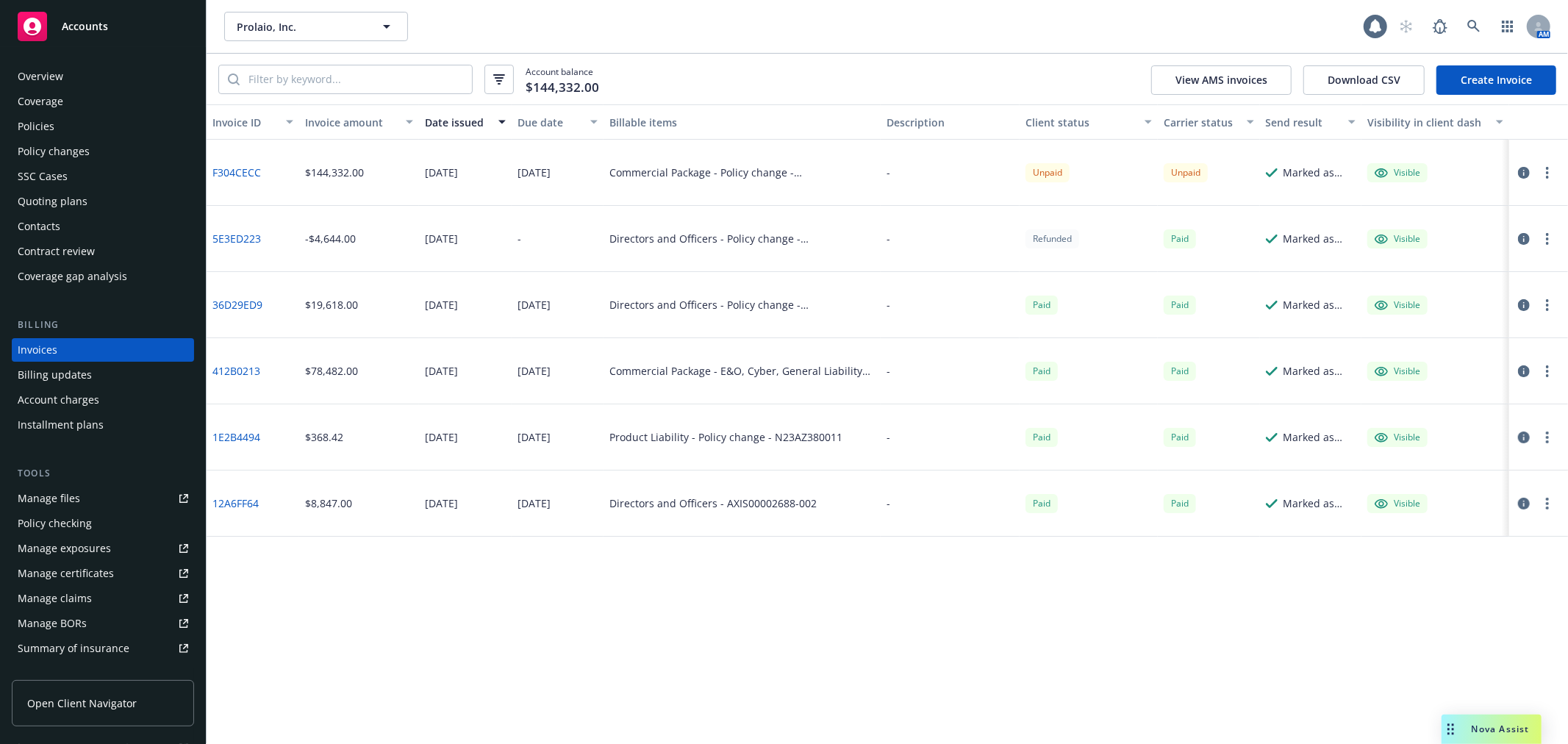
click at [67, 222] on div "Contacts" at bounding box center [102, 227] width 170 height 24
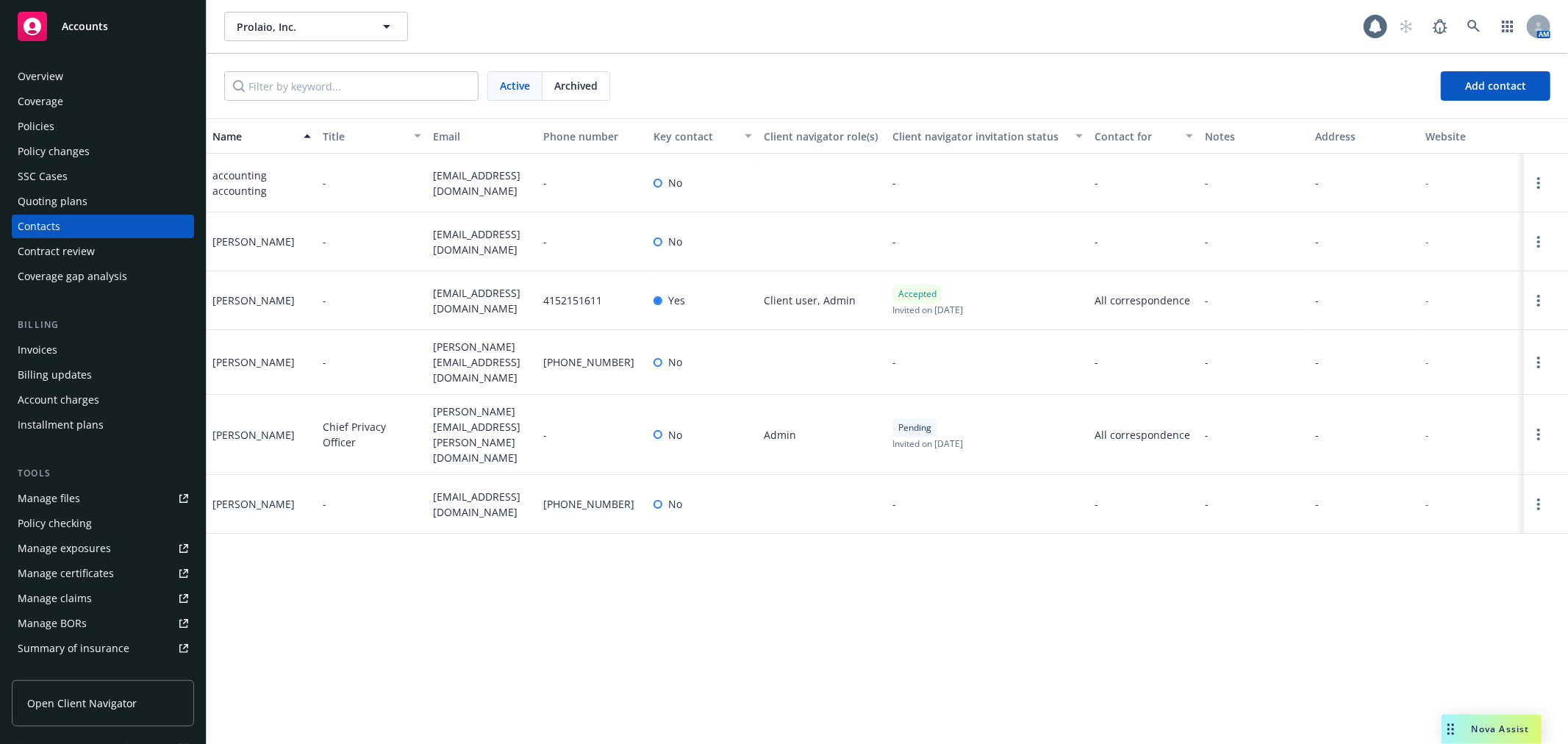
click at [148, 68] on div "Overview" at bounding box center [102, 77] width 170 height 24
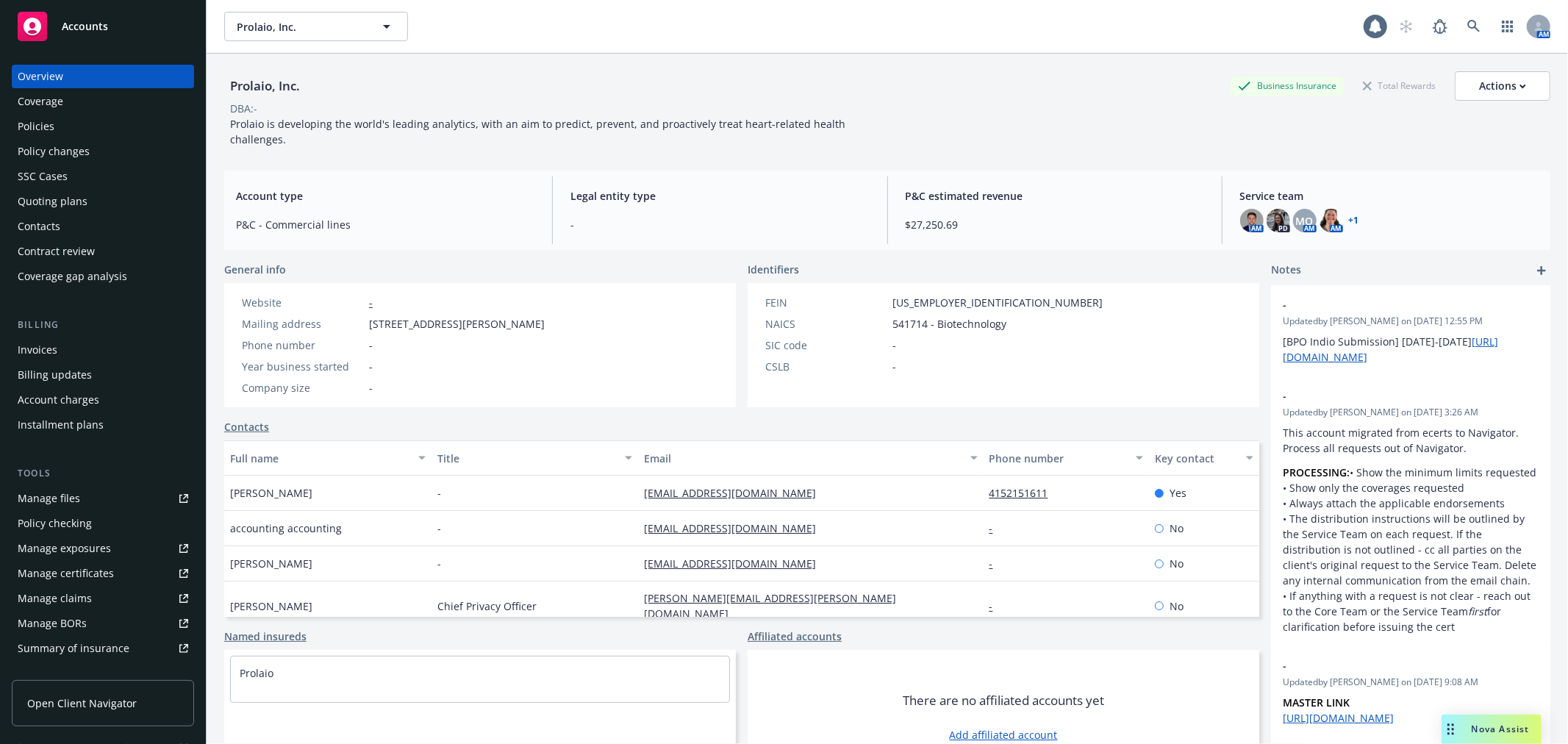
click at [1537, 266] on icon "add" at bounding box center [1541, 270] width 9 height 9
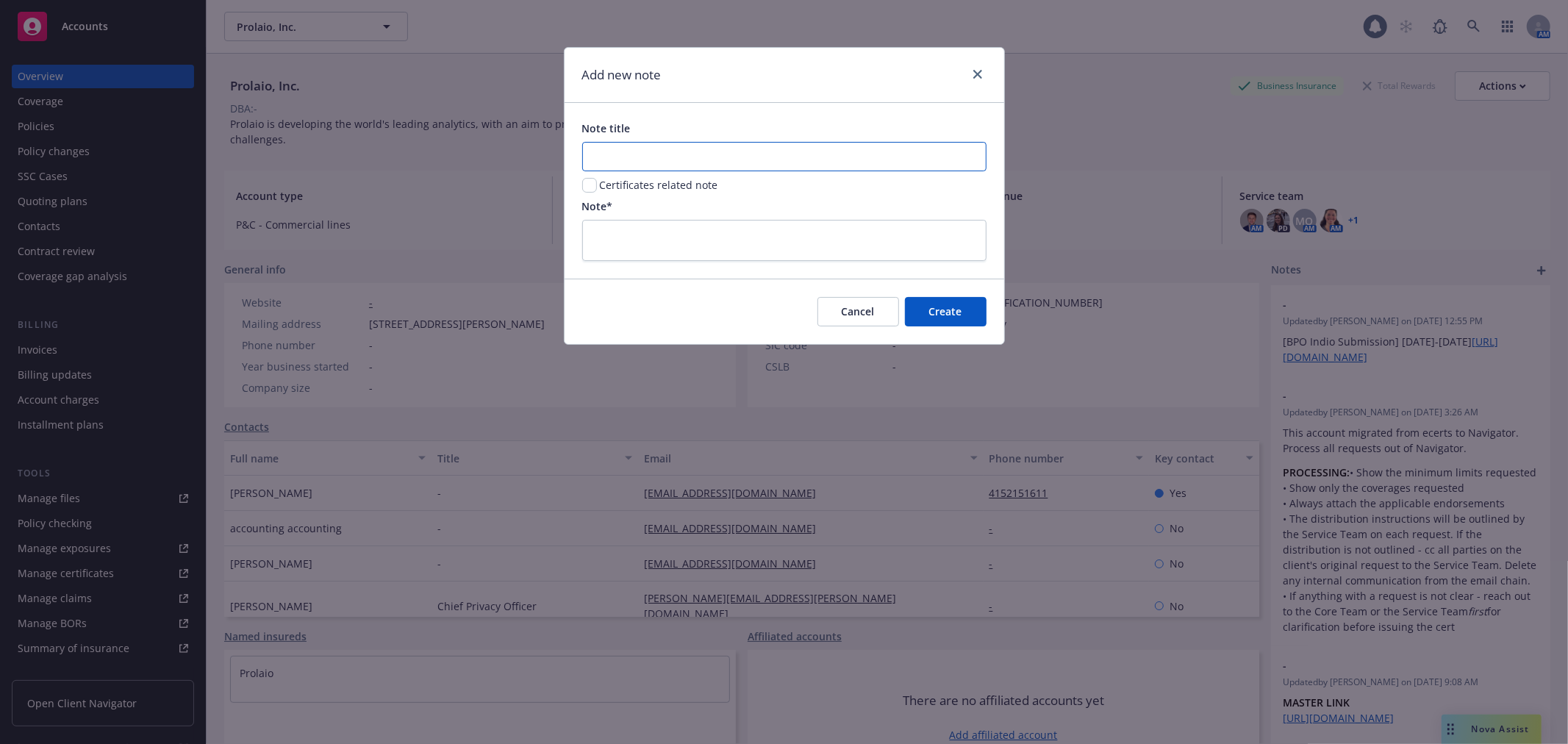
click at [694, 158] on input "Note title" at bounding box center [784, 157] width 404 height 30
type input "K"
click at [650, 150] on input "Note title" at bounding box center [784, 157] width 404 height 30
type input "Merger"
click at [668, 223] on textarea at bounding box center [784, 240] width 404 height 41
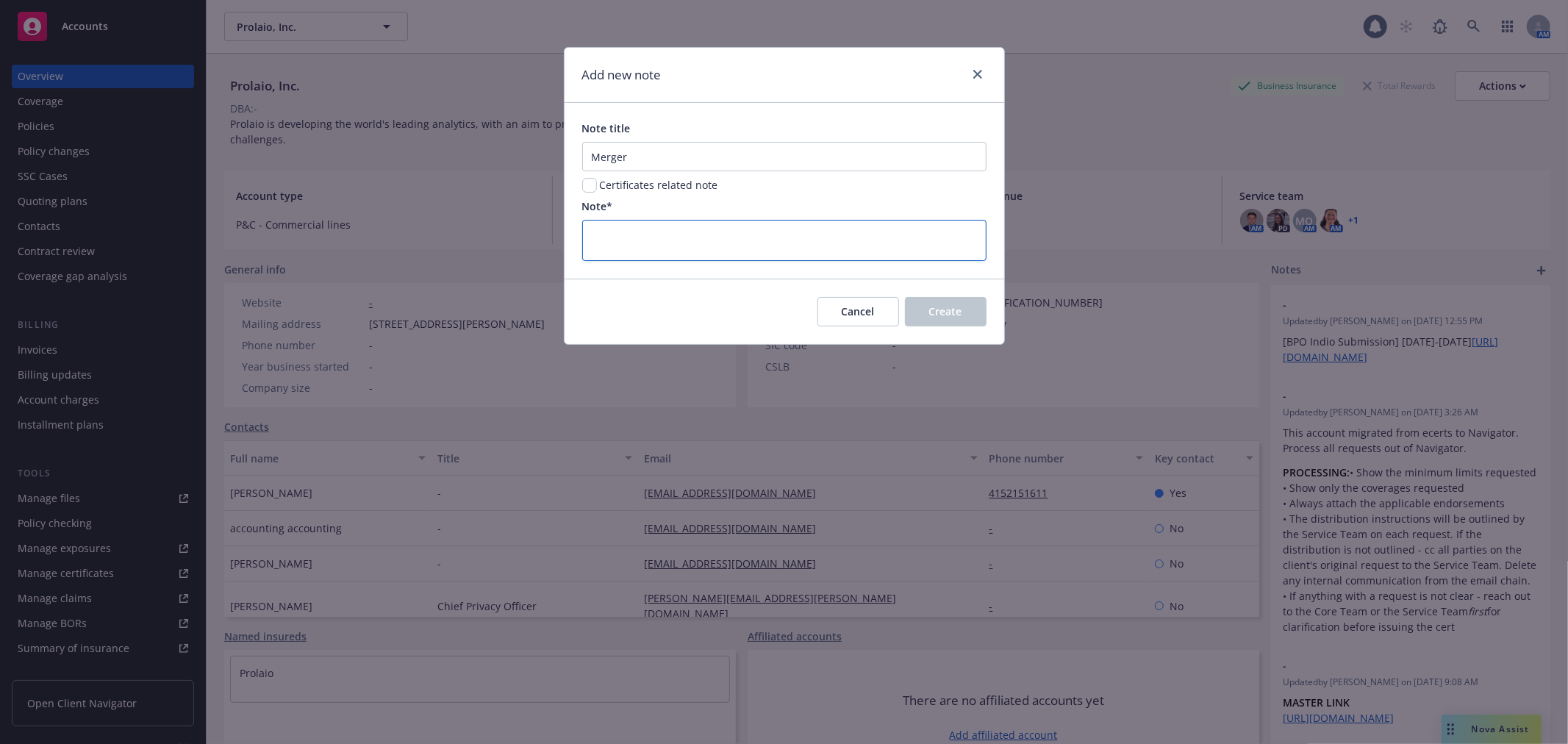
type textarea "K"
type textarea "x"
type textarea "Ka"
type textarea "x"
type textarea "Kar"
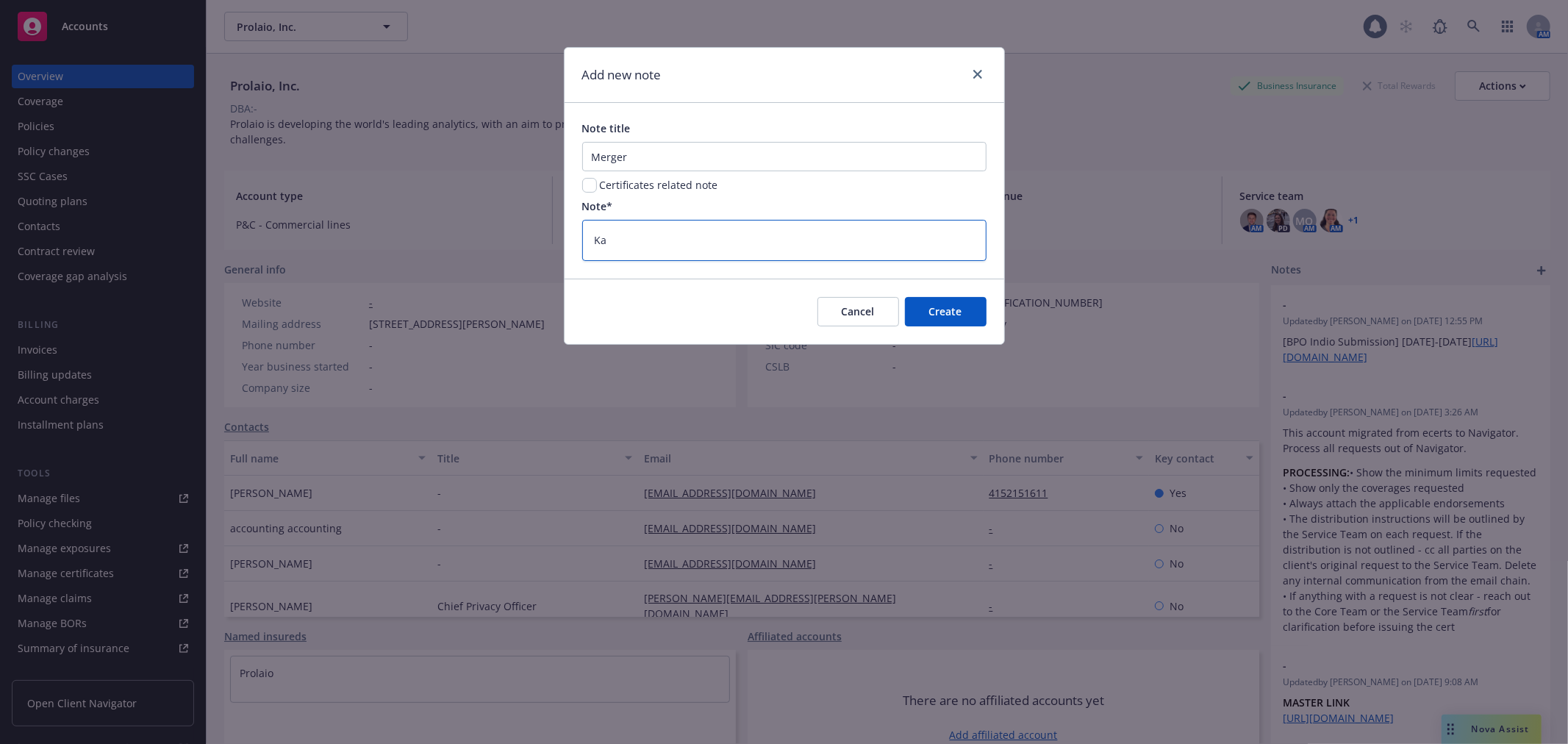
type textarea "x"
type textarea "Ka"
type textarea "x"
type textarea "K"
type textarea "x"
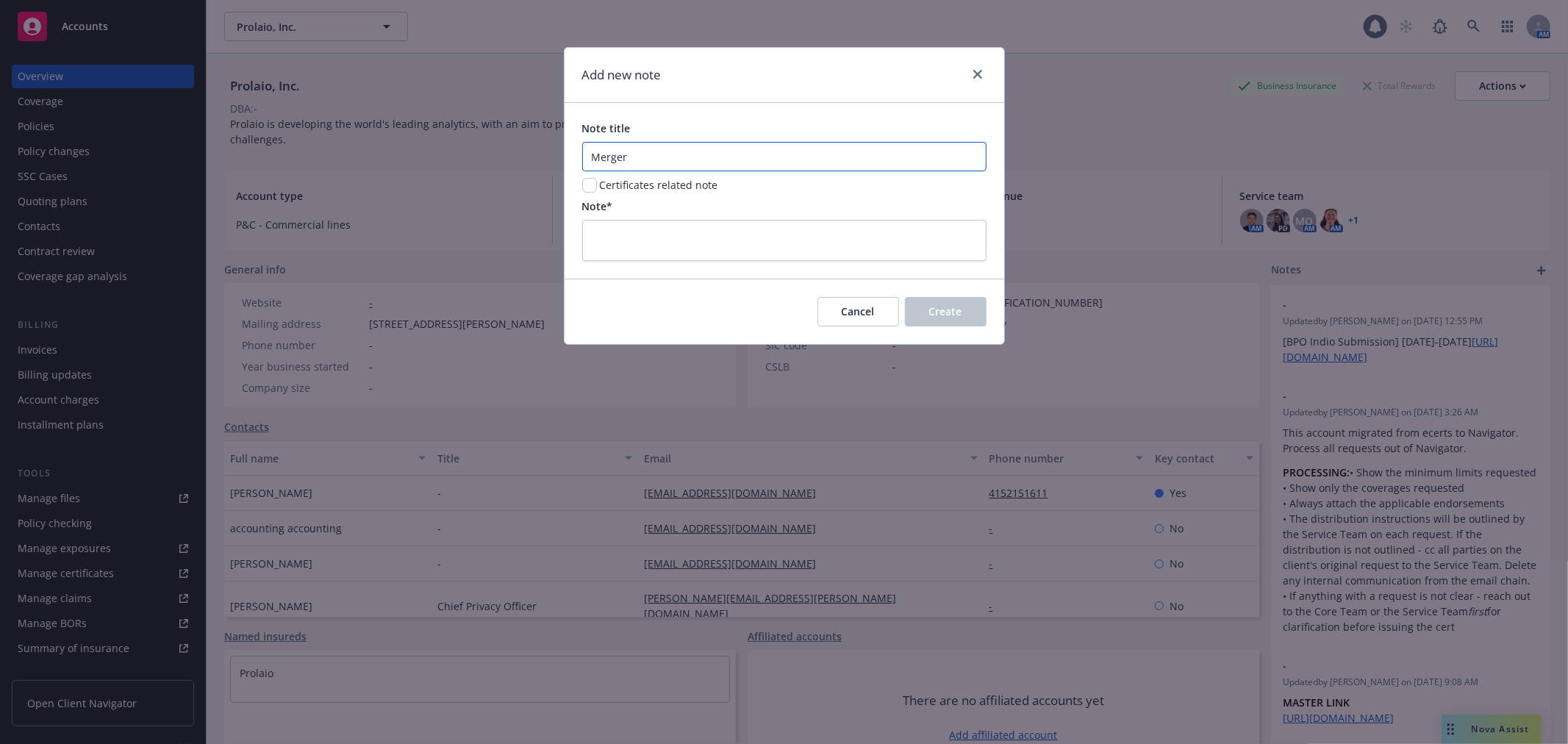
click at [708, 147] on input "Merger" at bounding box center [784, 157] width 404 height 30
type input "K"
type input "Now apart of [PERSON_NAME] portfolio"
click at [780, 233] on textarea at bounding box center [784, 240] width 404 height 41
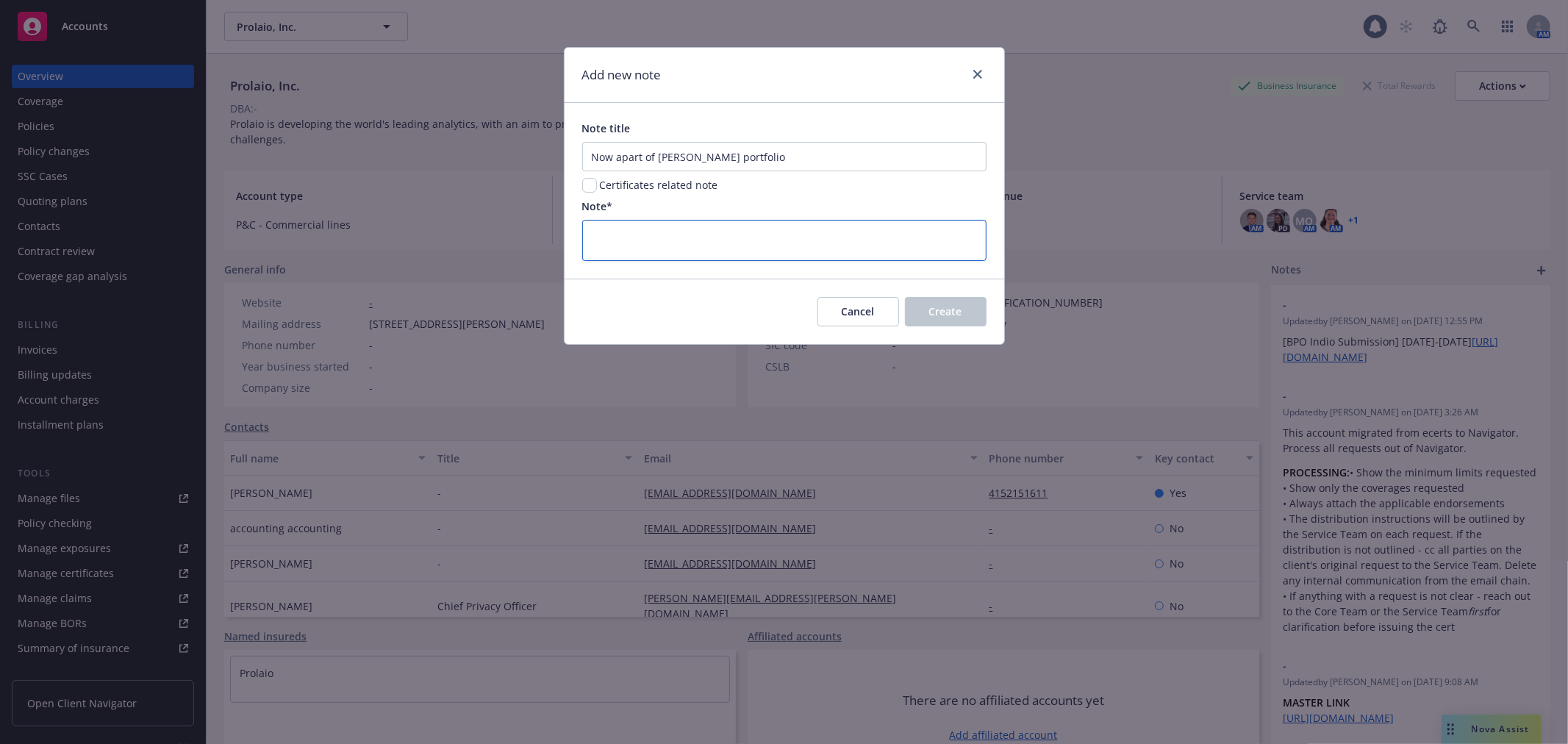
type textarea "W"
type textarea "x"
type textarea "Wa"
type textarea "x"
type textarea "Was"
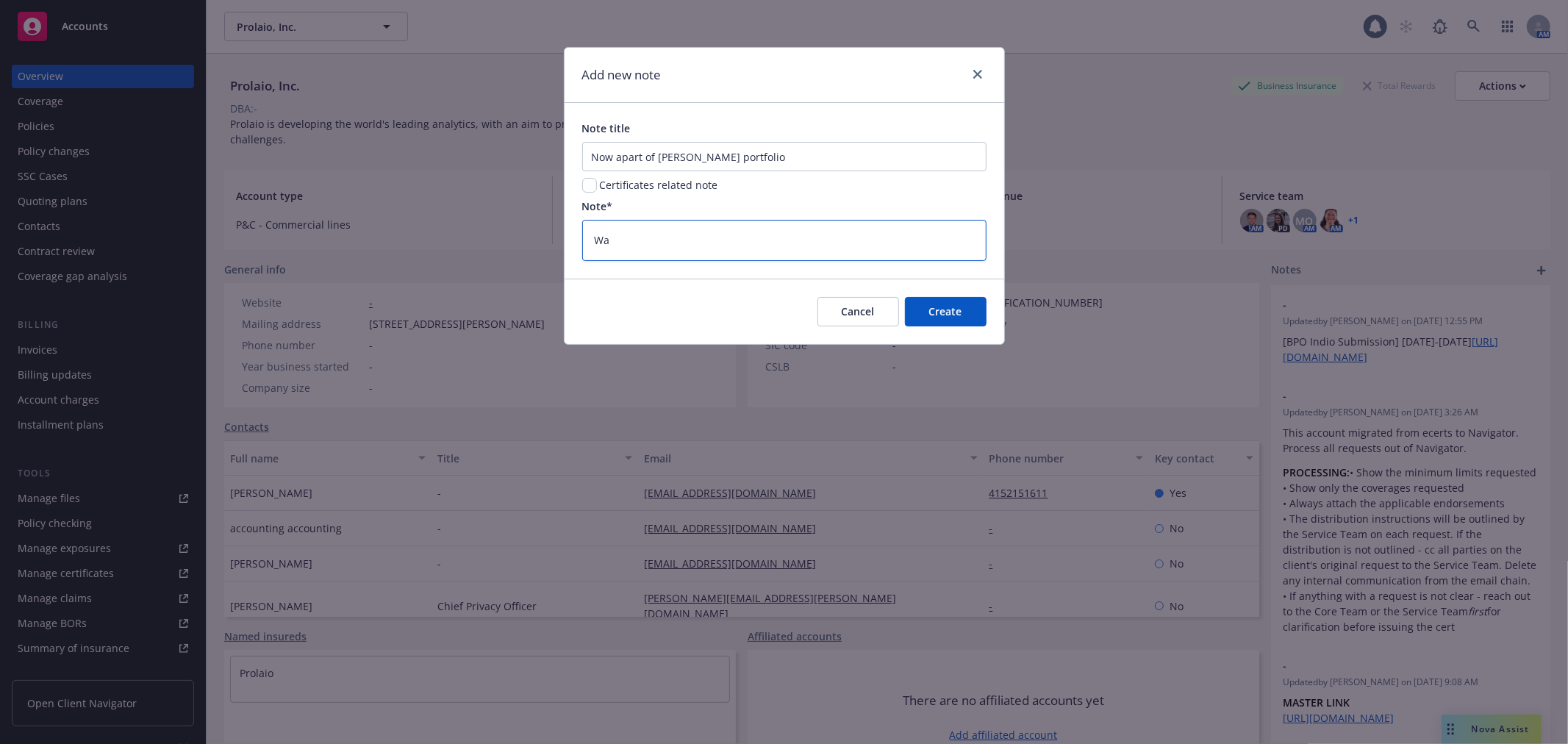
type textarea "x"
type textarea "Was"
type textarea "x"
type textarea "Was o"
type textarea "x"
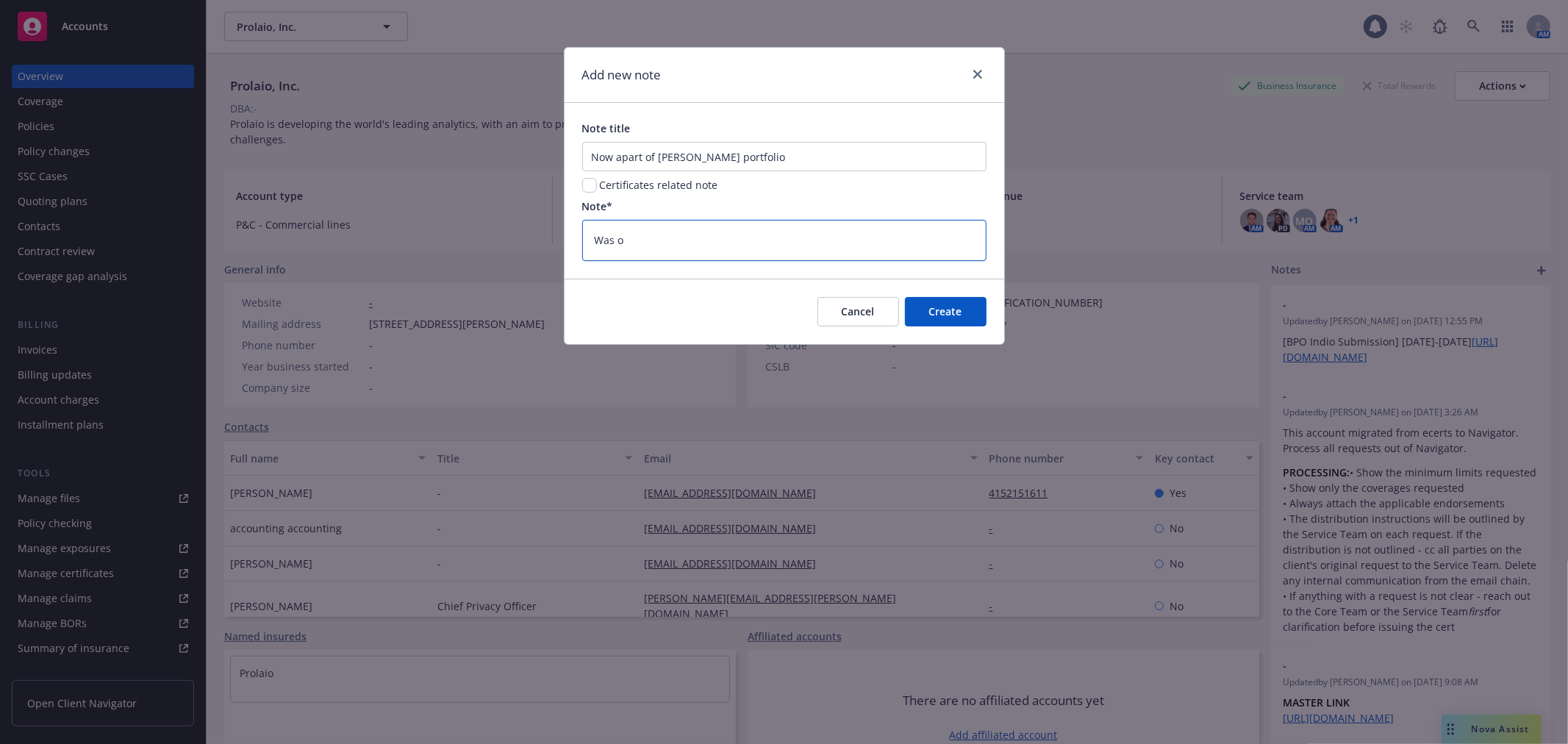
type textarea "Was"
type textarea "x"
type textarea "Was b"
type textarea "x"
type textarea "Was bo"
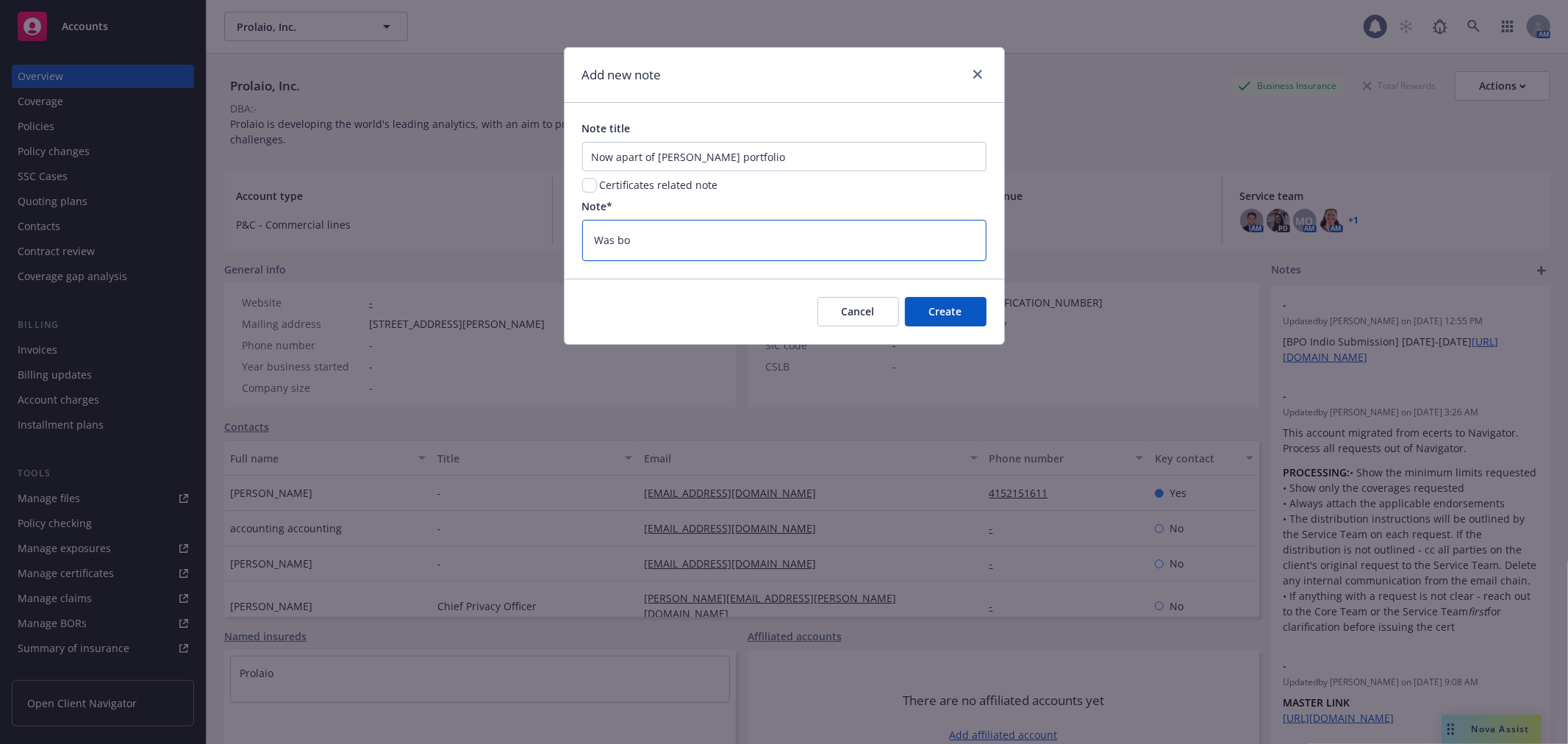
type textarea "x"
type textarea "Was bou"
type textarea "x"
type textarea "Was boug"
type textarea "x"
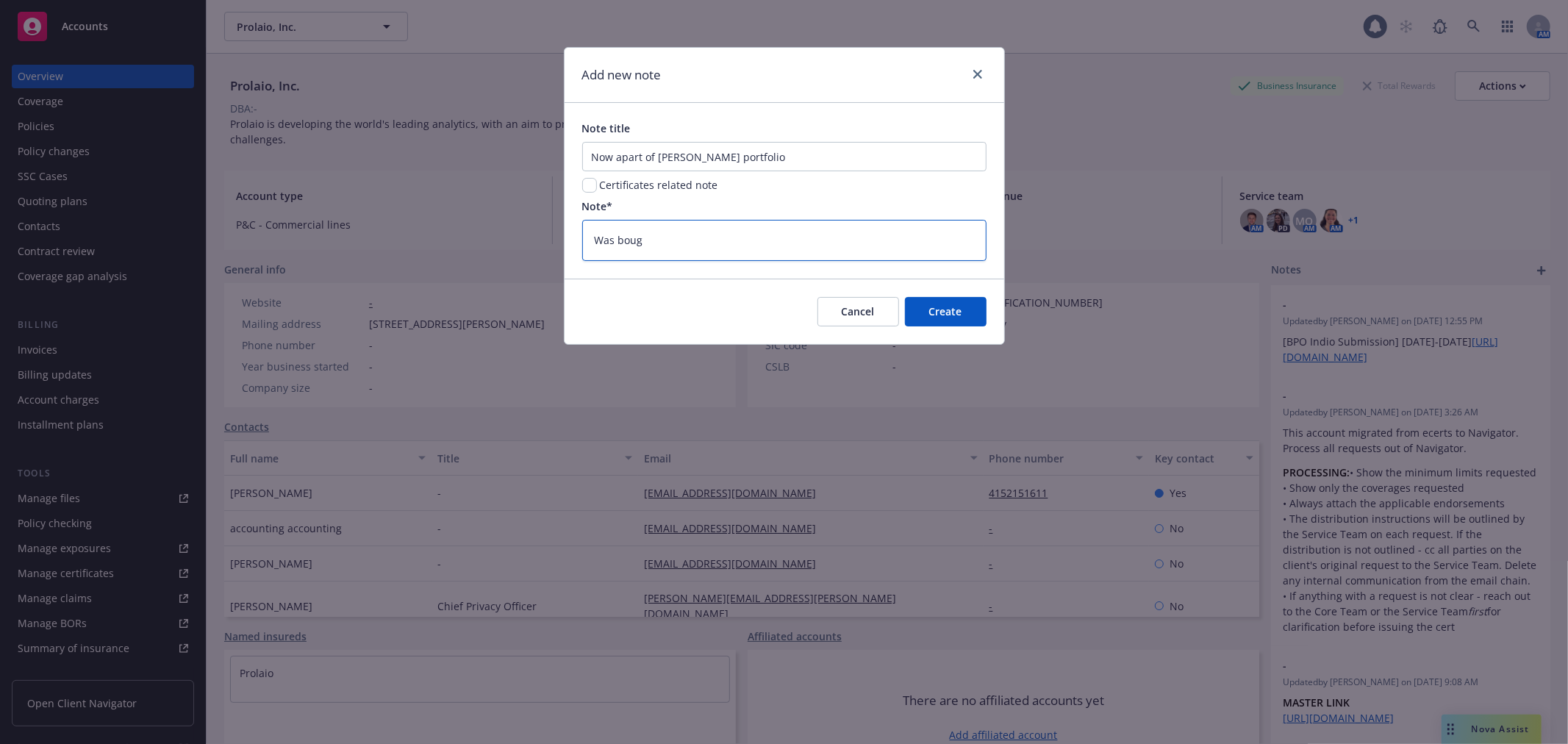
type textarea "Was bough"
type textarea "x"
type textarea "Was bought"
type textarea "x"
type textarea "Was bought"
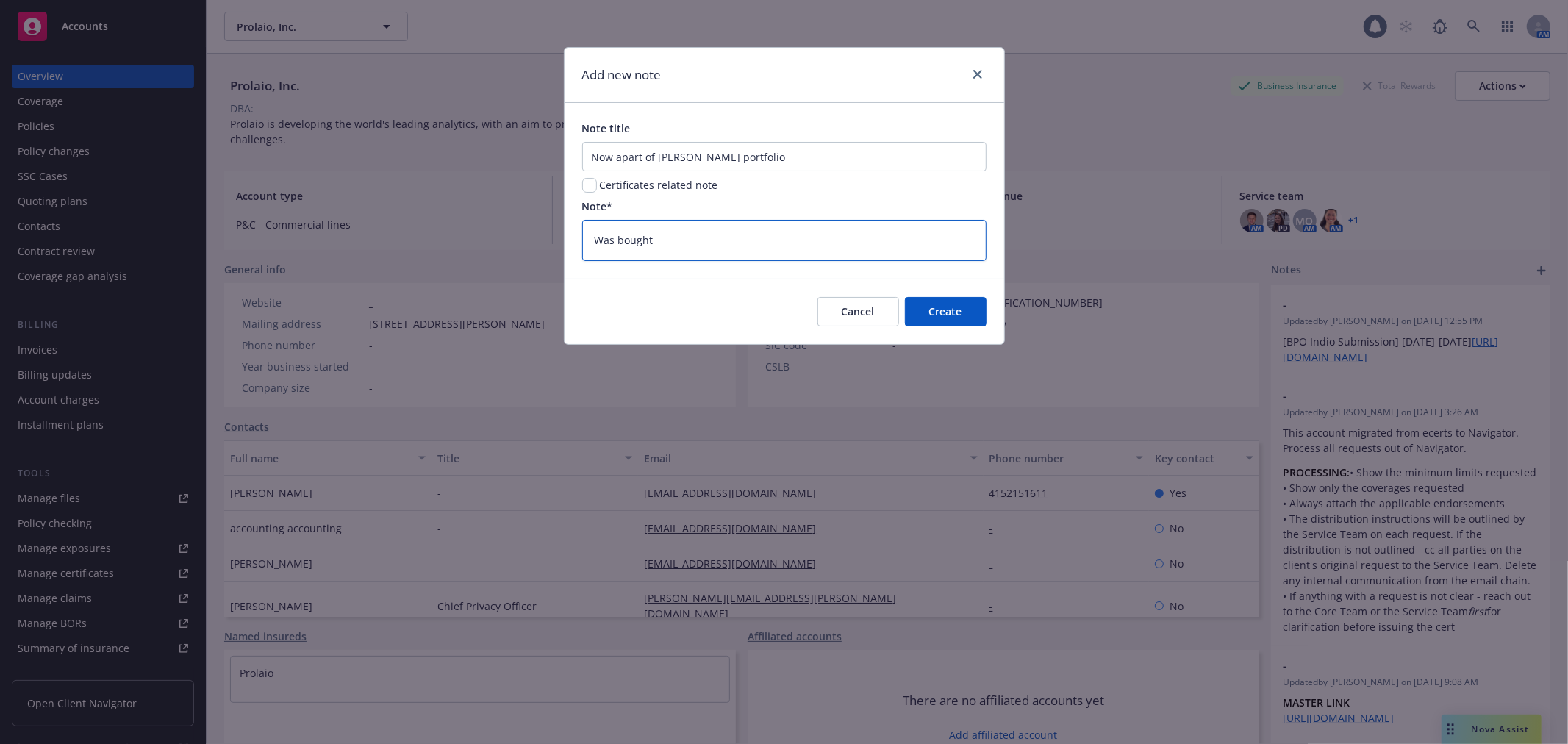
type textarea "x"
type textarea "Was bought o"
type textarea "x"
type textarea "Was bought ou"
type textarea "x"
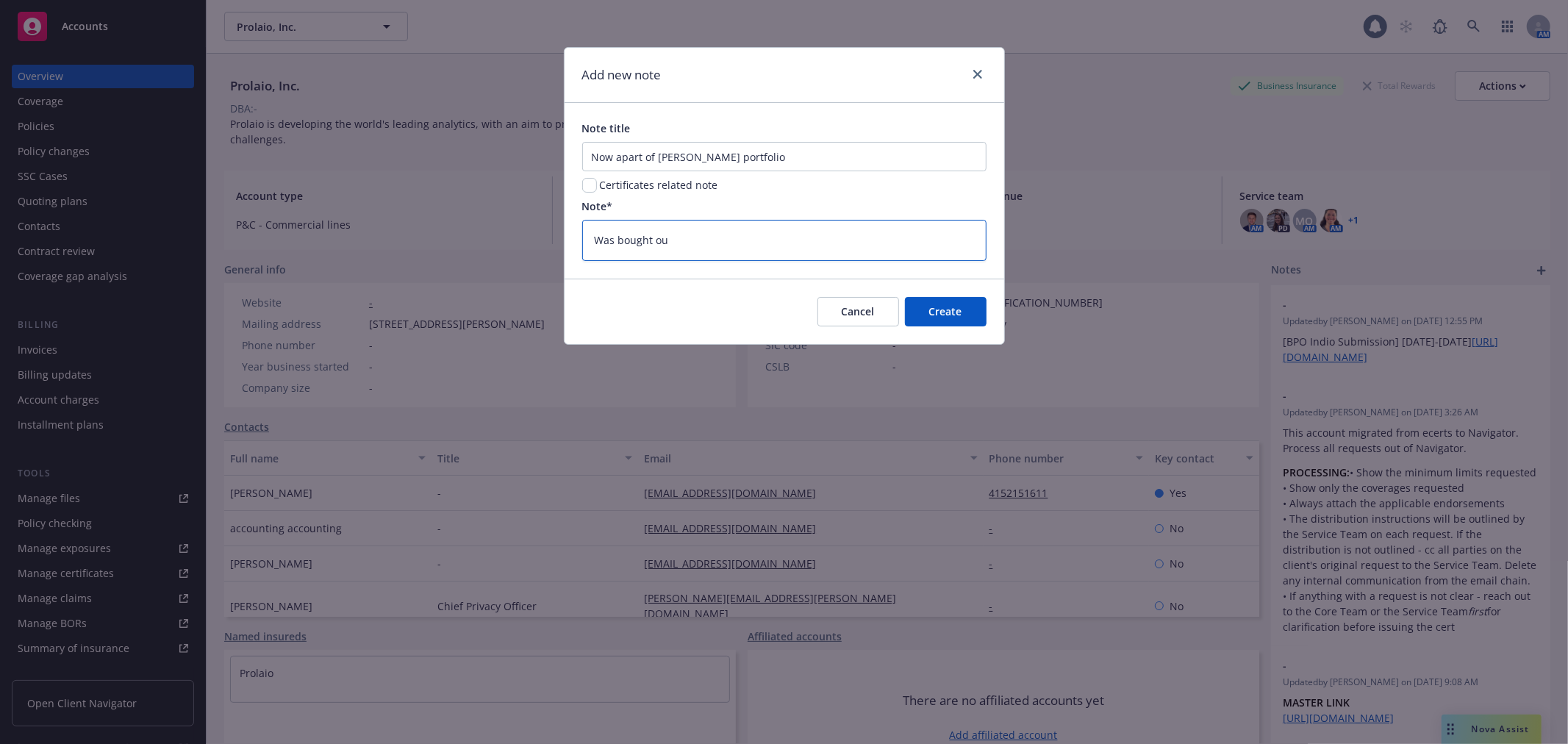
type textarea "Was bought out"
type textarea "x"
type textarea "Was bought out"
type textarea "x"
type textarea "Was bought out b"
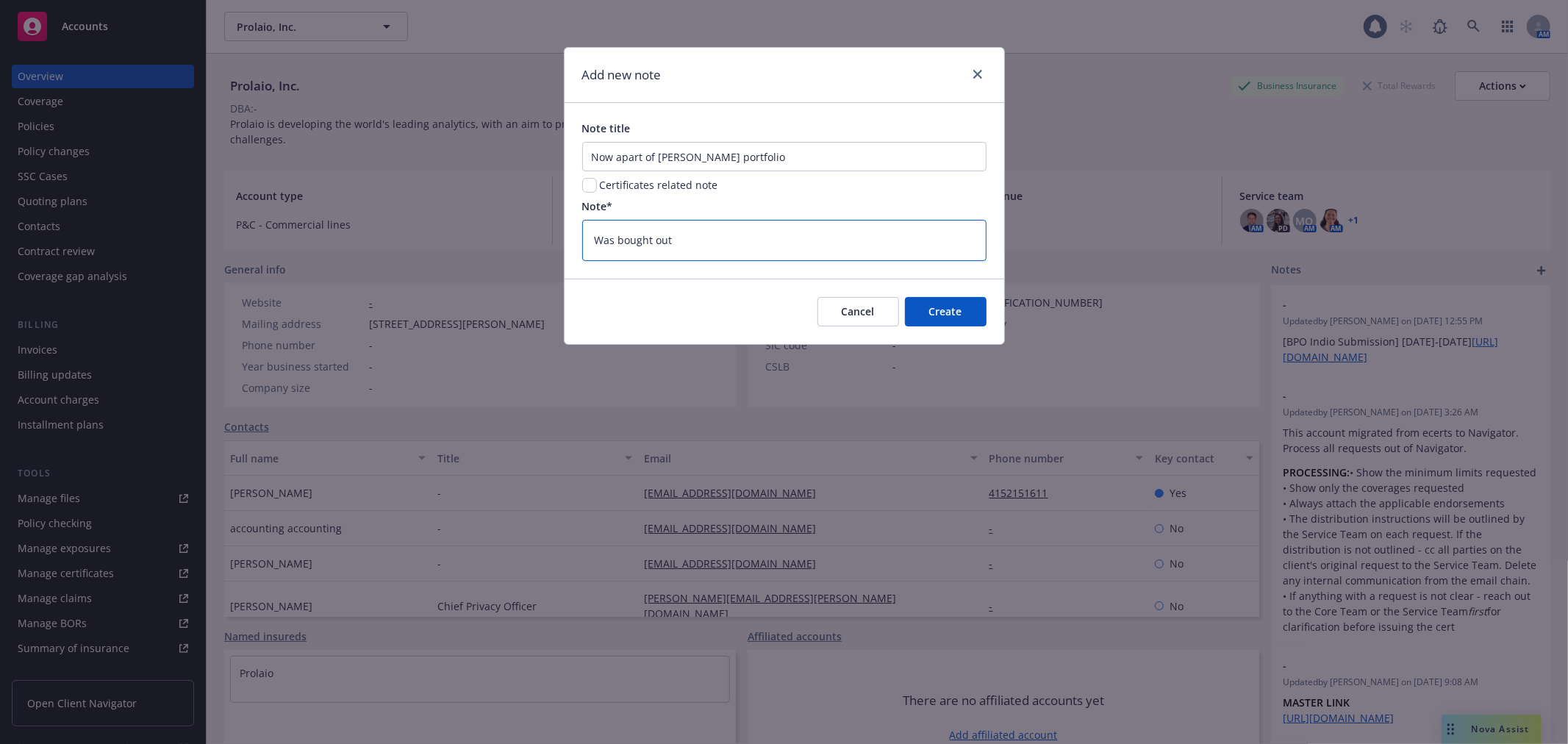
type textarea "x"
type textarea "Was bought out by"
type textarea "x"
type textarea "Was bought out by"
type textarea "x"
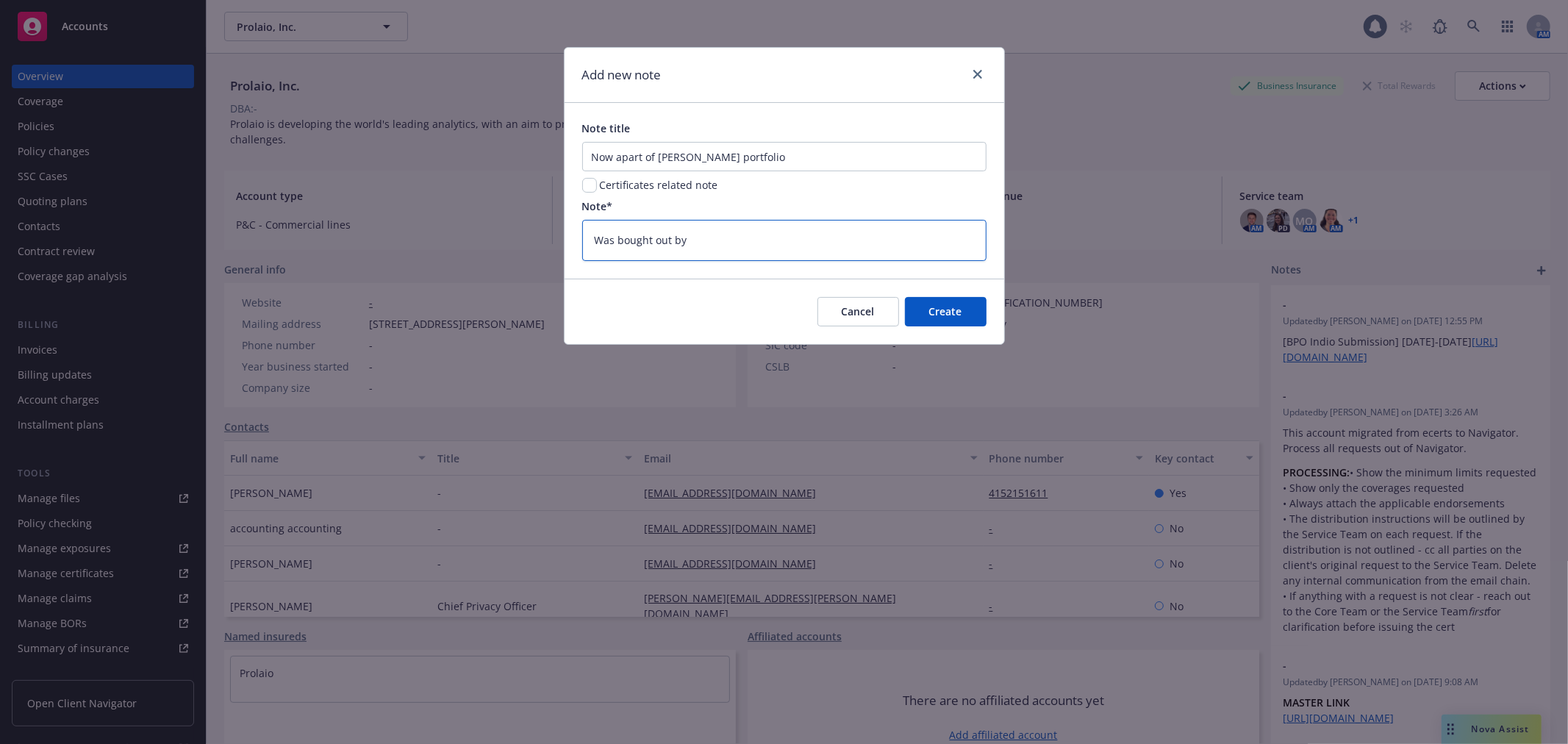
type textarea "Was bought out by J"
type textarea "x"
type textarea "Was bought out by Ja"
type textarea "x"
type textarea "Was bought out by Jar"
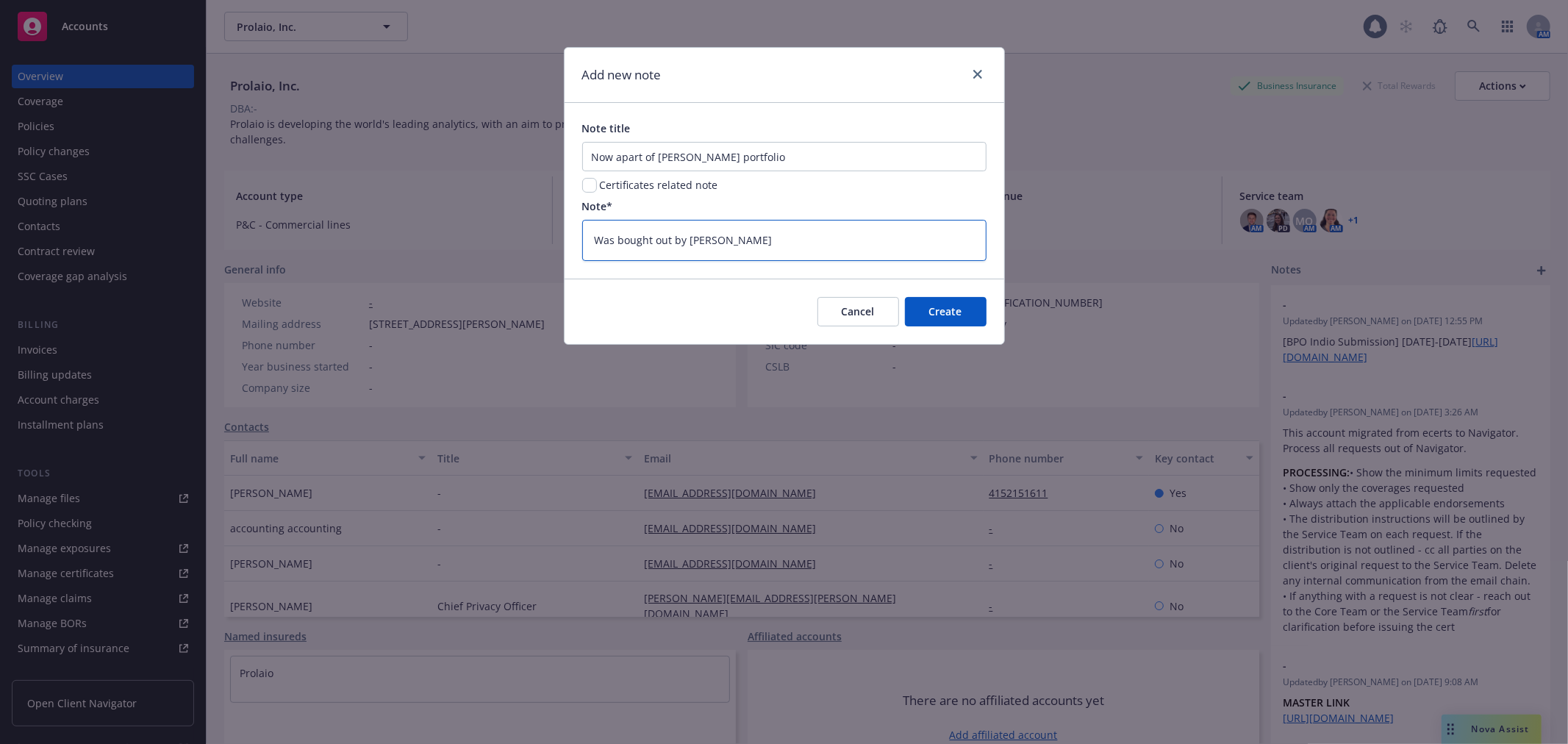
type textarea "x"
type textarea "Was bought out by Ja"
type textarea "x"
type textarea "Was bought out by J"
type textarea "x"
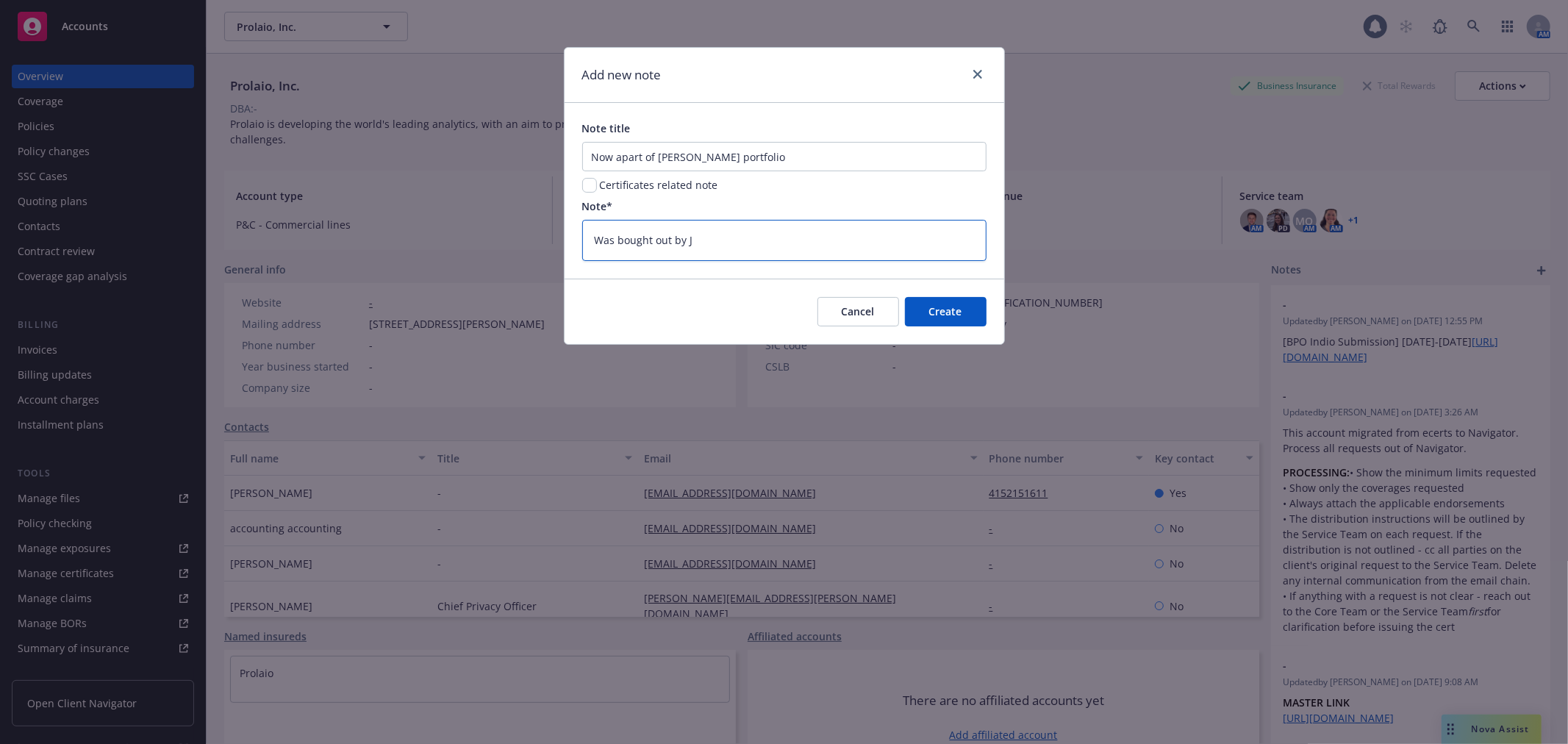
type textarea "Was bought out by"
type textarea "x"
type textarea "Was bought out by K"
type textarea "x"
type textarea "Was bought out by Ka"
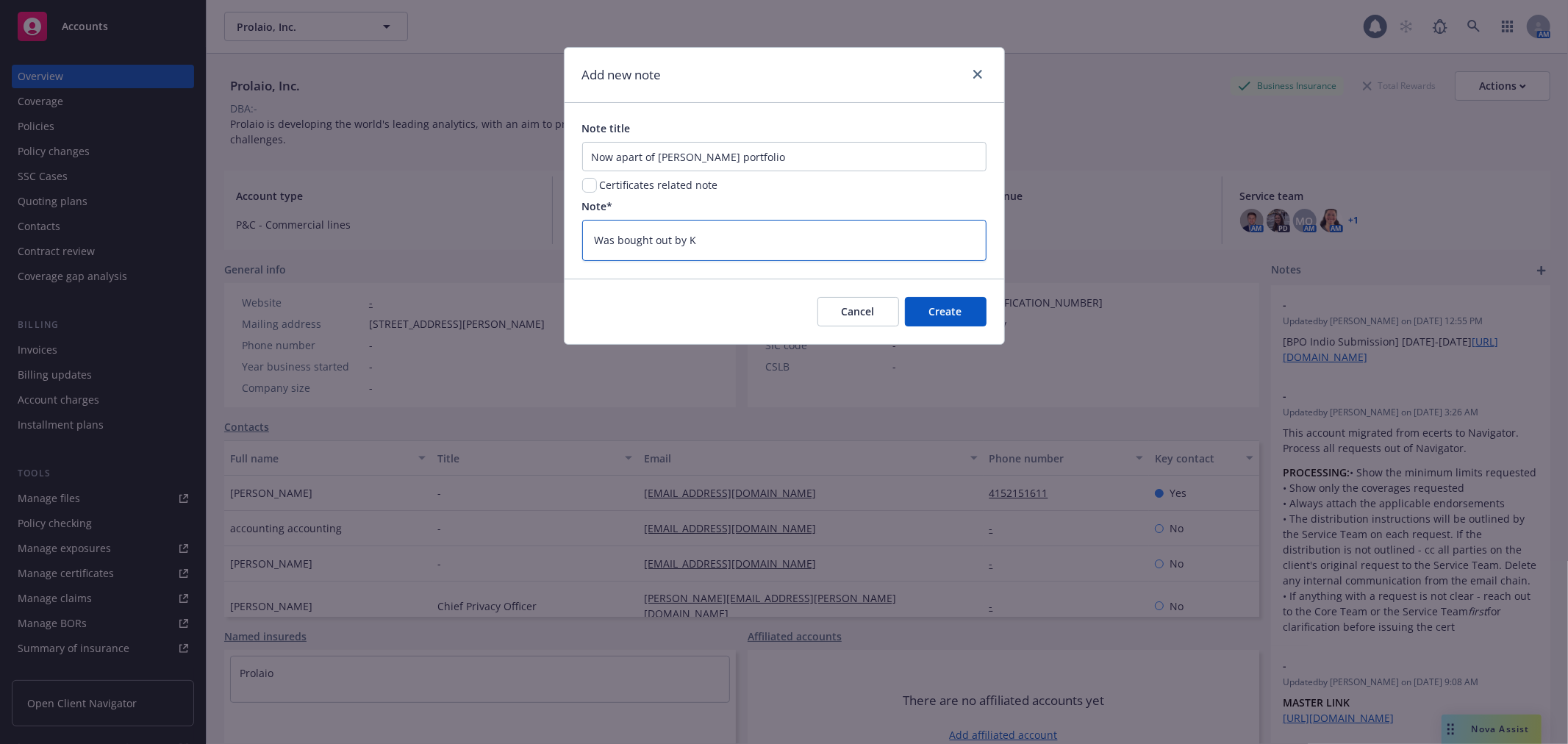
type textarea "x"
type textarea "Was bought out by Kar"
type textarea "x"
type textarea "Was bought out by Kard"
type textarea "x"
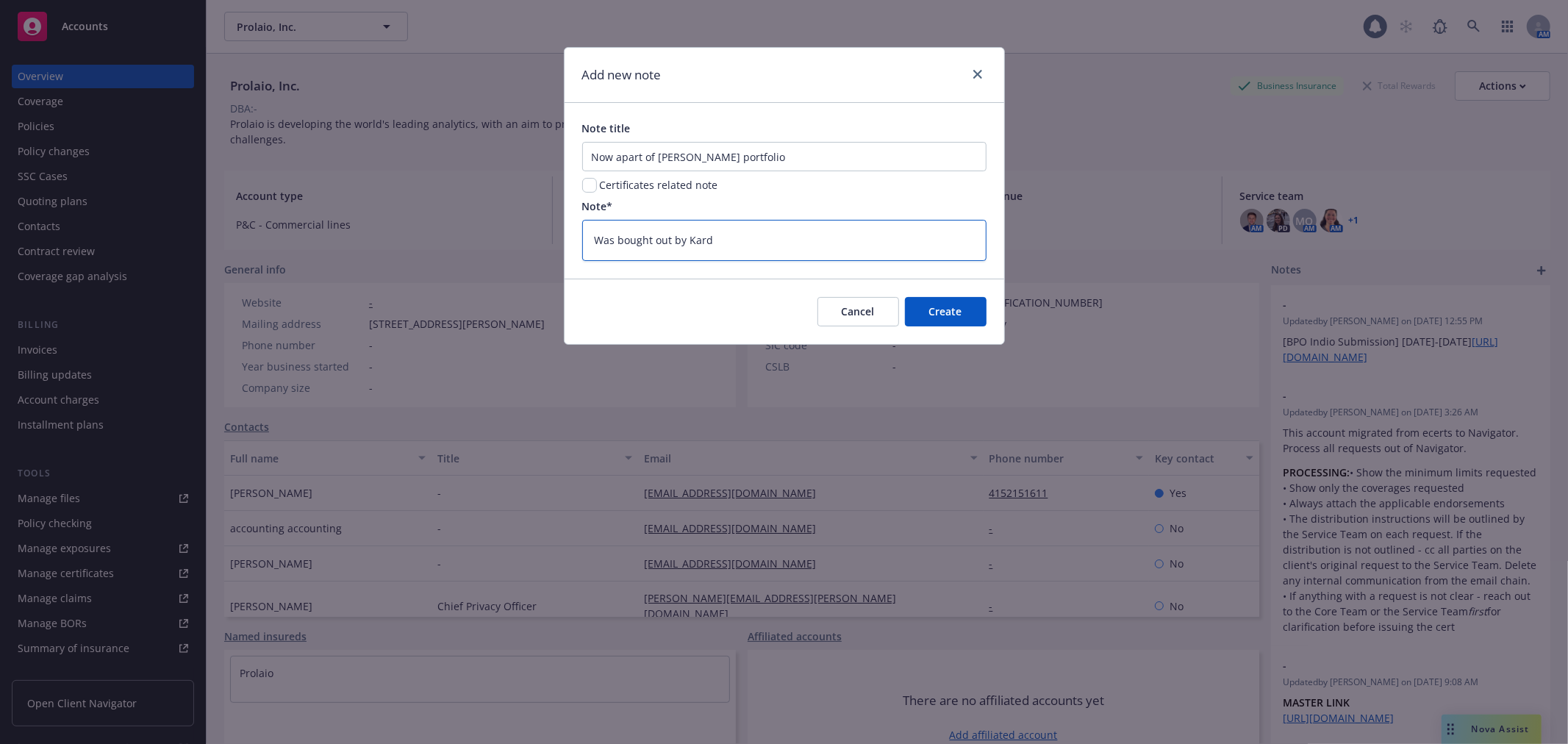
type textarea "Was bought out by Kardi"
type textarea "x"
type textarea "Was bought out by Kardig"
type textarea "x"
type textarea "Was bought out by Kardiga"
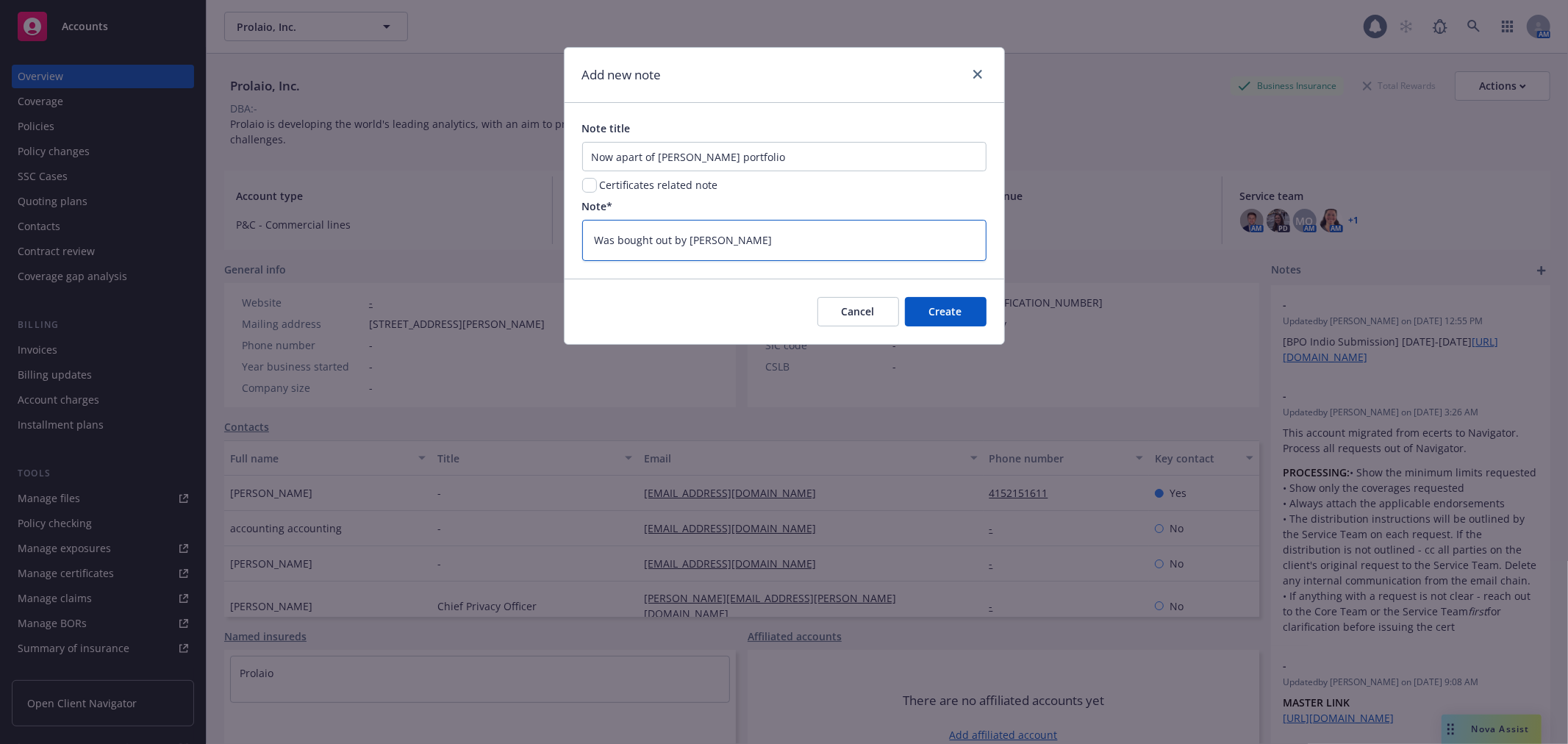
type textarea "x"
type textarea "Was bought out by [PERSON_NAME]"
type textarea "x"
type textarea "Was bought out by [PERSON_NAME]"
click at [964, 318] on button "Create" at bounding box center [945, 311] width 82 height 30
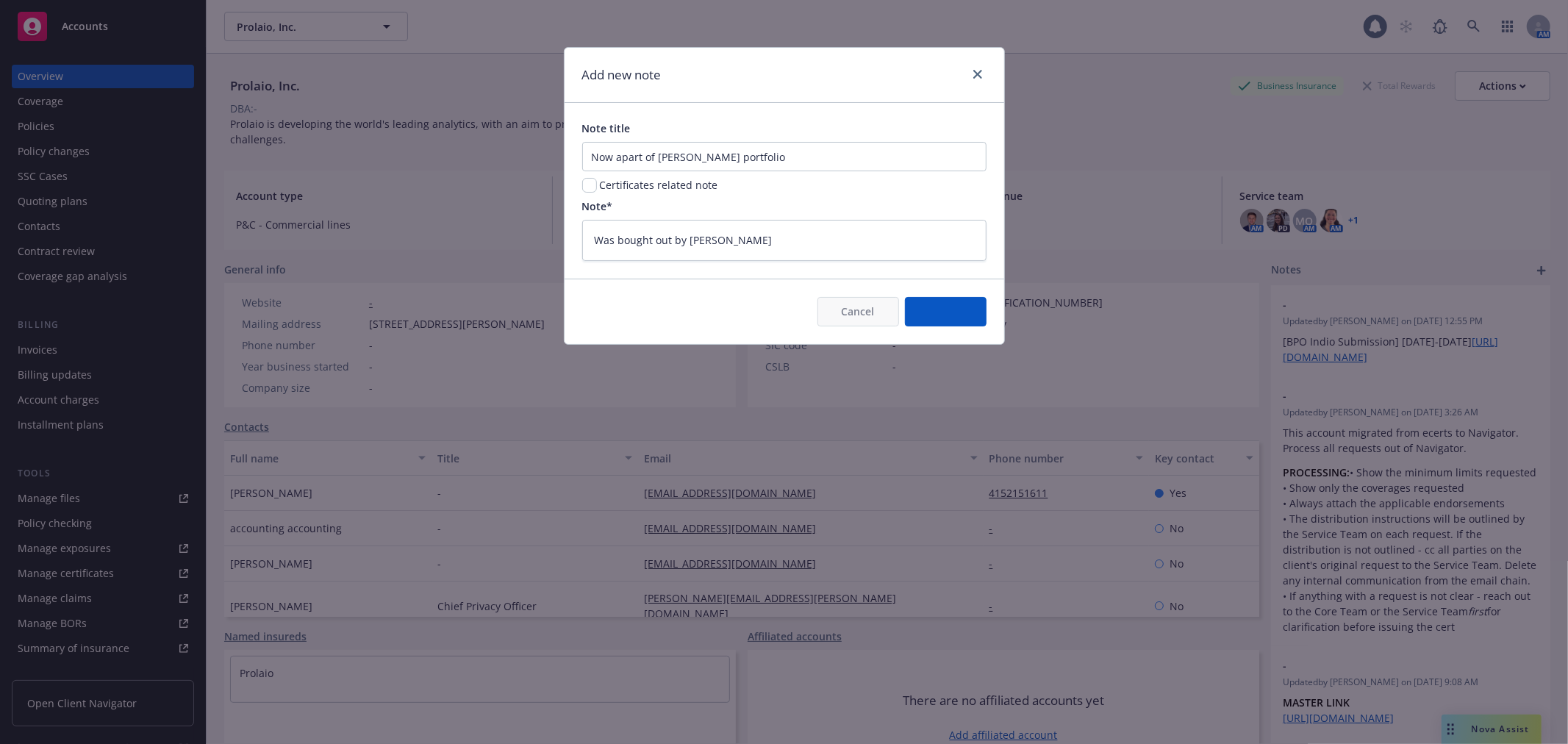
type textarea "x"
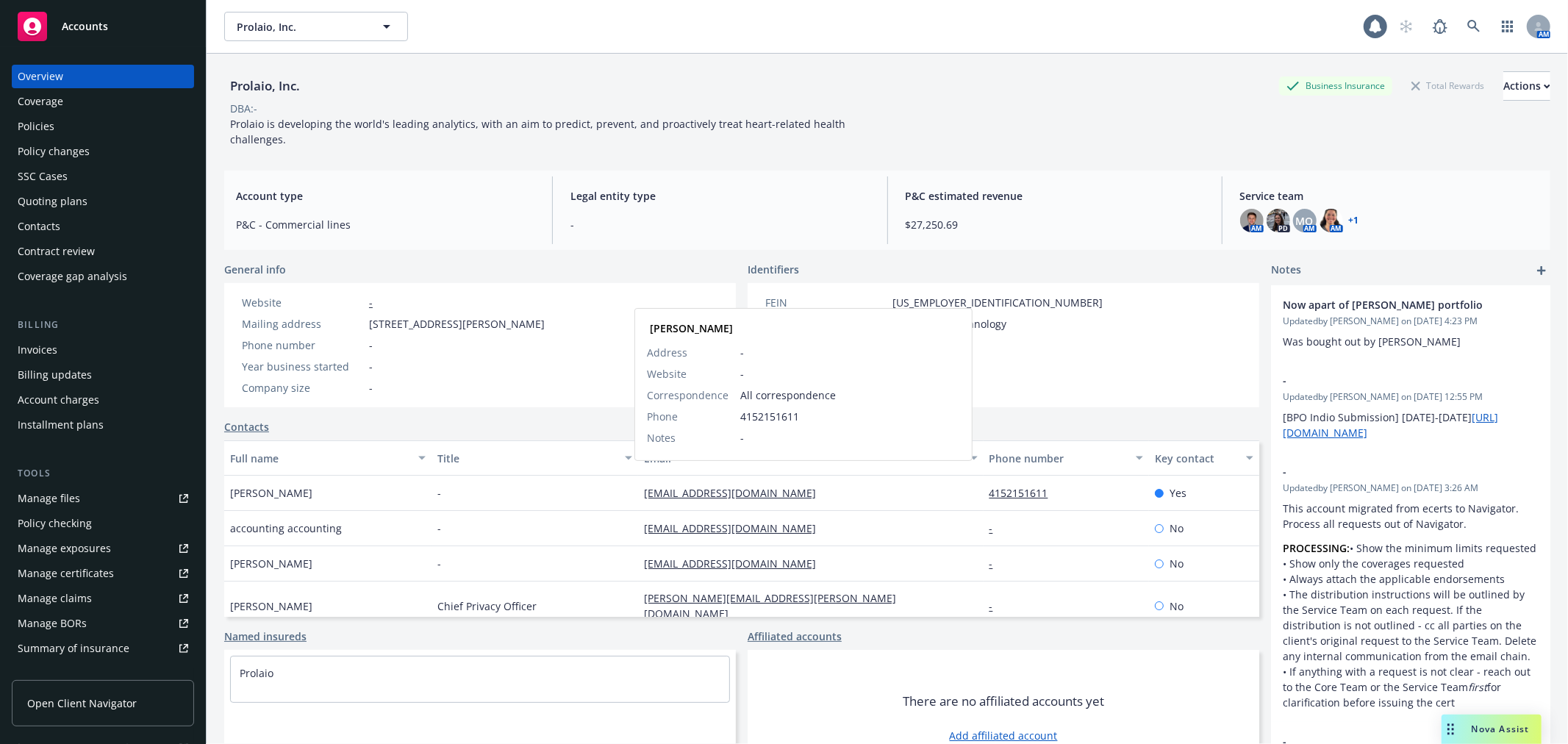
click at [682, 485] on link "[EMAIL_ADDRESS][DOMAIN_NAME]" at bounding box center [735, 492] width 184 height 14
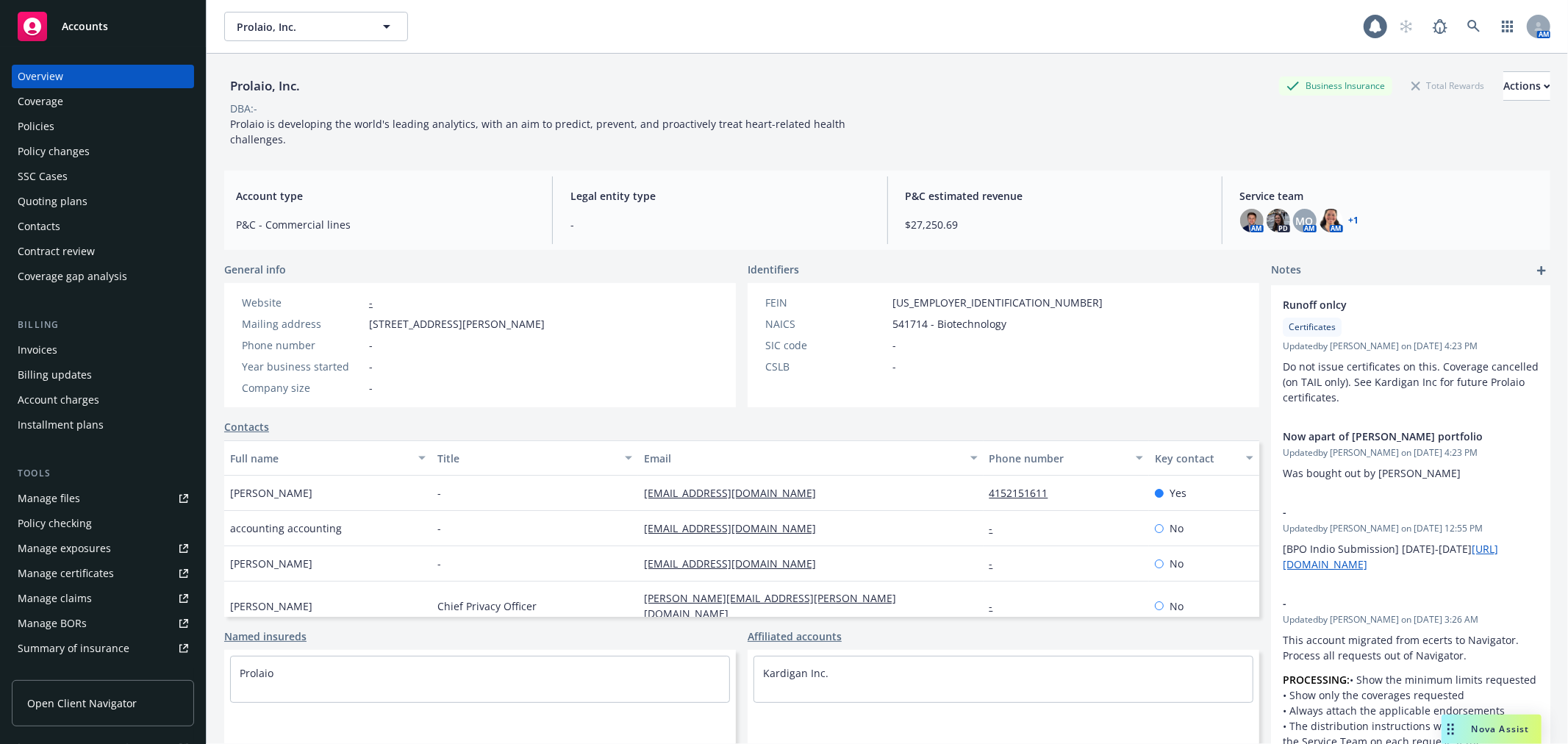
drag, startPoint x: 82, startPoint y: 126, endPoint x: 99, endPoint y: 126, distance: 17.0
click at [82, 126] on div "Policies" at bounding box center [102, 126] width 170 height 24
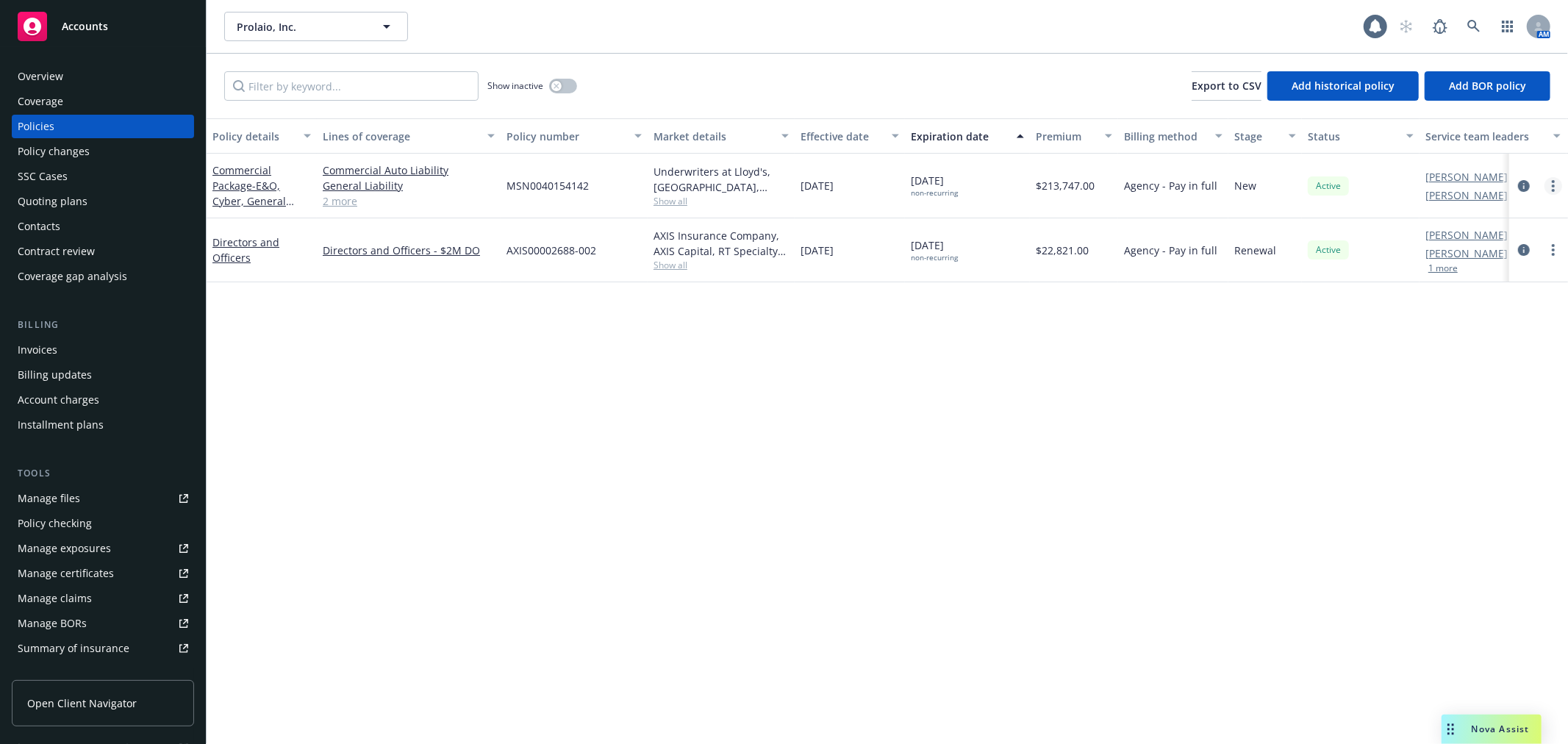
drag, startPoint x: 1544, startPoint y: 191, endPoint x: 1552, endPoint y: 189, distance: 8.2
click at [1546, 191] on div at bounding box center [1538, 186] width 47 height 18
click at [1552, 189] on icon "more" at bounding box center [1553, 186] width 3 height 12
click at [1471, 390] on link "Copy logging email" at bounding box center [1475, 392] width 173 height 30
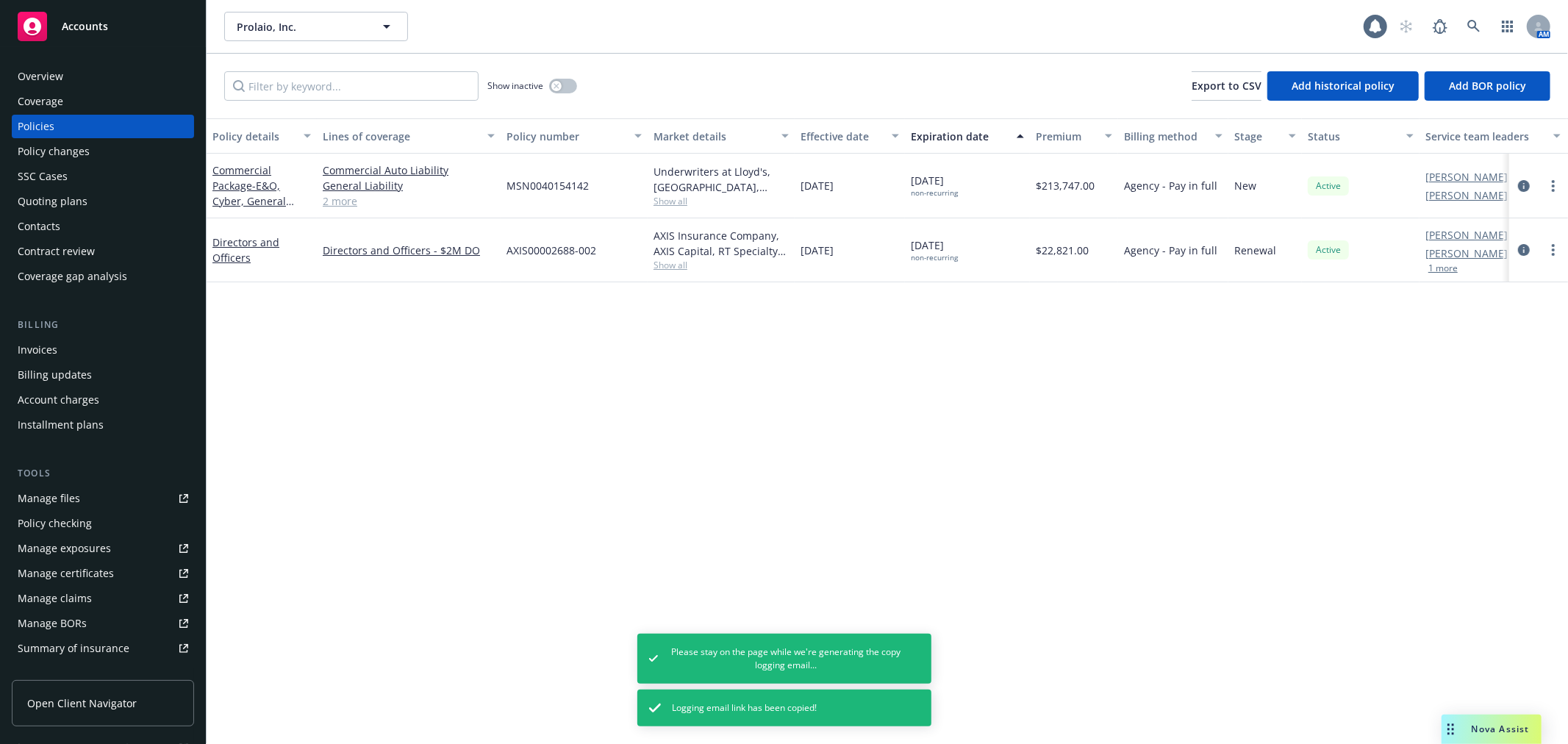
click at [69, 346] on div "Invoices" at bounding box center [102, 350] width 170 height 24
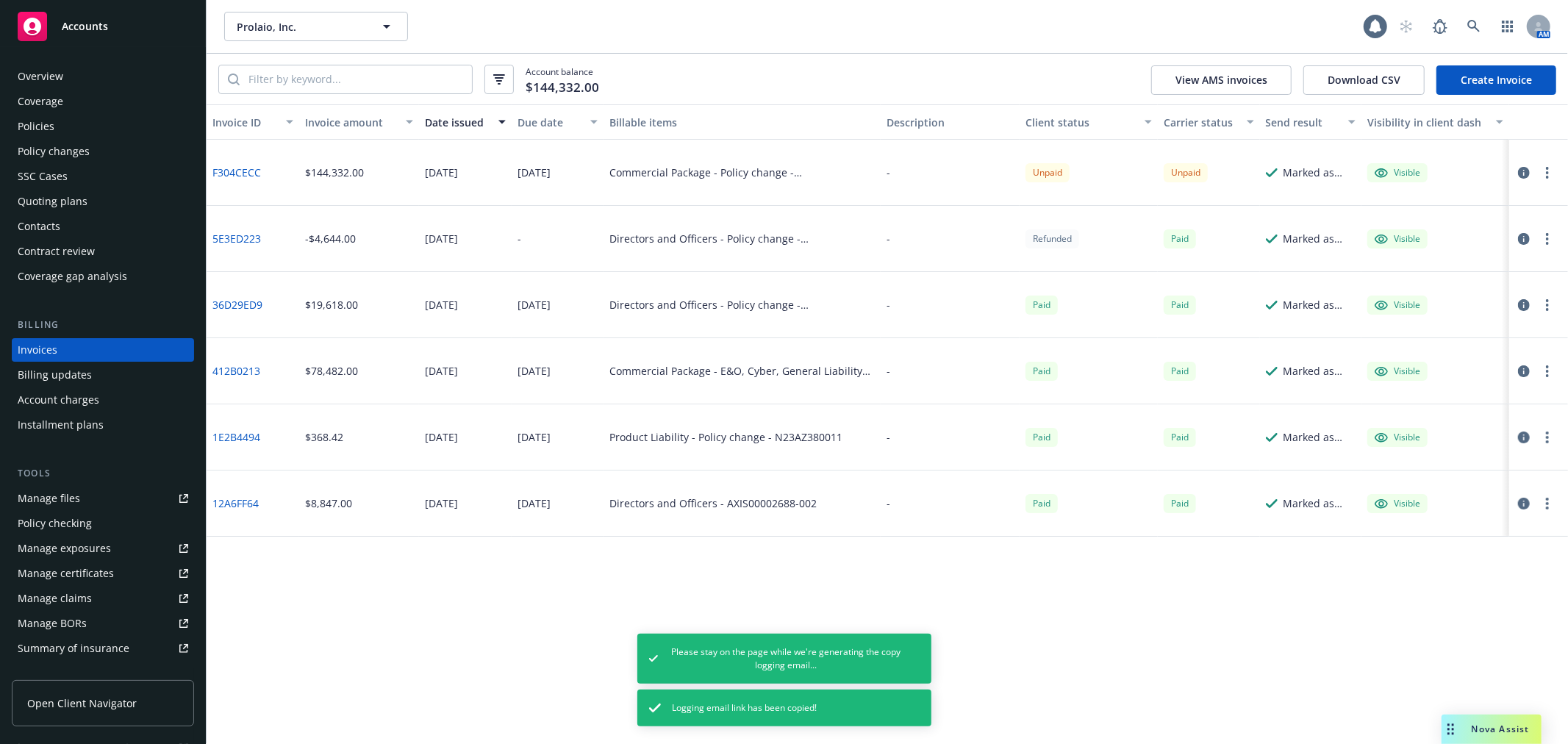
click at [1552, 173] on button "button" at bounding box center [1547, 173] width 18 height 18
click at [1469, 351] on link "Download invoice PDF" at bounding box center [1462, 349] width 187 height 30
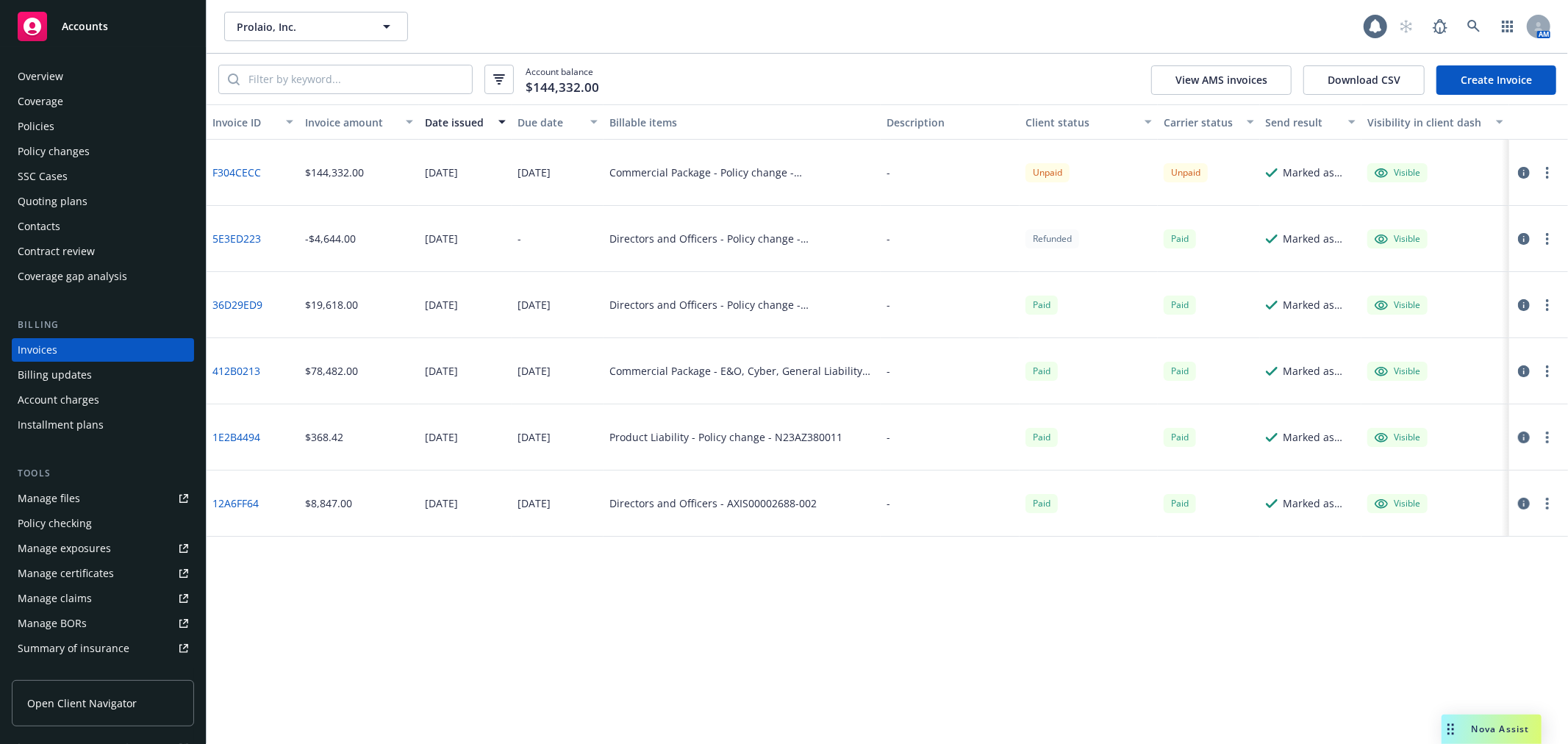
drag, startPoint x: 1549, startPoint y: 171, endPoint x: 1560, endPoint y: 166, distance: 12.1
click at [1549, 171] on button "button" at bounding box center [1547, 173] width 18 height 18
click at [1449, 258] on link "Copy invoice URL" at bounding box center [1462, 261] width 187 height 30
click at [87, 62] on div "Overview Coverage Policies Policy changes SSC Cases Quoting plans Contacts Cont…" at bounding box center [102, 395] width 206 height 696
click at [86, 69] on div "Overview" at bounding box center [102, 77] width 170 height 24
